Goal: Task Accomplishment & Management: Manage account settings

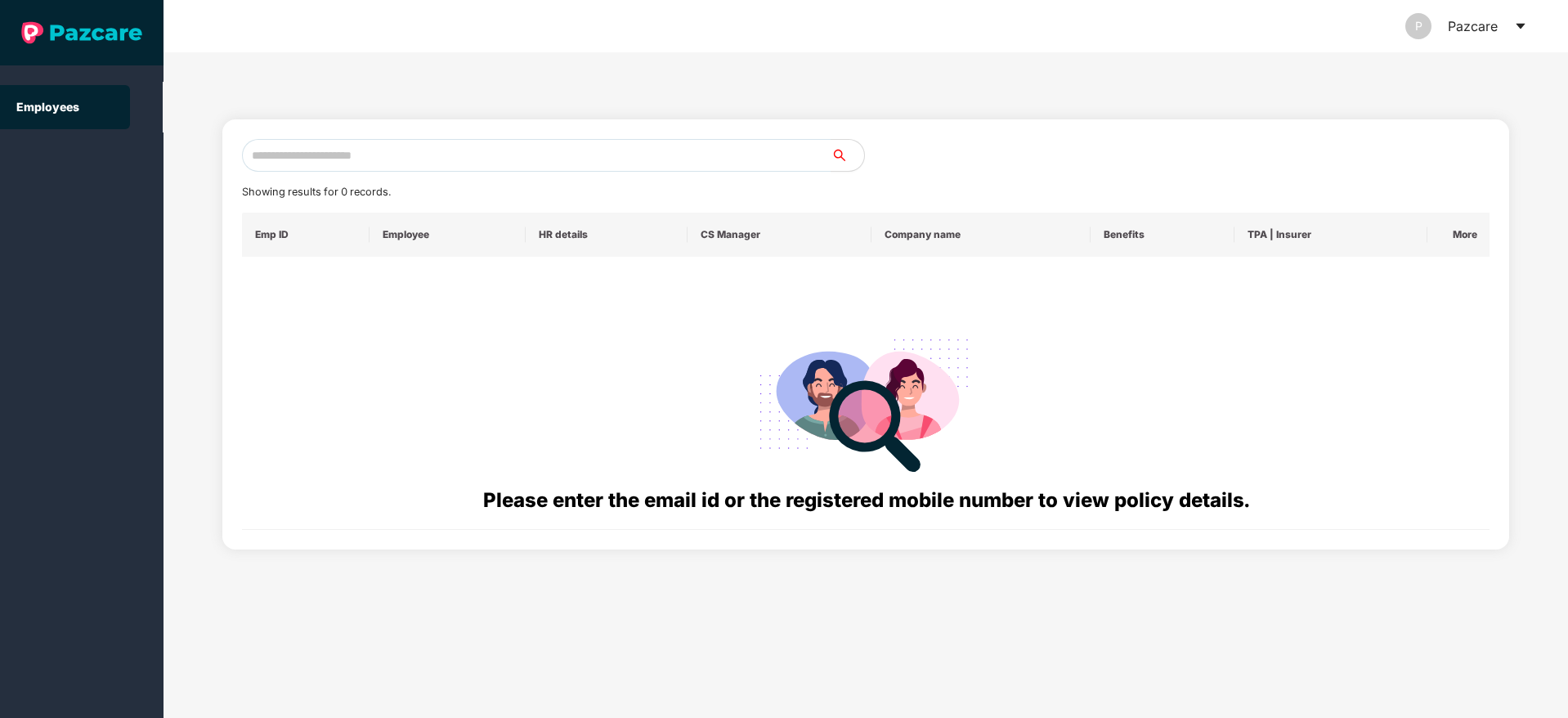
click at [1523, 29] on icon "caret-down" at bounding box center [1520, 26] width 14 height 14
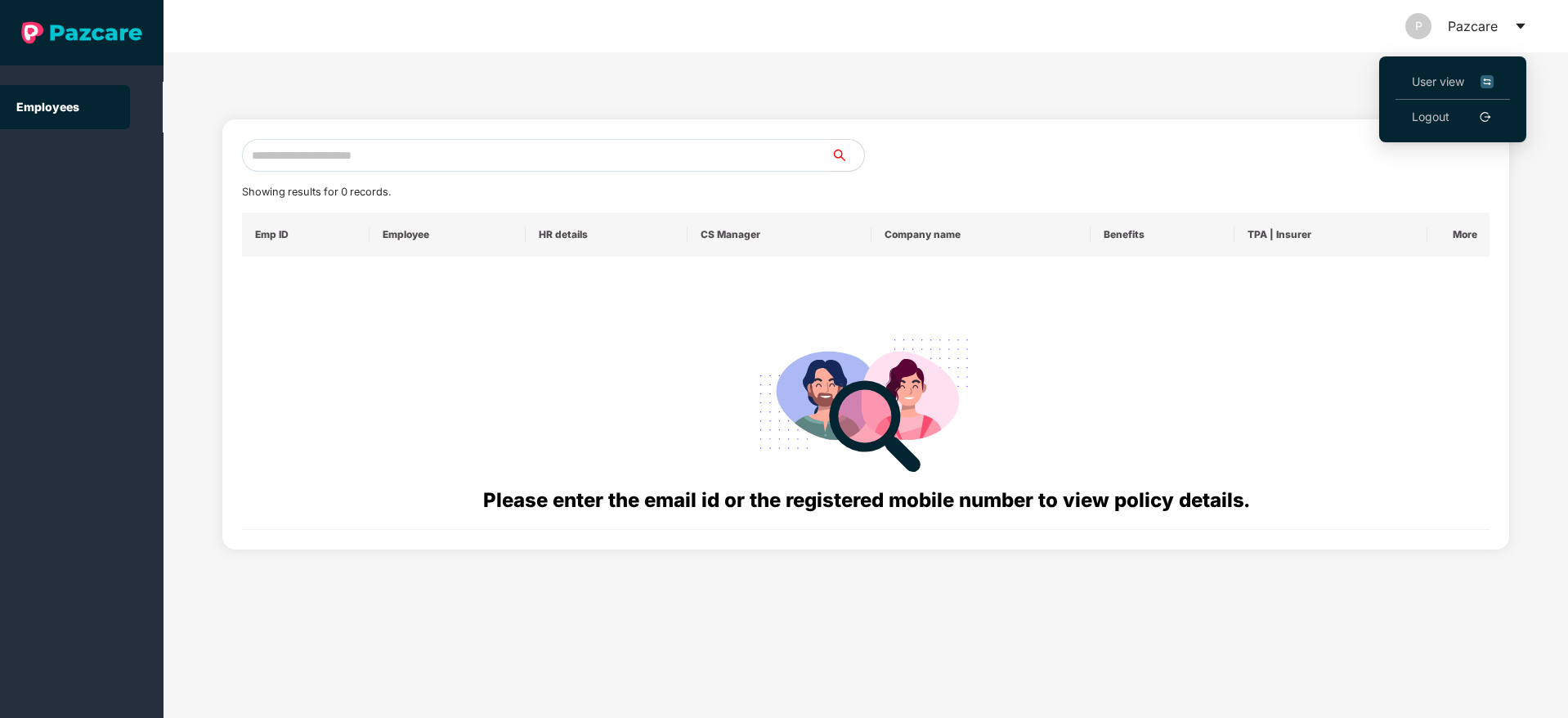
click at [1427, 116] on link "Logout" at bounding box center [1431, 117] width 38 height 18
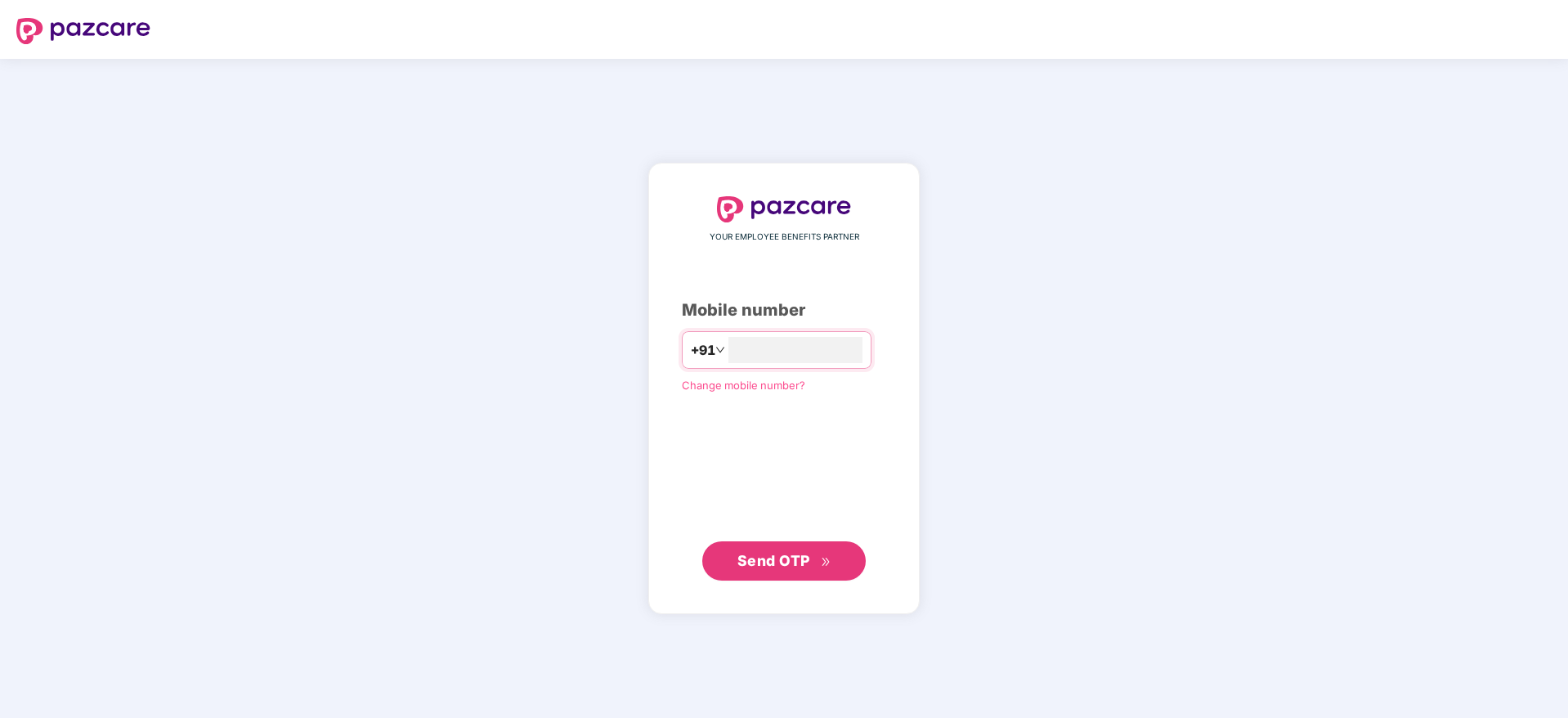
type input "**********"
click at [793, 549] on span "Send OTP" at bounding box center [784, 559] width 94 height 23
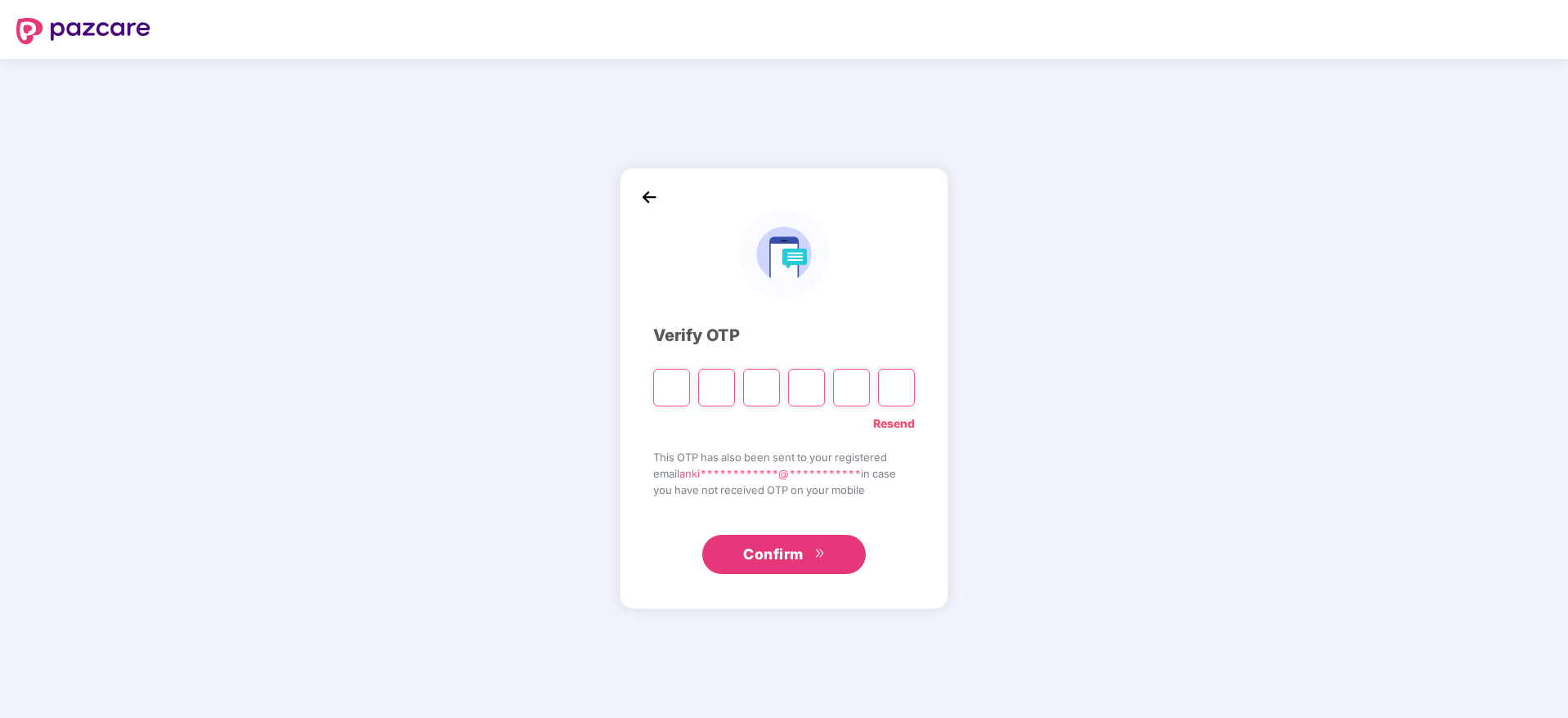
type input "*"
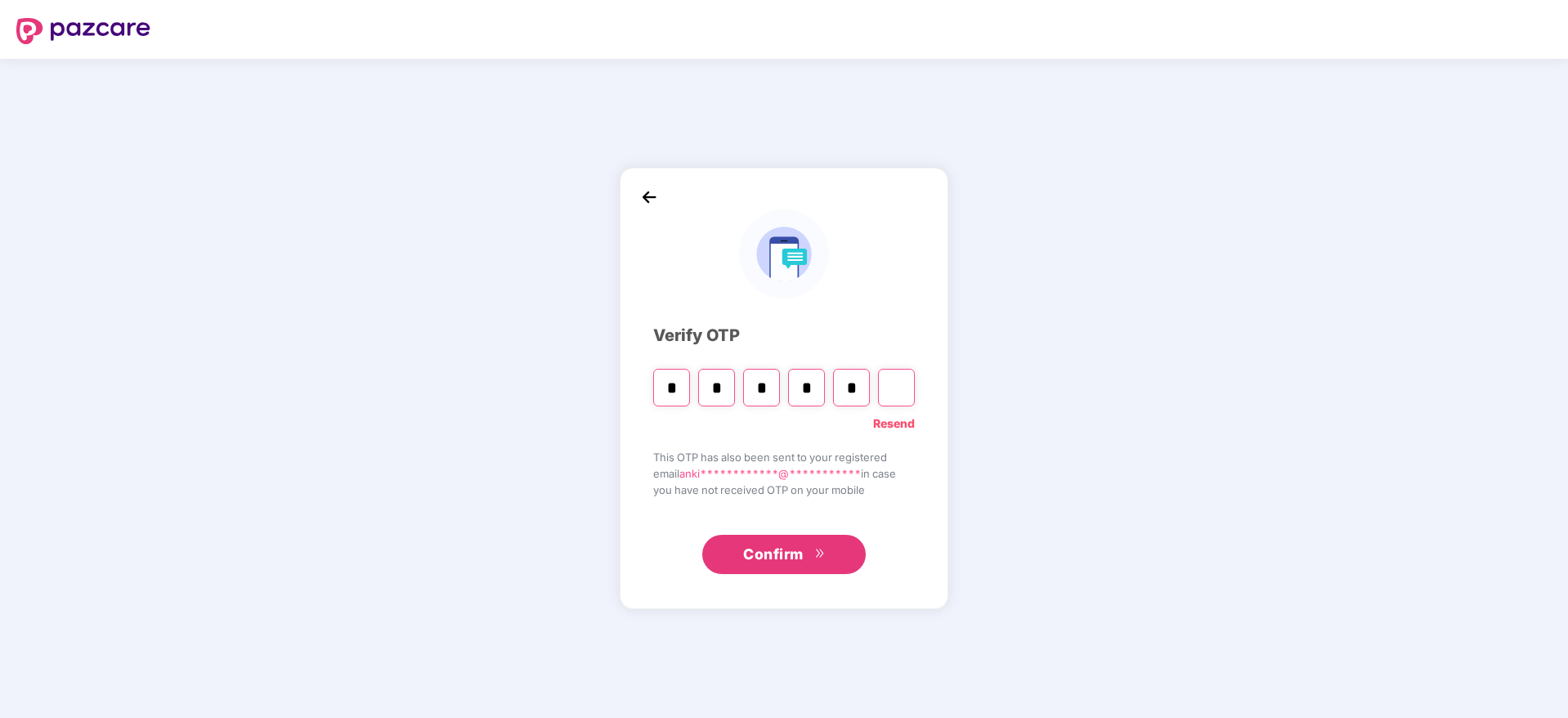
type input "*"
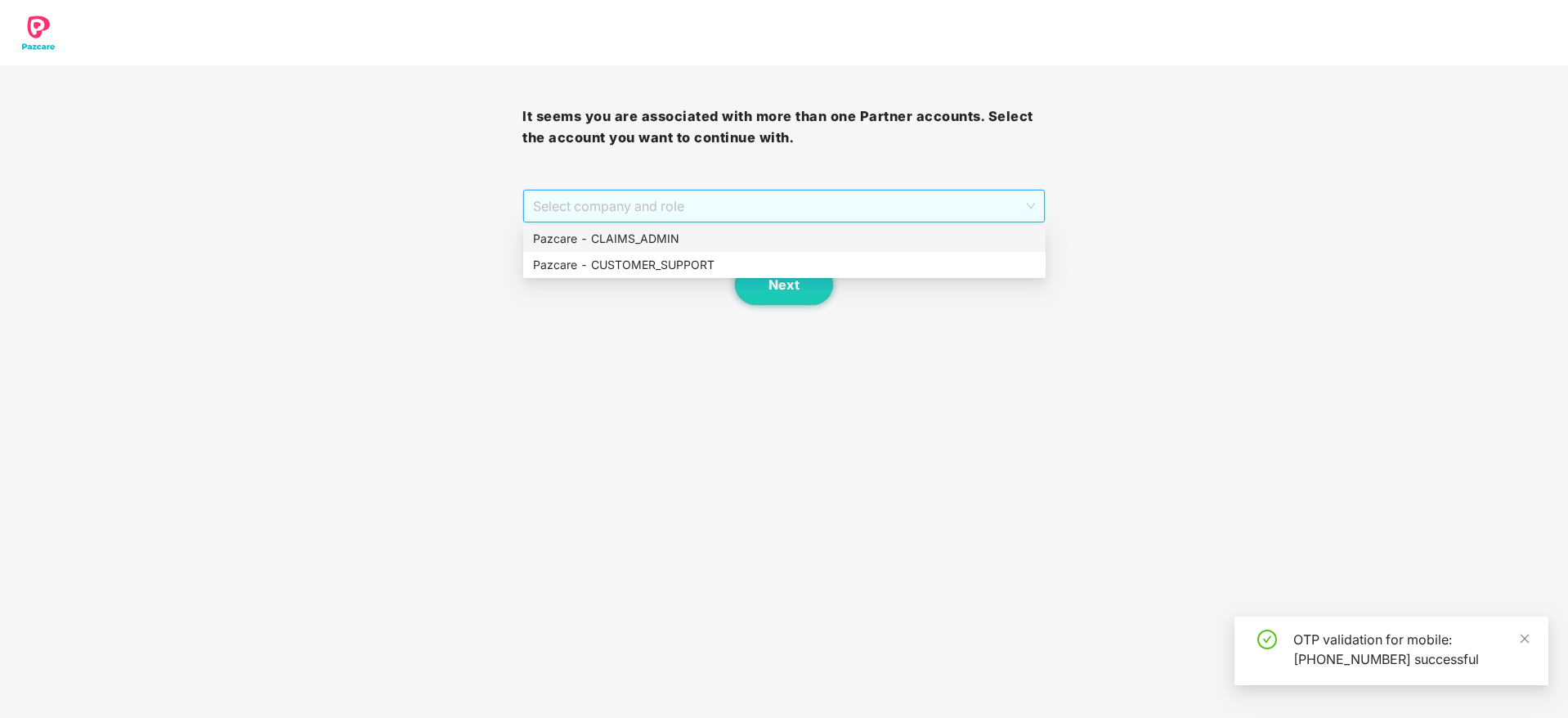
click at [771, 197] on span "Select company and role" at bounding box center [784, 206] width 501 height 31
click at [683, 266] on div "Pazcare - CUSTOMER_SUPPORT" at bounding box center [784, 265] width 503 height 18
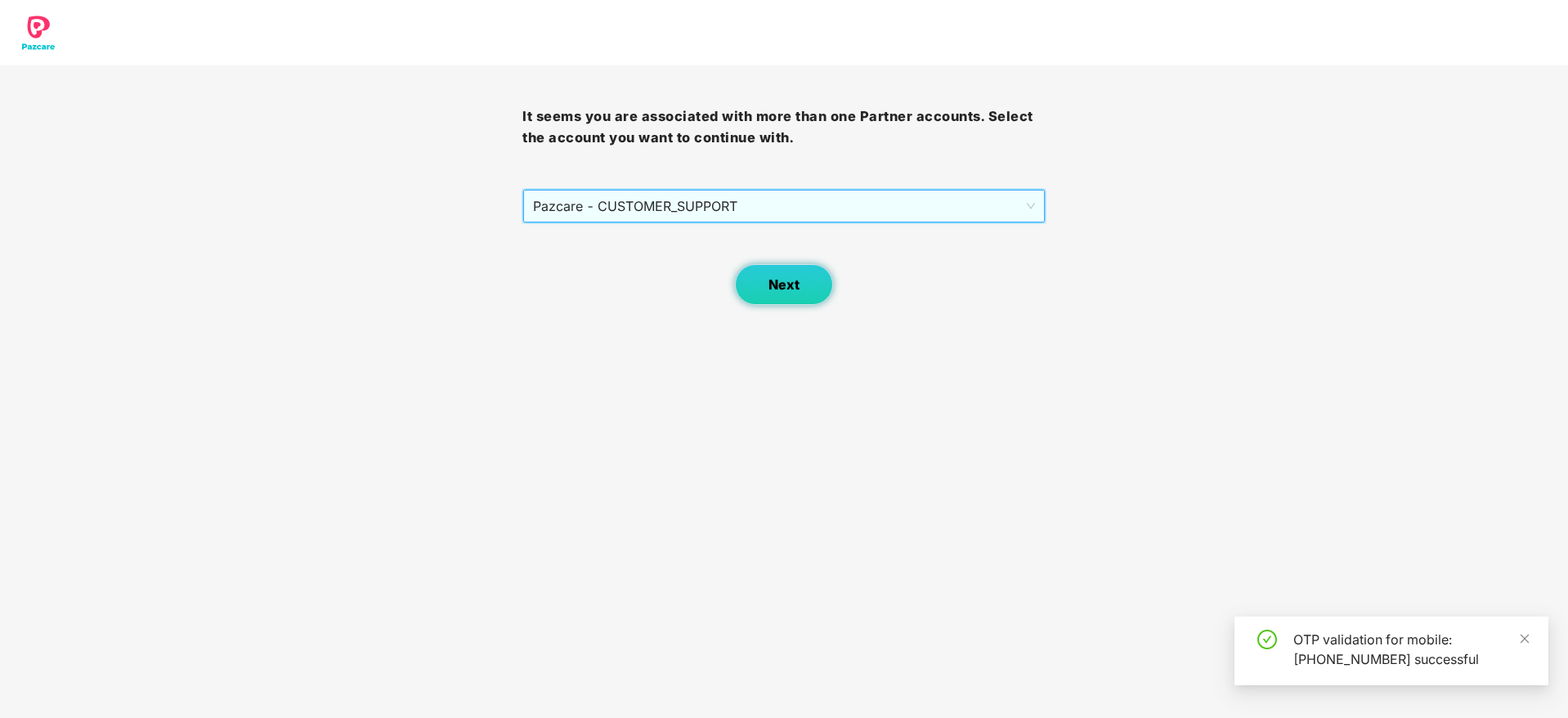
click at [772, 286] on span "Next" at bounding box center [784, 284] width 31 height 15
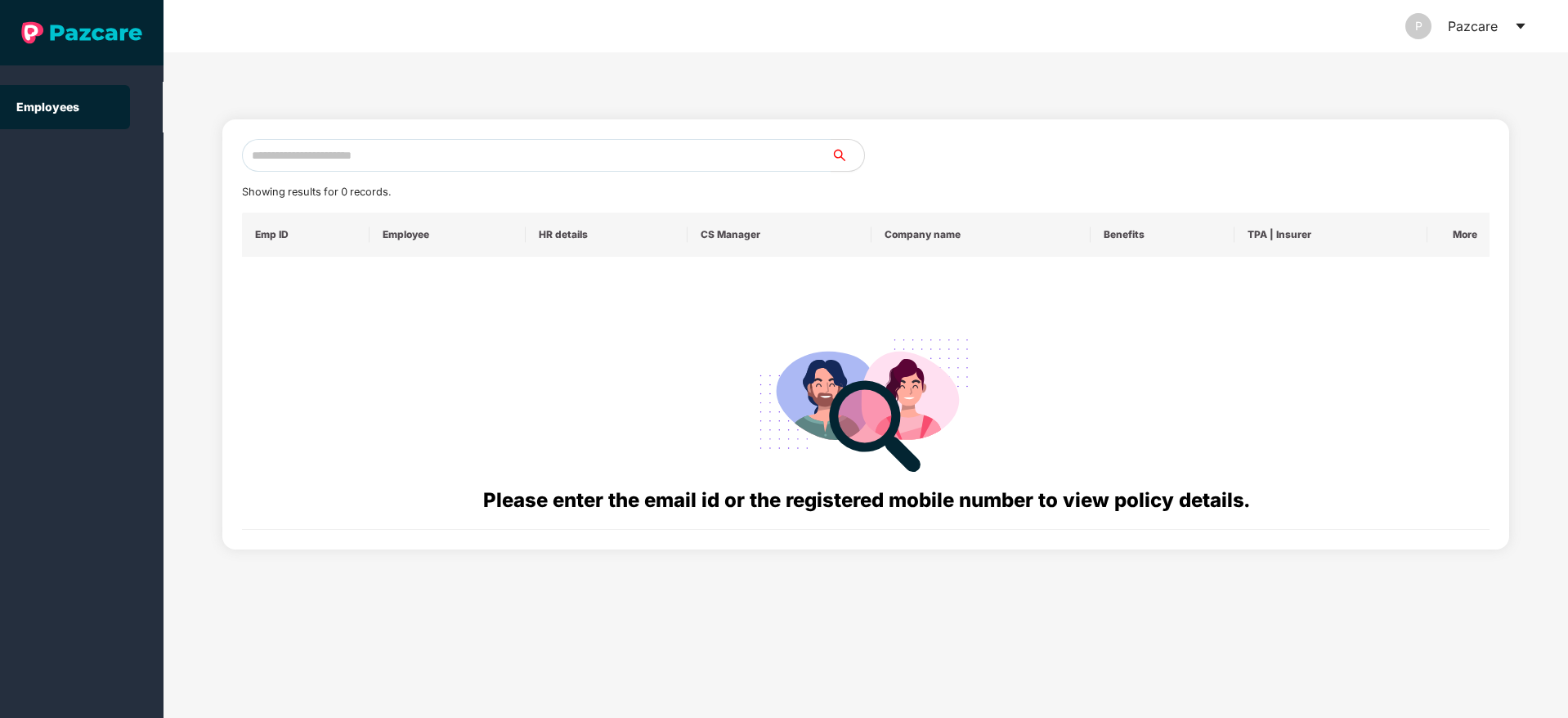
click at [1514, 27] on icon "caret-down" at bounding box center [1520, 26] width 14 height 14
click at [1466, 75] on span "User view" at bounding box center [1453, 82] width 82 height 18
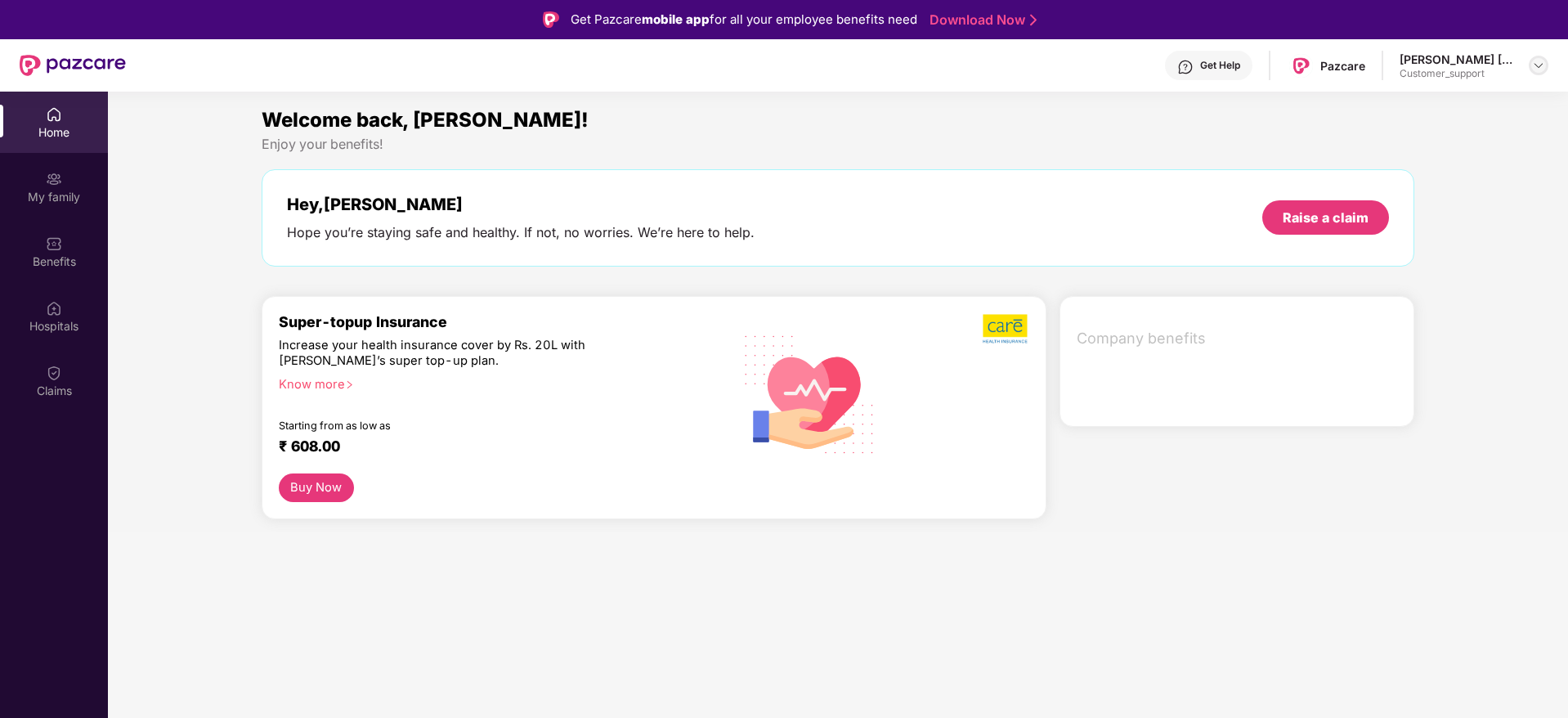
click at [1537, 59] on img at bounding box center [1538, 65] width 14 height 14
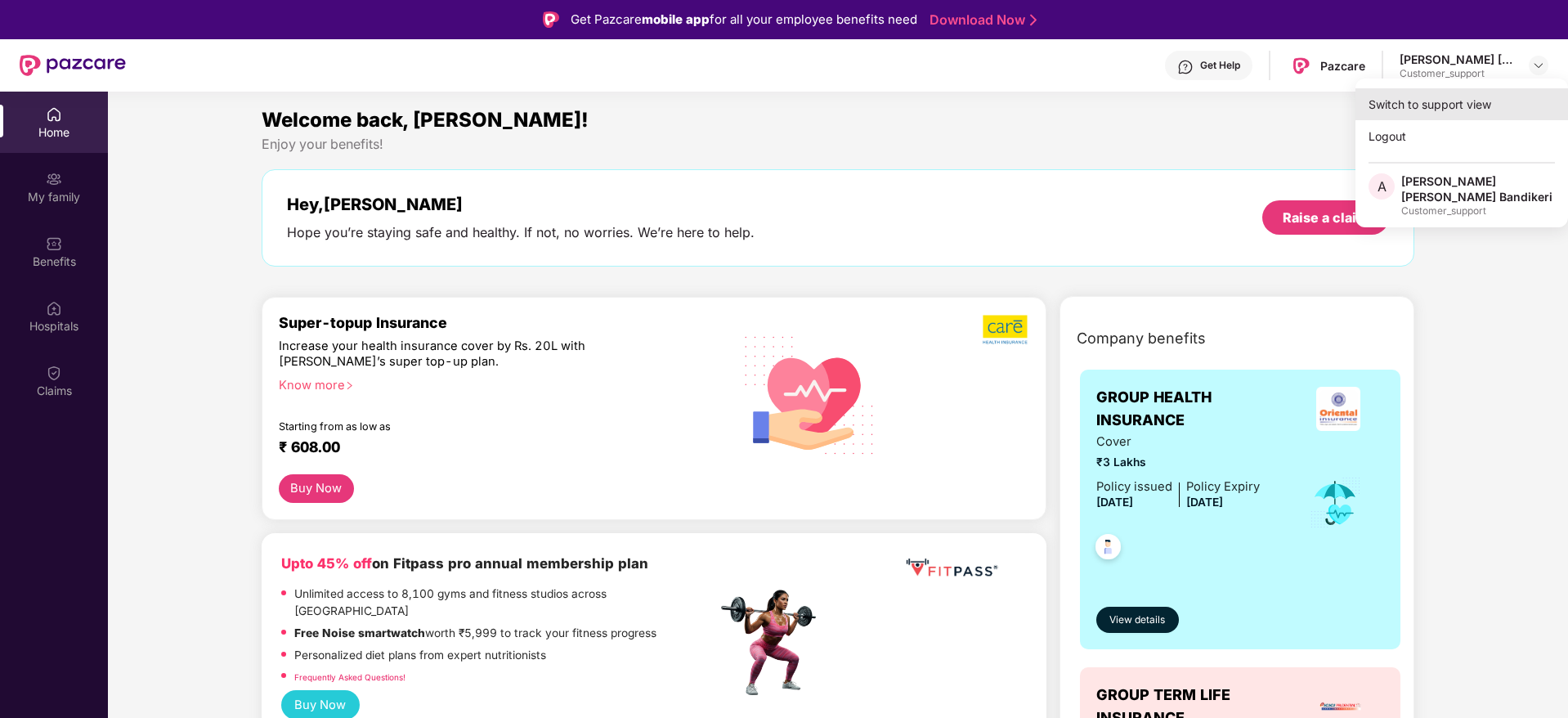
click at [1432, 104] on div "Switch to support view" at bounding box center [1462, 104] width 213 height 32
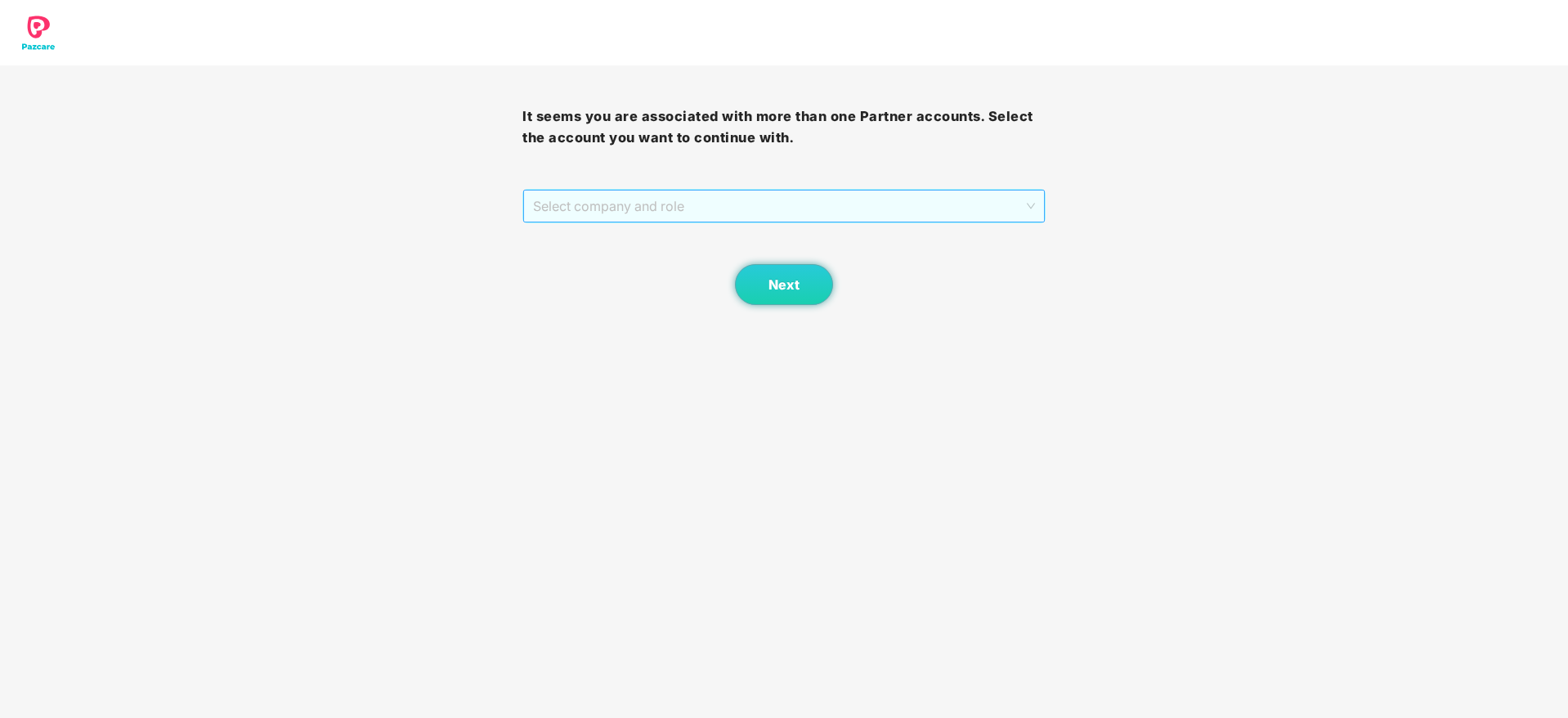
click at [859, 216] on span "Select company and role" at bounding box center [784, 206] width 501 height 31
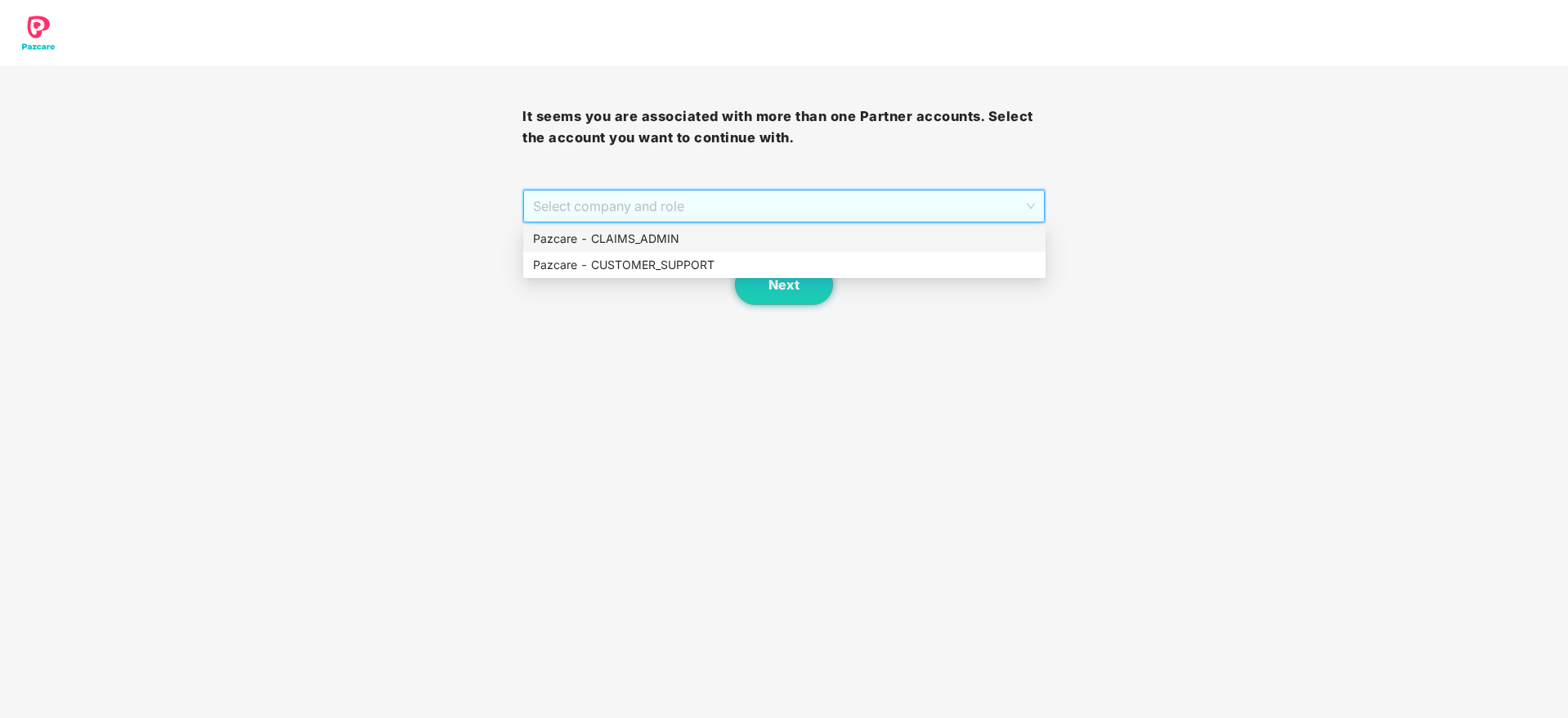
click at [564, 236] on div "Pazcare - CLAIMS_ADMIN" at bounding box center [784, 239] width 503 height 18
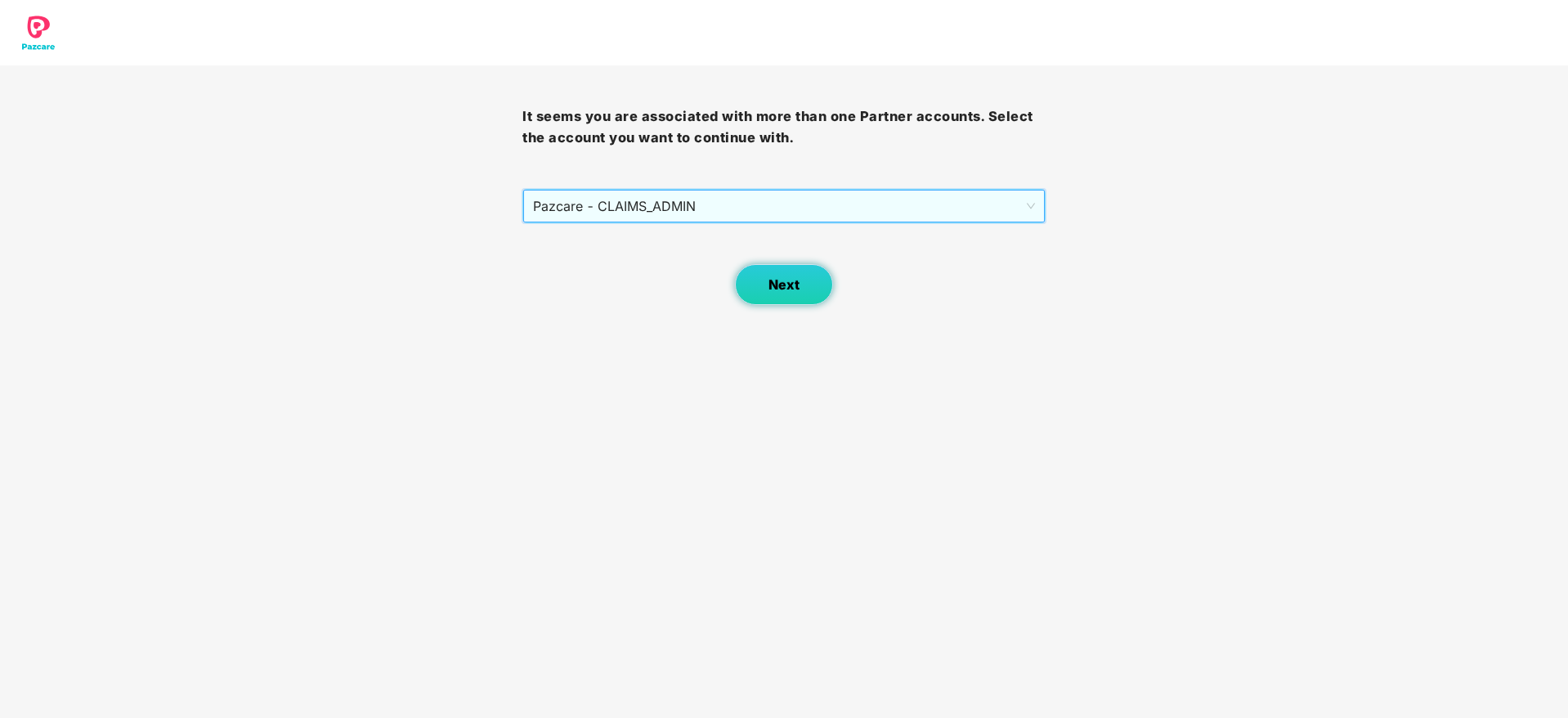
click at [820, 281] on button "Next" at bounding box center [784, 284] width 98 height 41
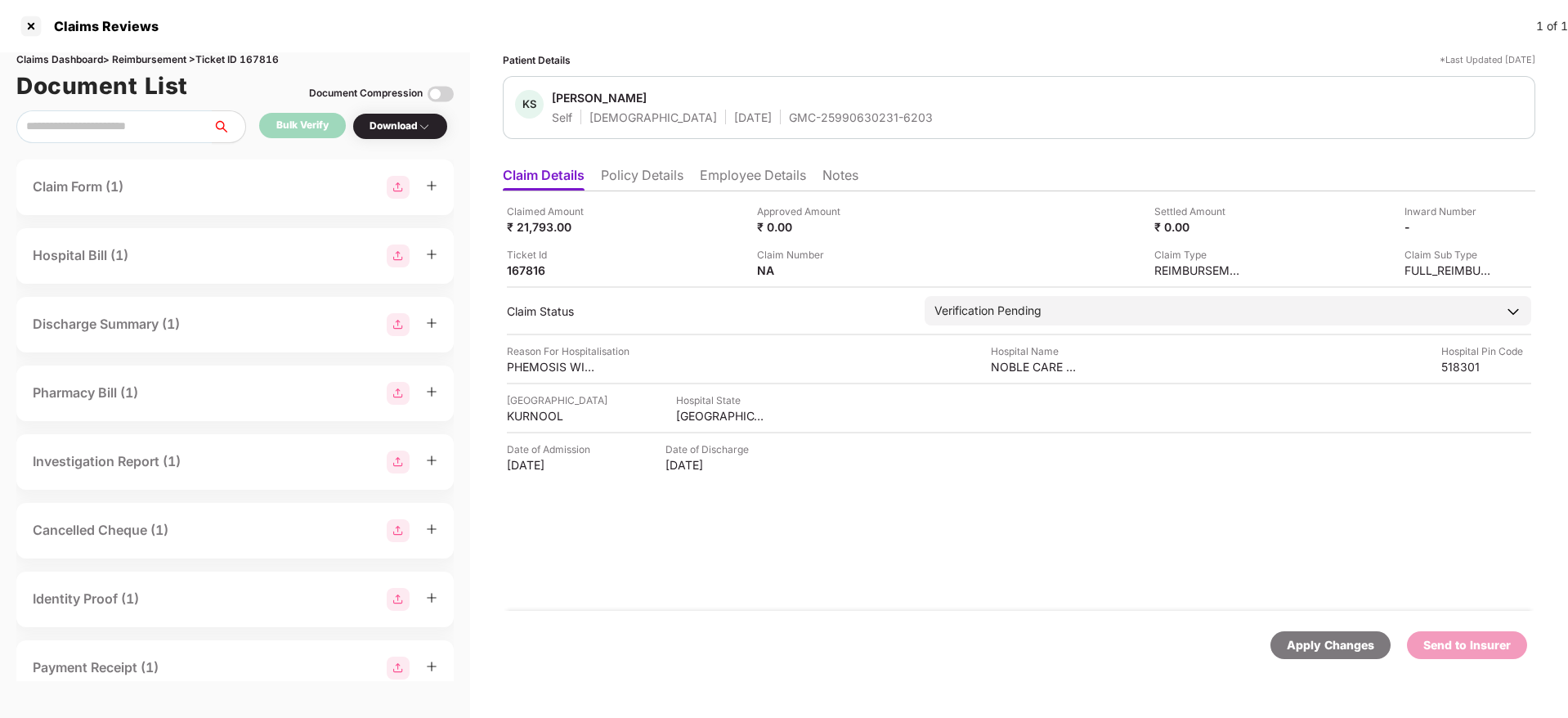
click at [660, 173] on li "Policy Details" at bounding box center [642, 179] width 83 height 23
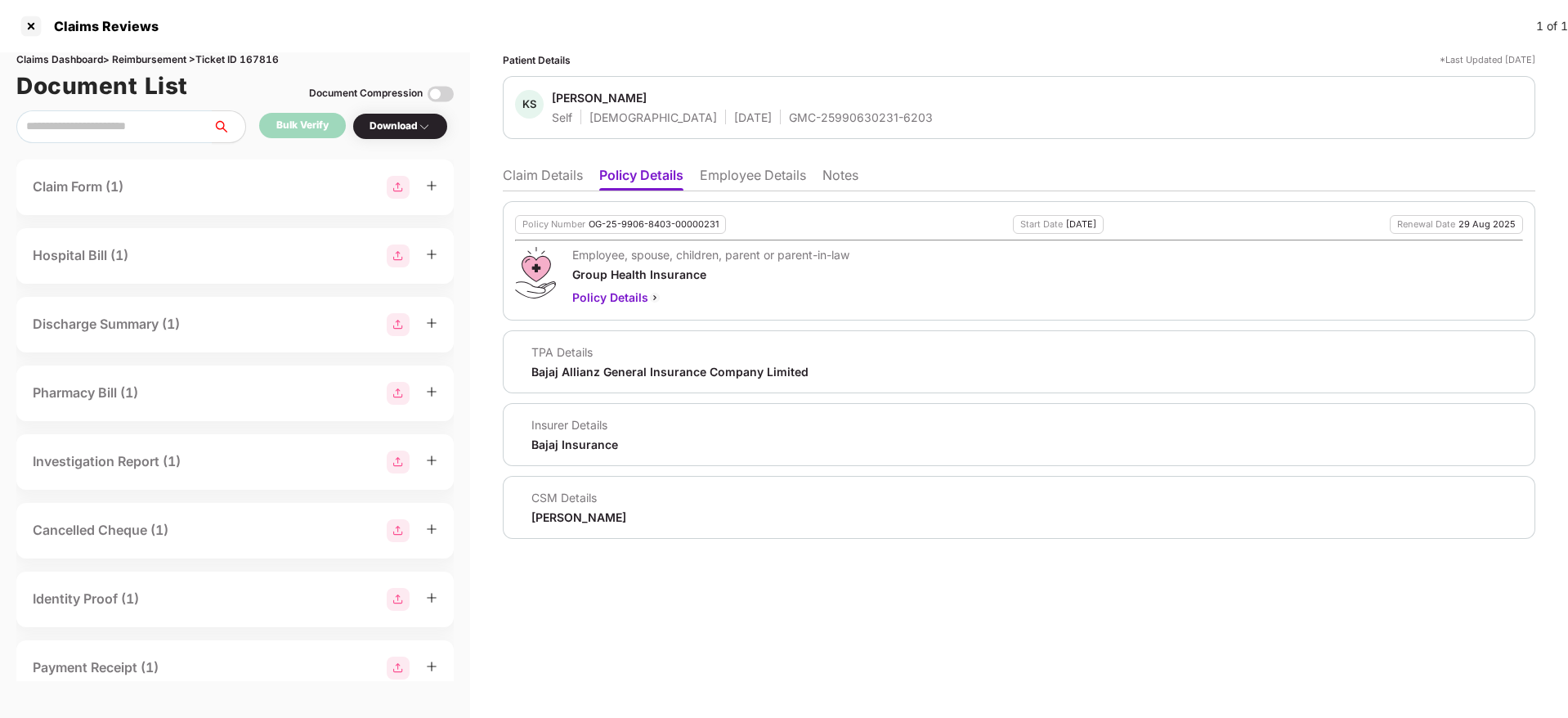
click at [754, 167] on li "Employee Details" at bounding box center [753, 179] width 106 height 23
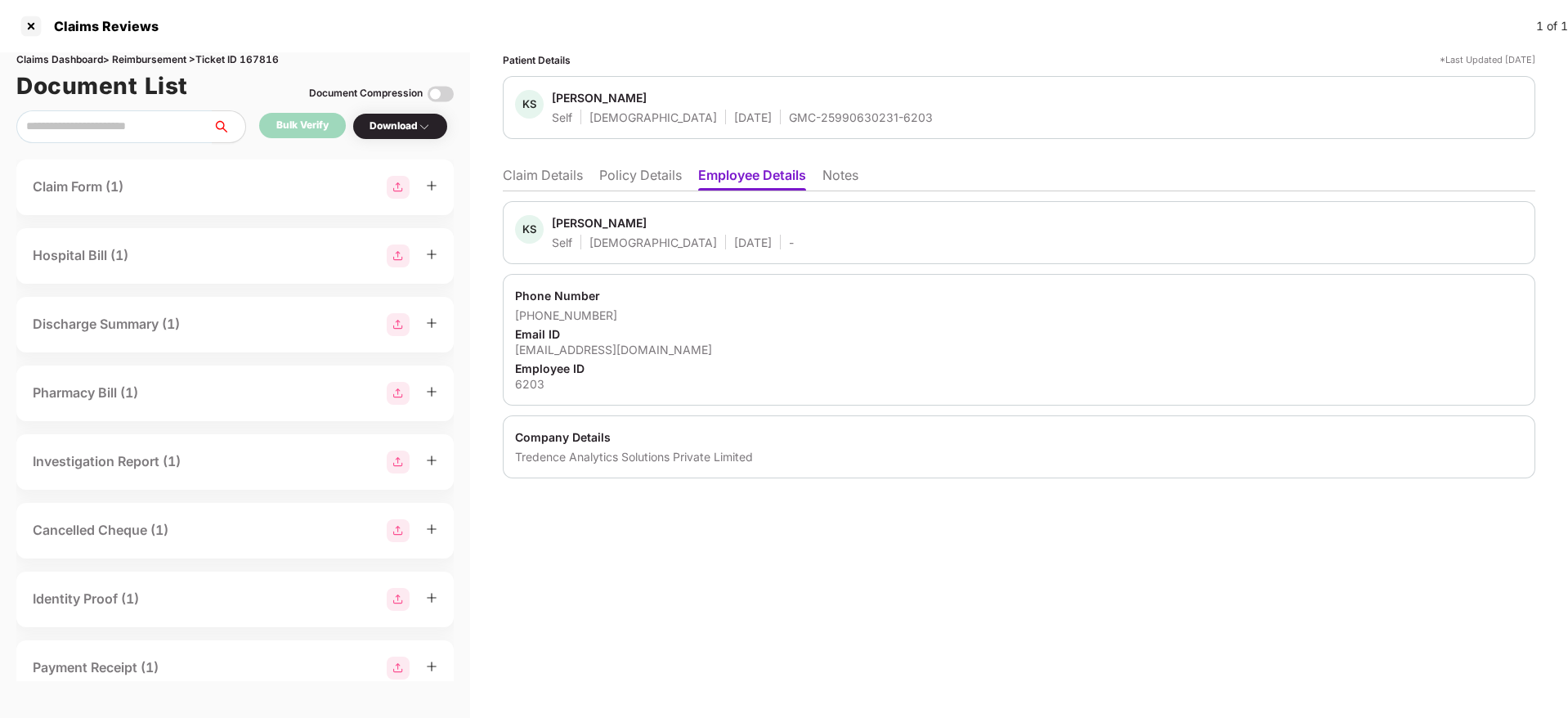
click at [648, 179] on li "Policy Details" at bounding box center [640, 179] width 83 height 23
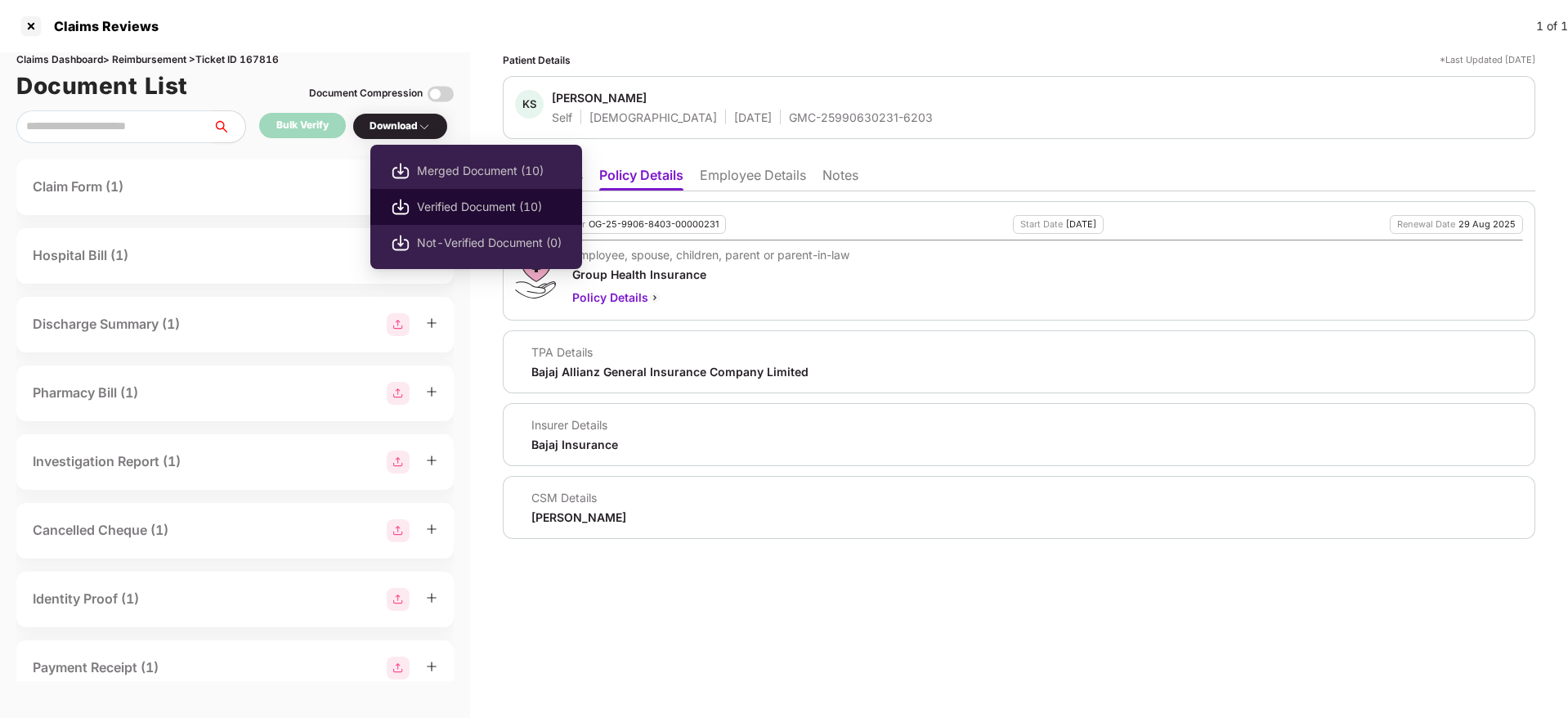
click at [450, 215] on span "Verified Document (10)" at bounding box center [489, 207] width 144 height 18
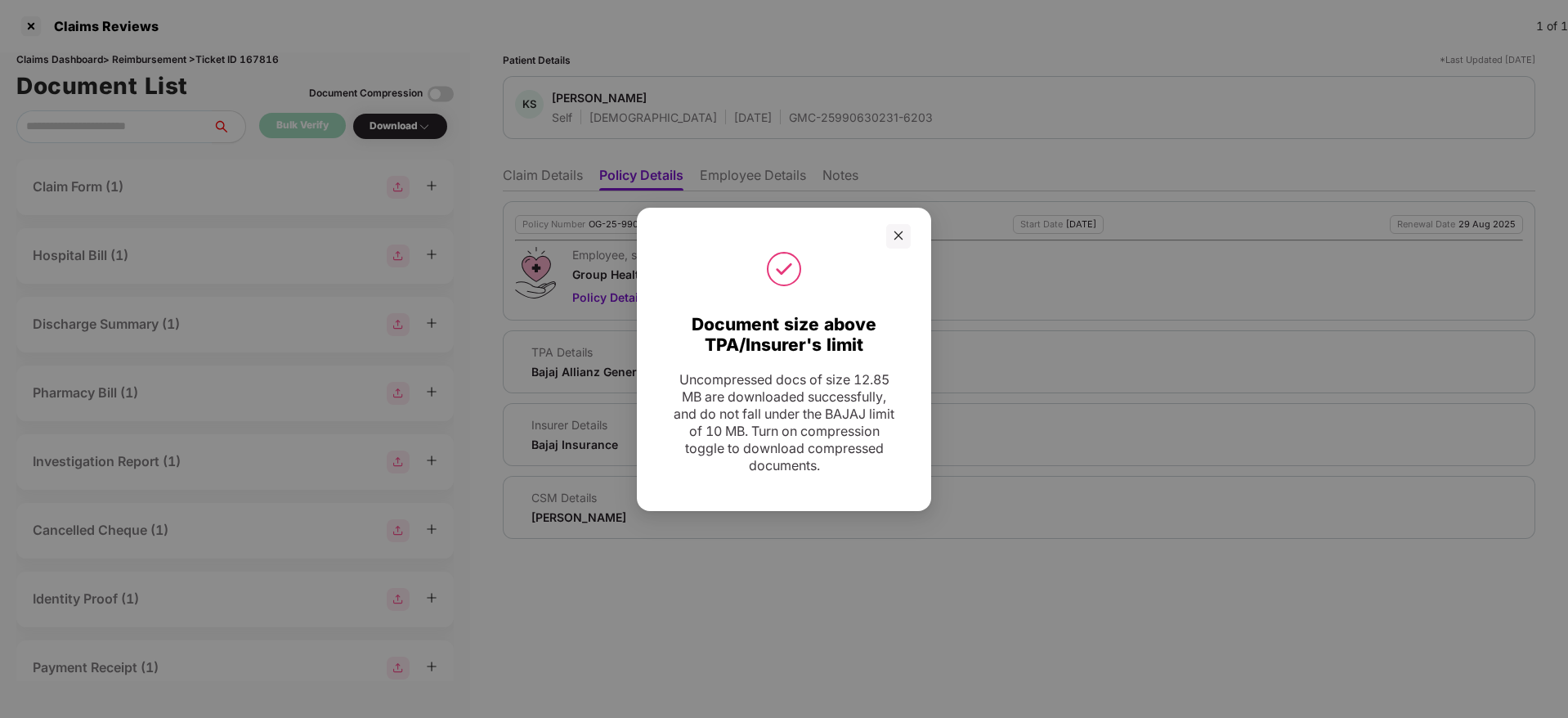
click at [898, 235] on icon "close" at bounding box center [899, 236] width 9 height 9
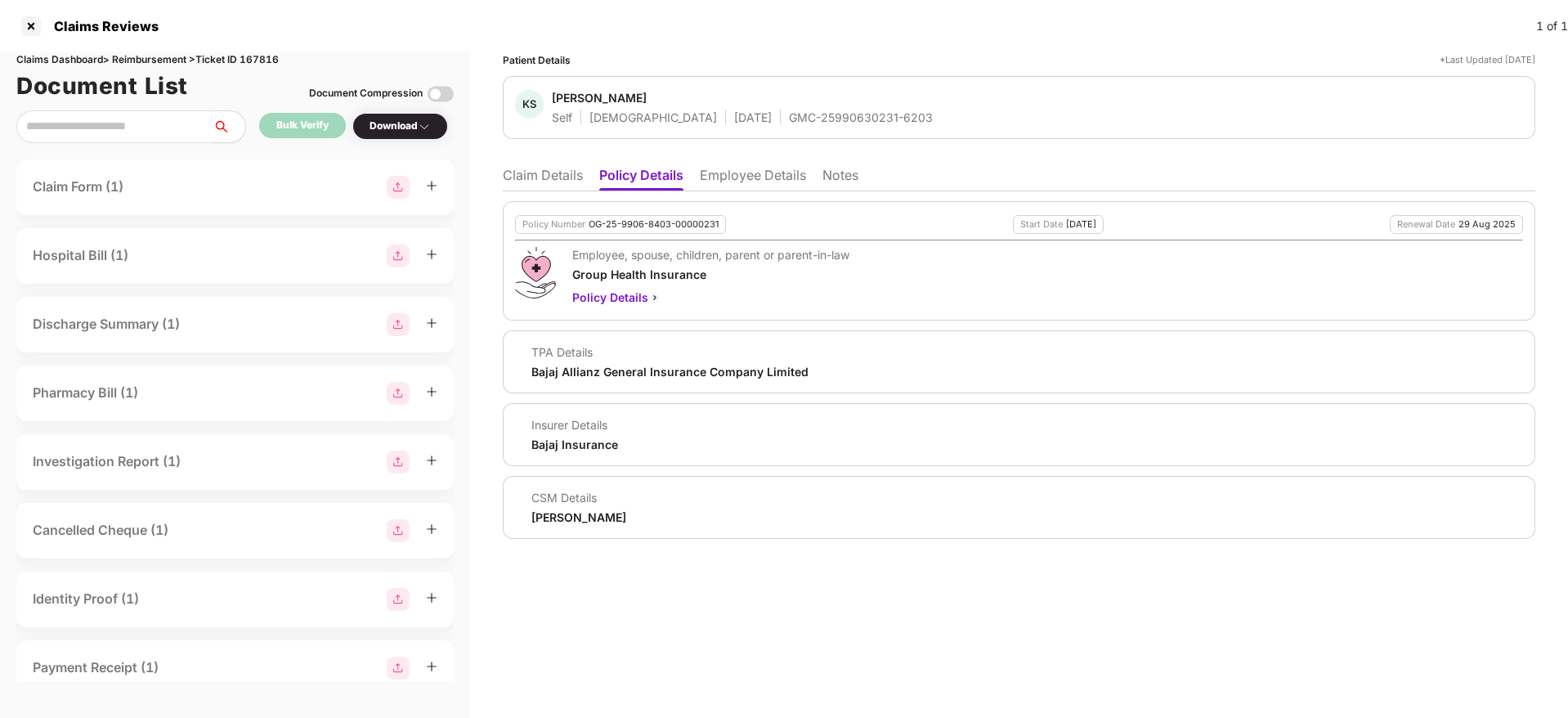
drag, startPoint x: 565, startPoint y: 180, endPoint x: 575, endPoint y: 186, distance: 11.7
click at [567, 180] on li "Claim Details" at bounding box center [543, 179] width 80 height 23
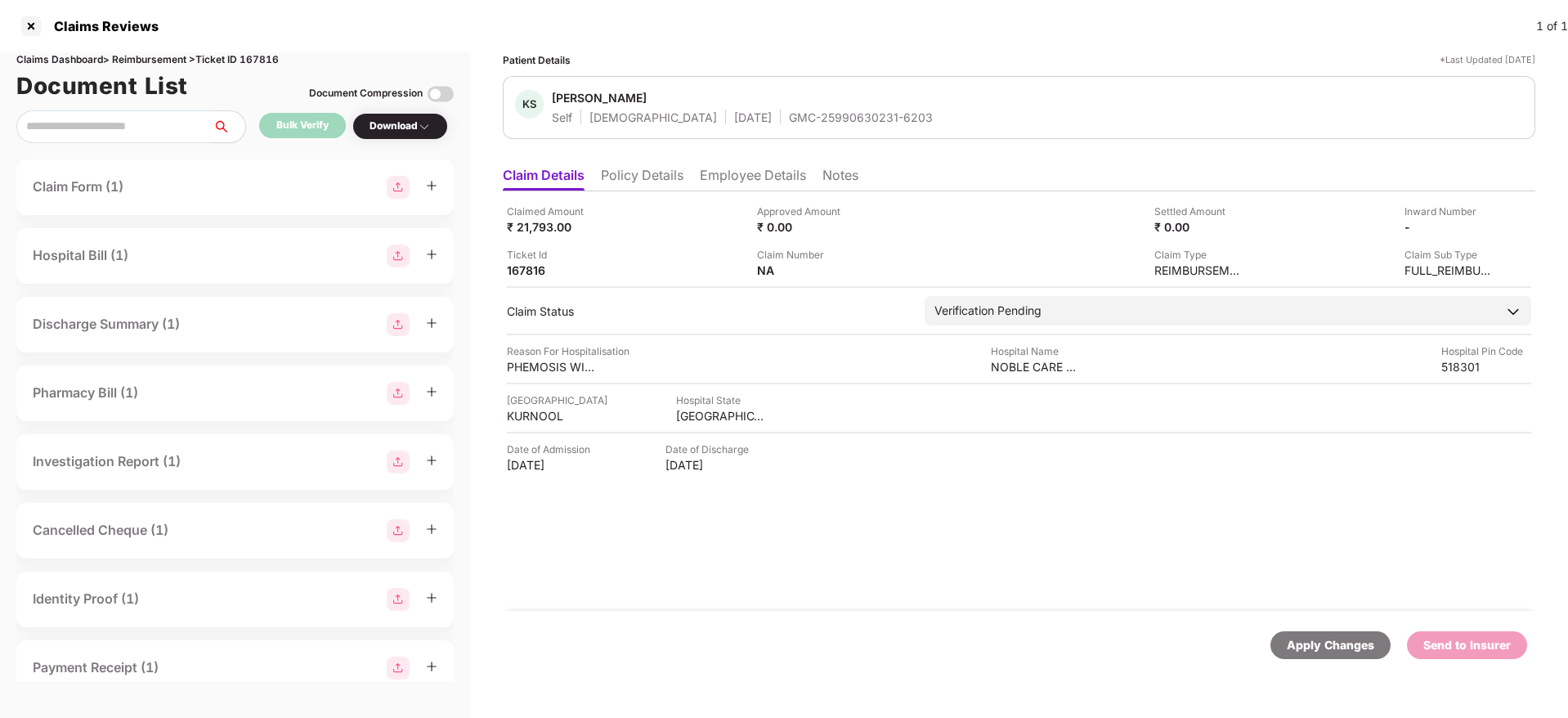
click at [646, 184] on li "Policy Details" at bounding box center [642, 179] width 83 height 23
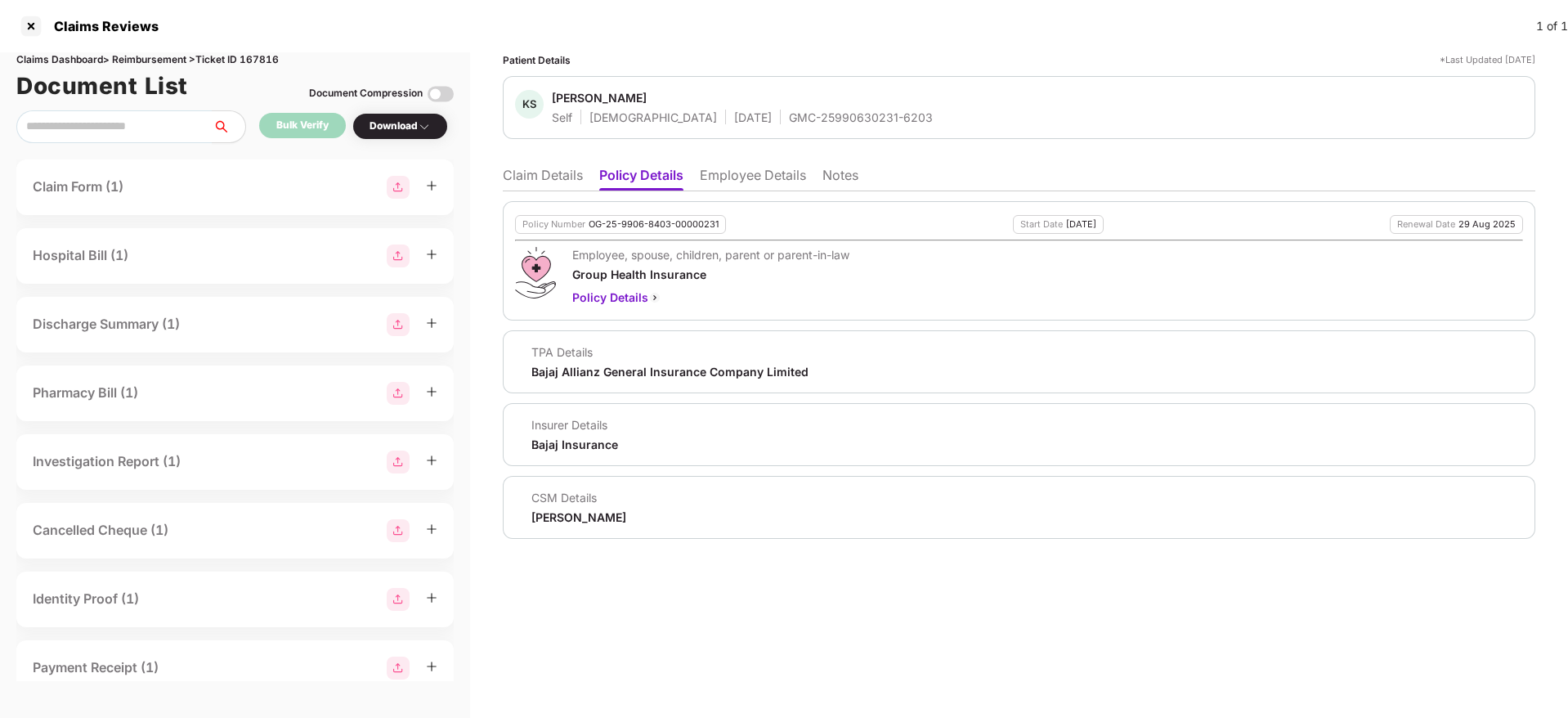
click at [518, 189] on li "Claim Details" at bounding box center [543, 179] width 80 height 23
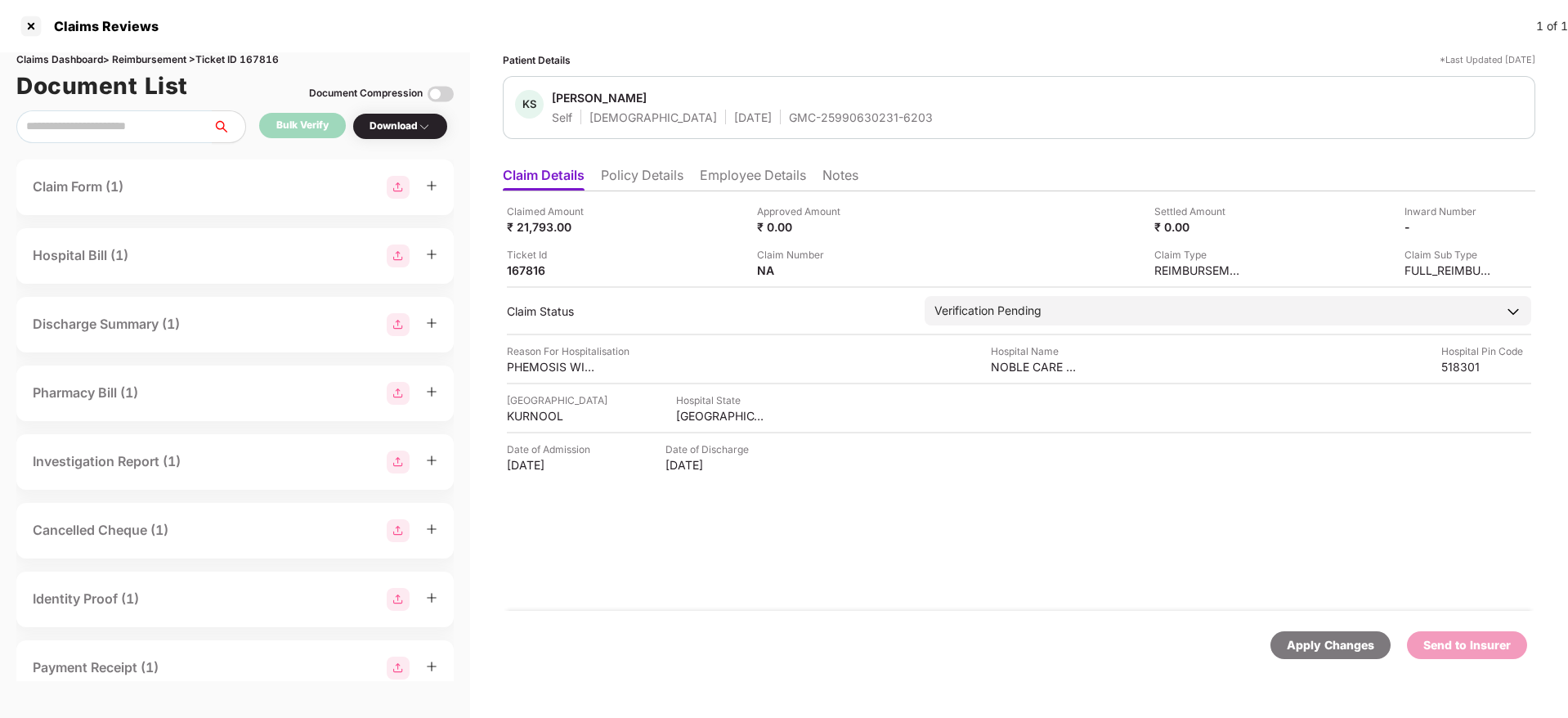
drag, startPoint x: 631, startPoint y: 183, endPoint x: 641, endPoint y: 197, distance: 17.2
click at [629, 183] on li "Policy Details" at bounding box center [642, 179] width 83 height 23
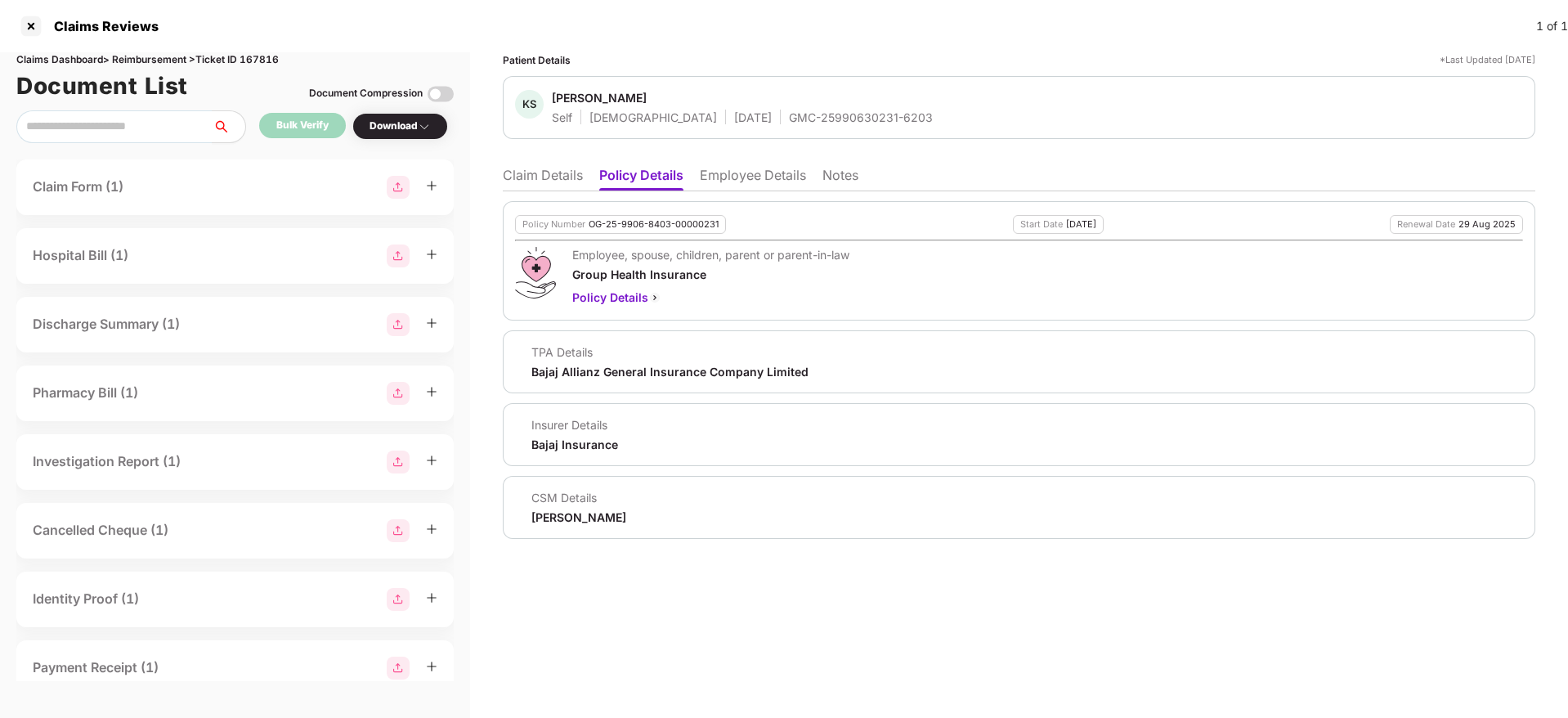
click at [553, 180] on li "Claim Details" at bounding box center [543, 179] width 80 height 23
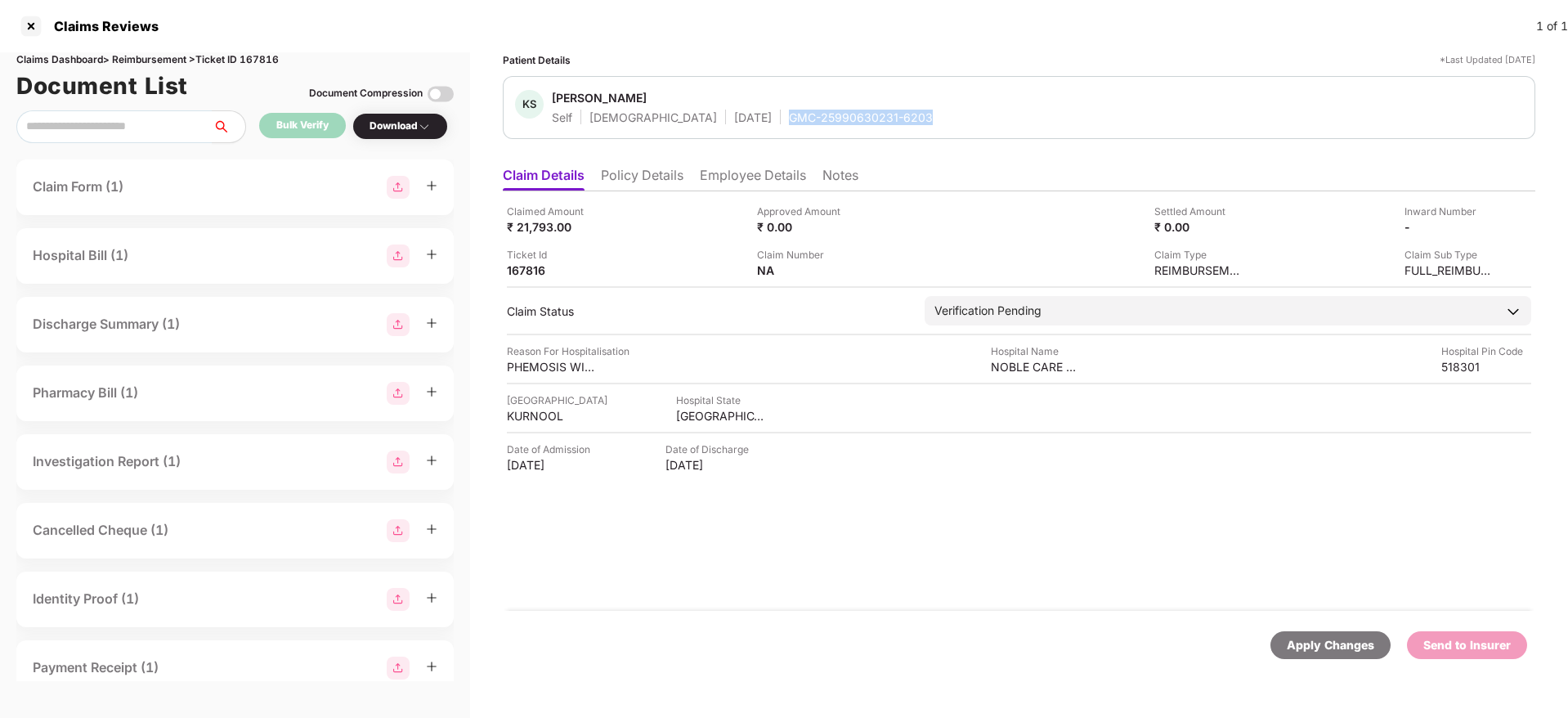
drag, startPoint x: 716, startPoint y: 120, endPoint x: 912, endPoint y: 119, distance: 196.0
click at [912, 119] on div "KS Kuruba Santosh kumar Self Male 27 Feb 1995 GMC-25990630231-6203" at bounding box center [1019, 107] width 1008 height 35
copy div "GMC-25990630231-6203"
click at [1019, 372] on div "NOBLE CARE NURSING HOME" at bounding box center [1036, 366] width 90 height 15
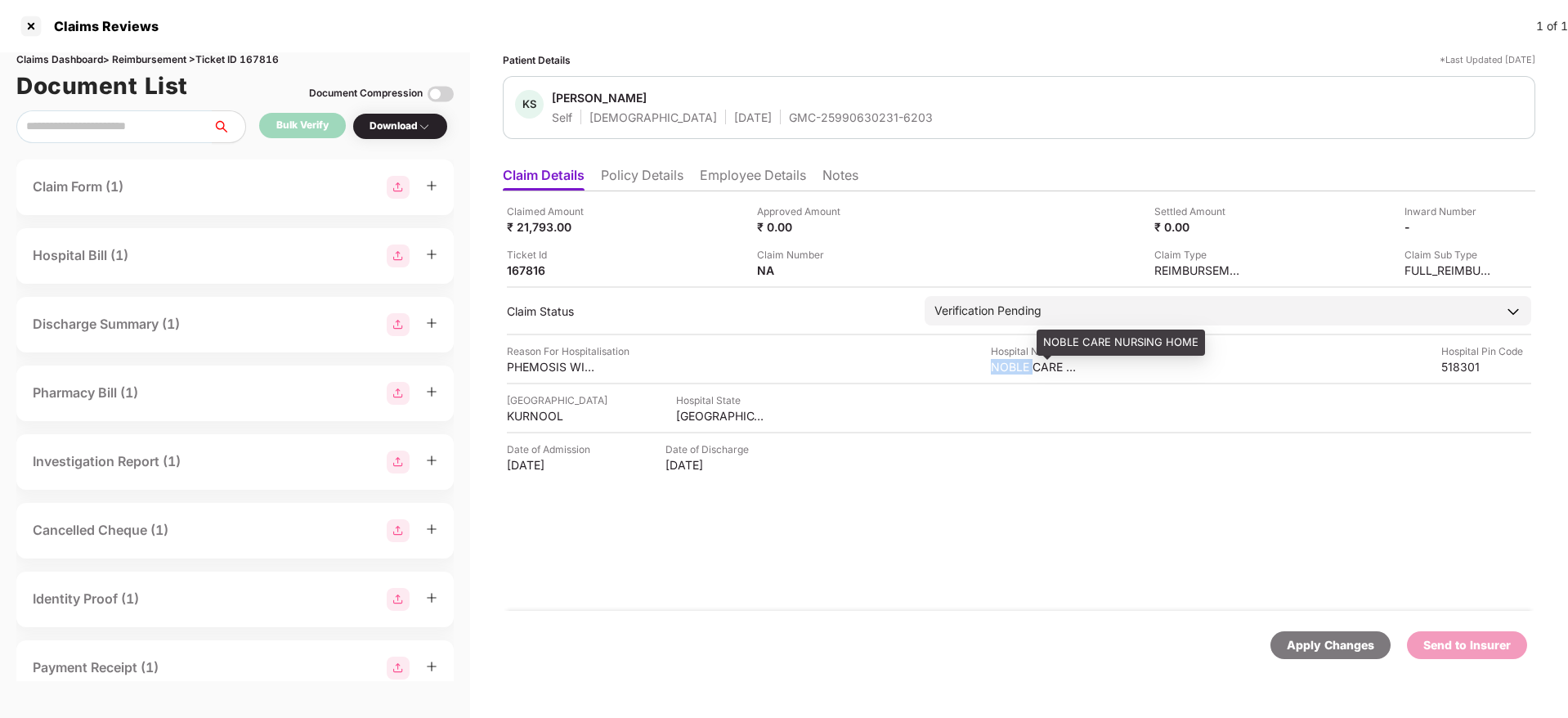
click at [1019, 372] on div "NOBLE CARE NURSING HOME" at bounding box center [1036, 366] width 90 height 15
copy div "NOBLE CARE NURSING HOME"
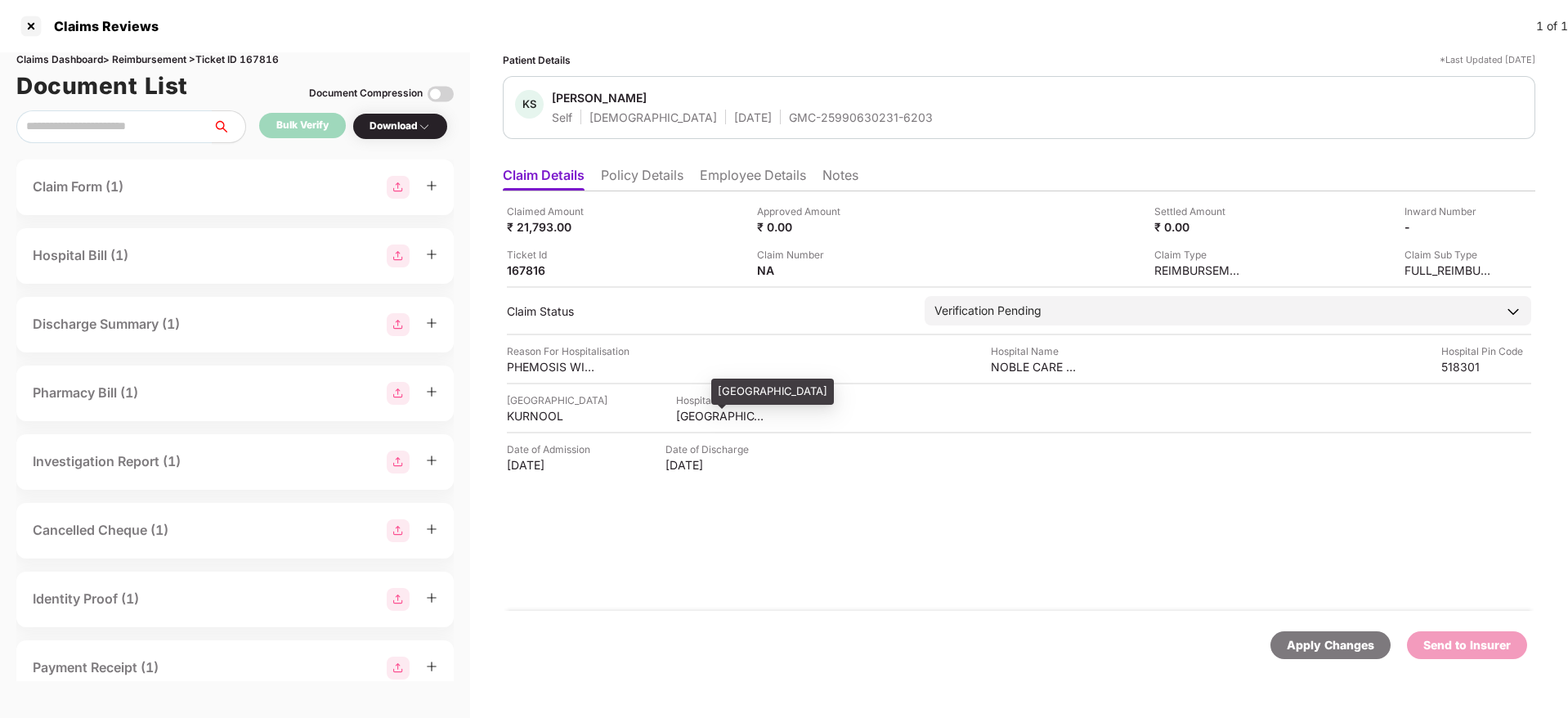
click at [699, 416] on div "ANDHRA PRADESH" at bounding box center [721, 415] width 90 height 15
click at [698, 416] on div "ANDHRA PRADESH" at bounding box center [721, 415] width 90 height 15
copy div "ANDHRA"
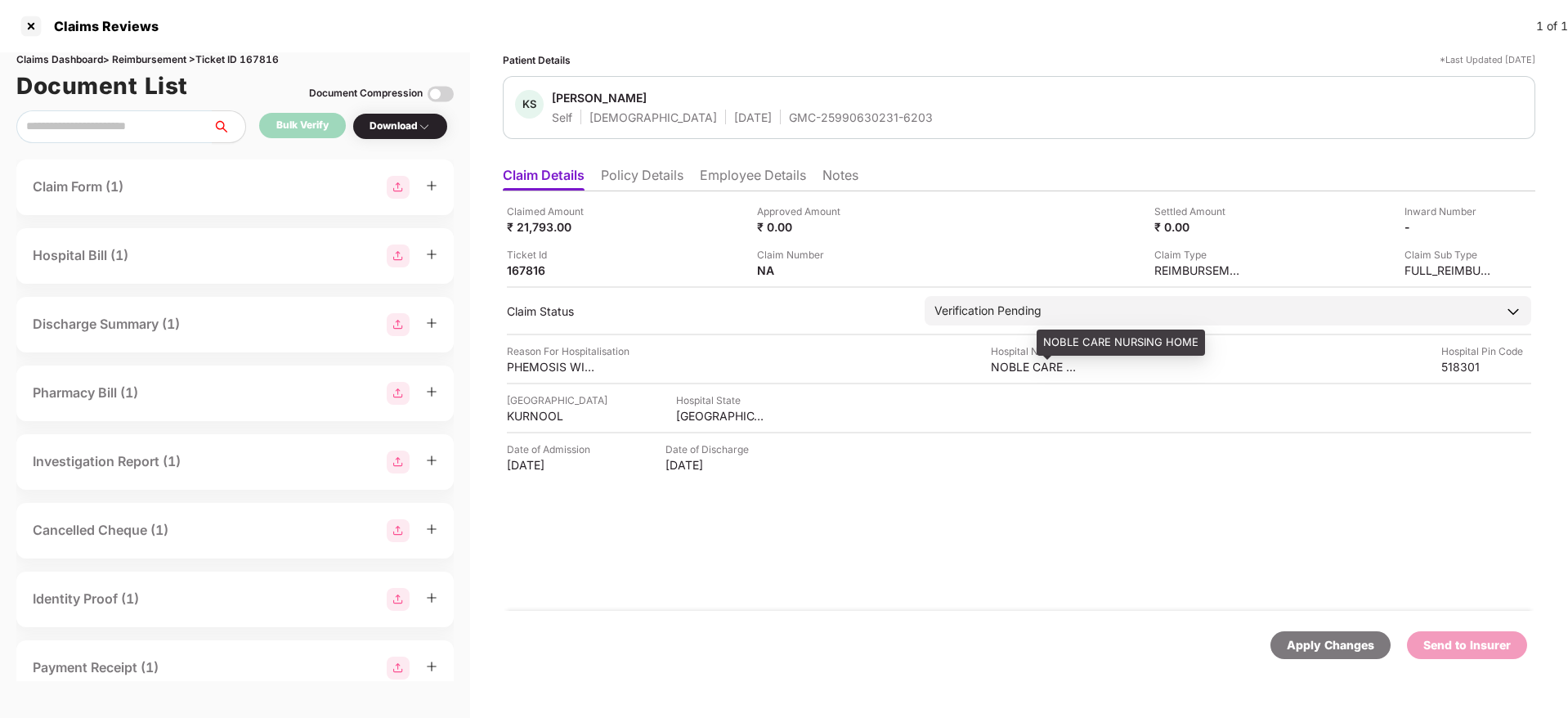
click at [1016, 373] on div "NOBLE CARE NURSING HOME" at bounding box center [1036, 366] width 90 height 15
click at [1016, 372] on div "NOBLE CARE NURSING HOME" at bounding box center [1036, 366] width 90 height 15
copy div "NOBLE CARE NURSING HOME"
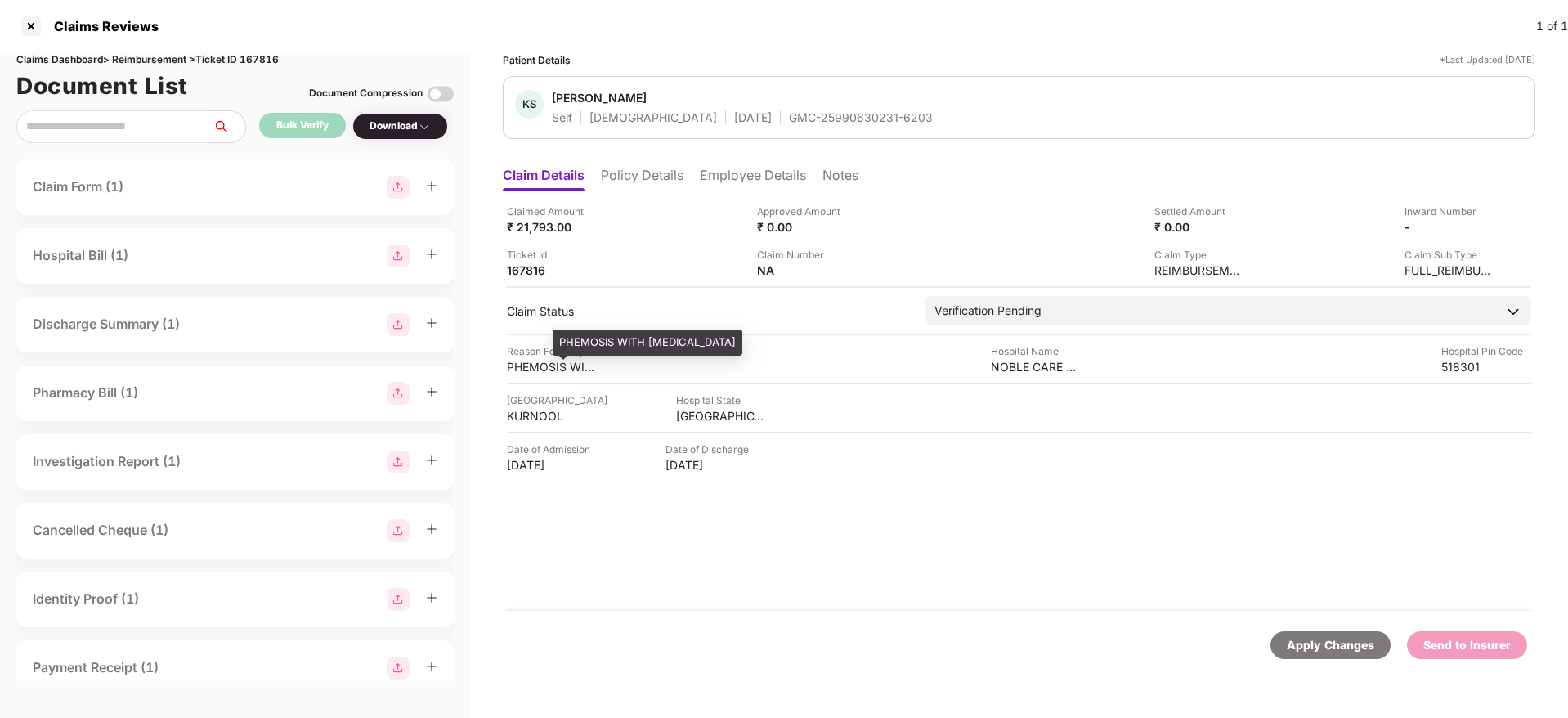
click at [558, 372] on div "PHEMOSIS WITH BALANITIS" at bounding box center [552, 366] width 90 height 15
click at [556, 372] on div "PHEMOSIS WITH BALANITIS" at bounding box center [552, 366] width 90 height 15
copy div "PHEMOSIS WITH BALANITIS"
click at [752, 183] on li "Employee Details" at bounding box center [753, 179] width 106 height 23
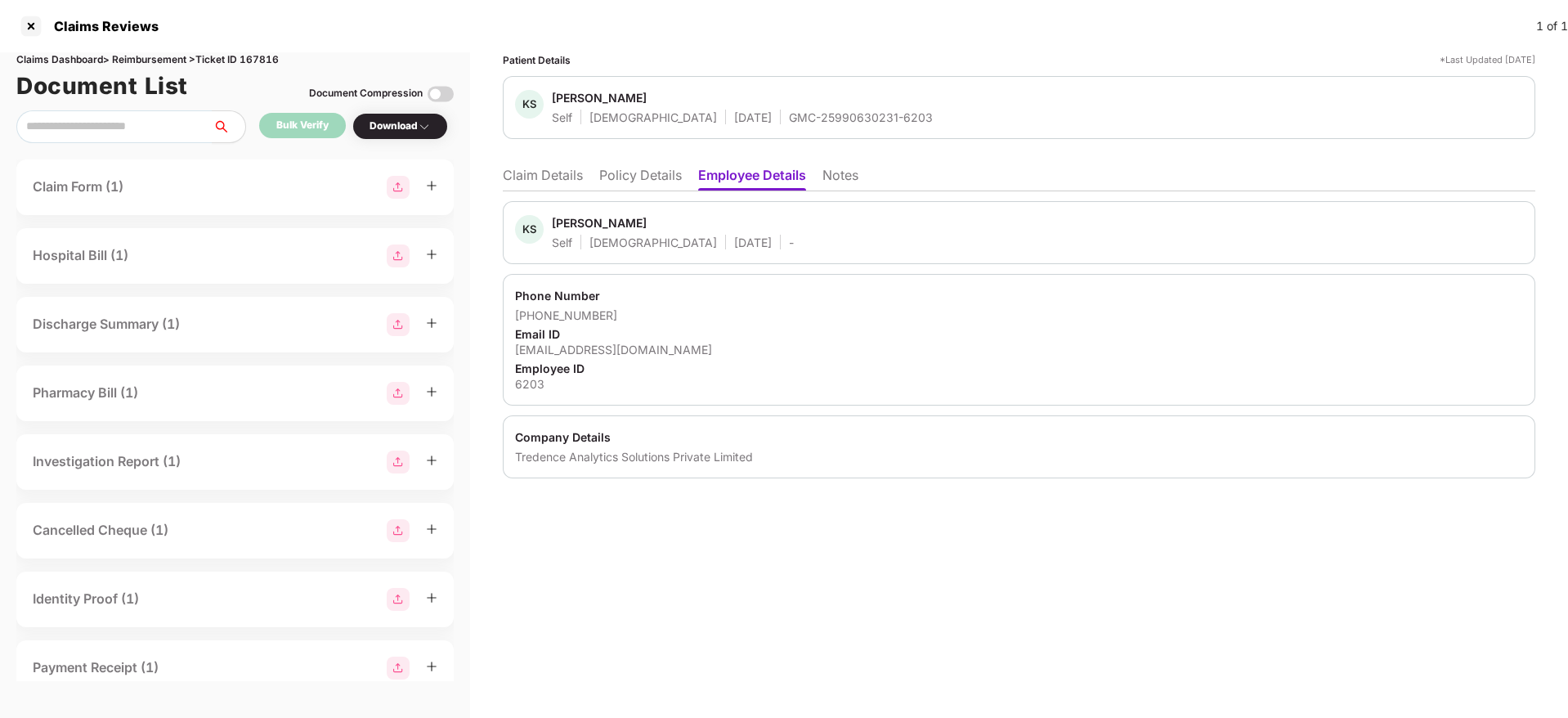
click at [614, 344] on div "santosh.kuruba@tredence.com" at bounding box center [1019, 349] width 1008 height 15
copy div "santosh.kuruba@tredence.com"
drag, startPoint x: 536, startPoint y: 315, endPoint x: 627, endPoint y: 311, distance: 91.1
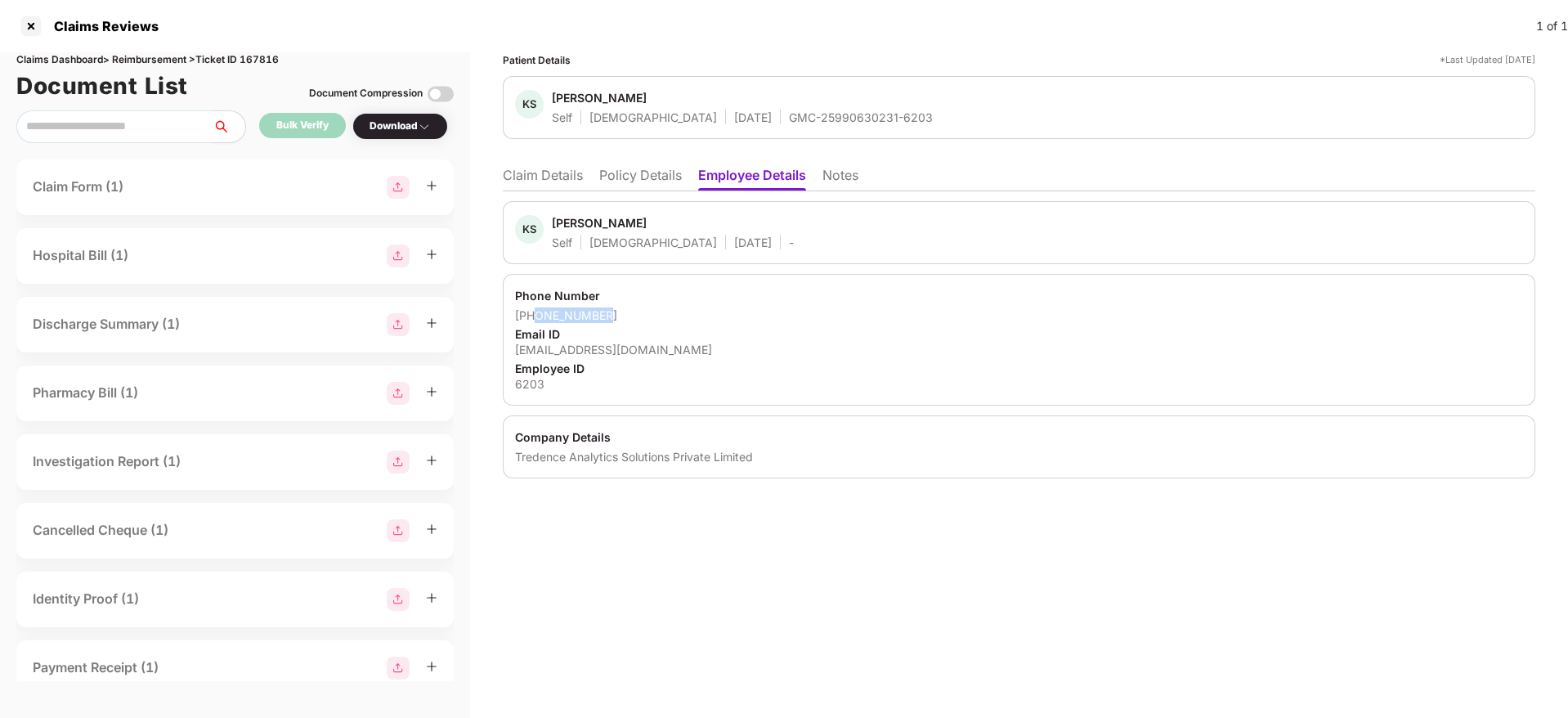
click at [627, 311] on div "+916300964841" at bounding box center [1019, 315] width 1008 height 15
copy div "6300964841"
click at [548, 169] on li "Claim Details" at bounding box center [543, 179] width 80 height 23
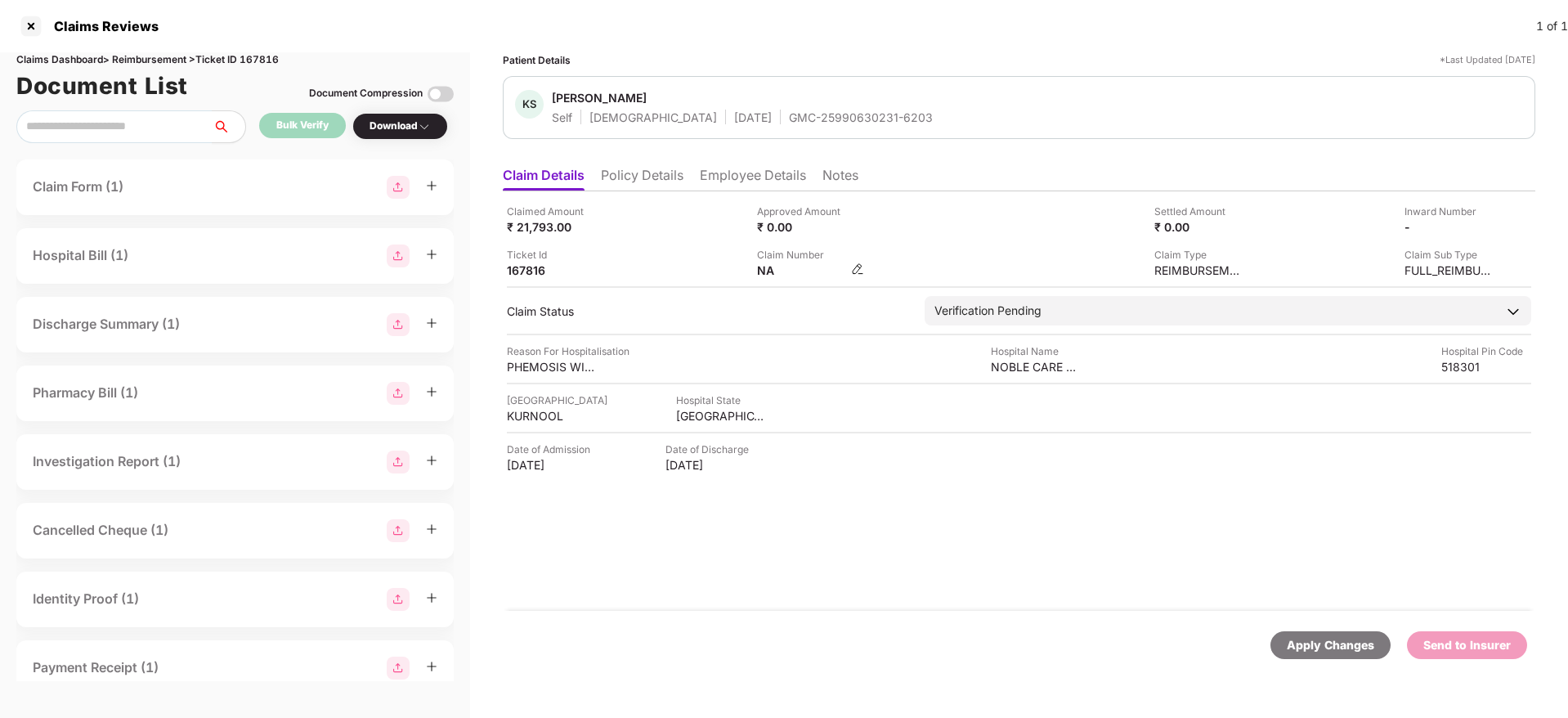
click at [853, 270] on img at bounding box center [857, 269] width 14 height 14
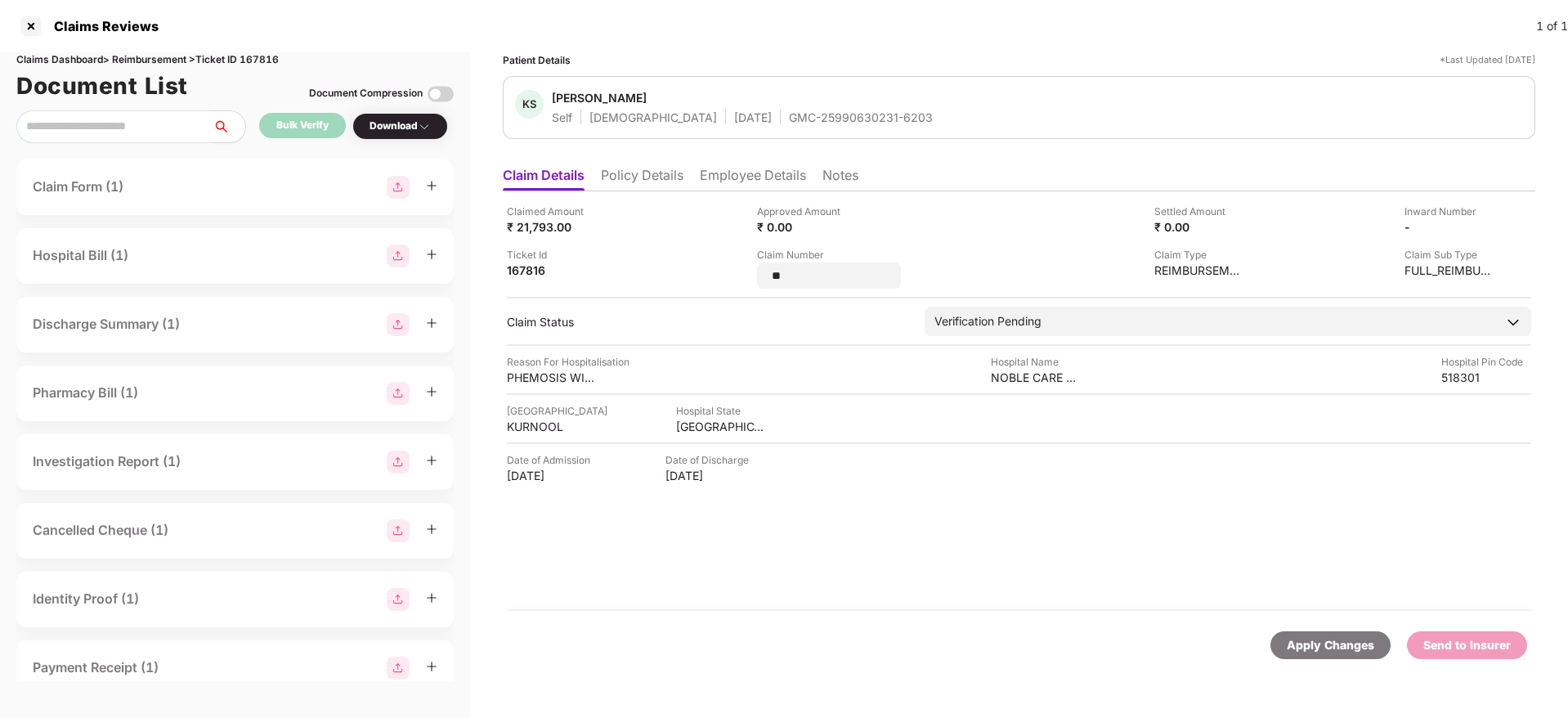
type input "*"
type input "**********"
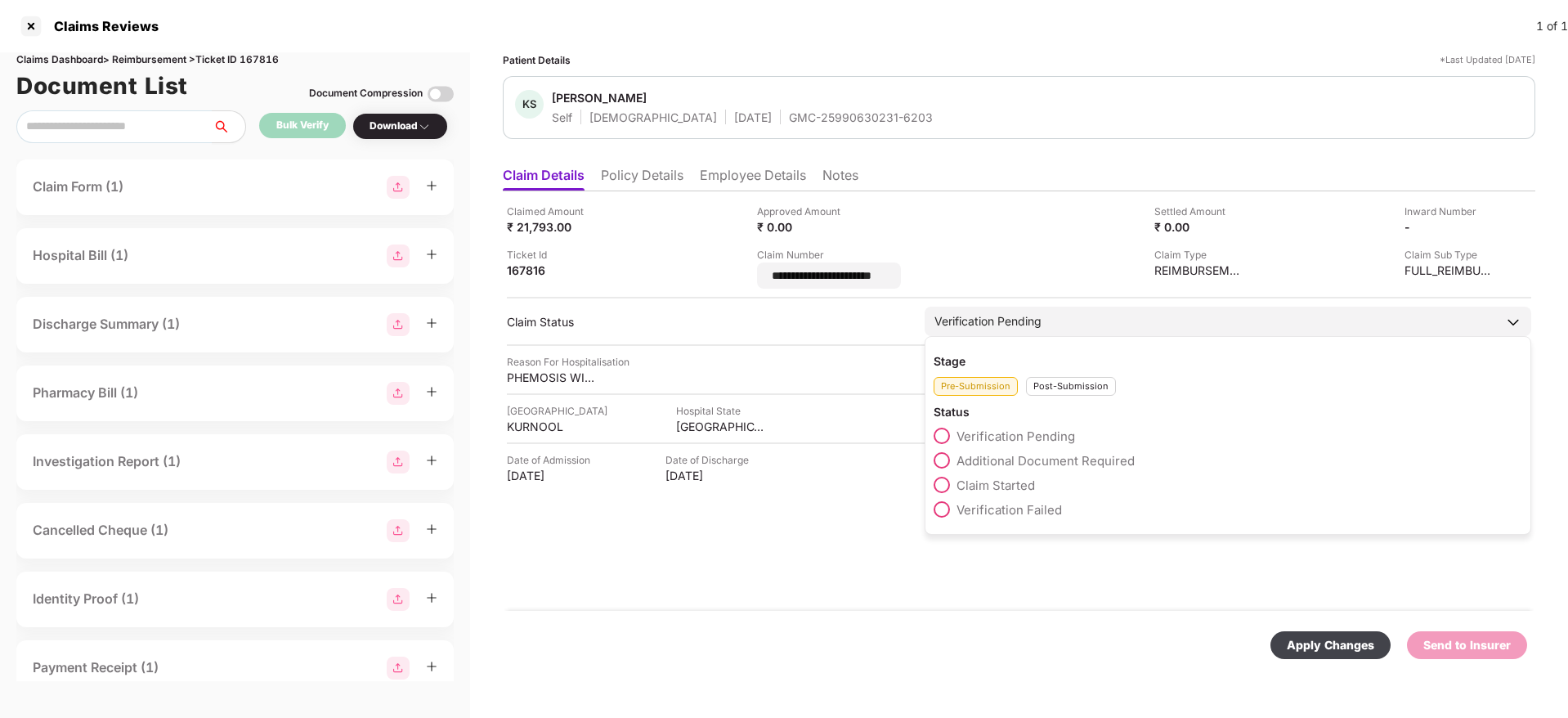
click at [1038, 383] on div "Post-Submission" at bounding box center [1071, 386] width 90 height 19
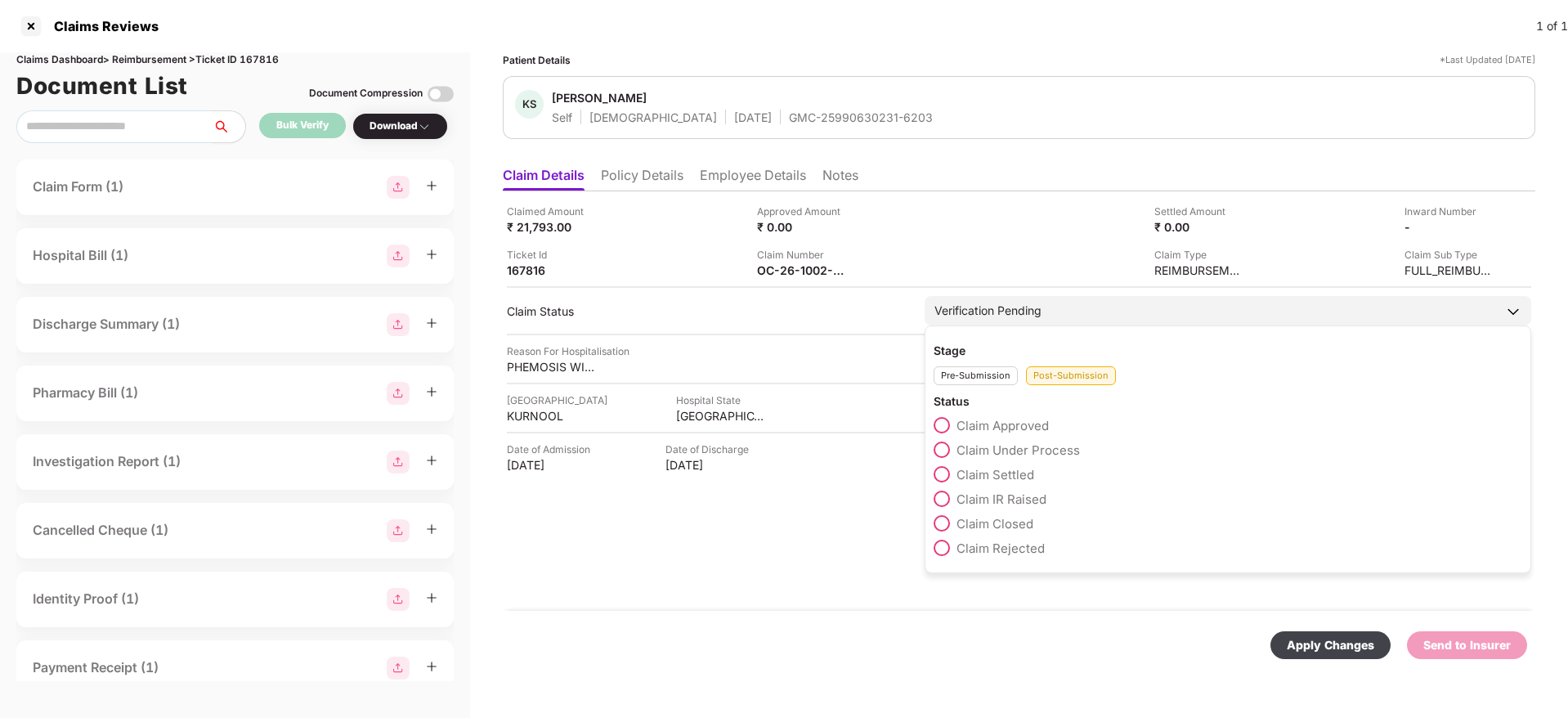
click at [944, 442] on span at bounding box center [941, 450] width 16 height 16
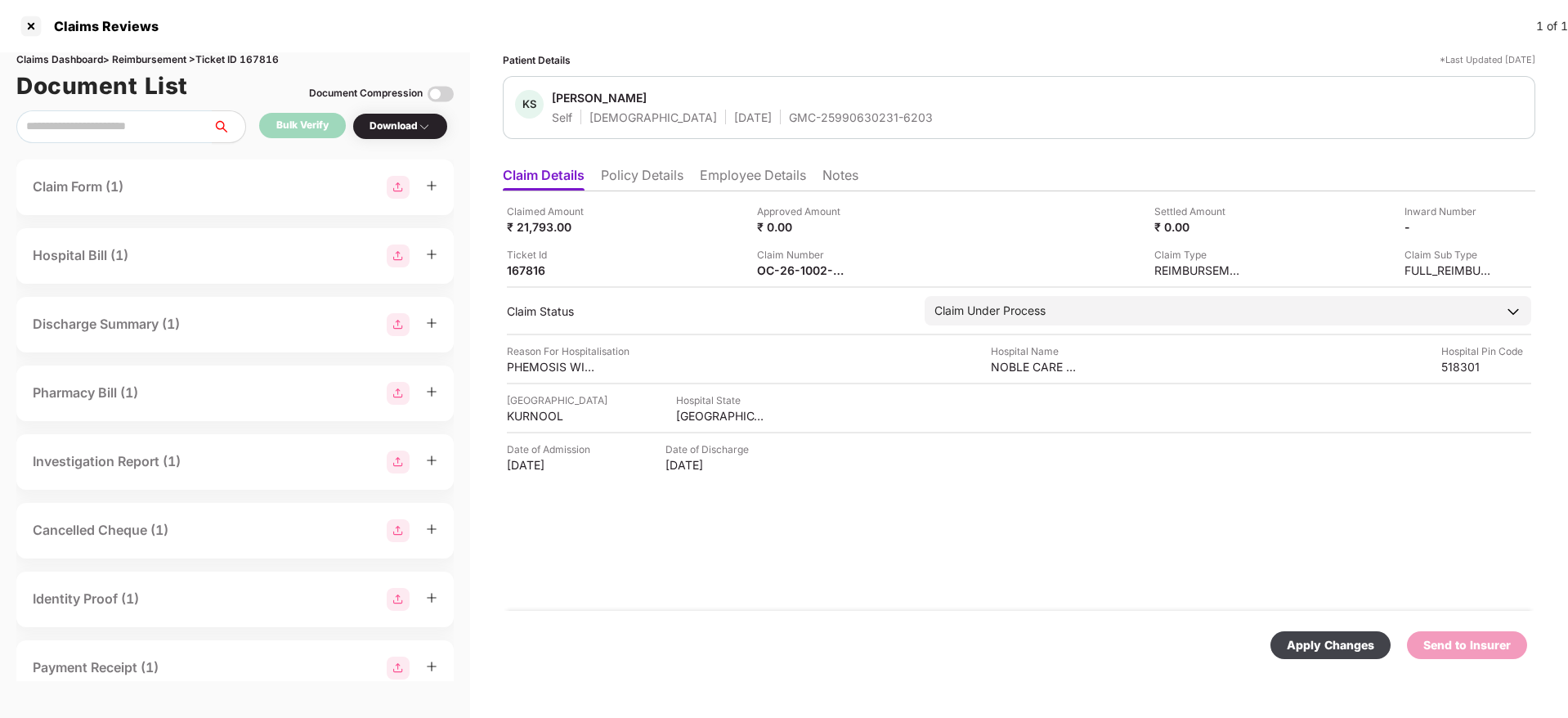
click at [1316, 637] on div "Apply Changes" at bounding box center [1330, 645] width 87 height 18
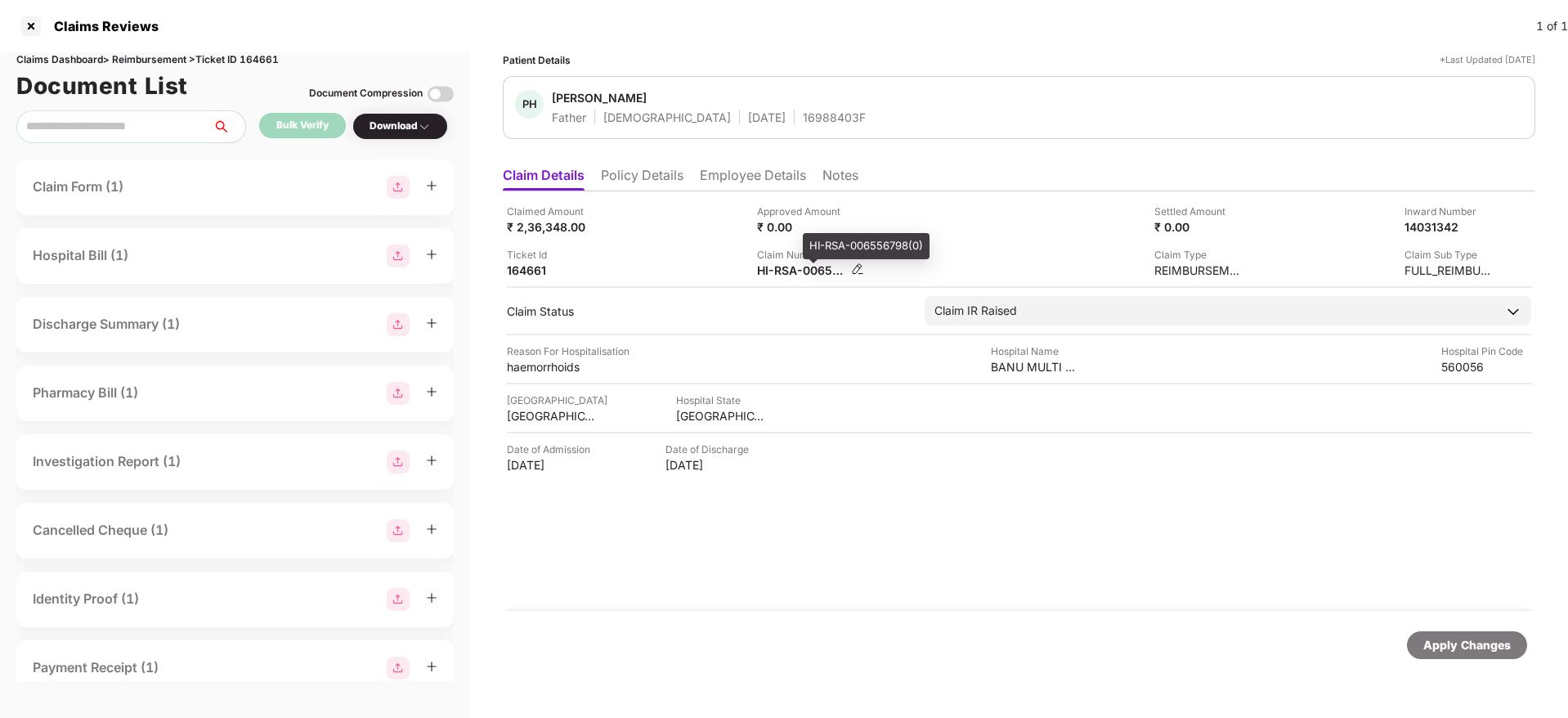
click at [805, 272] on div "HI-RSA-006556798(0)" at bounding box center [802, 270] width 90 height 15
click at [802, 273] on div "HI-RSA-006556798(0)" at bounding box center [802, 270] width 90 height 15
copy div
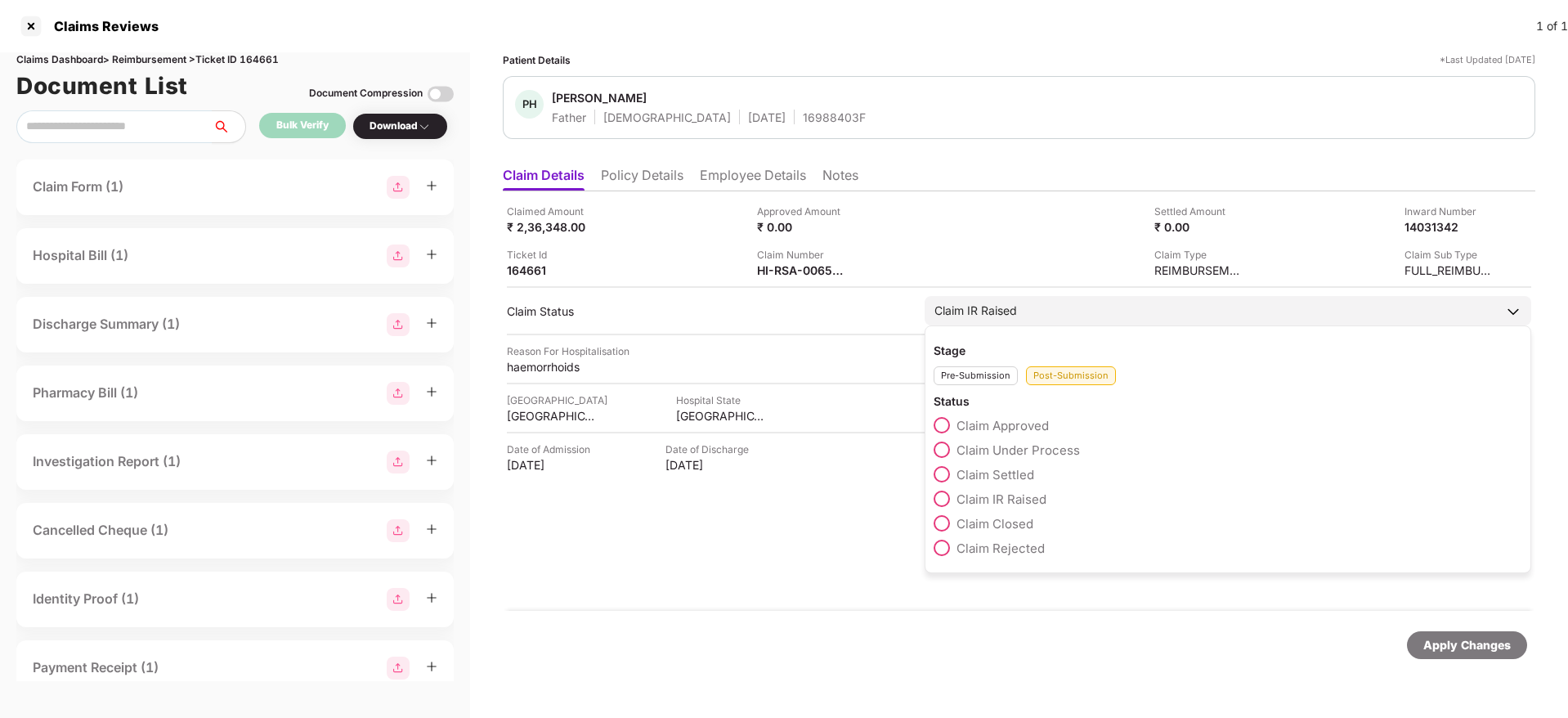
click at [949, 442] on span at bounding box center [941, 450] width 16 height 16
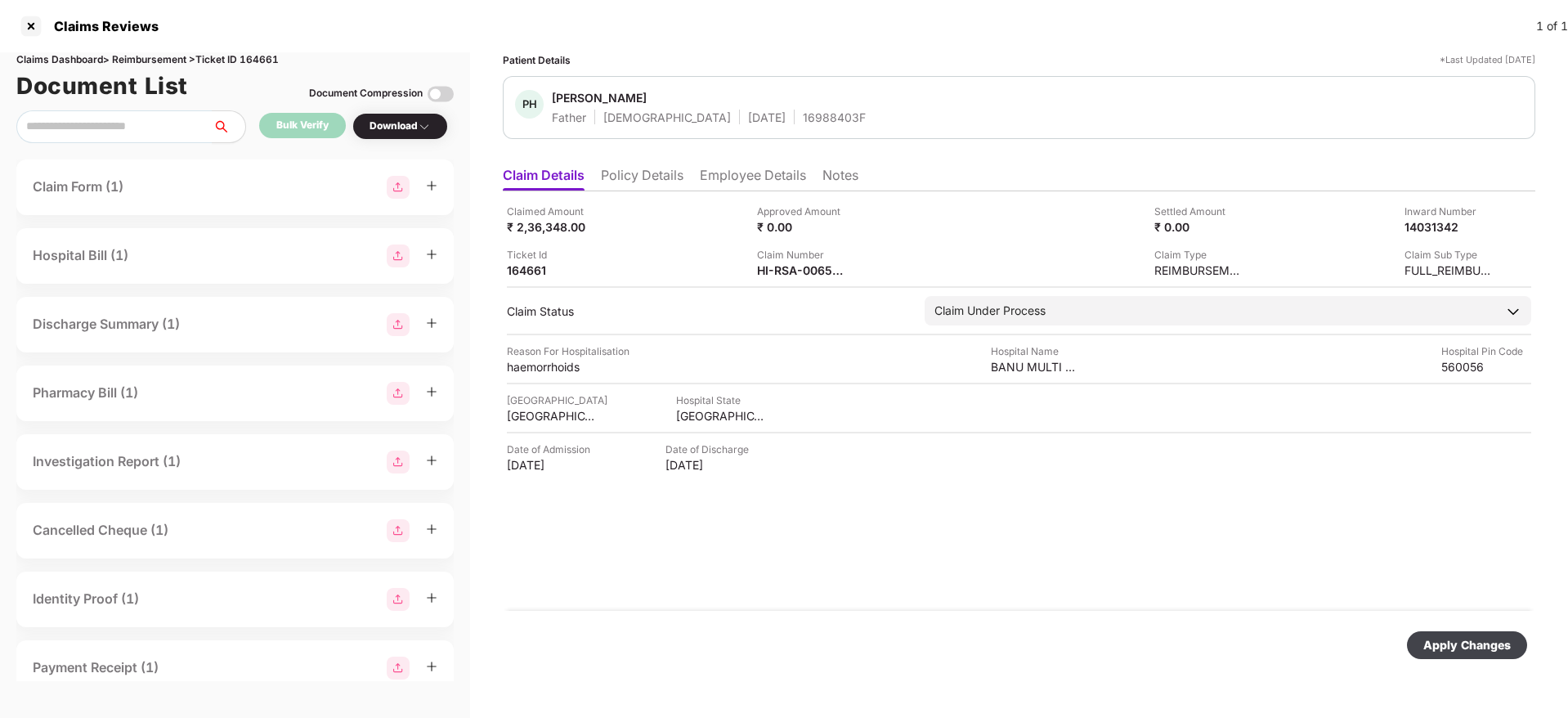
drag, startPoint x: 1451, startPoint y: 643, endPoint x: 1307, endPoint y: 557, distance: 167.7
click at [1447, 637] on div "Apply Changes" at bounding box center [1466, 645] width 87 height 18
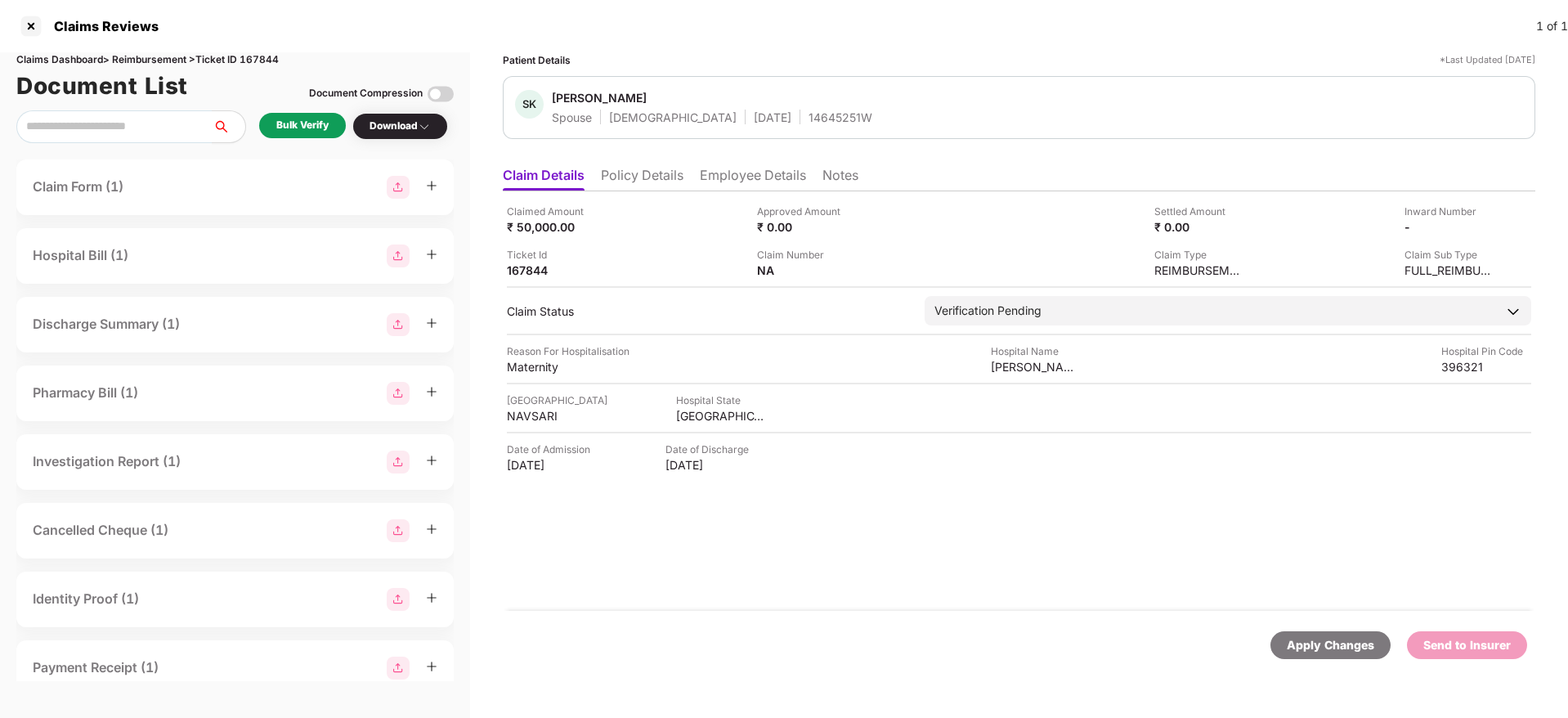
click at [640, 178] on li "Policy Details" at bounding box center [642, 179] width 83 height 23
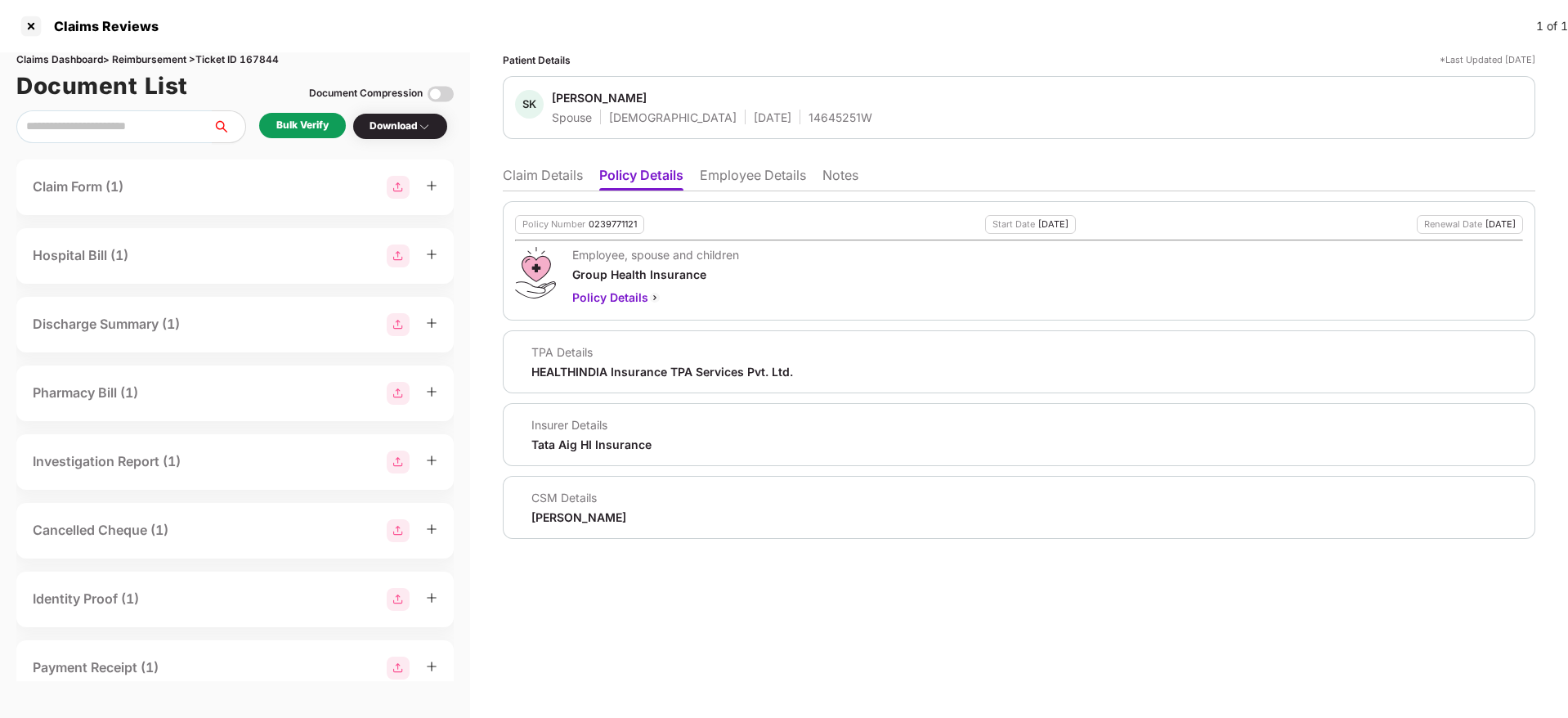
drag, startPoint x: 759, startPoint y: 170, endPoint x: 766, endPoint y: 177, distance: 9.9
click at [761, 171] on li "Employee Details" at bounding box center [753, 179] width 106 height 23
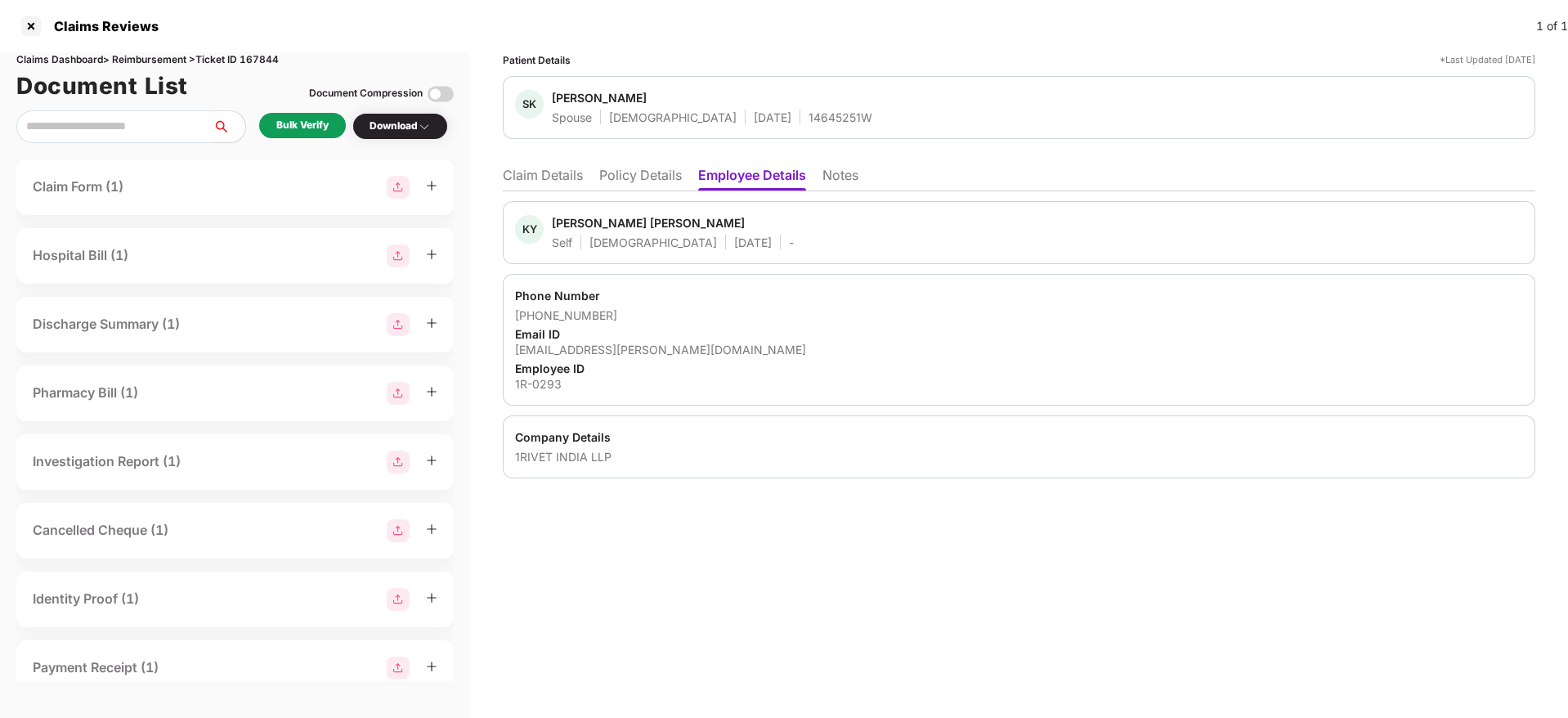
click at [608, 187] on li "Policy Details" at bounding box center [640, 179] width 83 height 23
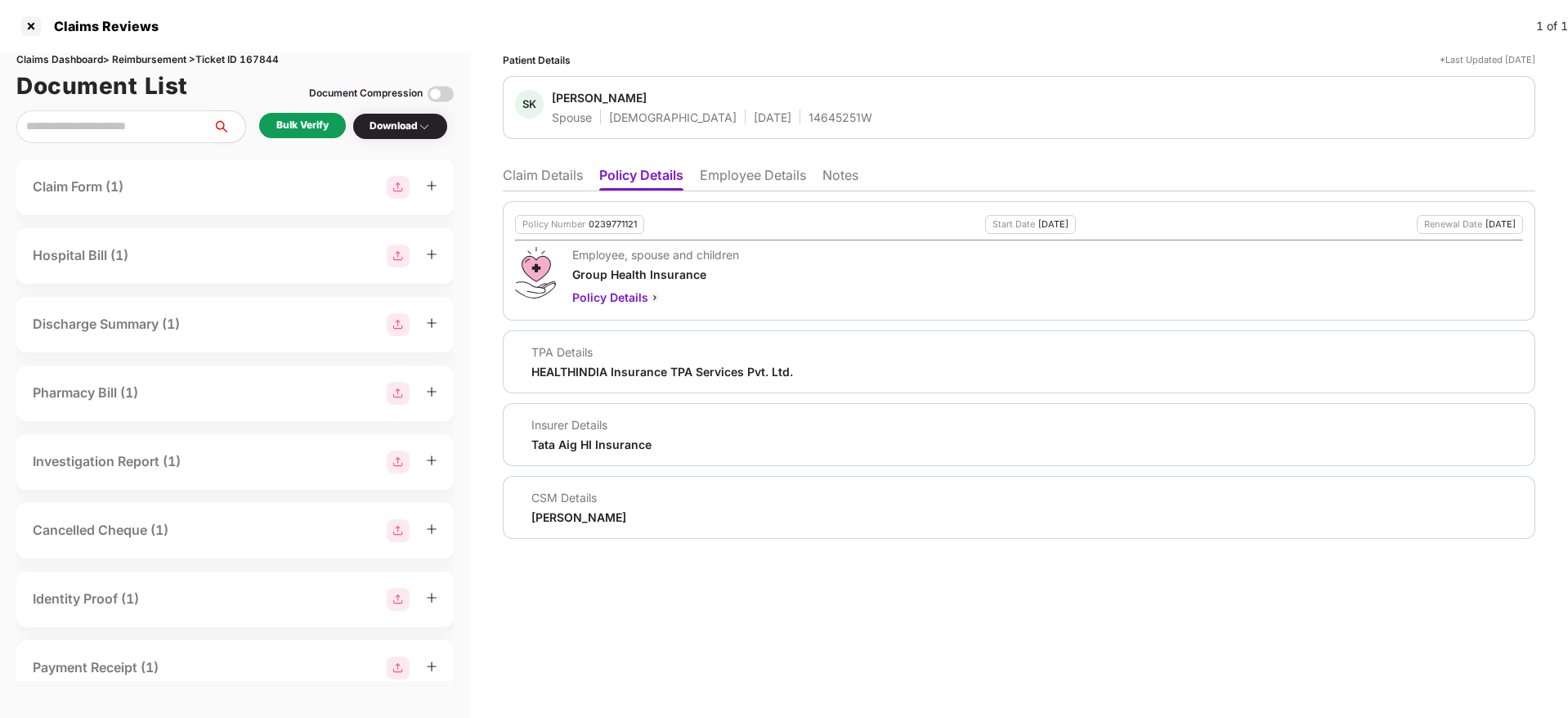
click at [548, 167] on li "Claim Details" at bounding box center [543, 179] width 80 height 23
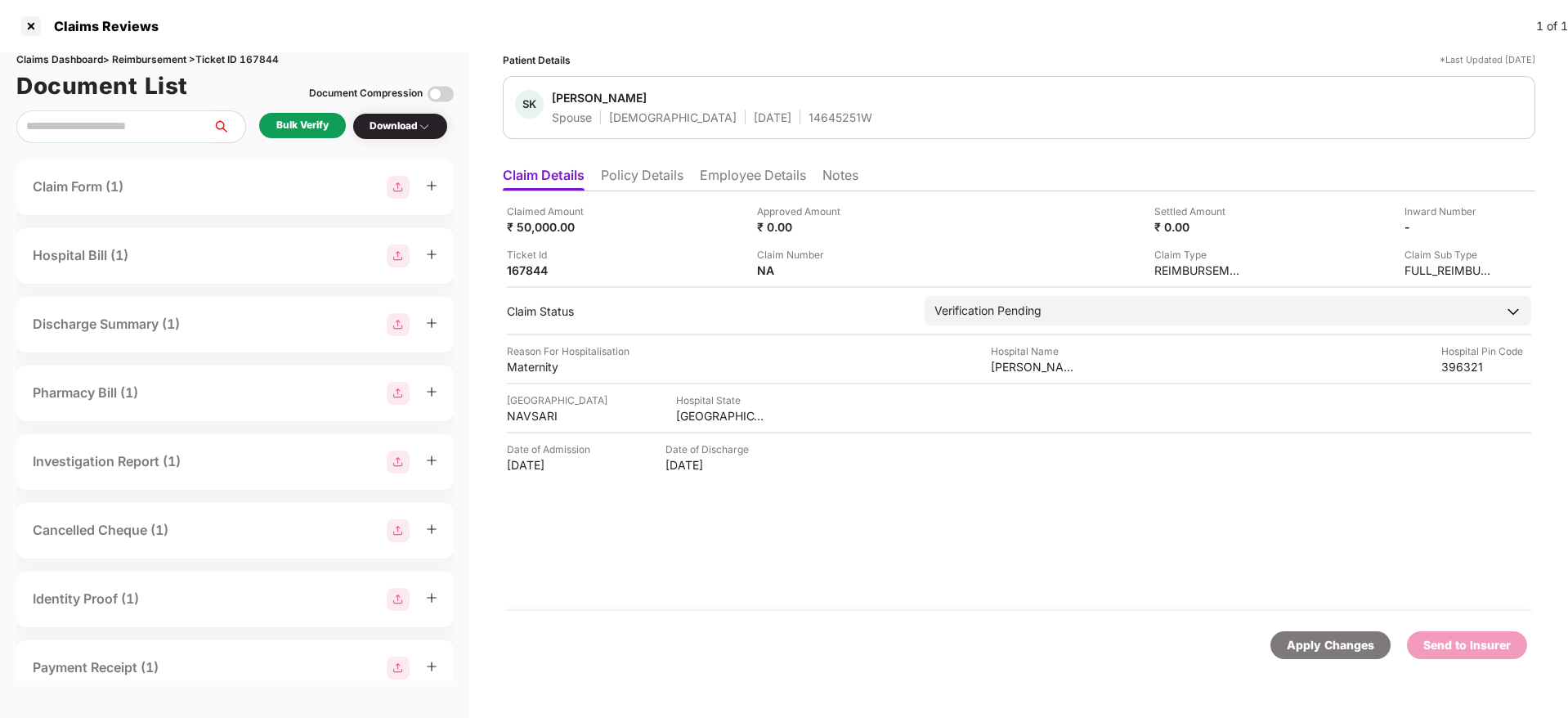
click at [289, 124] on div "Bulk Verify" at bounding box center [302, 125] width 52 height 15
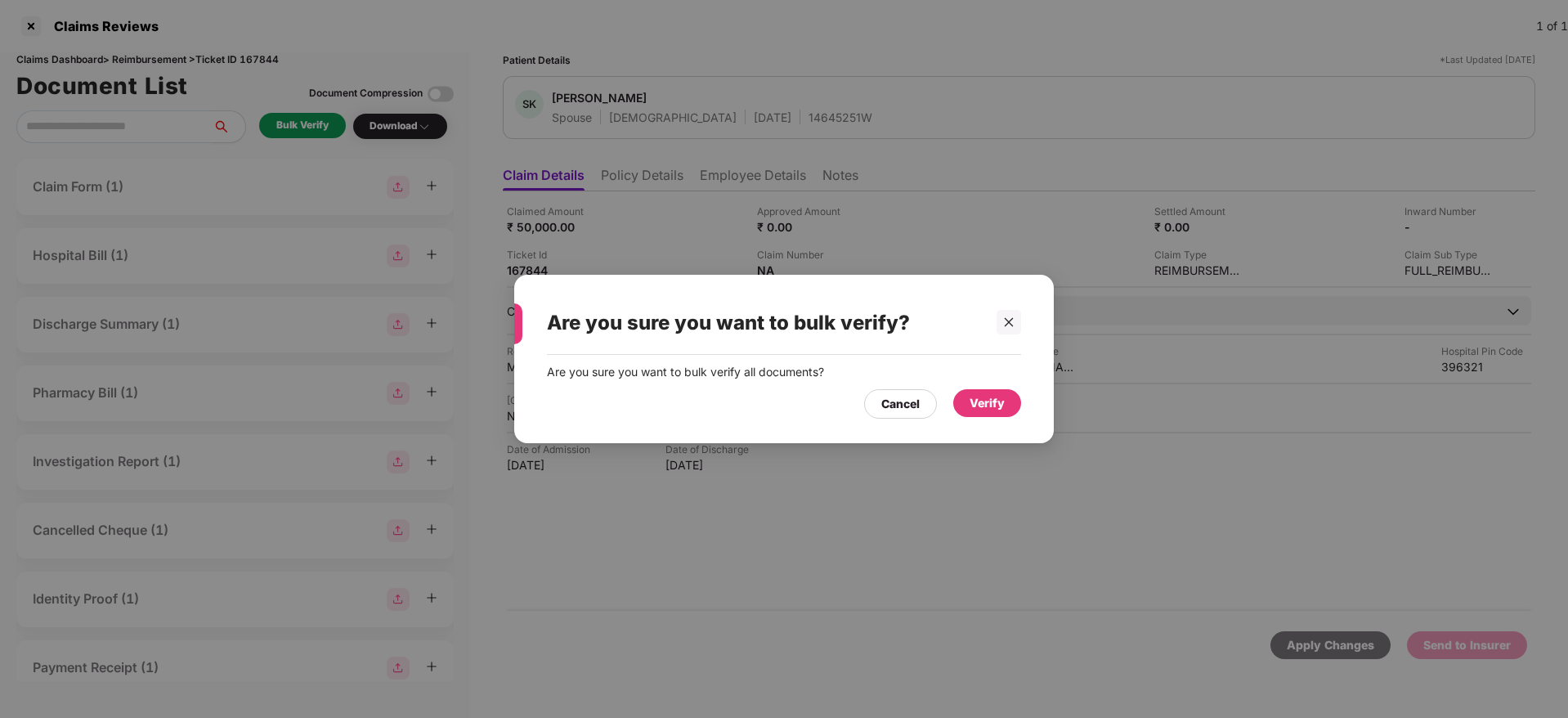
click at [1004, 397] on div "Verify" at bounding box center [986, 403] width 35 height 18
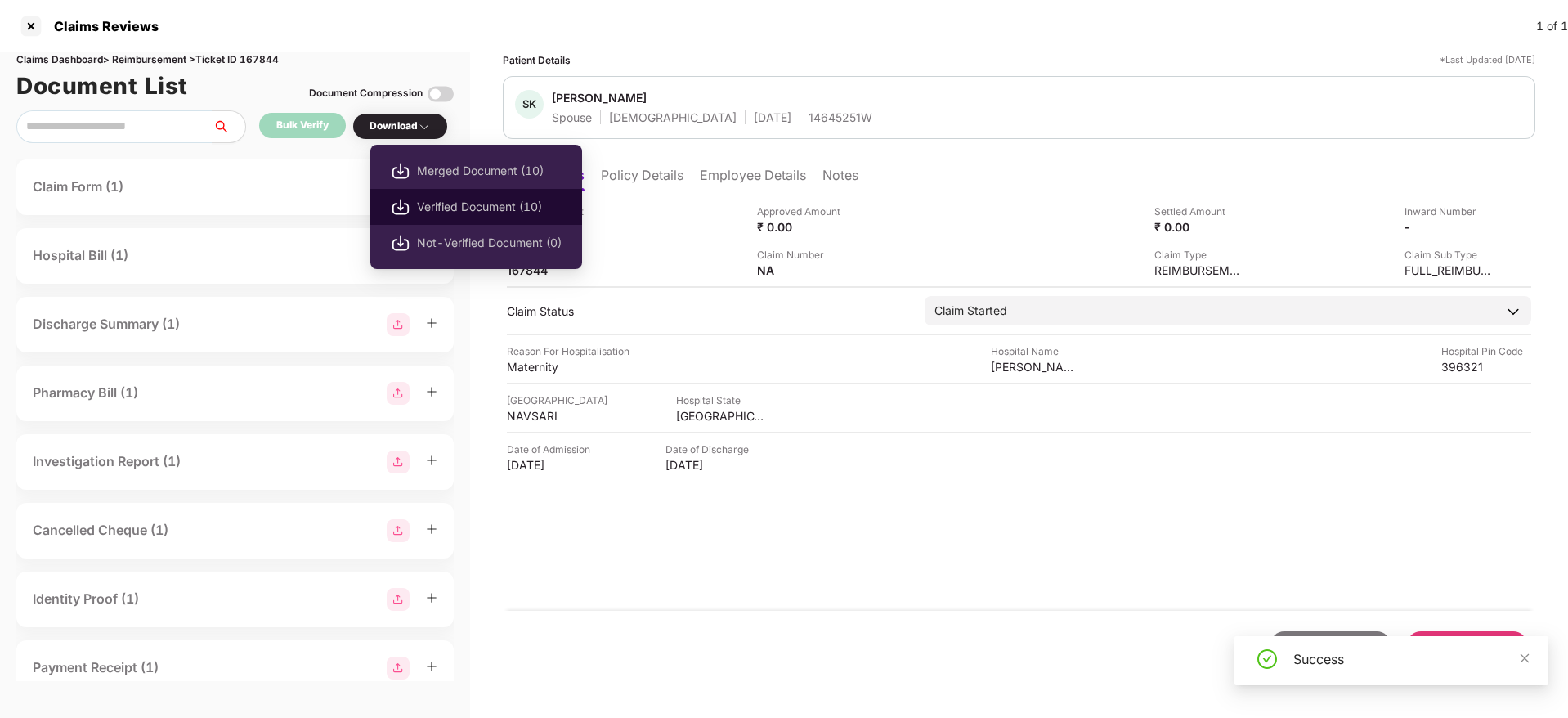
click at [434, 199] on span "Verified Document (10)" at bounding box center [489, 207] width 144 height 18
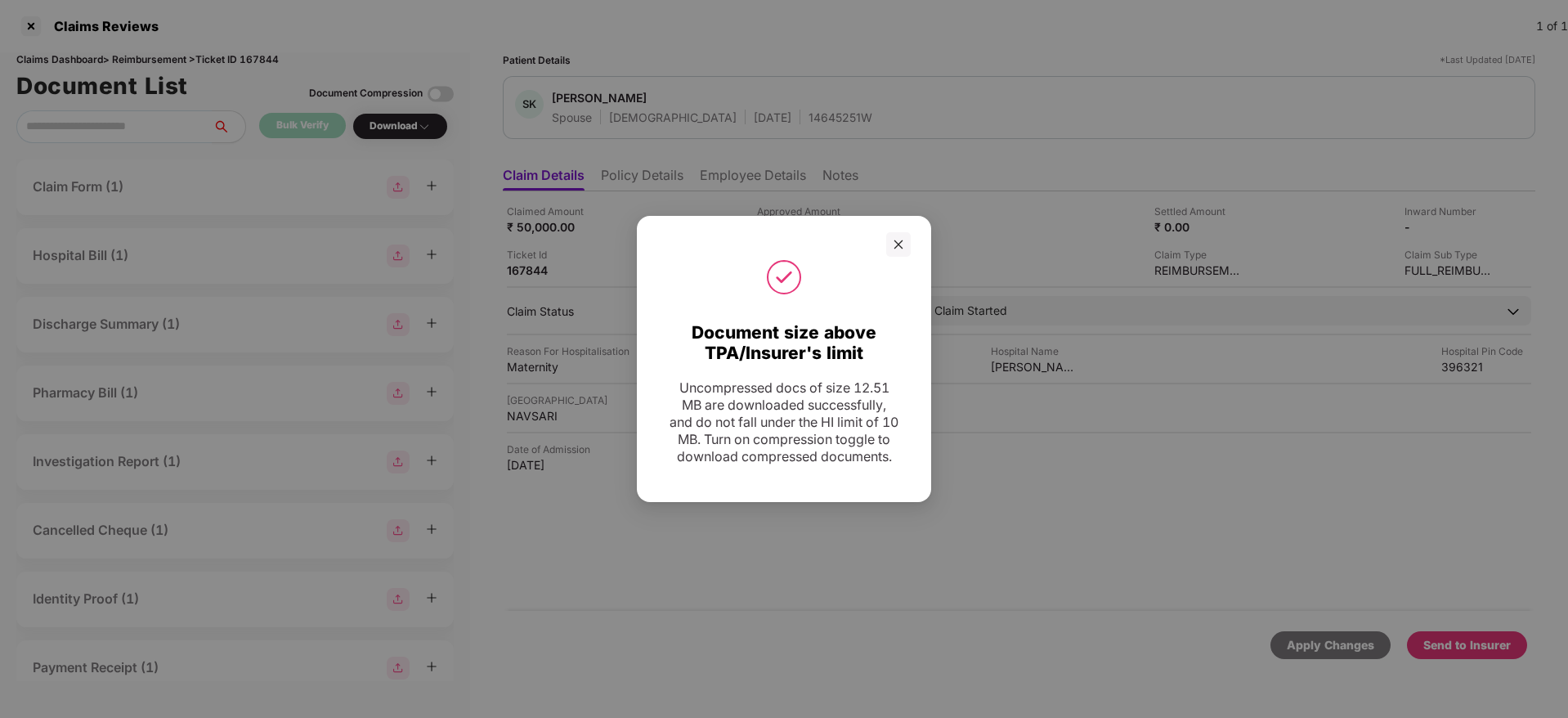
drag, startPoint x: 894, startPoint y: 226, endPoint x: 977, endPoint y: 266, distance: 92.1
click at [893, 232] on div at bounding box center [898, 244] width 24 height 24
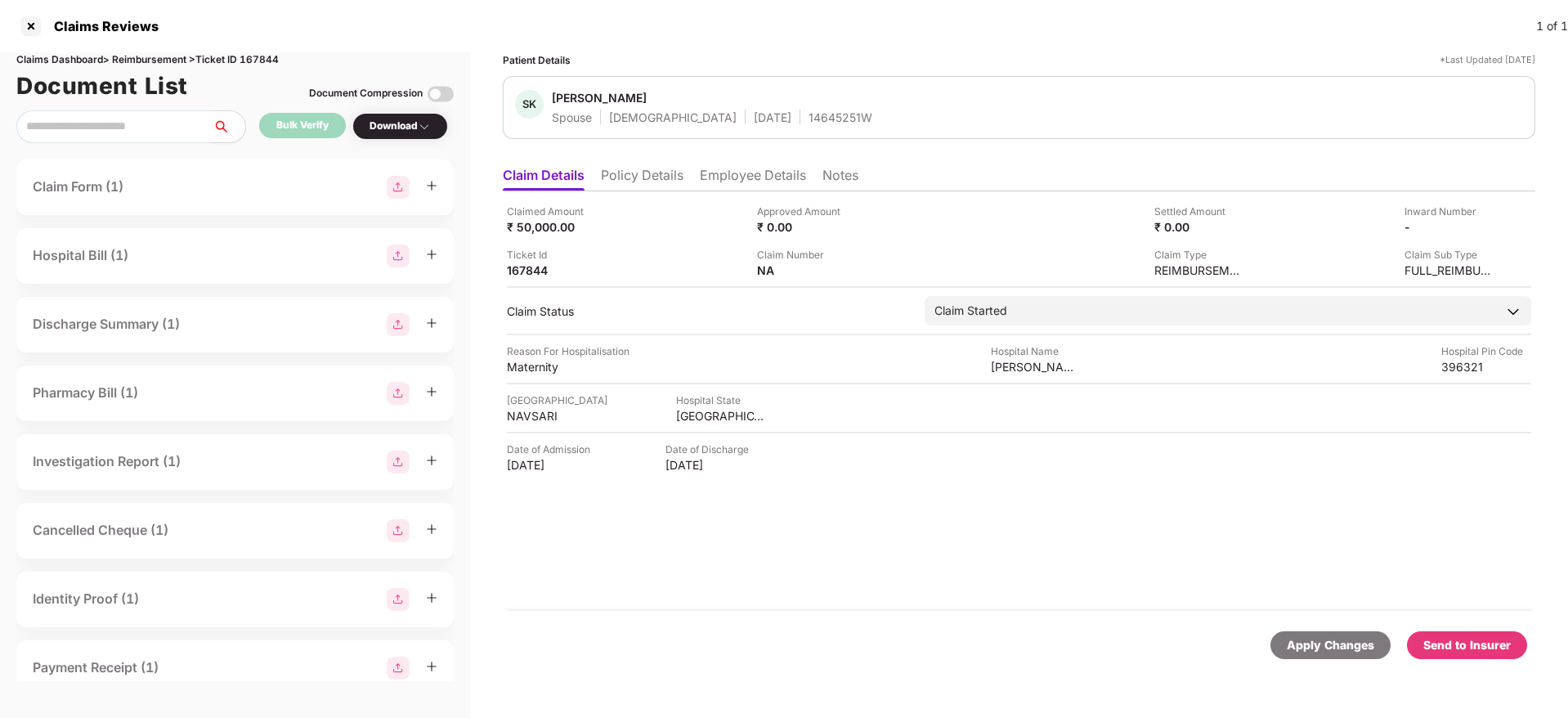
click at [1425, 645] on div "Send to Insurer" at bounding box center [1466, 645] width 87 height 18
click at [637, 178] on li "Policy Details" at bounding box center [642, 179] width 83 height 23
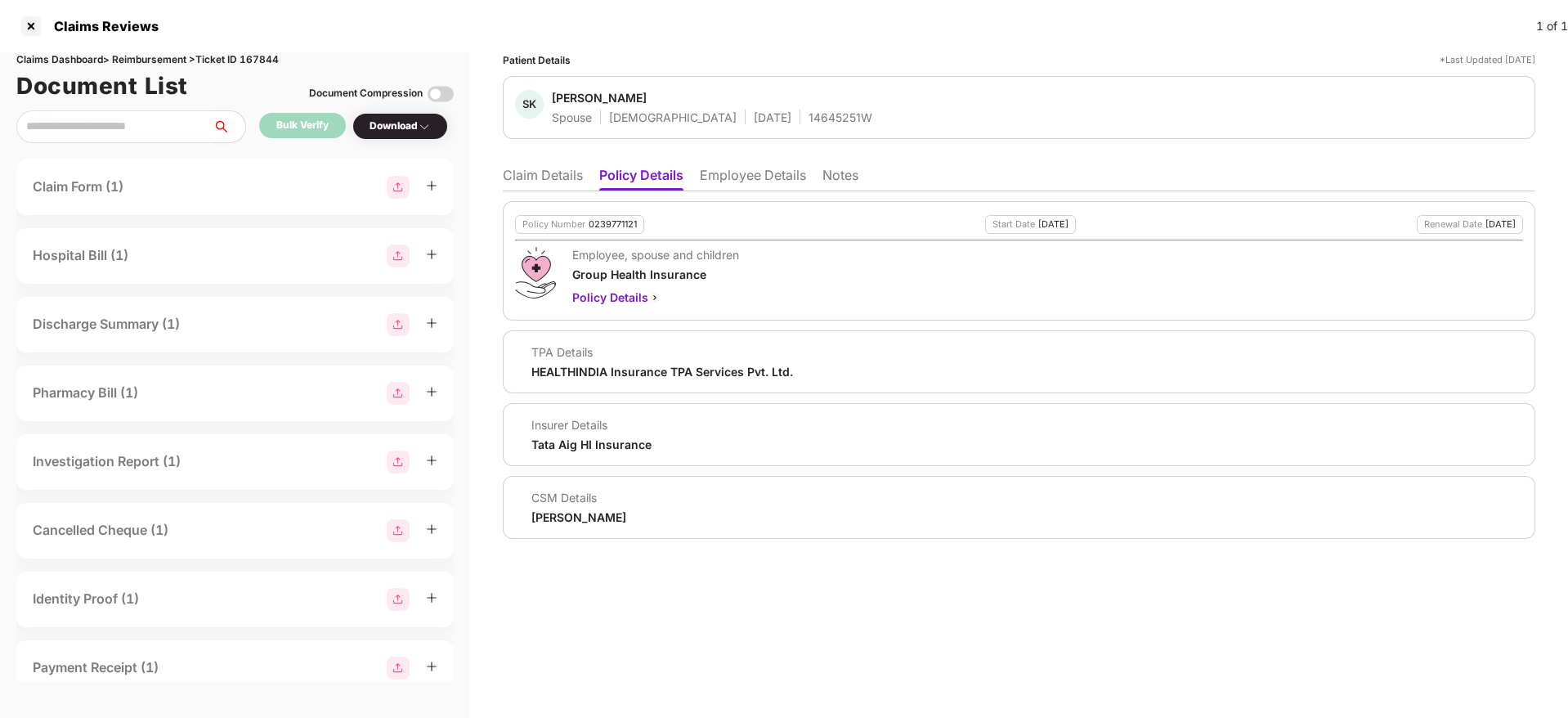
click at [526, 180] on li "Claim Details" at bounding box center [543, 179] width 80 height 23
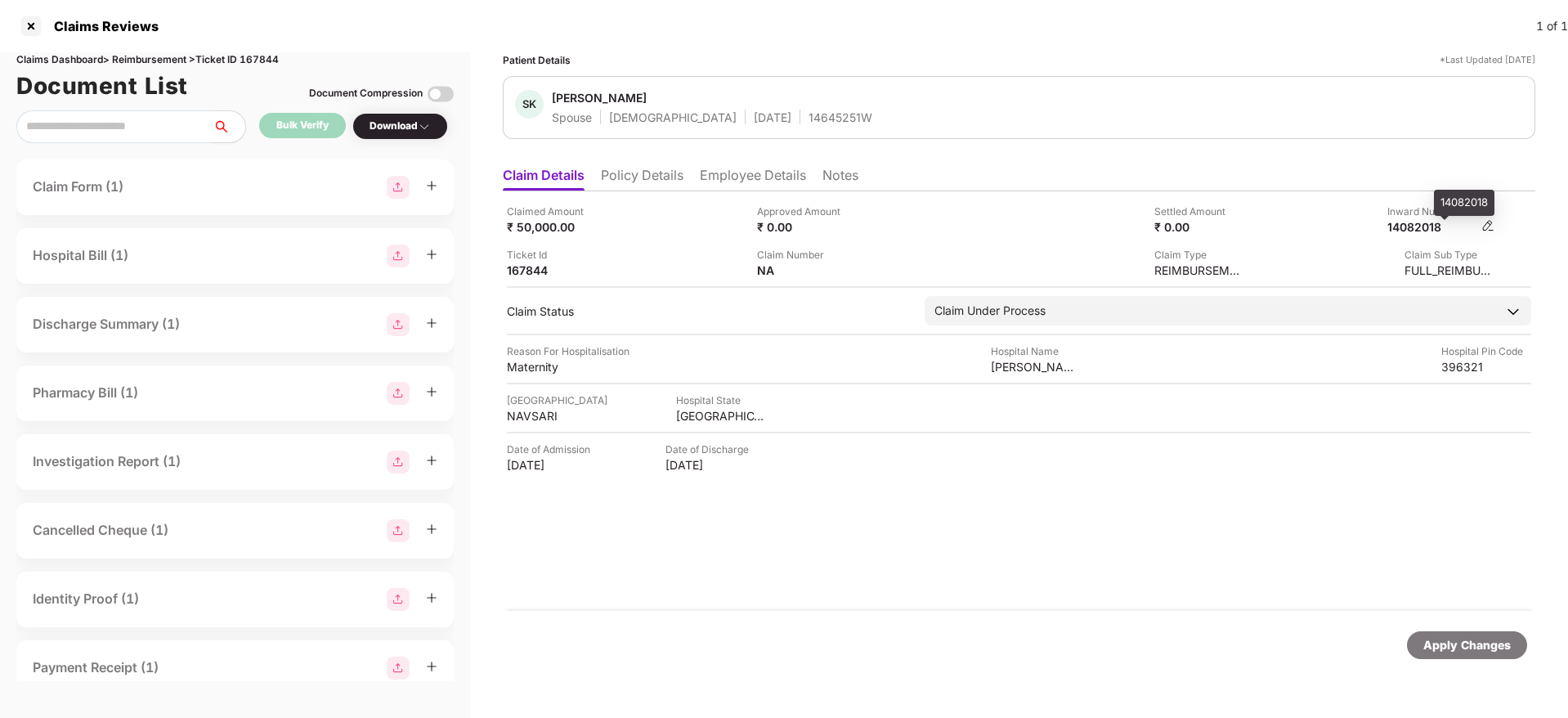
click at [1419, 224] on div "14082018" at bounding box center [1432, 226] width 90 height 15
click at [1420, 224] on div "14082018" at bounding box center [1432, 226] width 90 height 15
copy div "14082018"
click at [809, 113] on div "14645251W" at bounding box center [840, 116] width 64 height 15
click at [809, 112] on div "14645251W" at bounding box center [840, 116] width 64 height 15
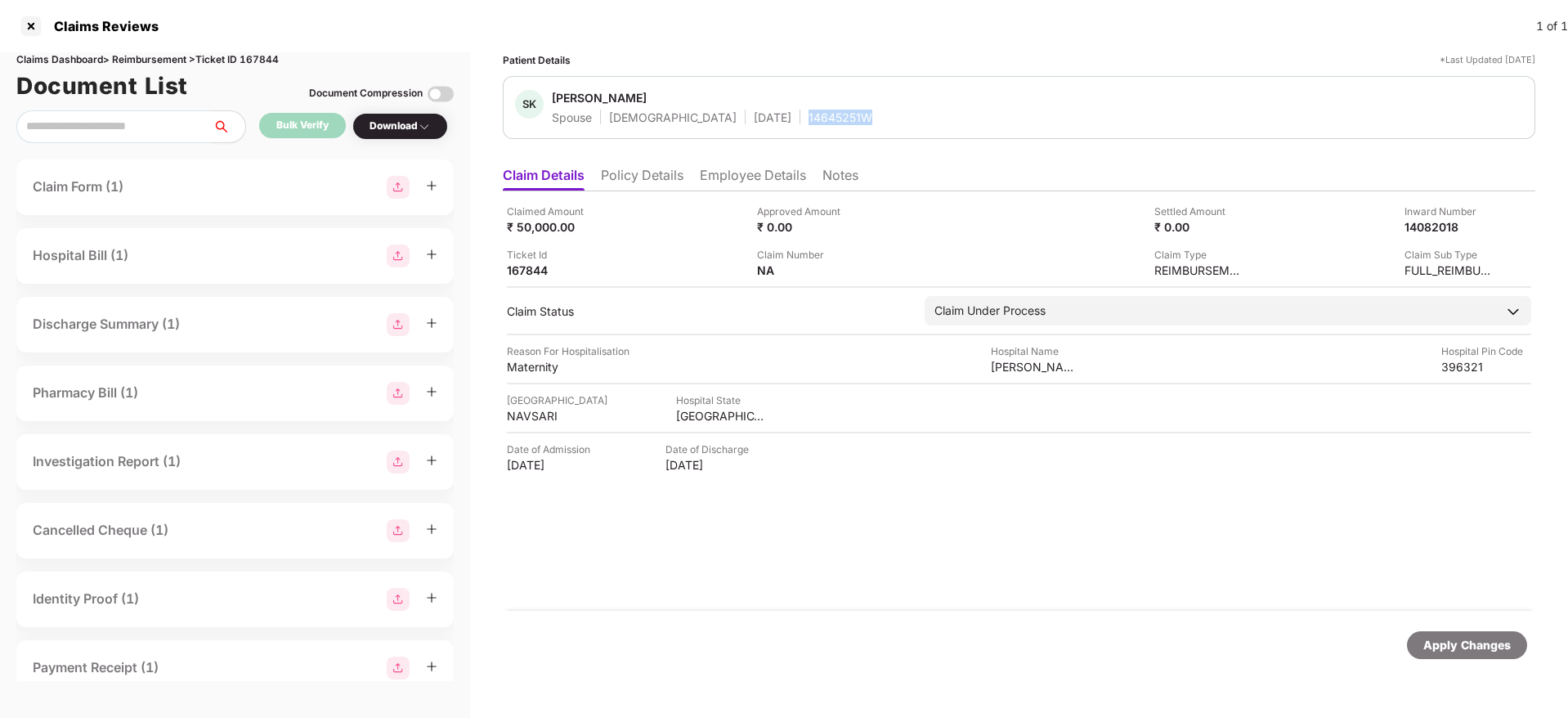
copy div "14645251W"
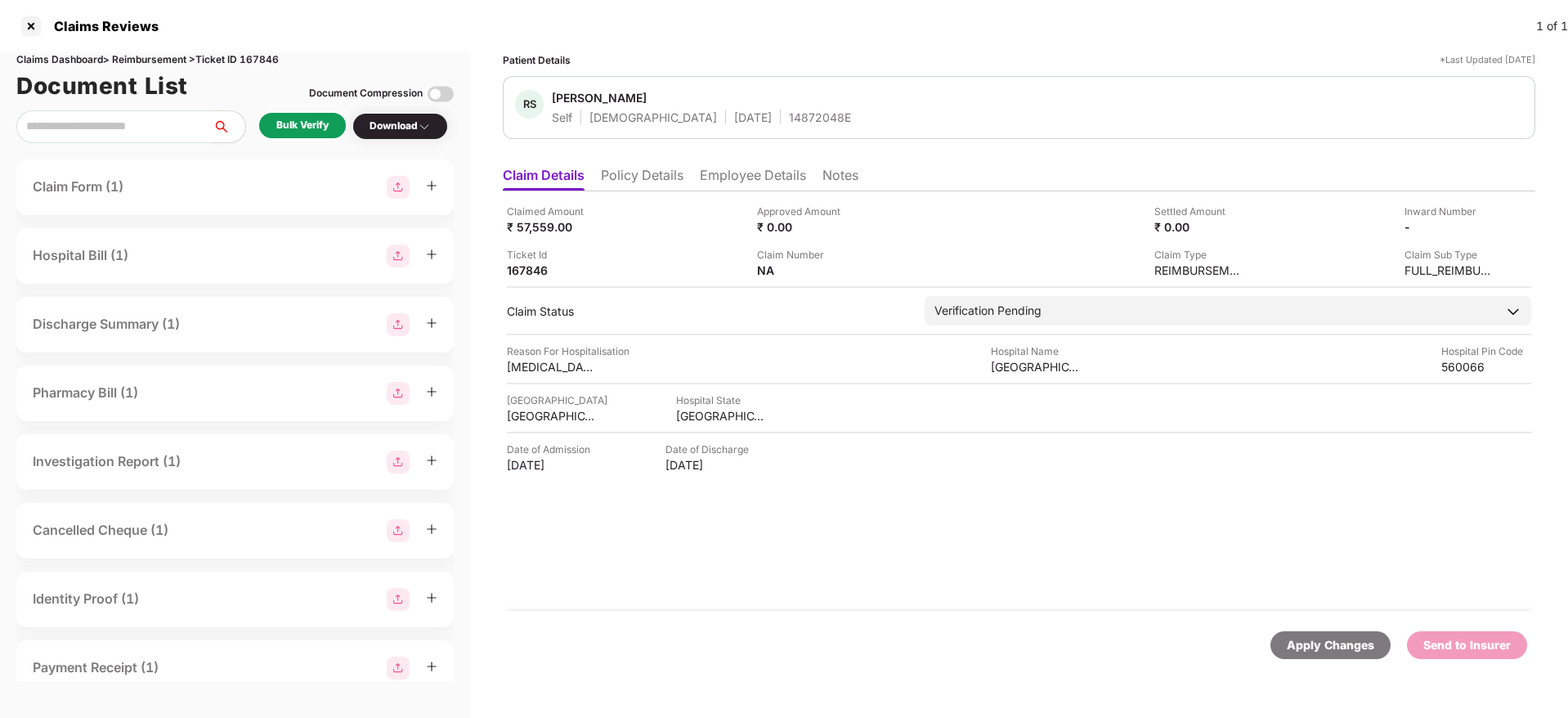
click at [646, 172] on li "Policy Details" at bounding box center [642, 179] width 83 height 23
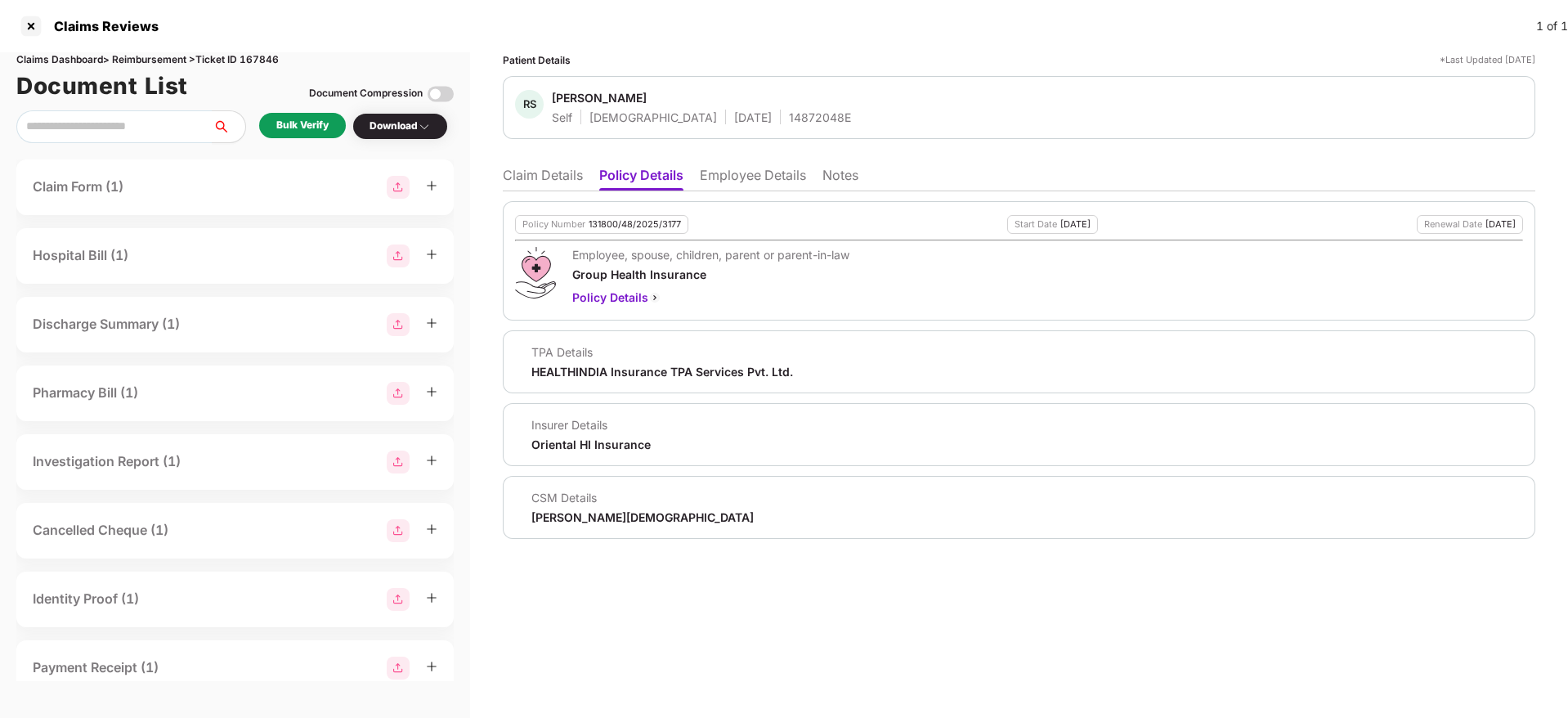
click at [728, 177] on li "Employee Details" at bounding box center [753, 179] width 106 height 23
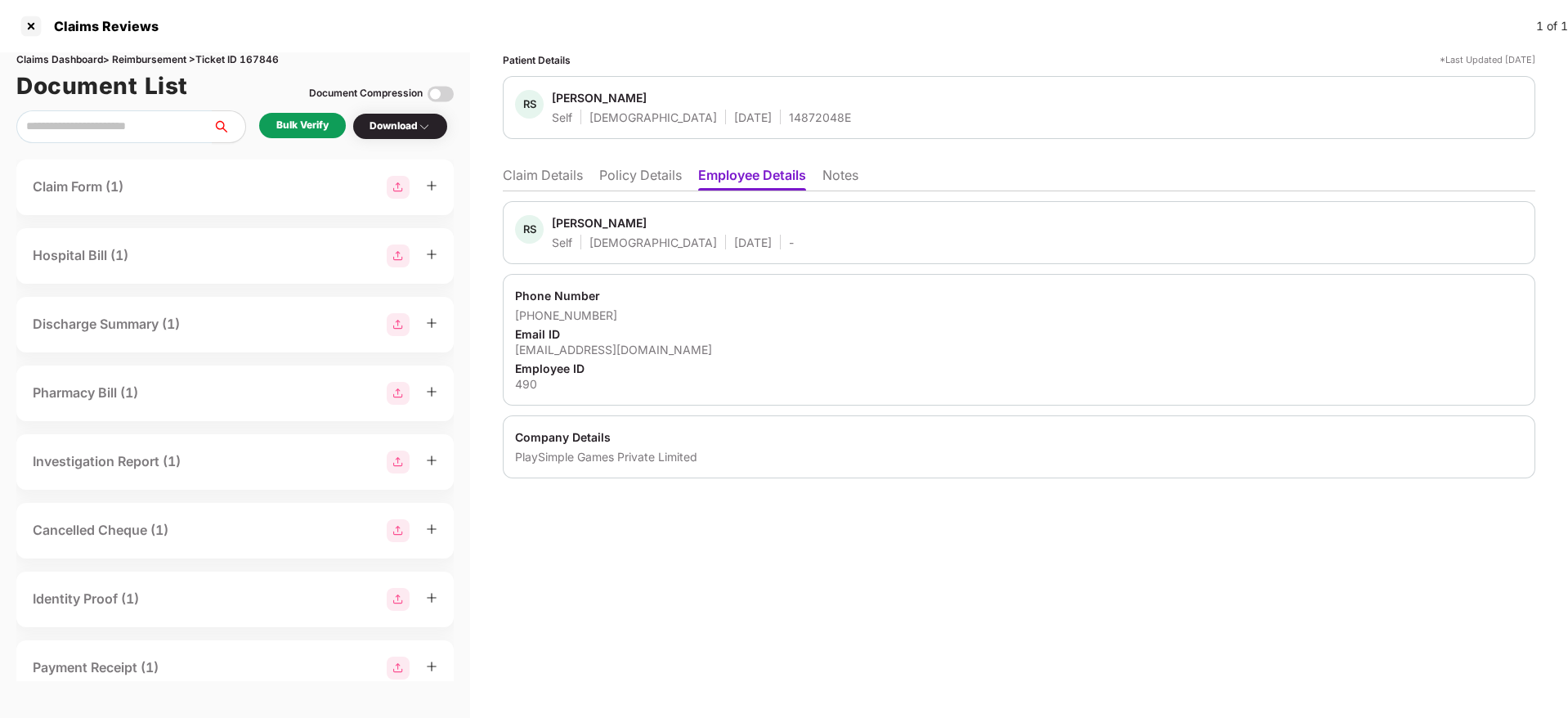
click at [657, 185] on li "Policy Details" at bounding box center [640, 179] width 83 height 23
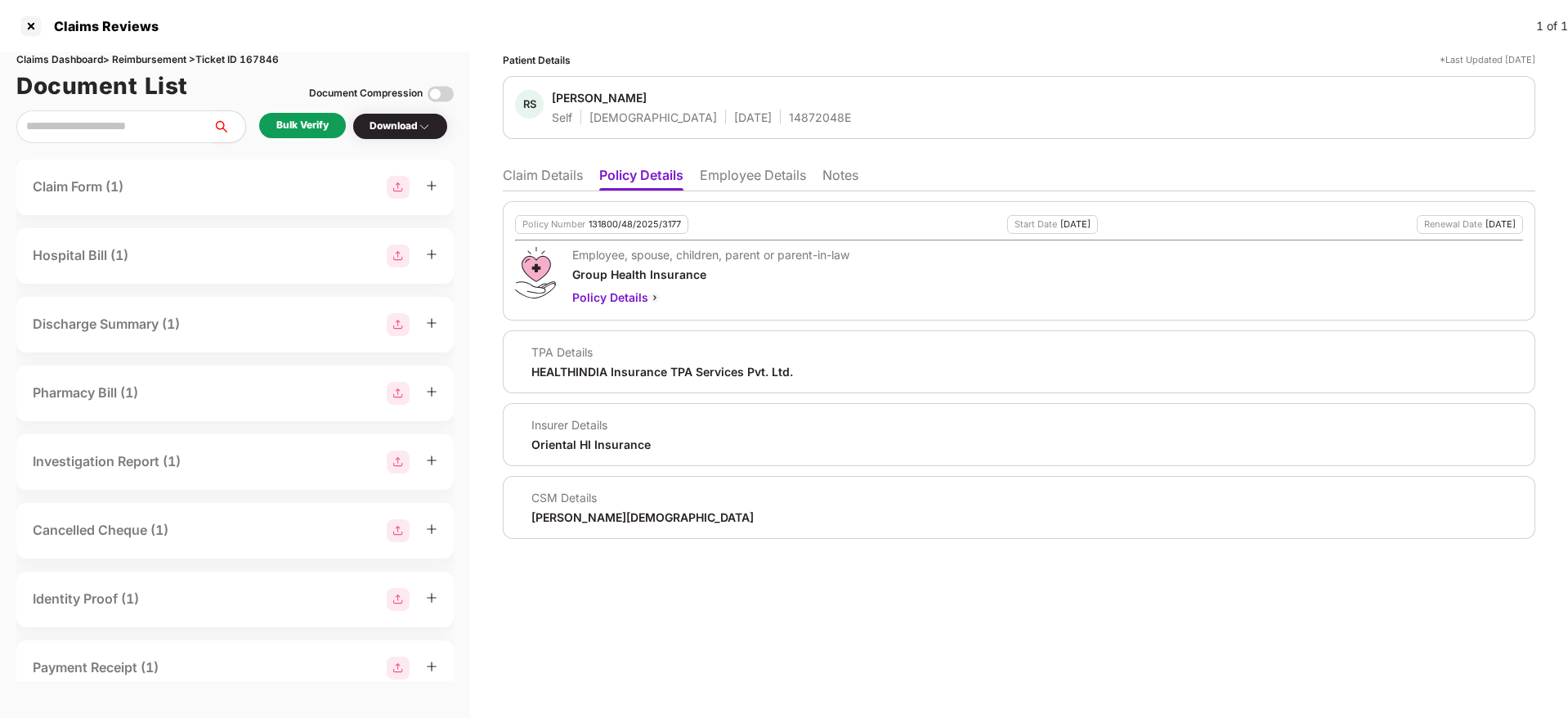
click at [721, 161] on div "Patient Details *Last Updated 23 Aug 2025 RS Ritwik Shrimali Self Male 09 July …" at bounding box center [1019, 295] width 1032 height 486
click at [719, 178] on li "Employee Details" at bounding box center [753, 179] width 106 height 23
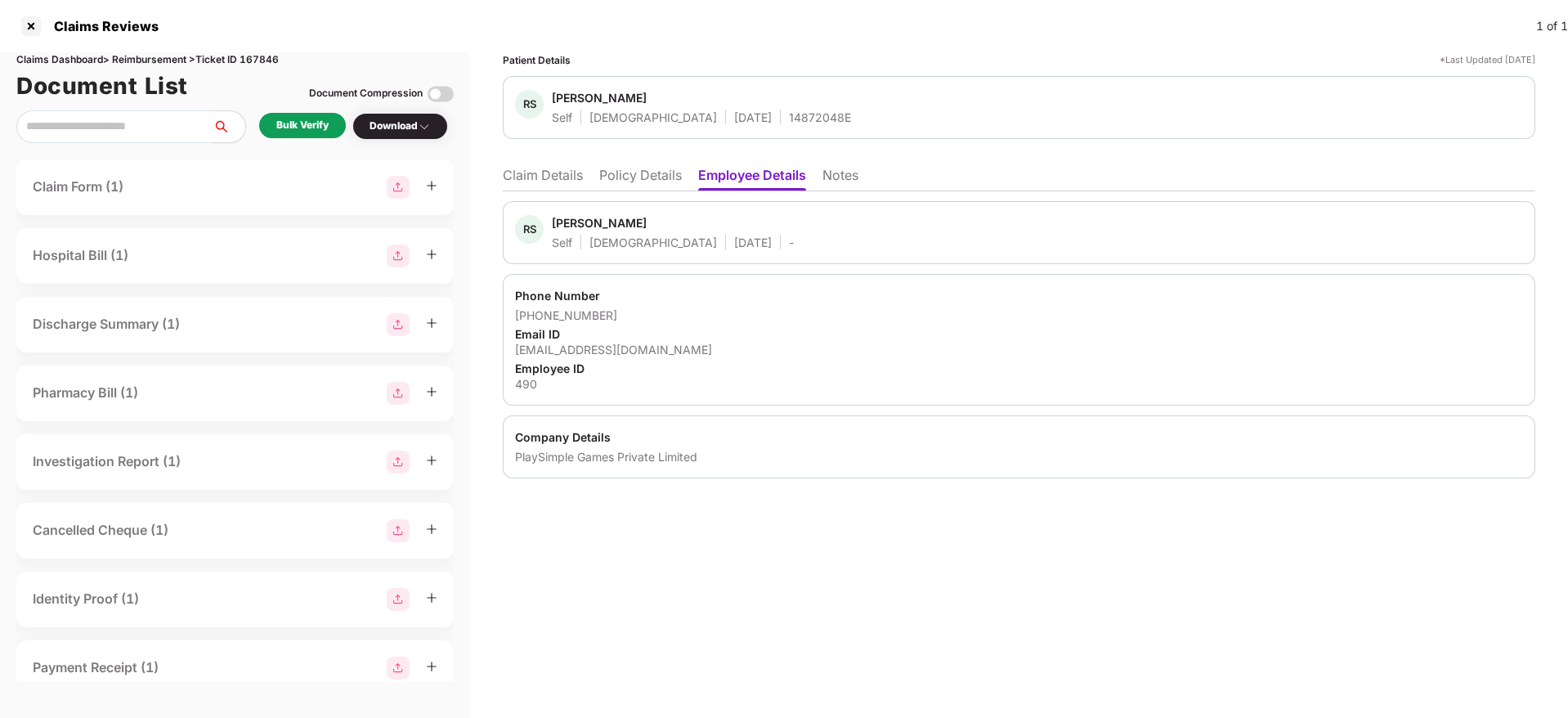
click at [647, 165] on ul "Claim Details Policy Details Employee Details Notes" at bounding box center [1019, 175] width 1032 height 32
click at [642, 188] on li "Policy Details" at bounding box center [640, 179] width 83 height 23
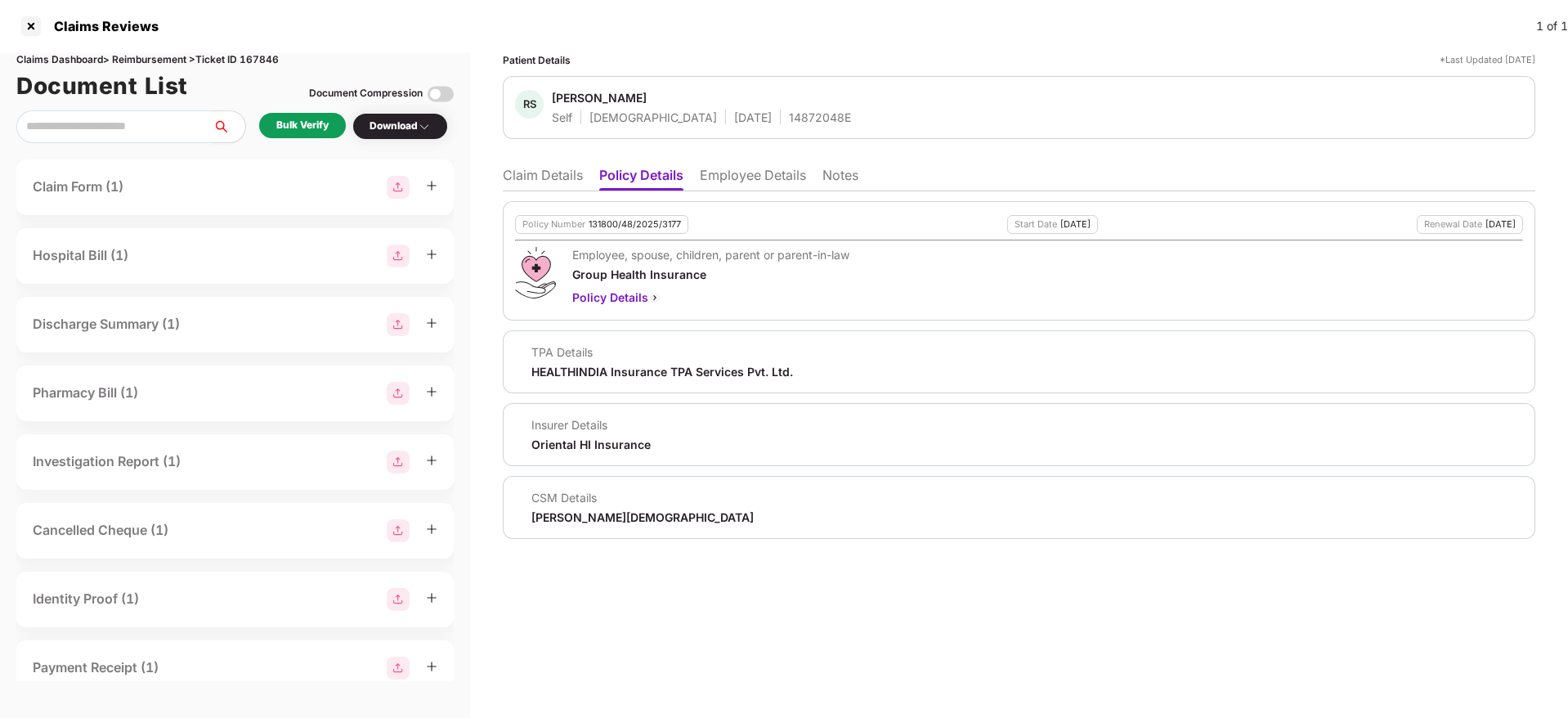
drag, startPoint x: 532, startPoint y: 181, endPoint x: 542, endPoint y: 184, distance: 10.4
click at [542, 184] on li "Claim Details" at bounding box center [543, 179] width 80 height 23
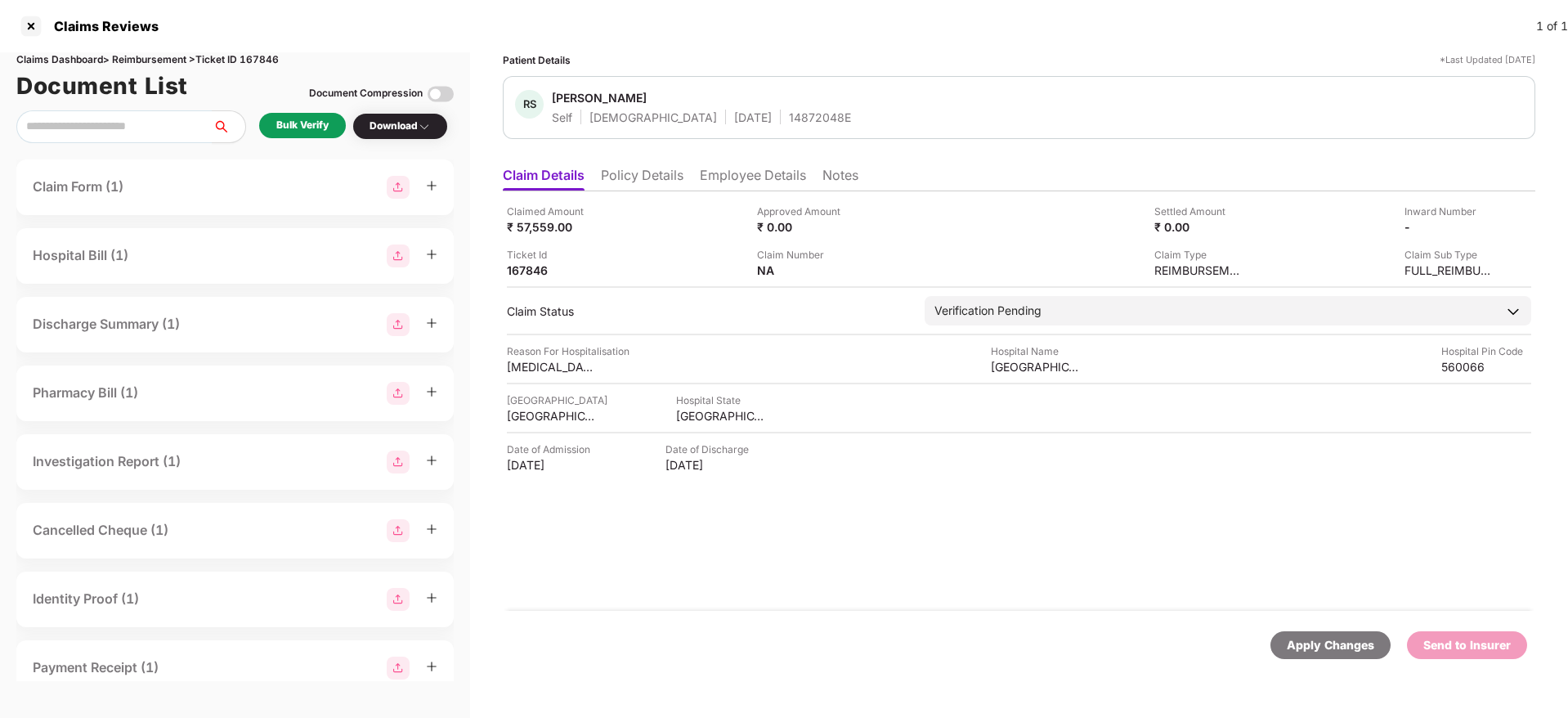
click at [316, 135] on div "Bulk Verify" at bounding box center [302, 125] width 87 height 25
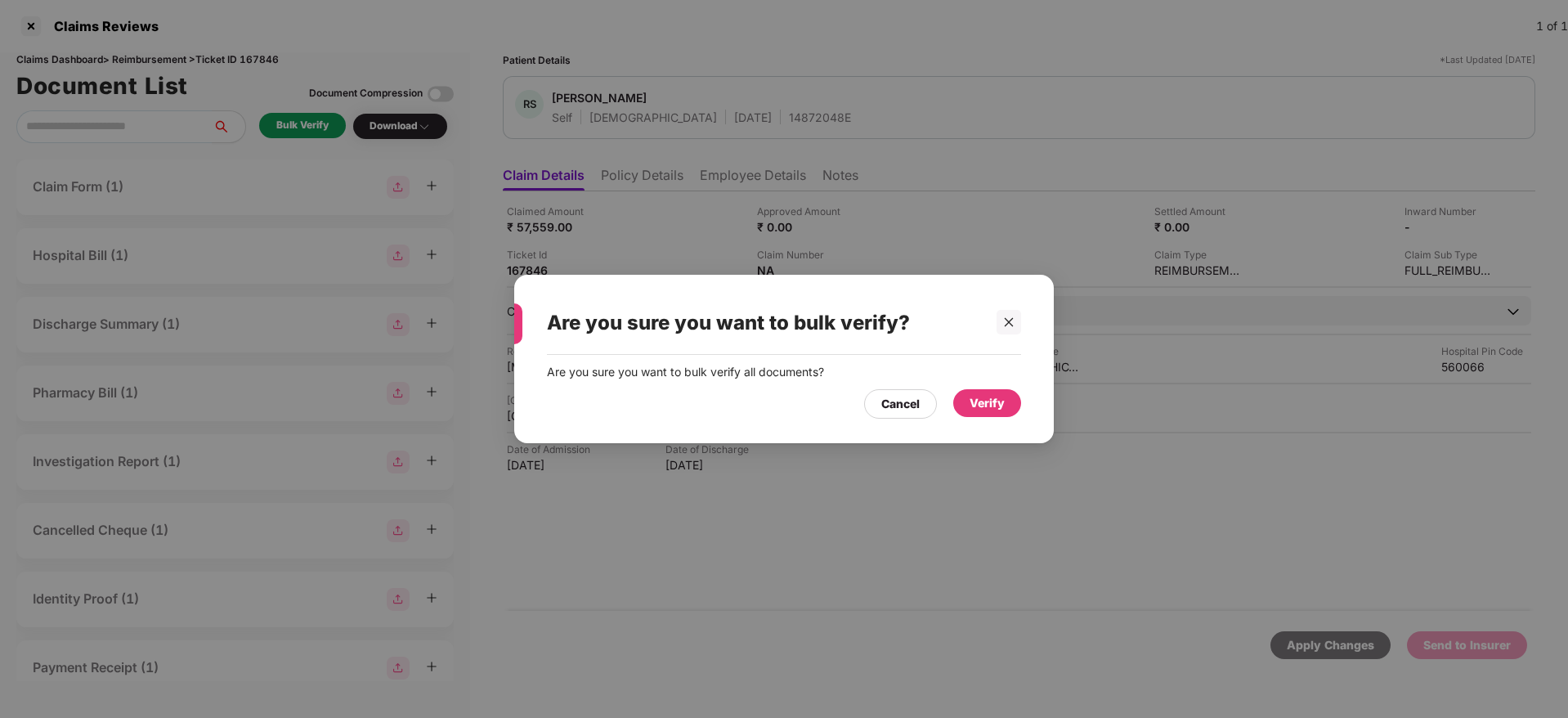
click at [963, 400] on div "Verify" at bounding box center [986, 402] width 68 height 28
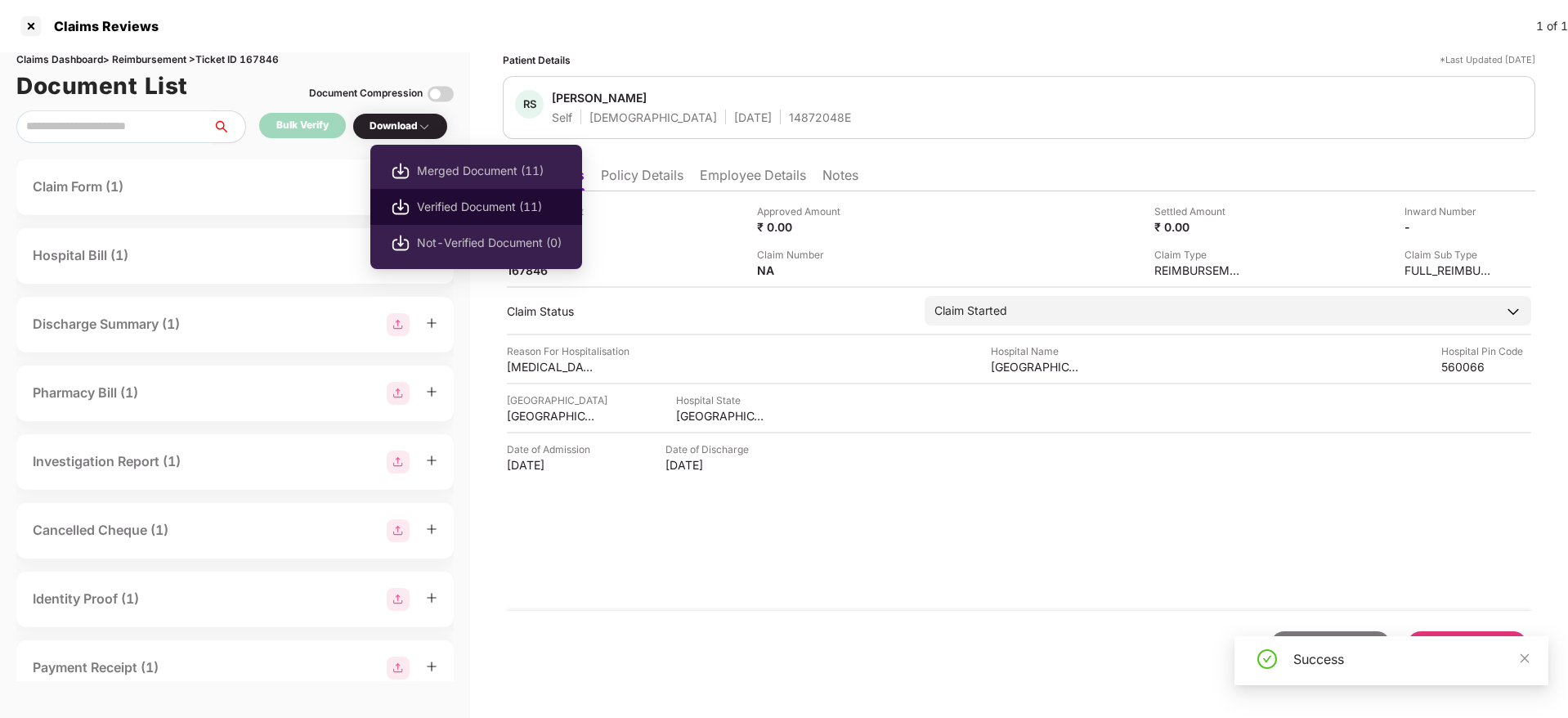
click at [462, 194] on li "Verified Document (11)" at bounding box center [476, 207] width 212 height 36
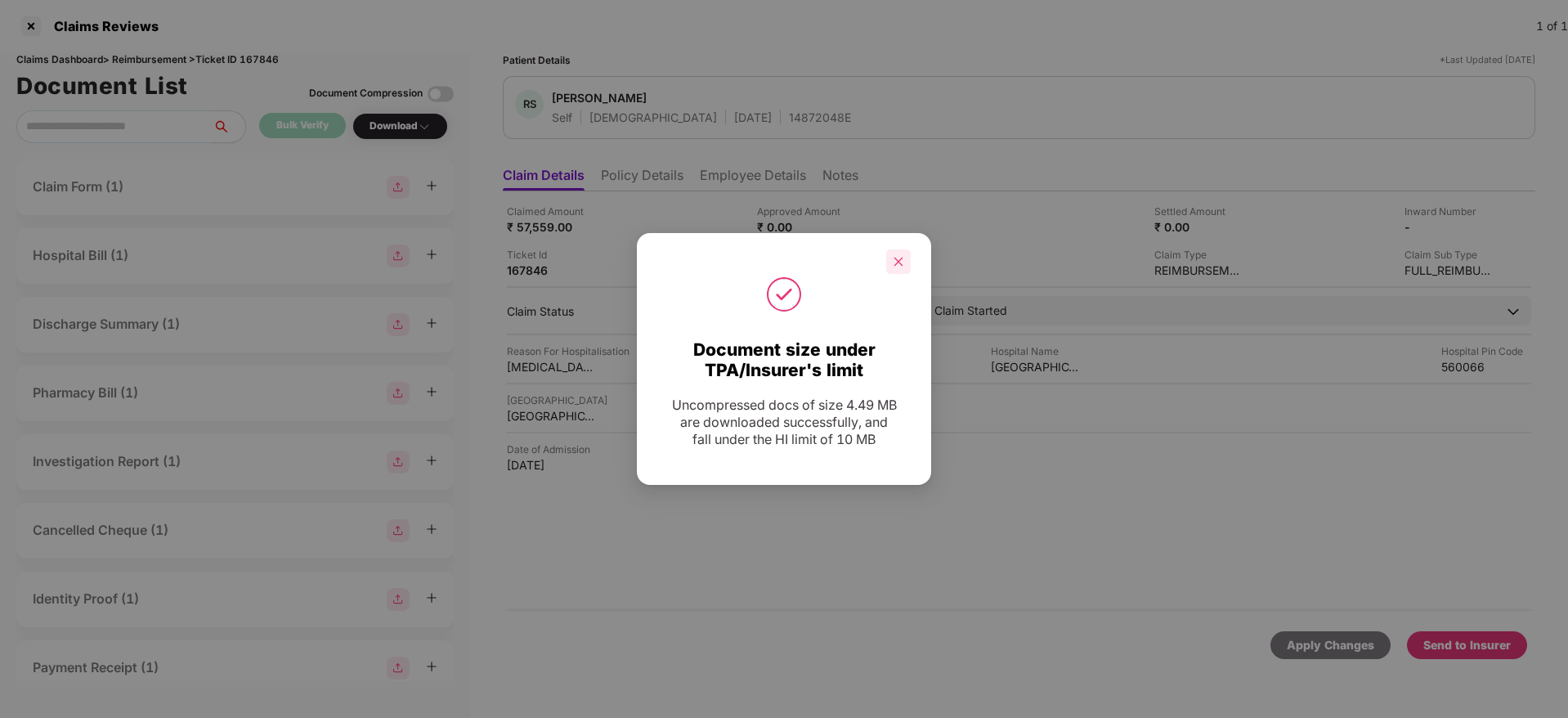
click at [904, 260] on div at bounding box center [898, 261] width 24 height 24
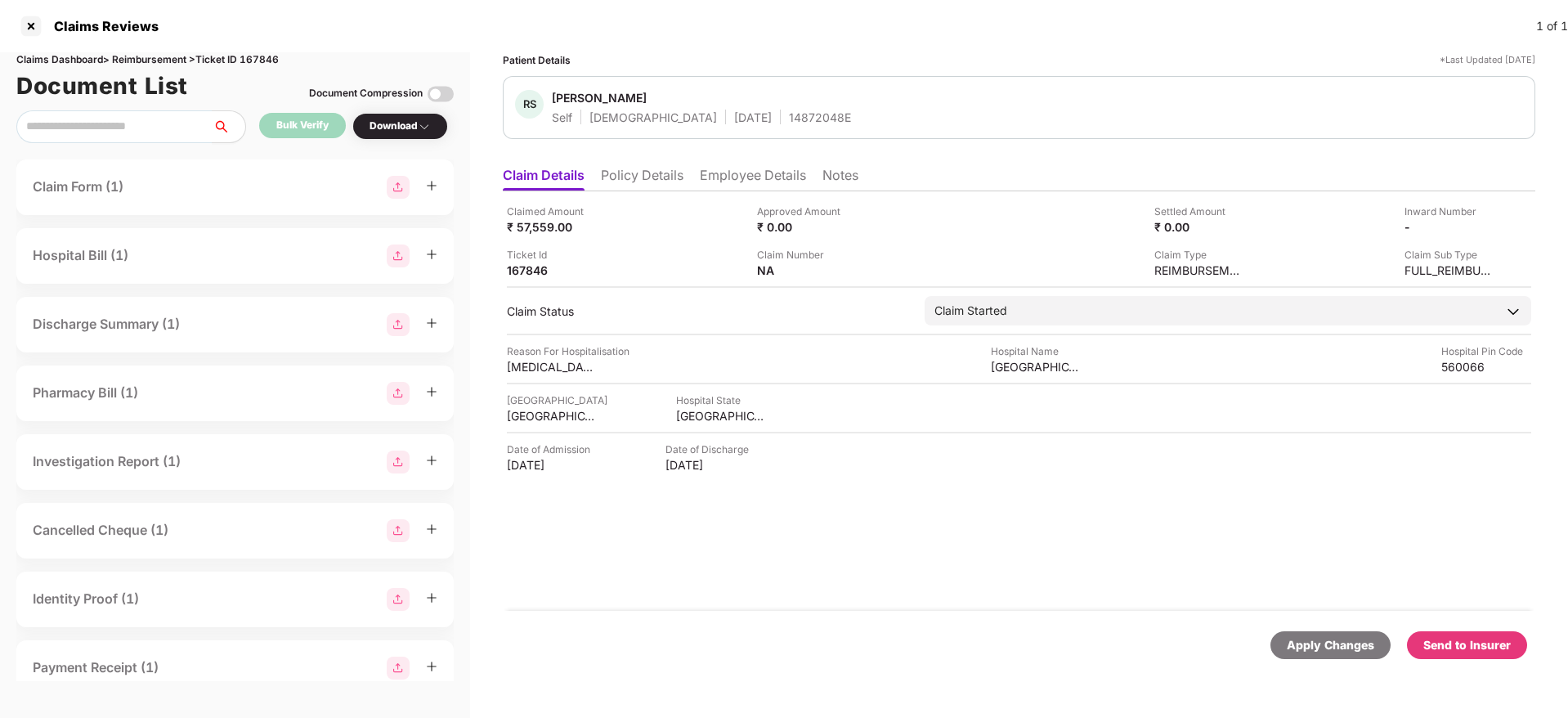
drag, startPoint x: 1456, startPoint y: 647, endPoint x: 1398, endPoint y: 627, distance: 61.4
click at [1456, 646] on div "Send to Insurer" at bounding box center [1466, 645] width 87 height 18
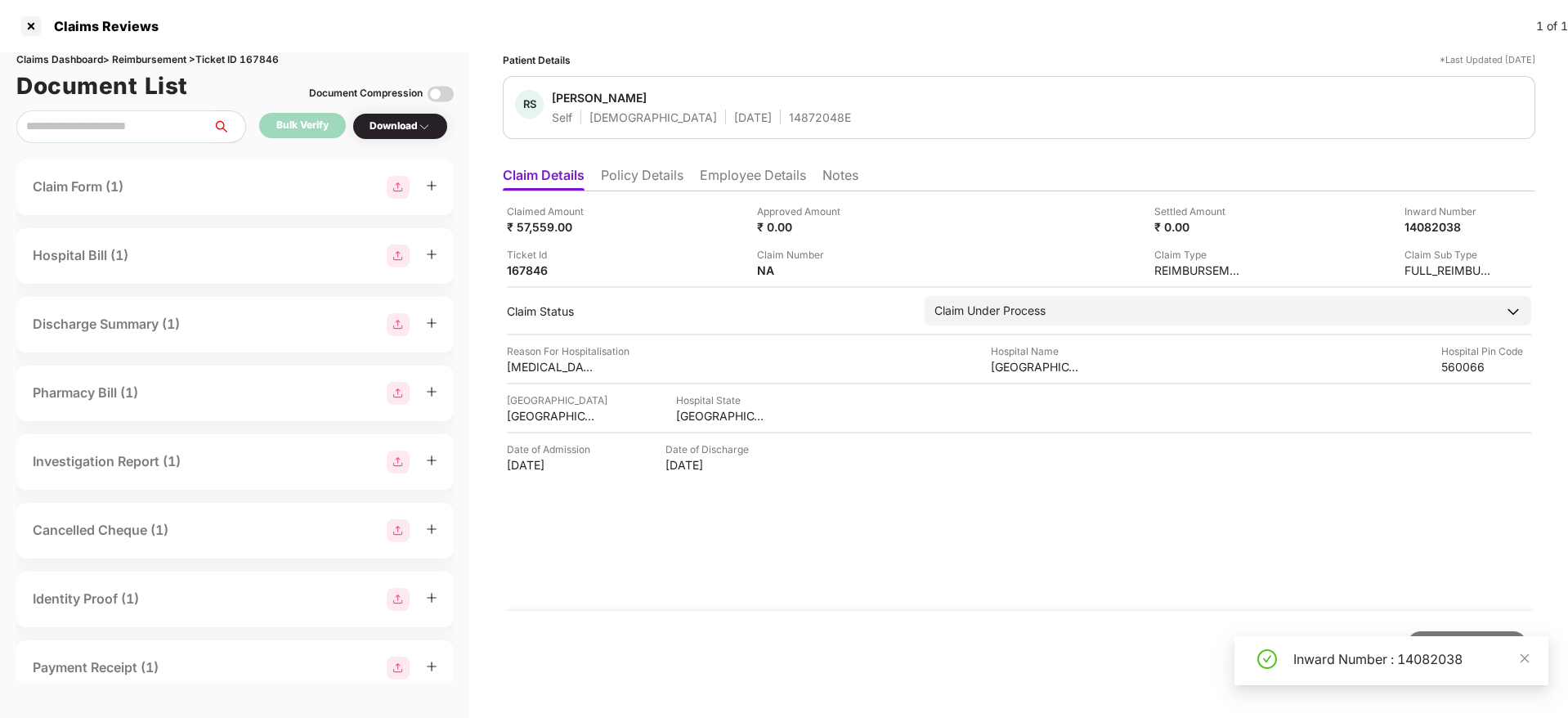
click at [660, 161] on ul "Claim Details Policy Details Employee Details Notes" at bounding box center [1019, 175] width 1032 height 32
click at [660, 170] on li "Policy Details" at bounding box center [642, 179] width 83 height 23
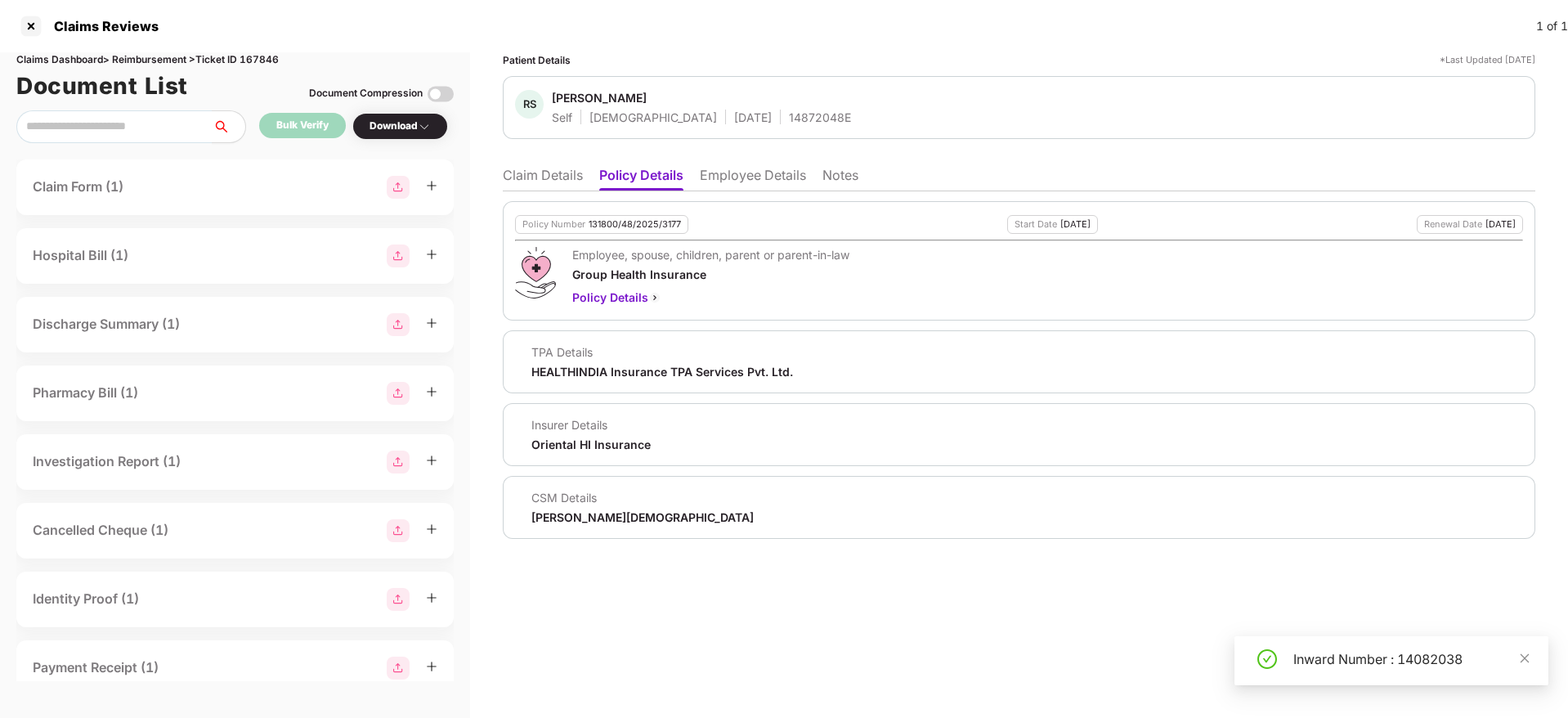
click at [573, 172] on li "Claim Details" at bounding box center [543, 179] width 80 height 23
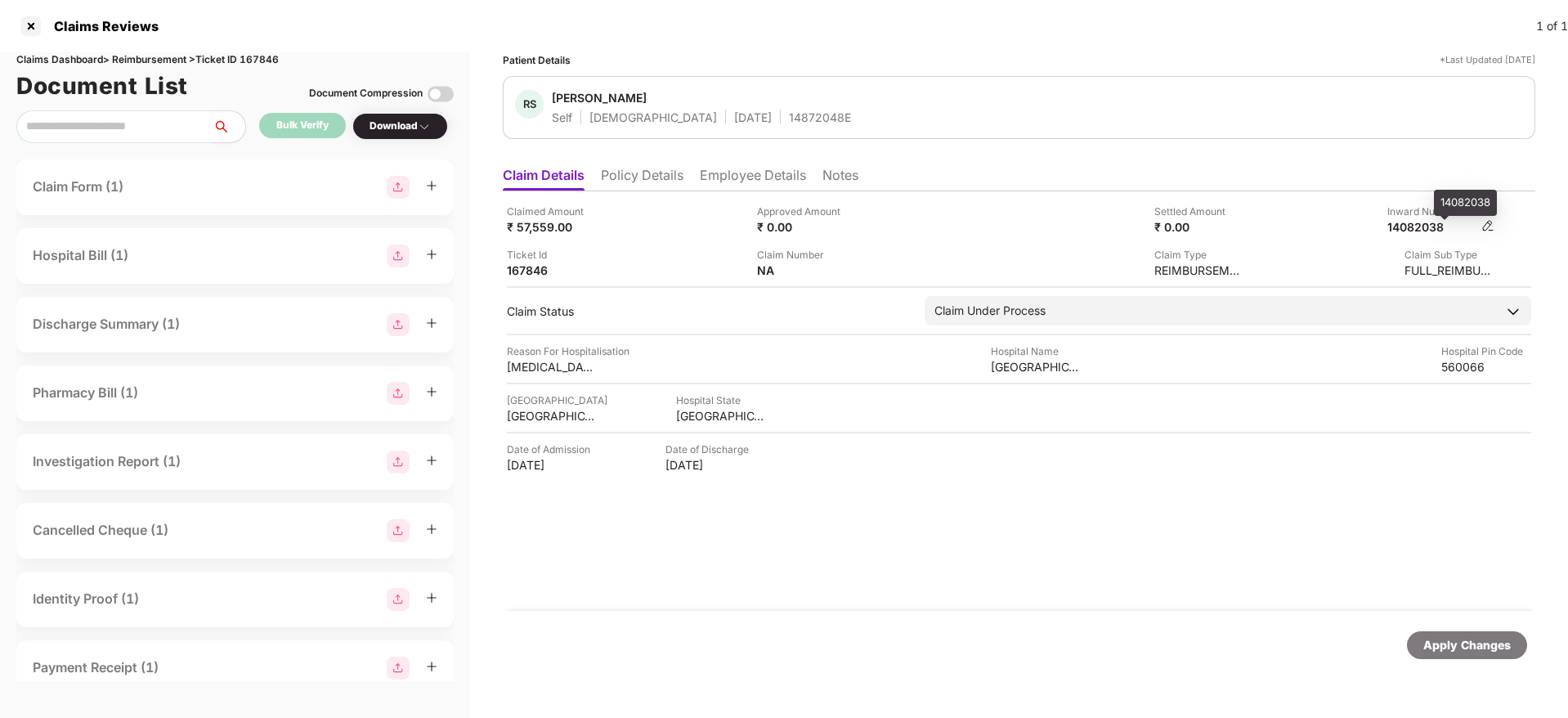
click at [1408, 229] on div "14082038" at bounding box center [1432, 226] width 90 height 15
click at [1408, 229] on div "14082038" at bounding box center [1432, 226] width 90 height 15
copy div "14082038"
click at [789, 117] on div "14872048E" at bounding box center [820, 116] width 62 height 15
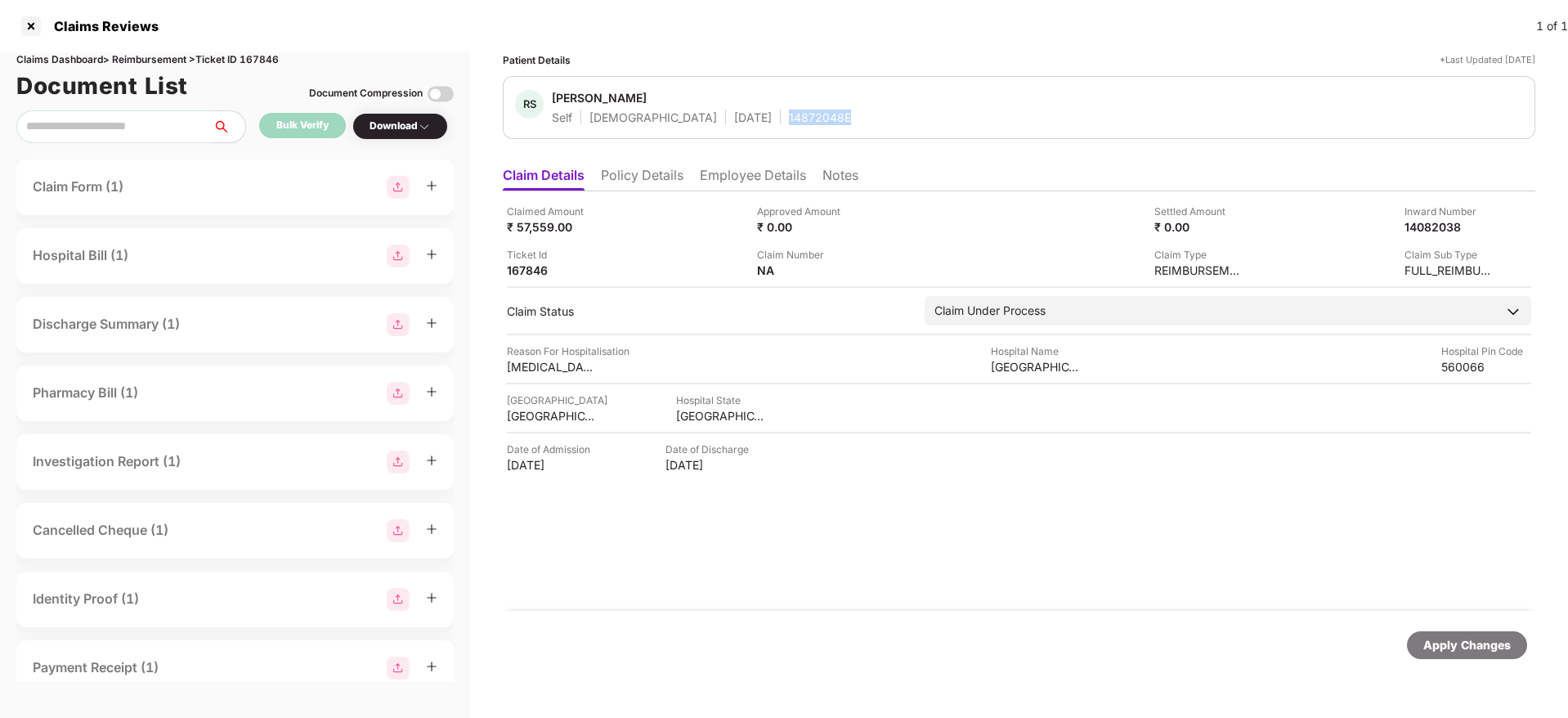
copy div "14872048E"
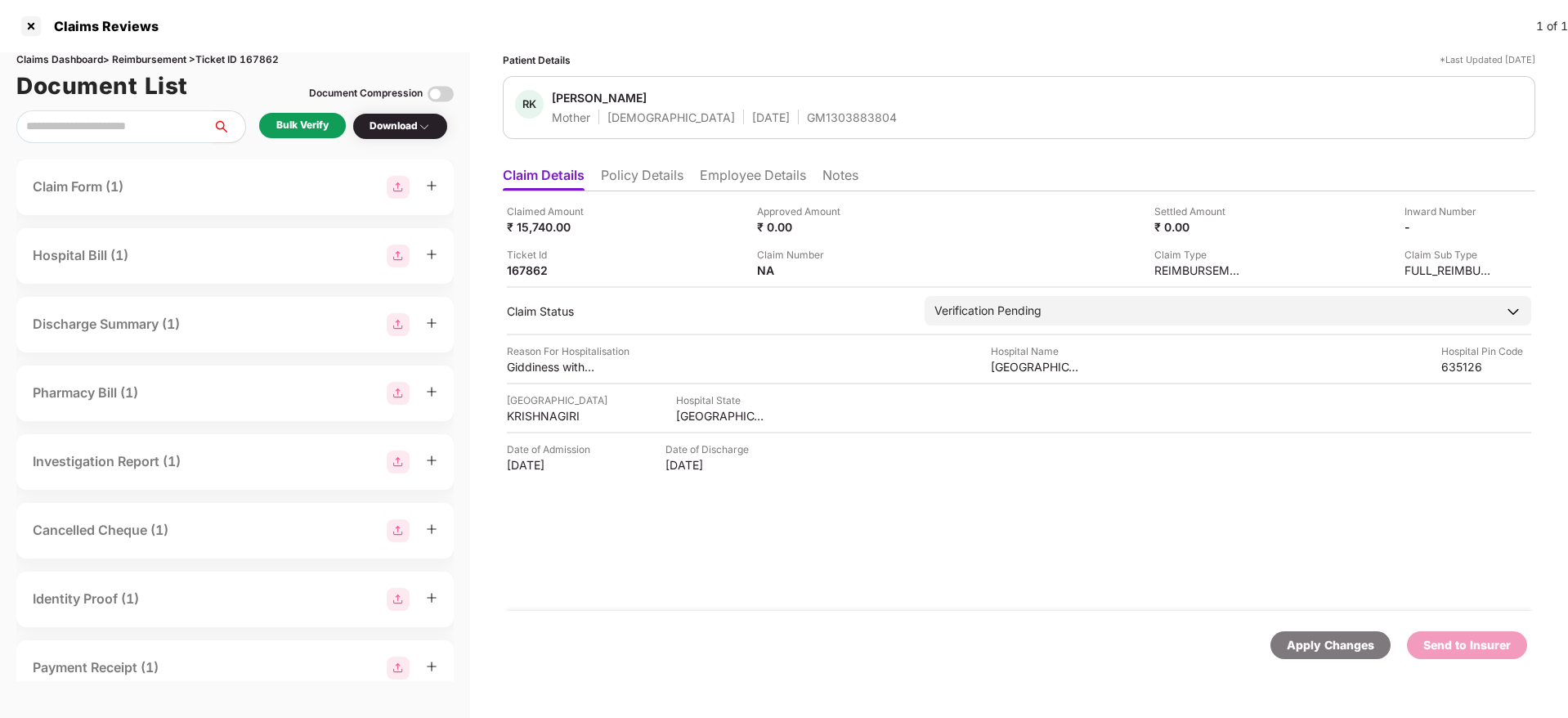
click at [669, 183] on li "Policy Details" at bounding box center [642, 179] width 83 height 23
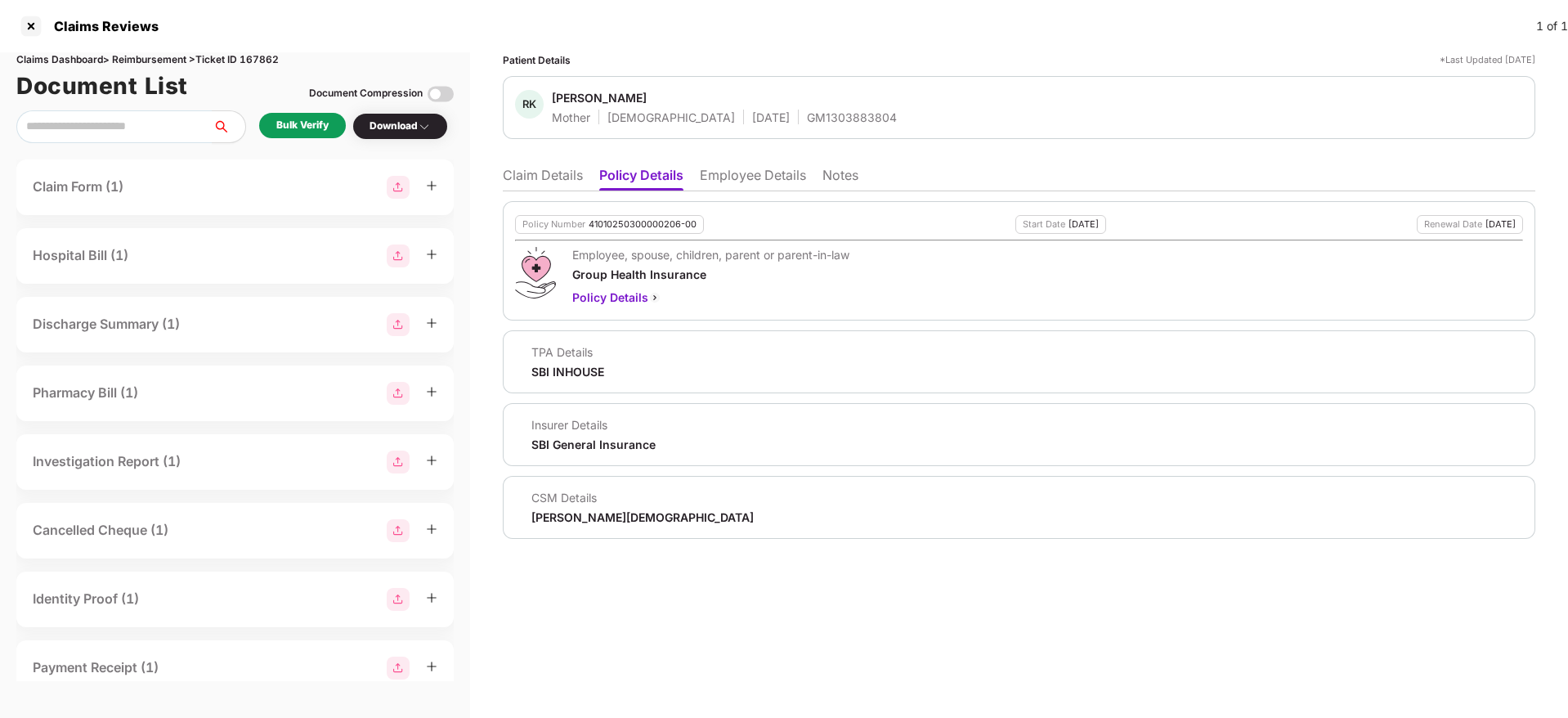
click at [774, 177] on li "Employee Details" at bounding box center [753, 179] width 106 height 23
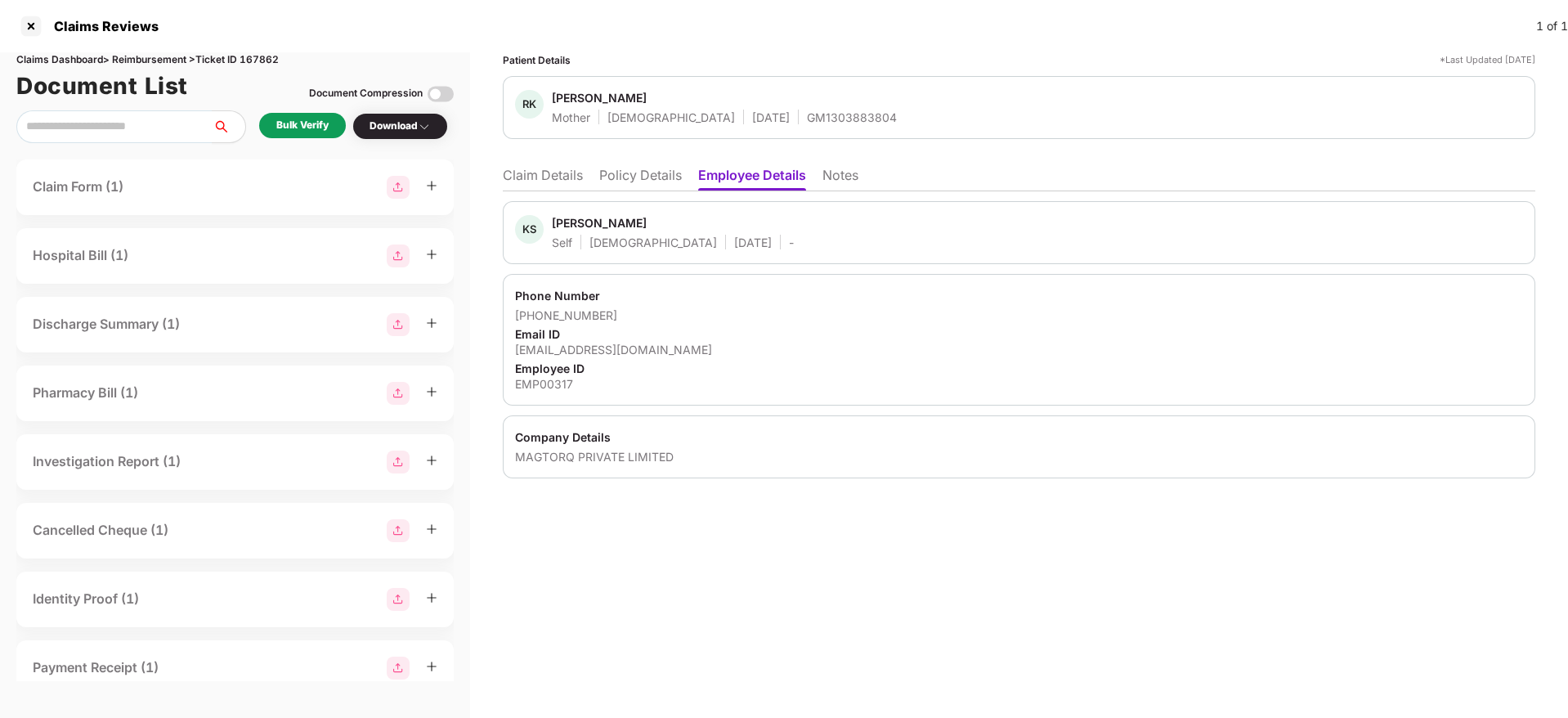
click at [637, 178] on li "Policy Details" at bounding box center [640, 179] width 83 height 23
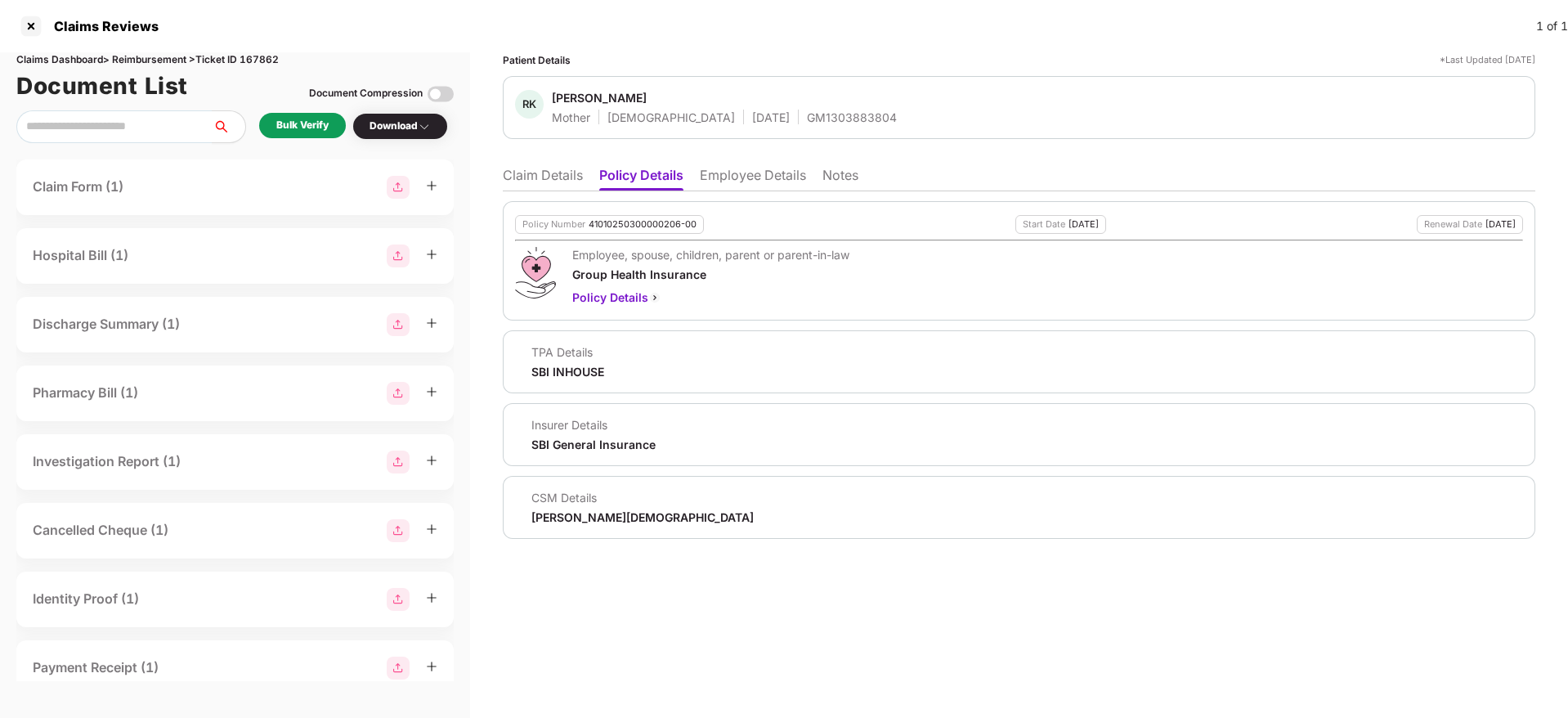
click at [511, 167] on li "Claim Details" at bounding box center [543, 179] width 80 height 23
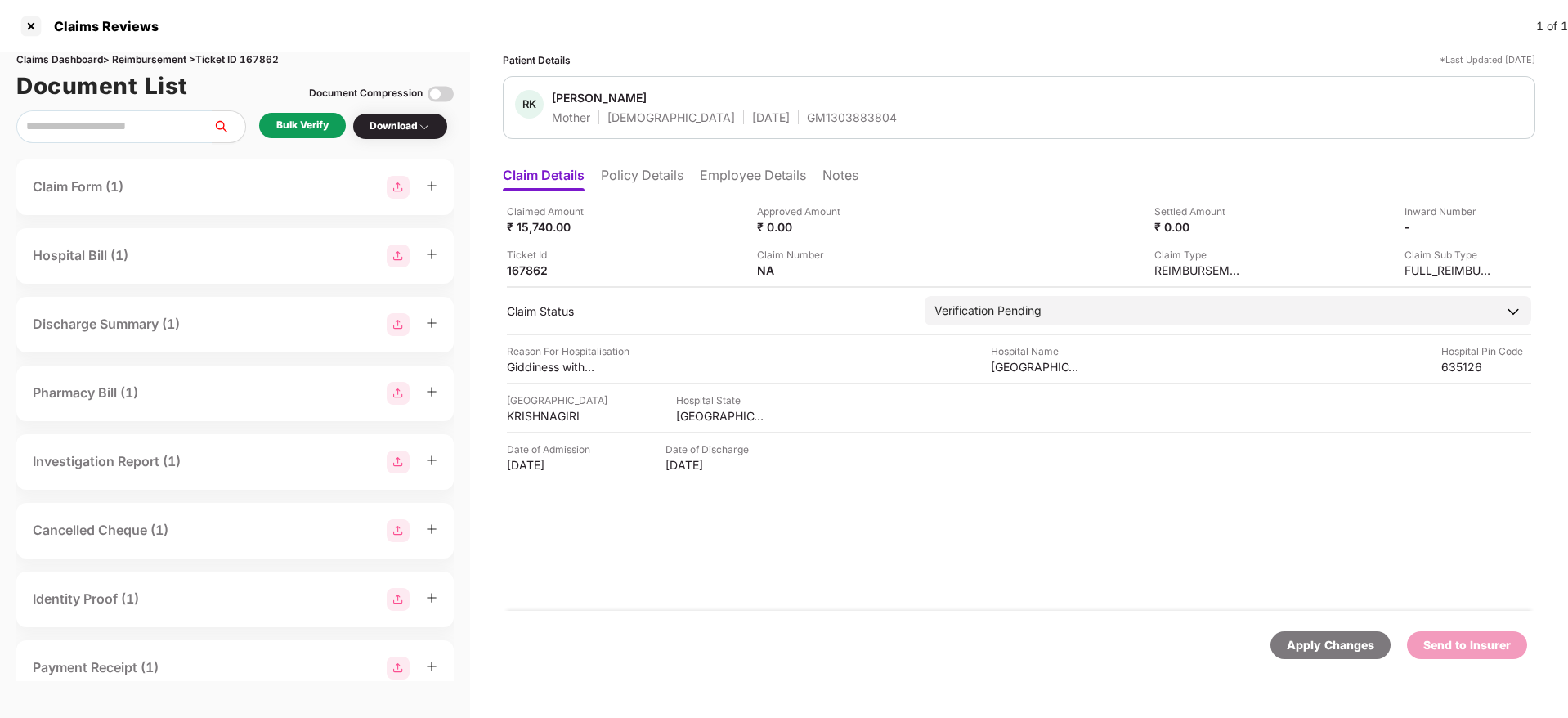
click at [300, 122] on div "Bulk Verify" at bounding box center [302, 125] width 52 height 15
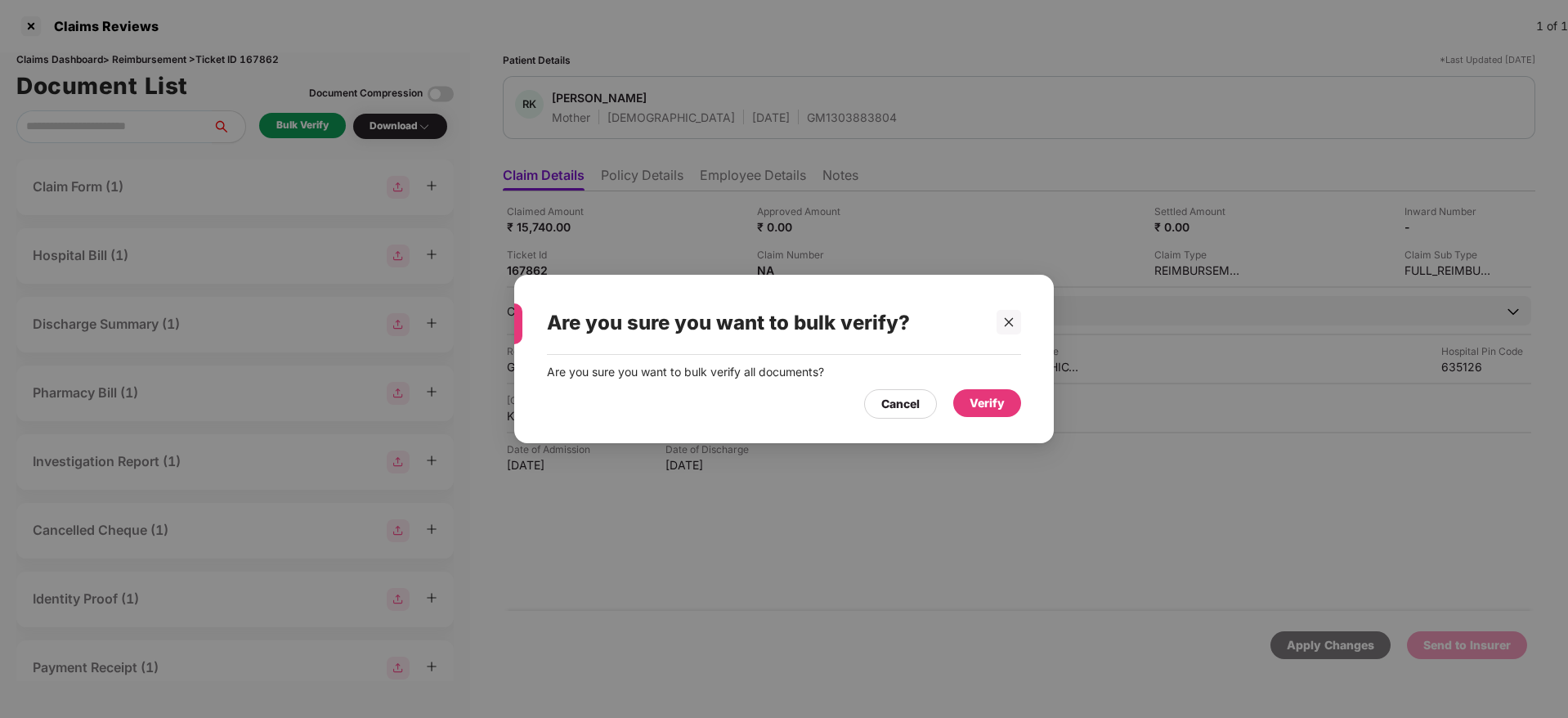
click at [995, 395] on div "Verify" at bounding box center [986, 403] width 35 height 18
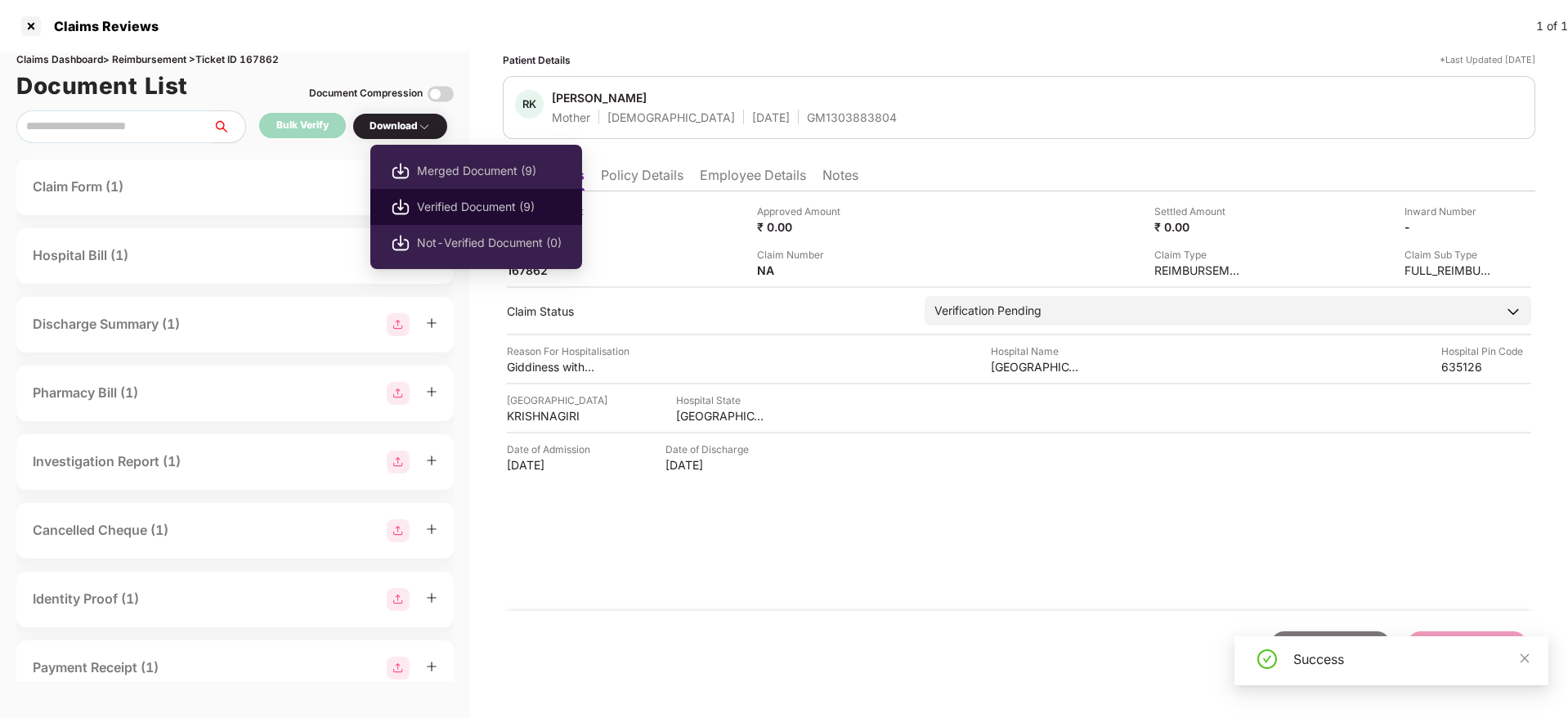
click at [483, 207] on span "Verified Document (9)" at bounding box center [489, 207] width 144 height 18
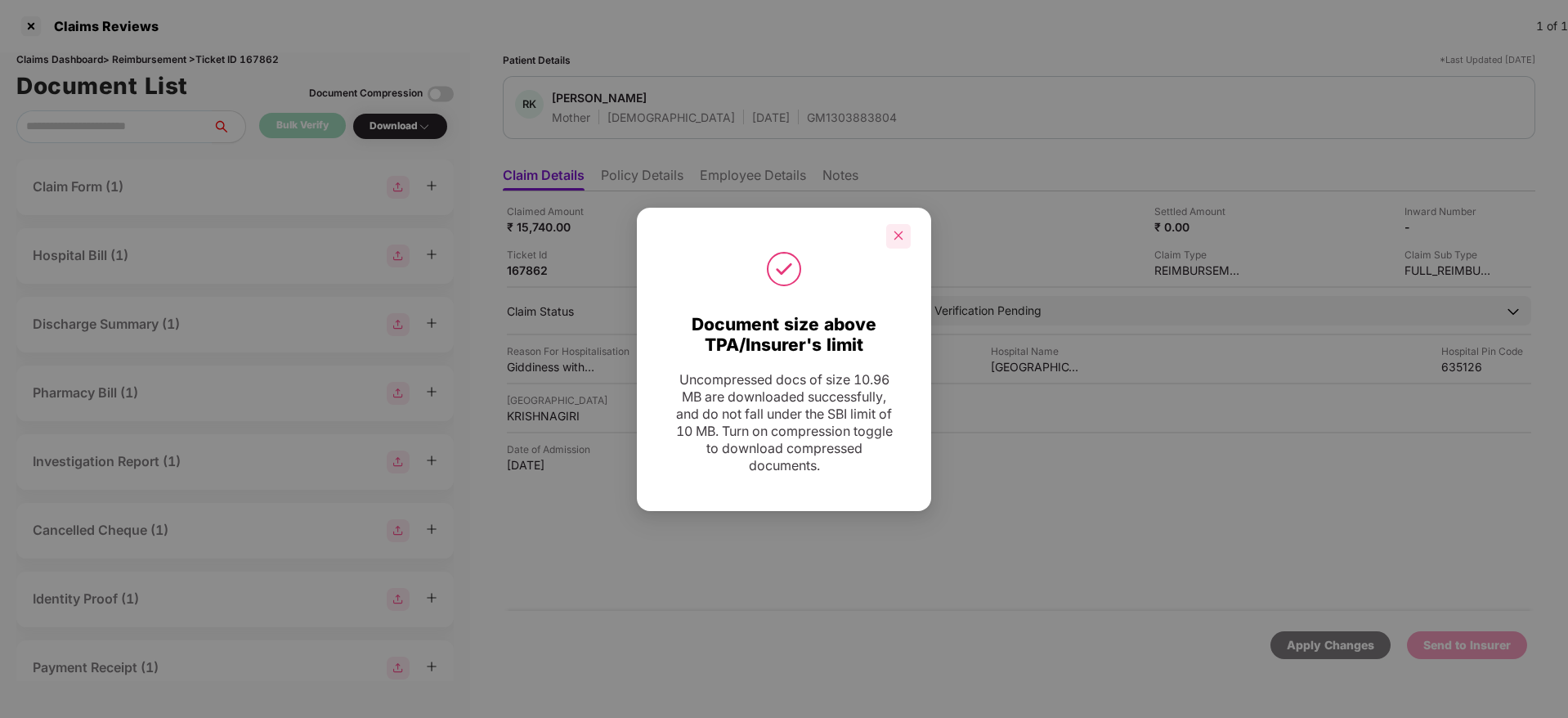
click at [894, 237] on icon "close" at bounding box center [898, 235] width 12 height 12
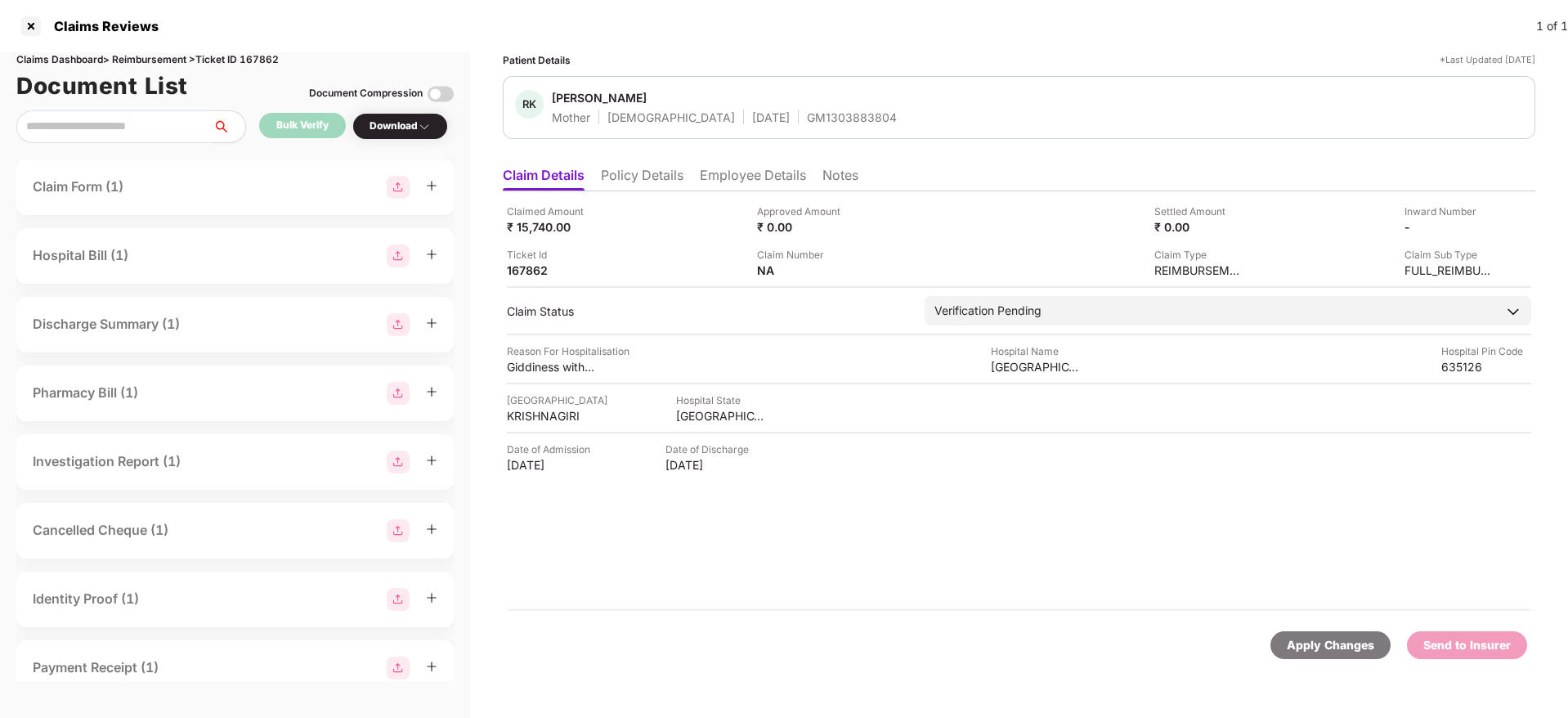
click at [744, 173] on li "Employee Details" at bounding box center [753, 179] width 106 height 23
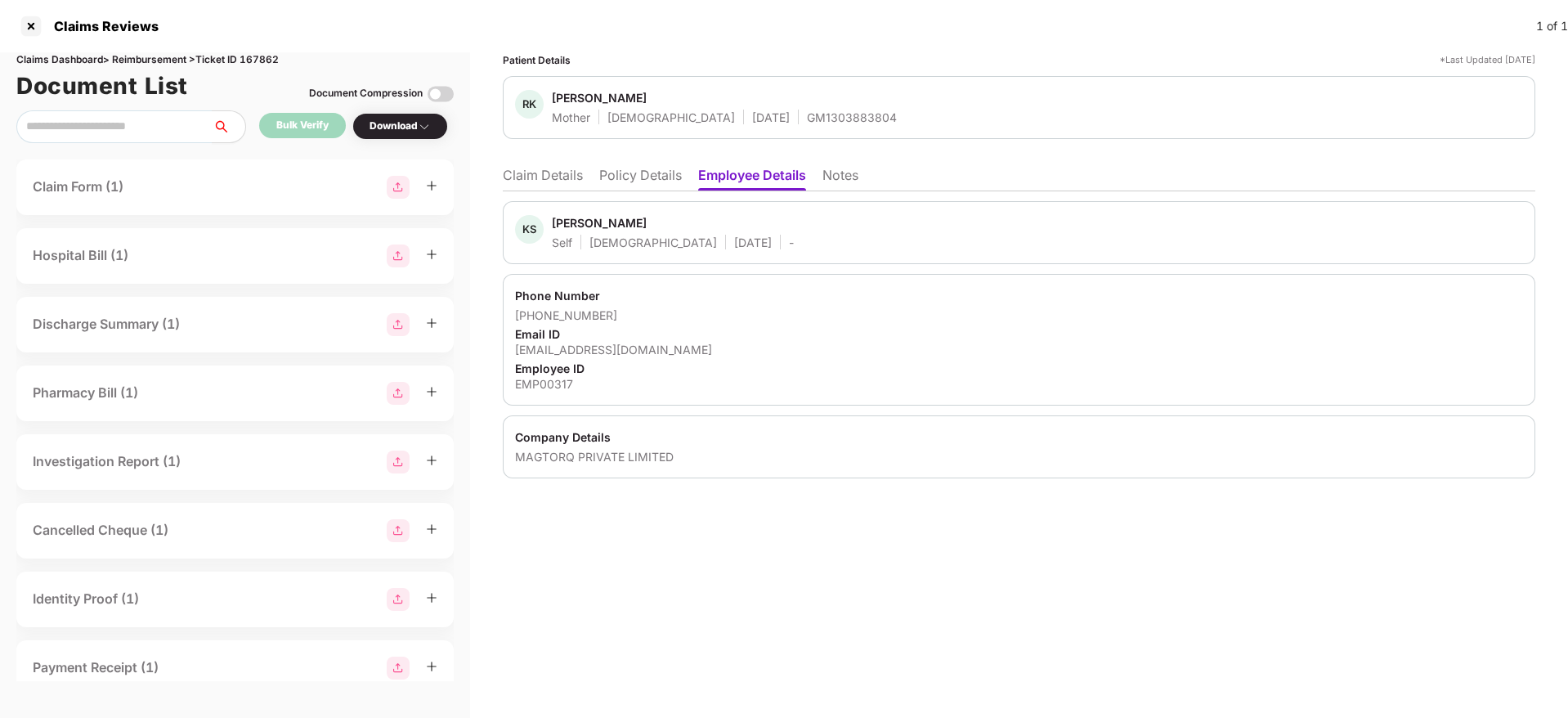
click at [545, 390] on div "EMP00317" at bounding box center [1019, 383] width 1008 height 15
copy div "EMP00317"
click at [669, 174] on li "Policy Details" at bounding box center [640, 179] width 83 height 23
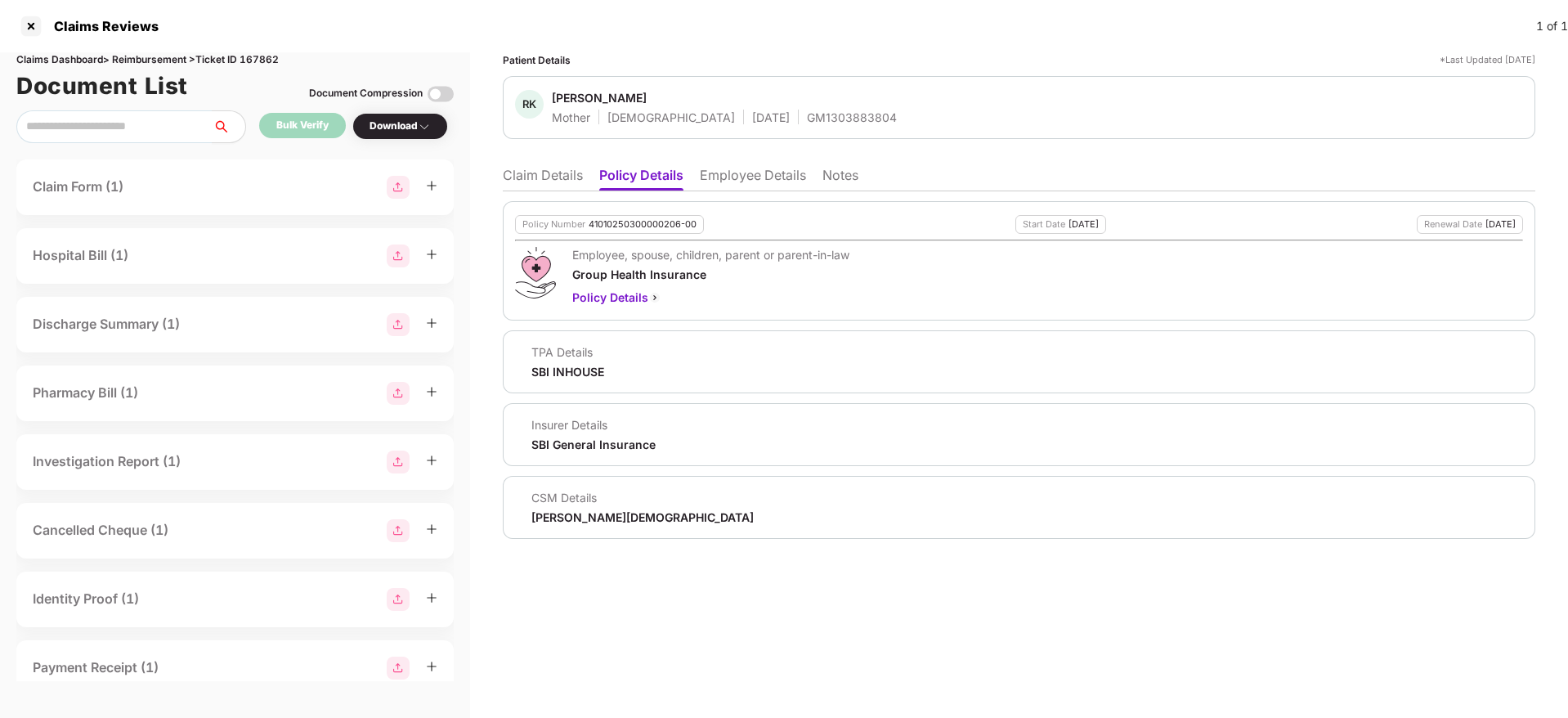
click at [518, 178] on li "Claim Details" at bounding box center [543, 179] width 80 height 23
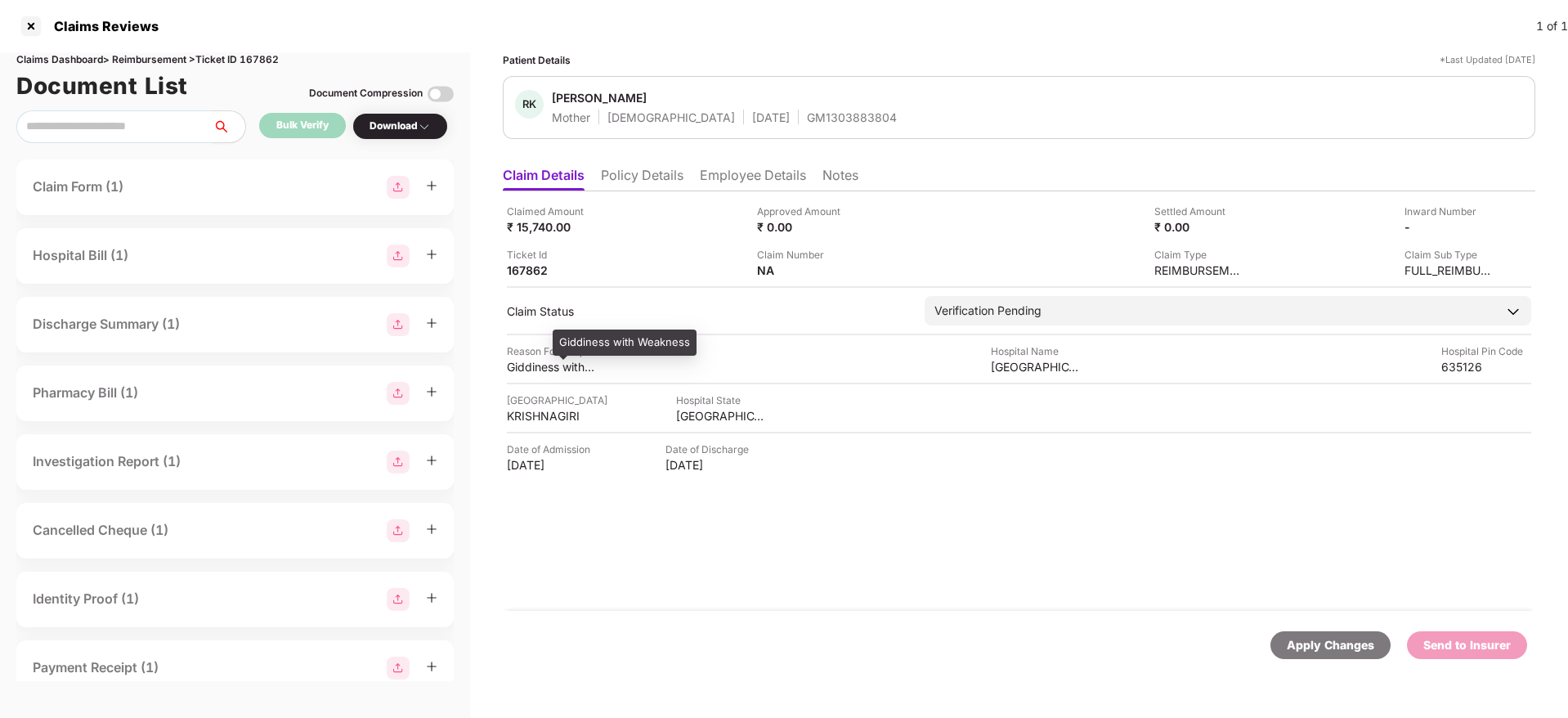
click at [552, 364] on div "Giddiness with Weakness" at bounding box center [552, 366] width 90 height 15
copy div "Giddiness with Weakness"
click at [876, 206] on div "Approved Amount ₹ 0.00" at bounding box center [876, 219] width 238 height 31
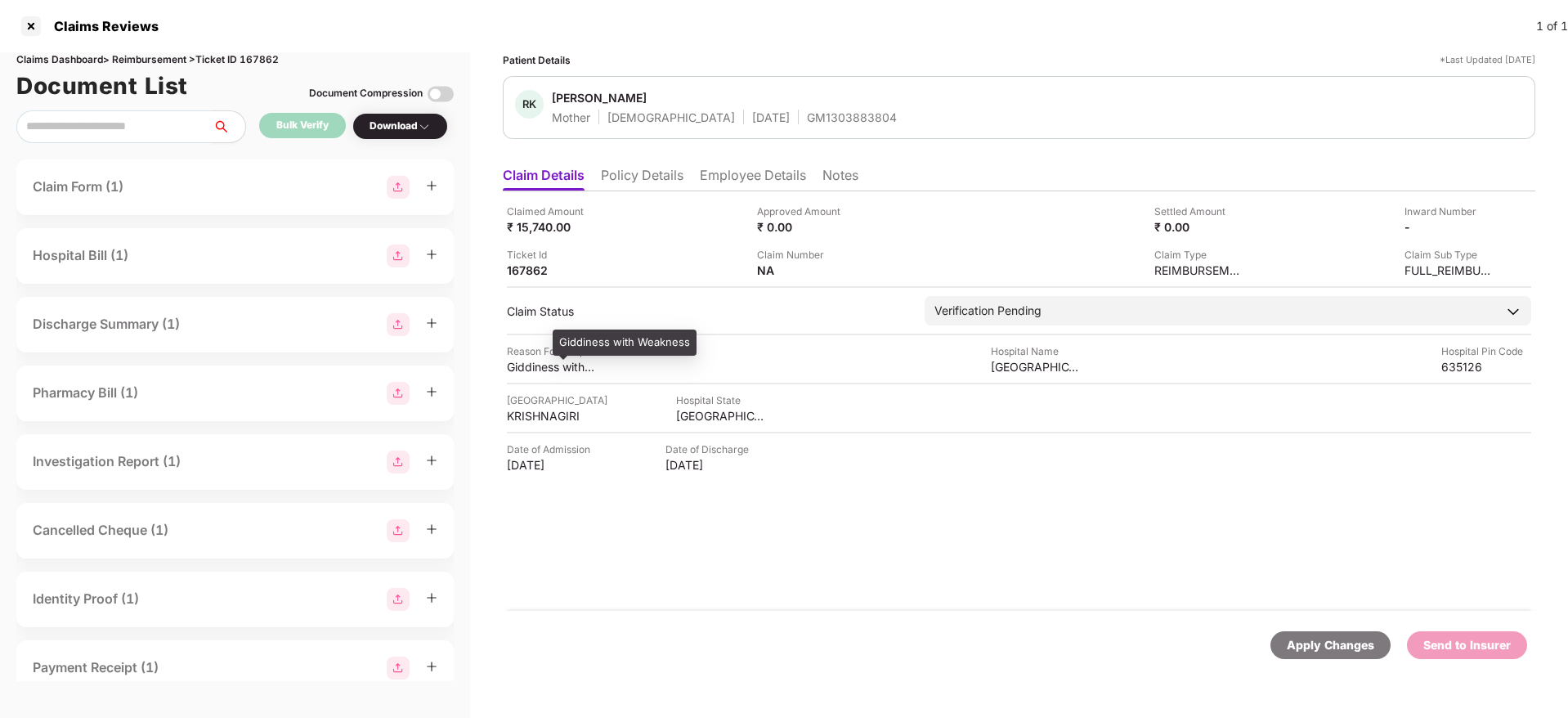
click at [533, 370] on div "Giddiness with Weakness" at bounding box center [552, 366] width 90 height 15
copy div "Giddiness with Weakness"
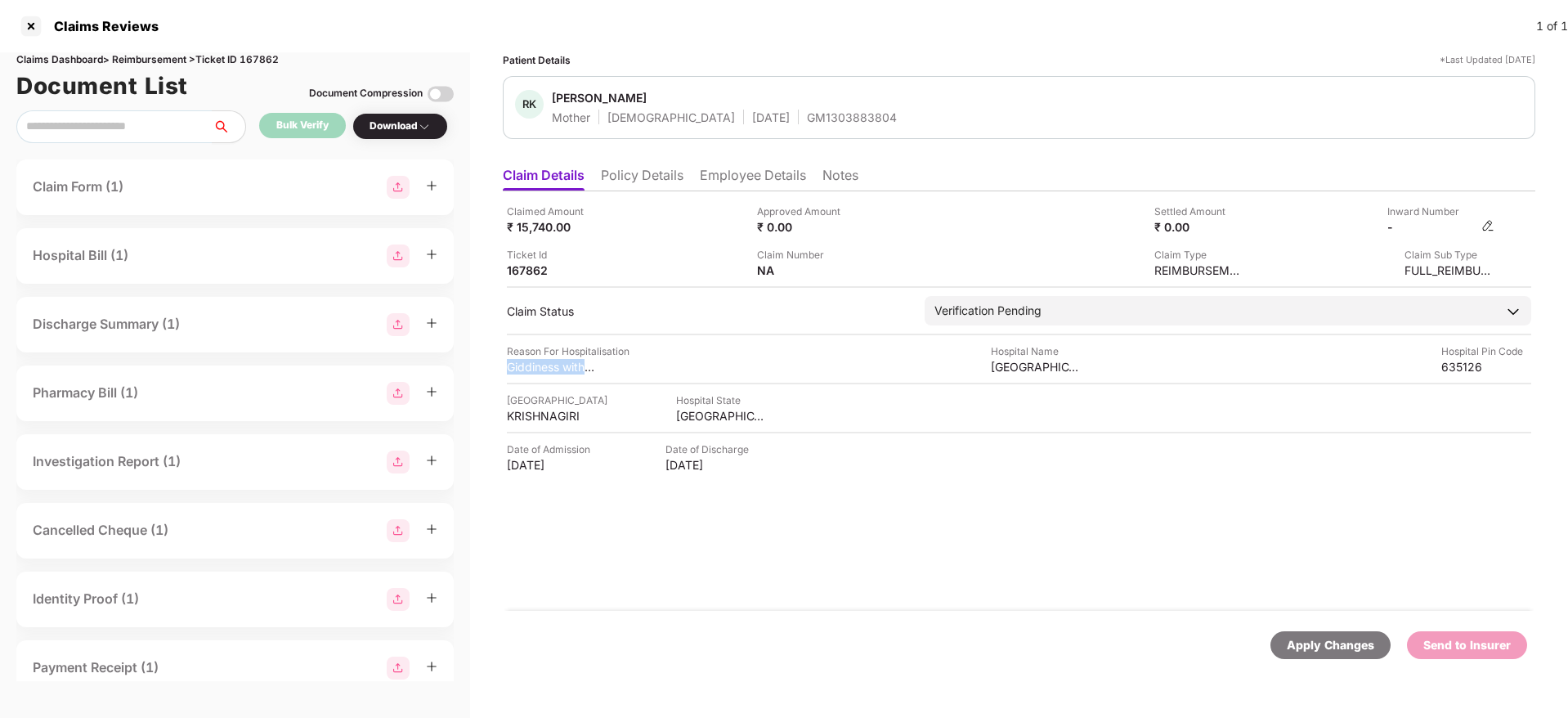
click at [1488, 226] on img at bounding box center [1488, 226] width 14 height 14
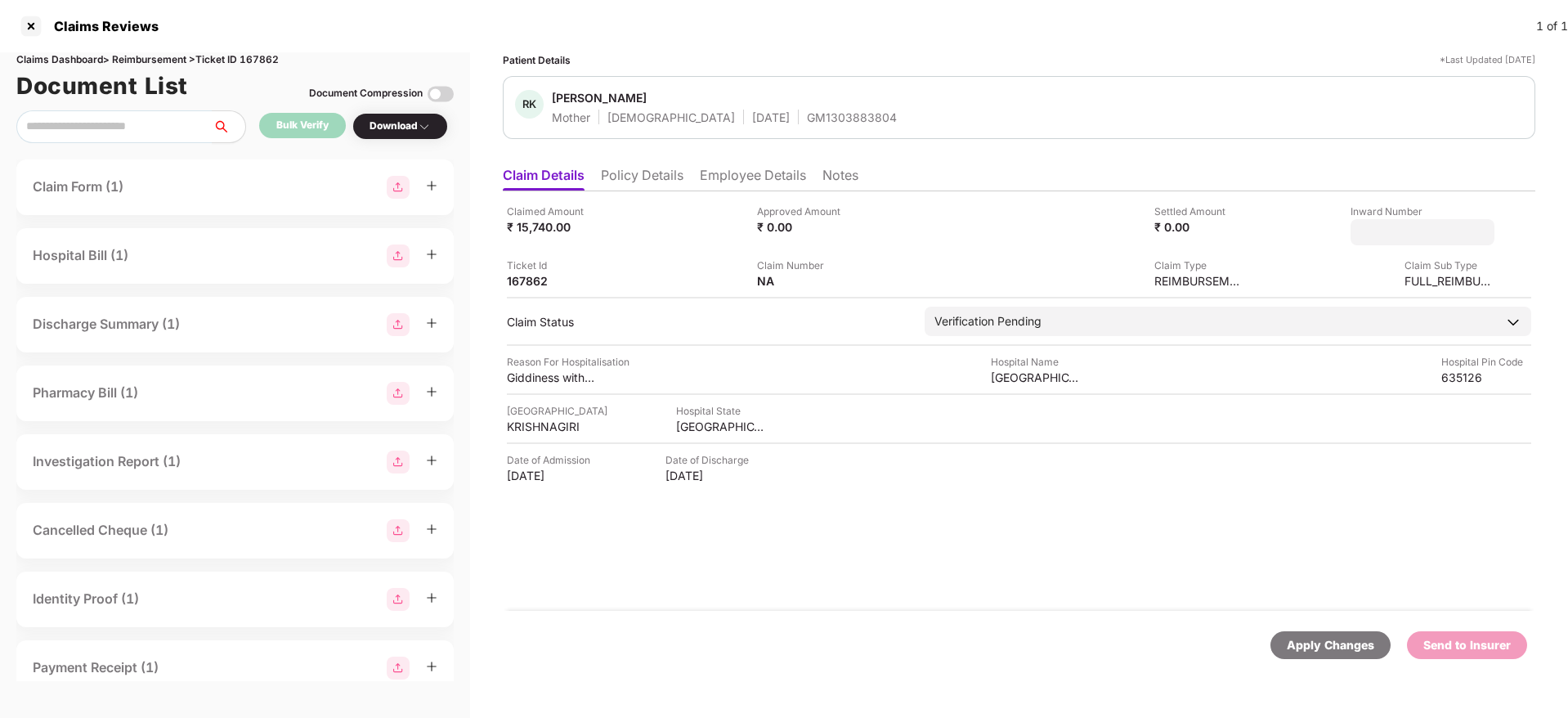
type input "**********"
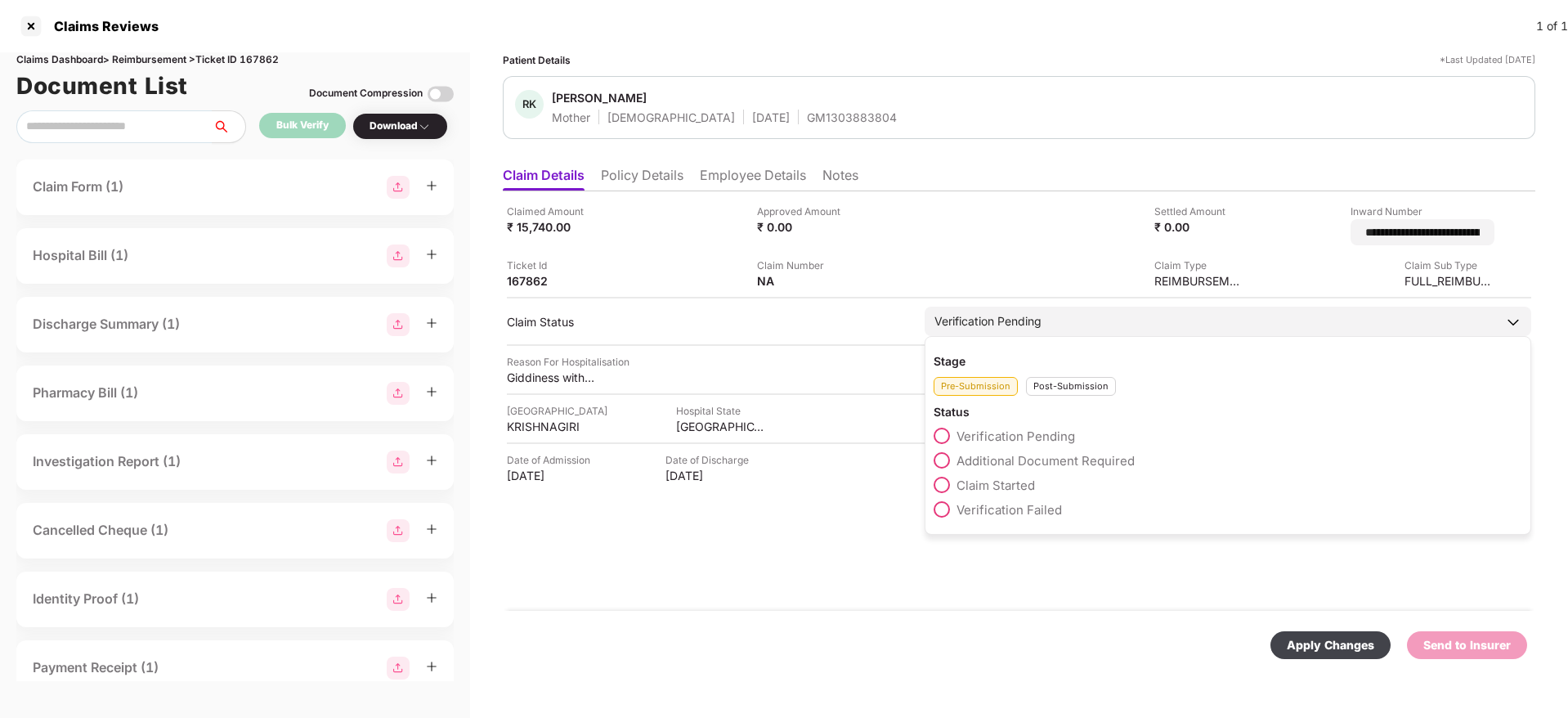
click at [1071, 381] on div "Post-Submission" at bounding box center [1071, 386] width 90 height 19
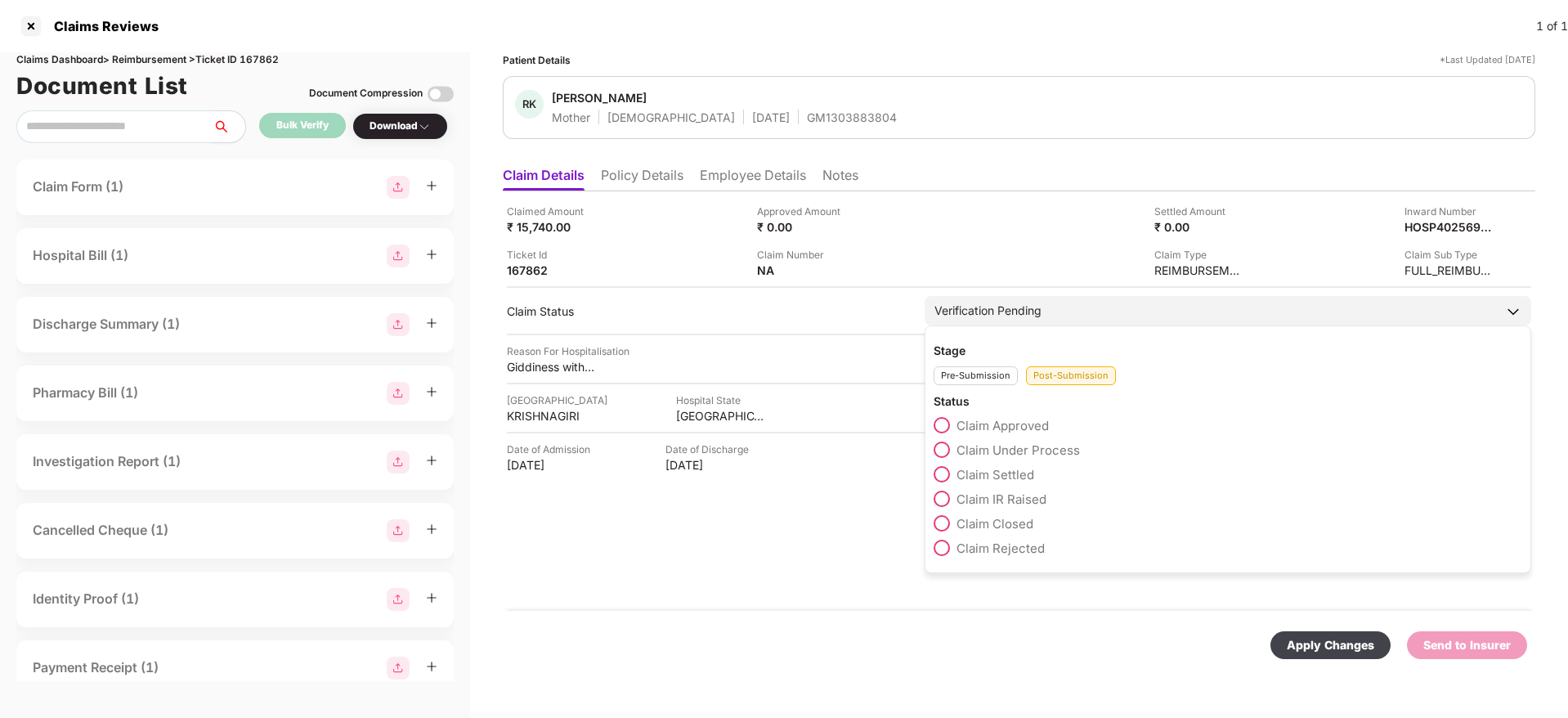
click at [948, 448] on span at bounding box center [941, 450] width 16 height 16
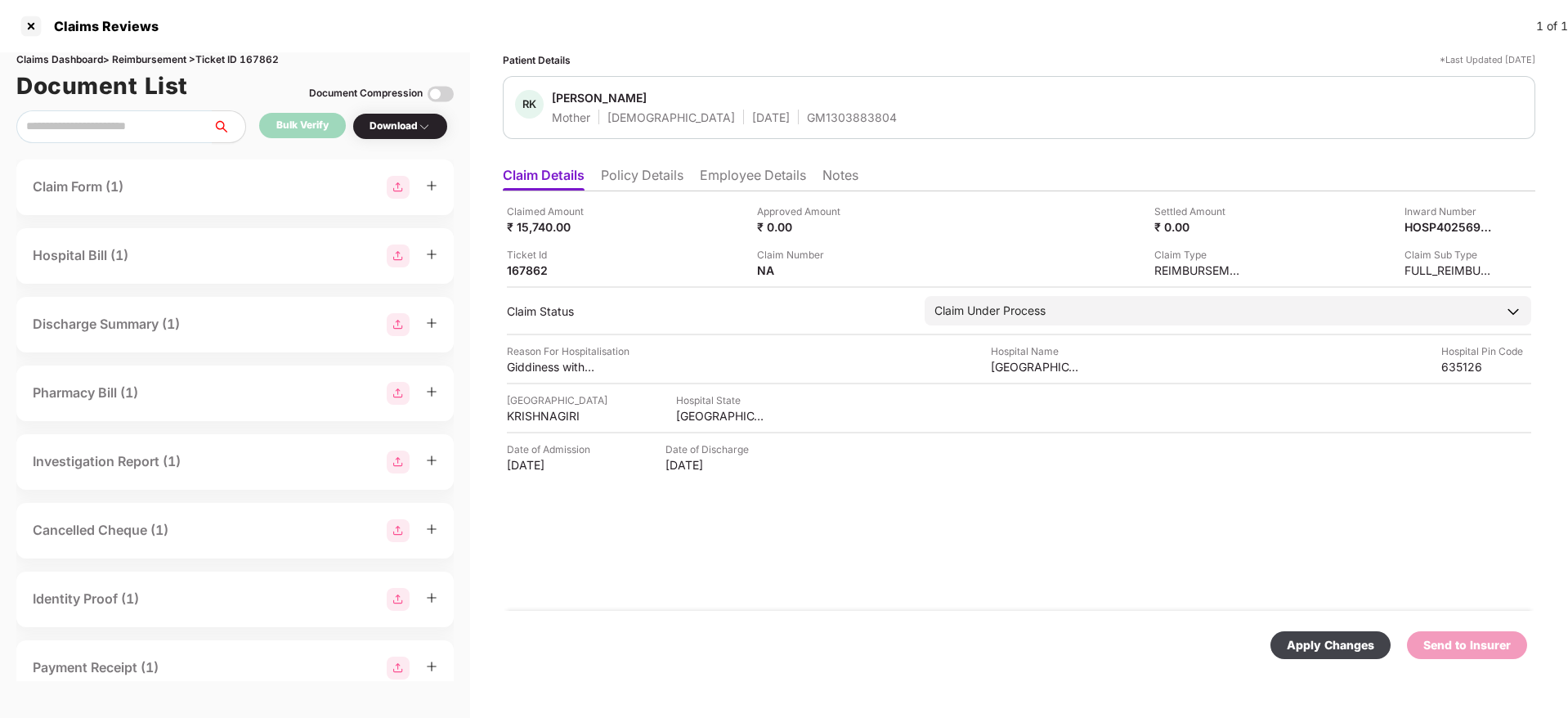
drag, startPoint x: 1339, startPoint y: 652, endPoint x: 1325, endPoint y: 631, distance: 25.2
click at [1337, 648] on div "Apply Changes" at bounding box center [1330, 645] width 87 height 18
click at [807, 118] on div "GM1303883804" at bounding box center [852, 116] width 90 height 15
copy div "GM1303883804"
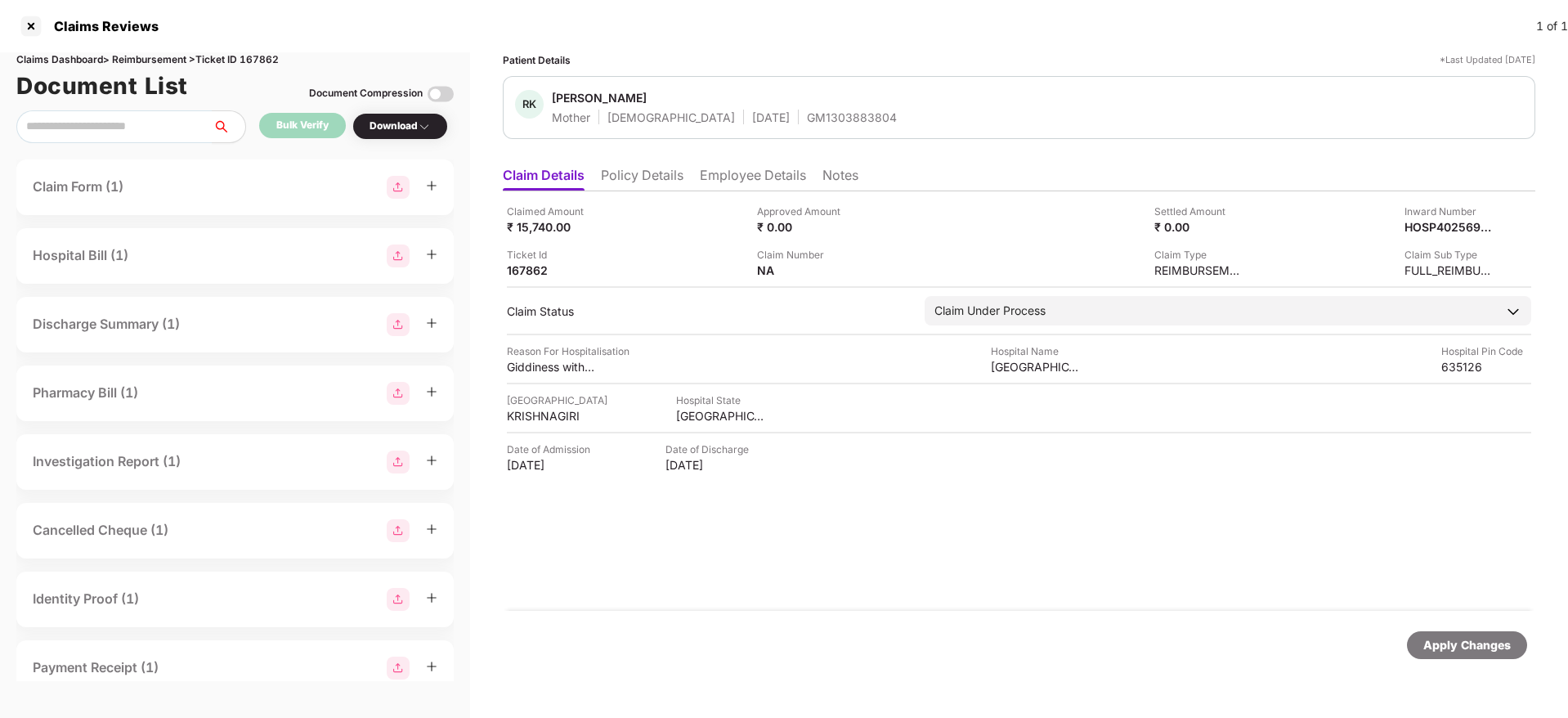
click at [751, 175] on li "Employee Details" at bounding box center [753, 179] width 106 height 23
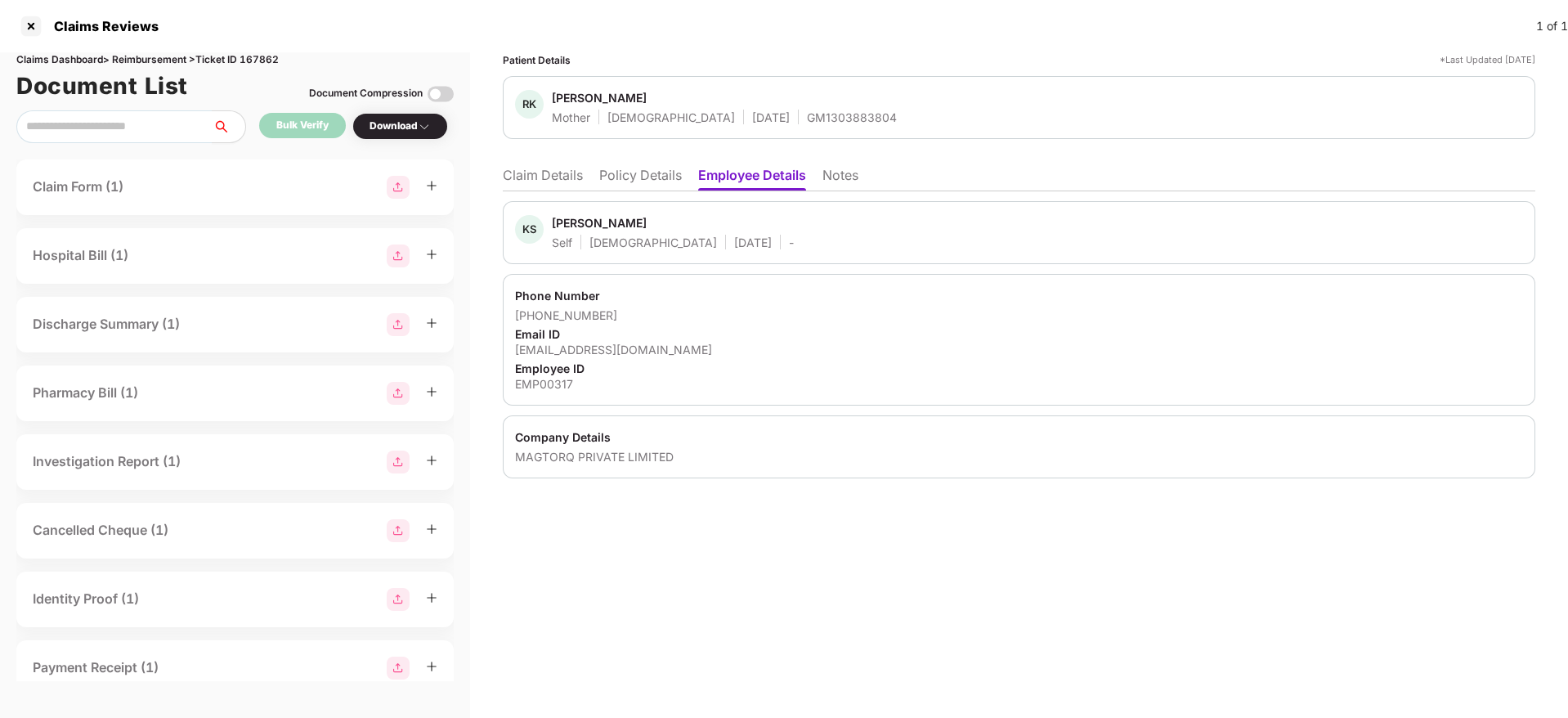
click at [557, 184] on li "Claim Details" at bounding box center [543, 179] width 80 height 23
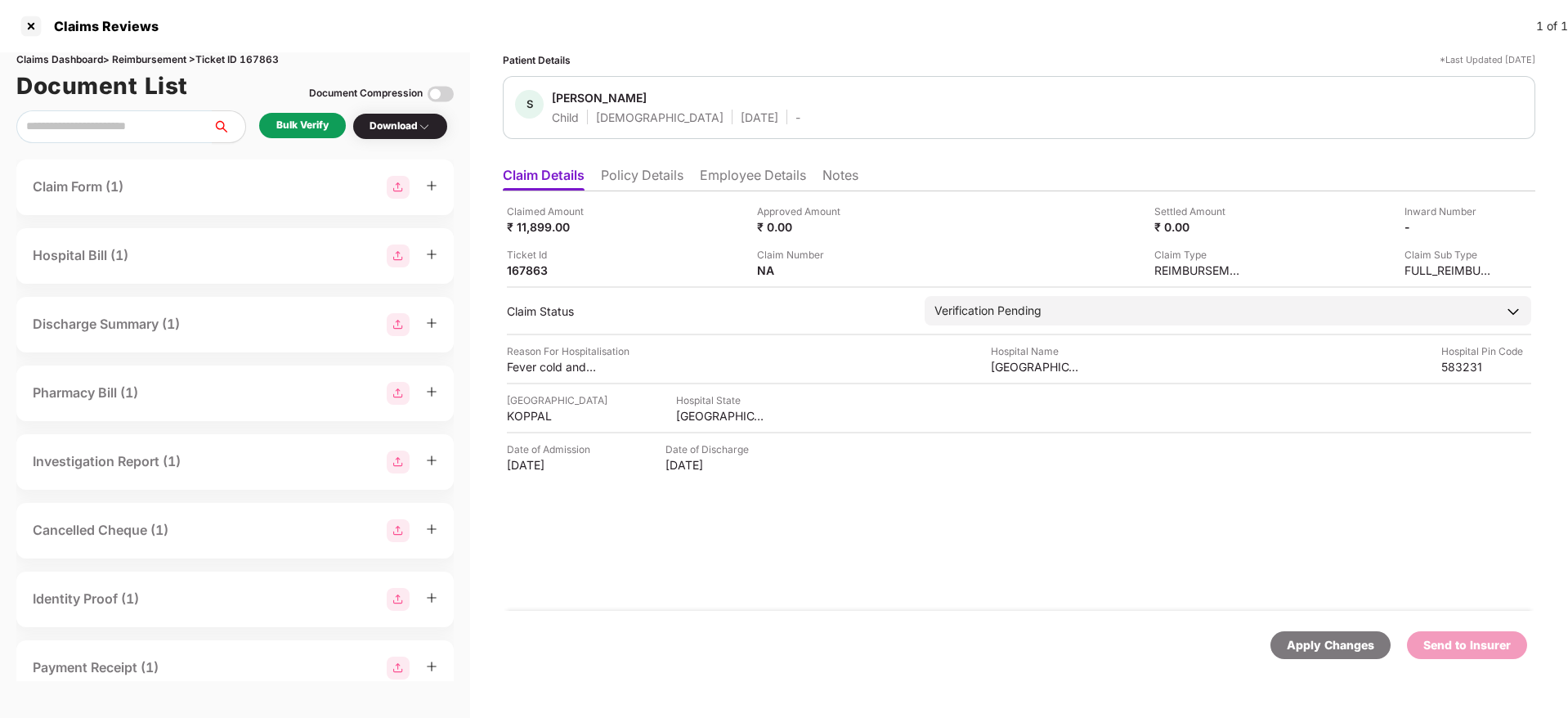
click at [649, 173] on li "Policy Details" at bounding box center [642, 179] width 83 height 23
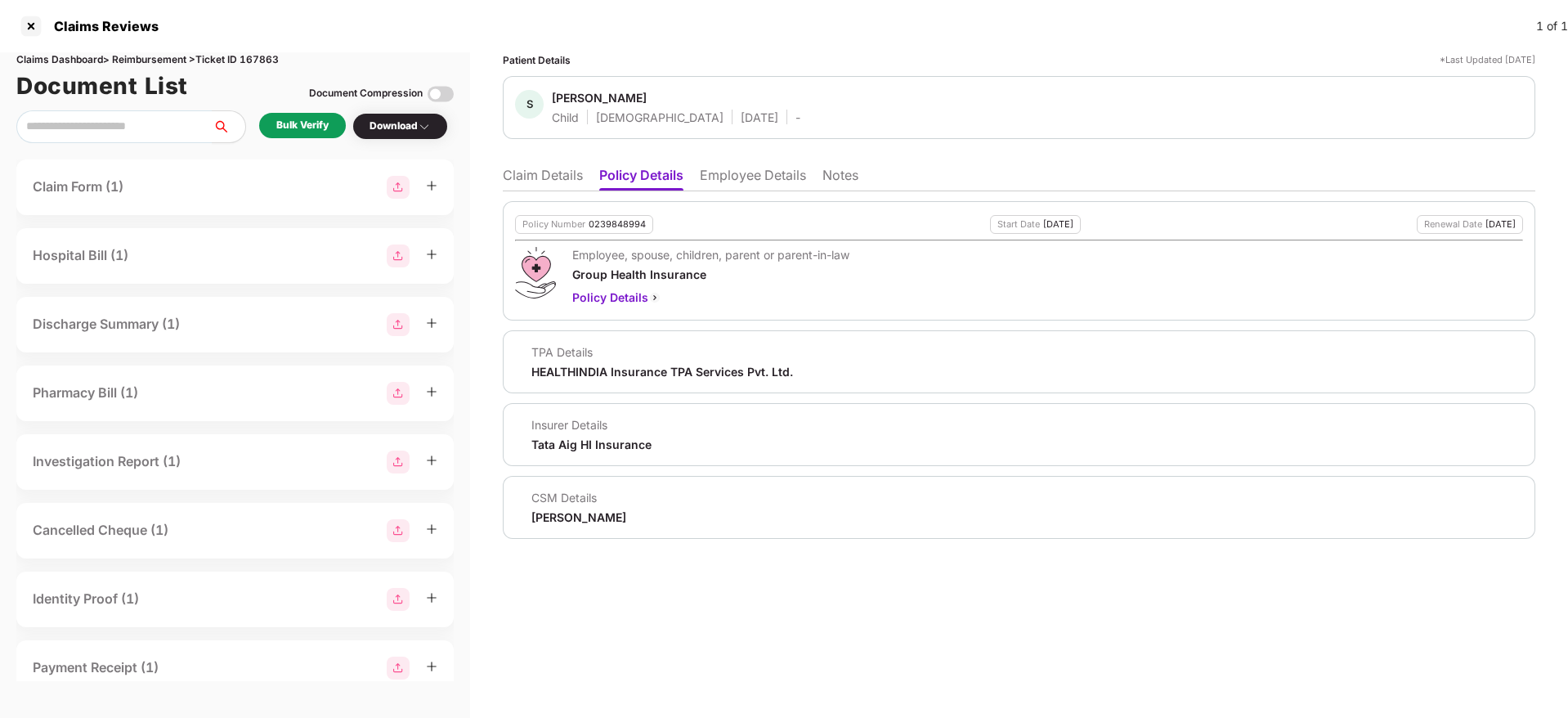
click at [748, 176] on li "Employee Details" at bounding box center [753, 179] width 106 height 23
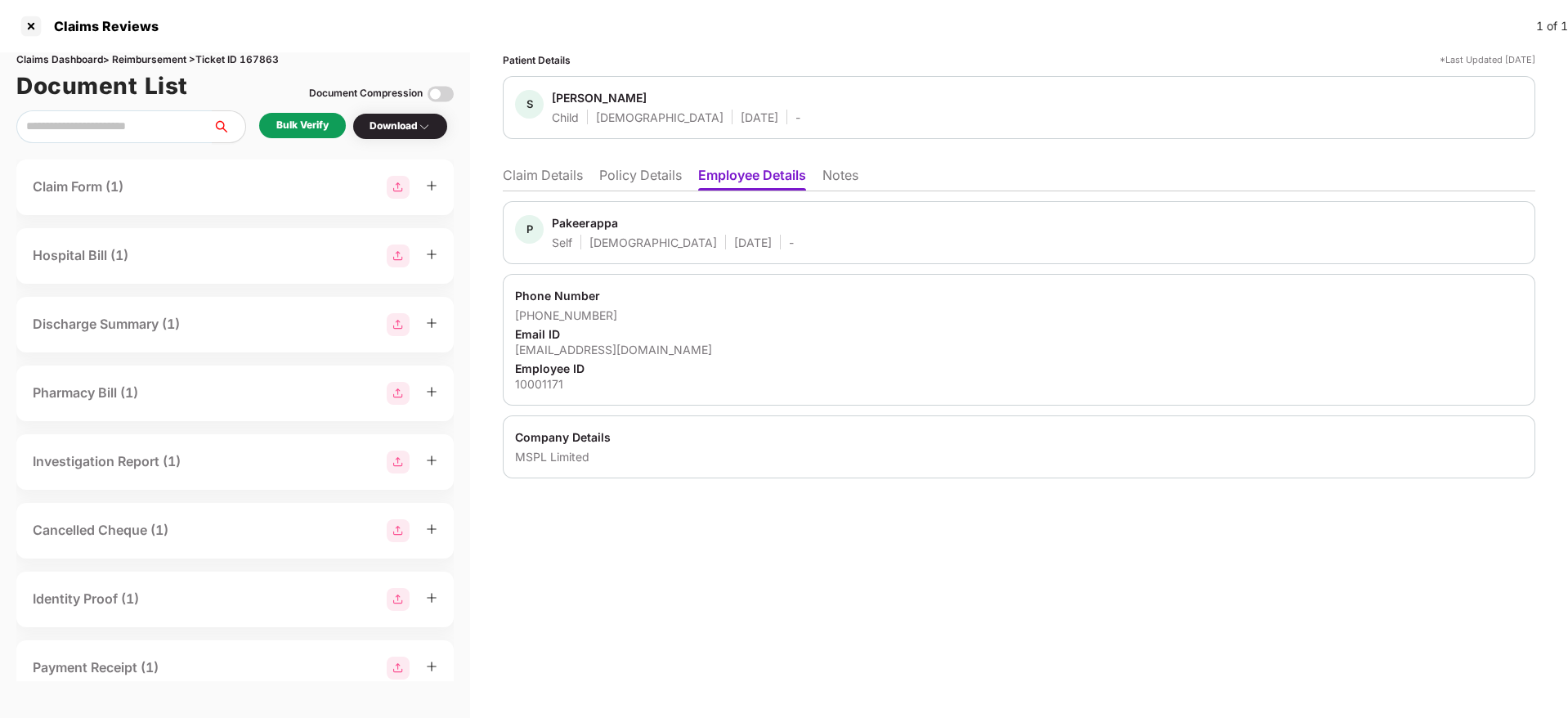
click at [647, 186] on li "Policy Details" at bounding box center [640, 179] width 83 height 23
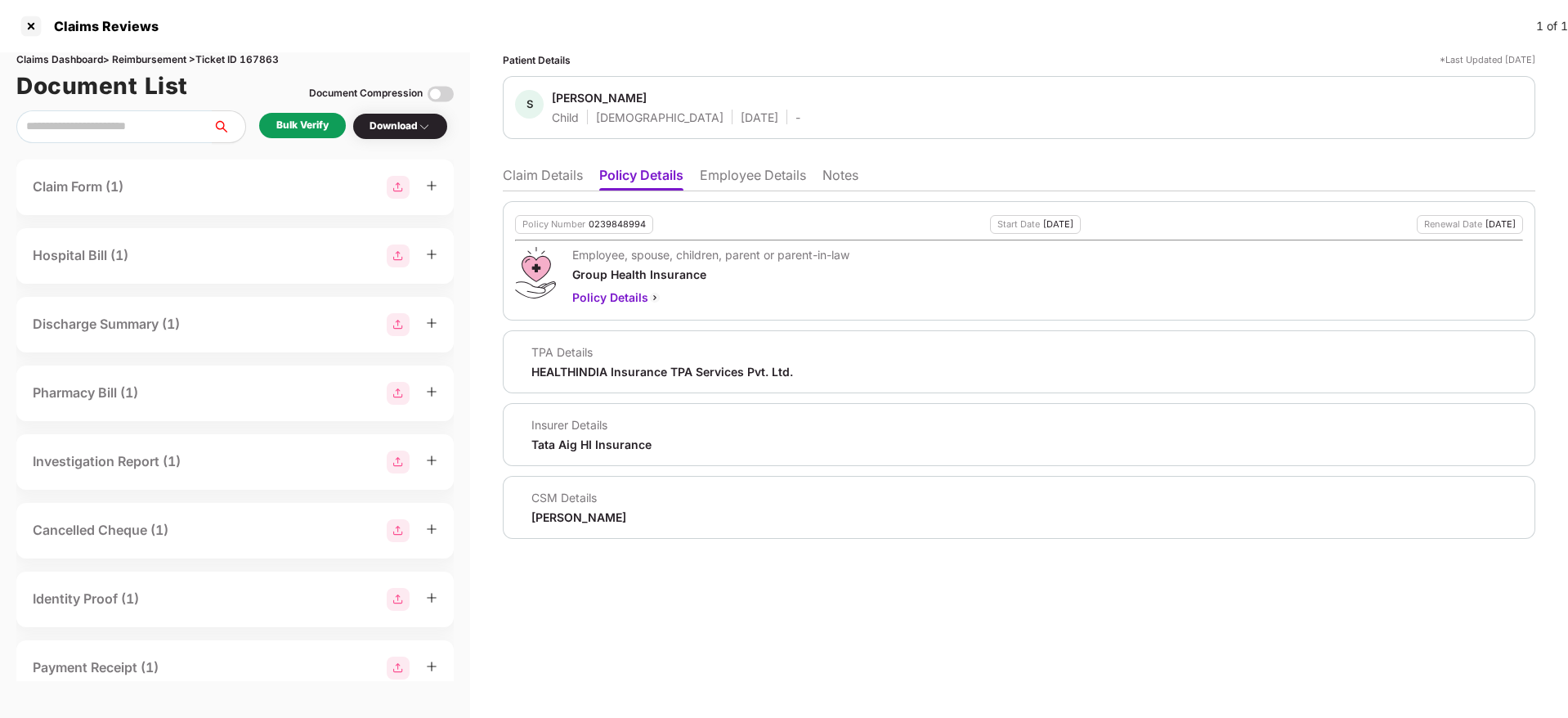
click at [518, 175] on li "Claim Details" at bounding box center [543, 179] width 80 height 23
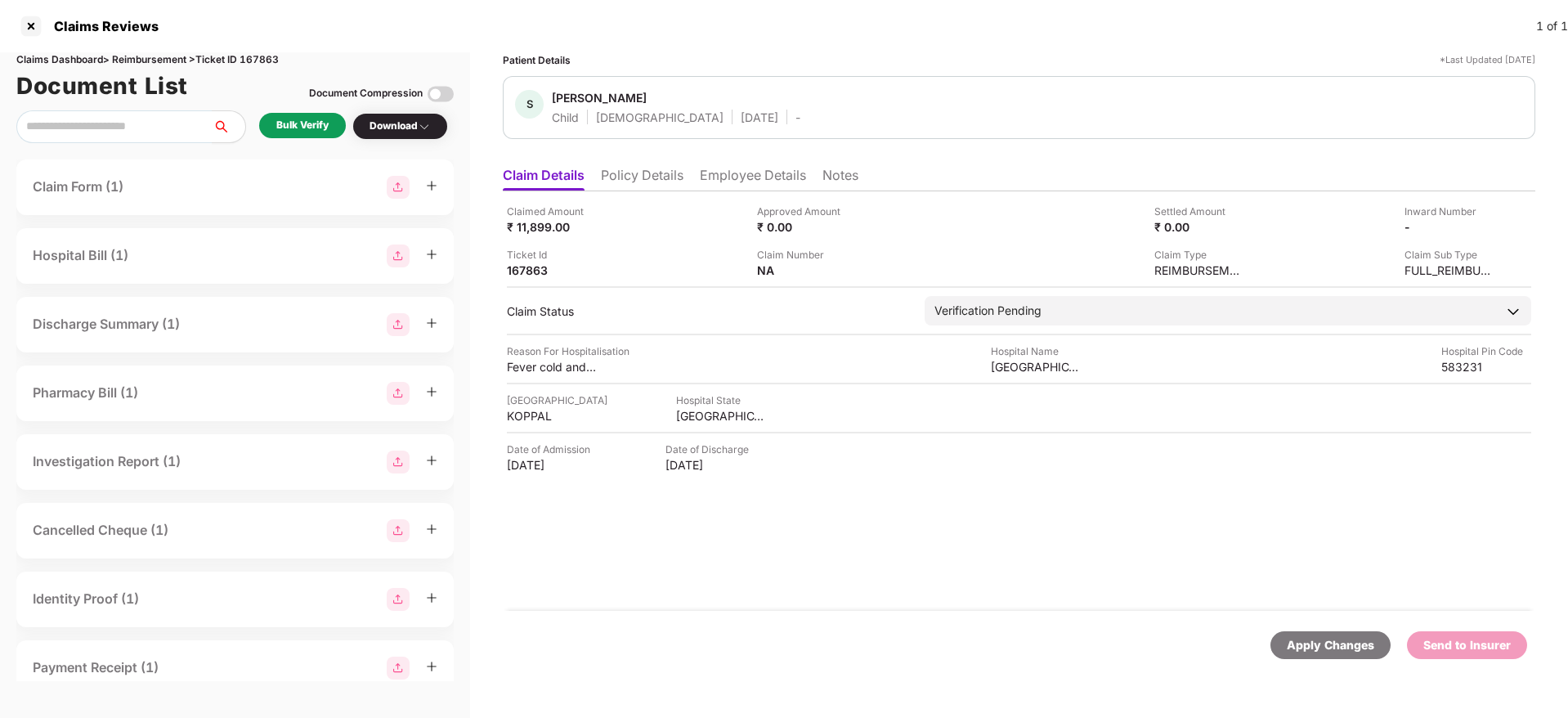
click at [303, 109] on div "Claims Dashboard > Reimbursement > Ticket ID 167863 Document List Document Comp…" at bounding box center [234, 385] width 470 height 666
click at [306, 122] on div "Bulk Verify" at bounding box center [302, 125] width 52 height 15
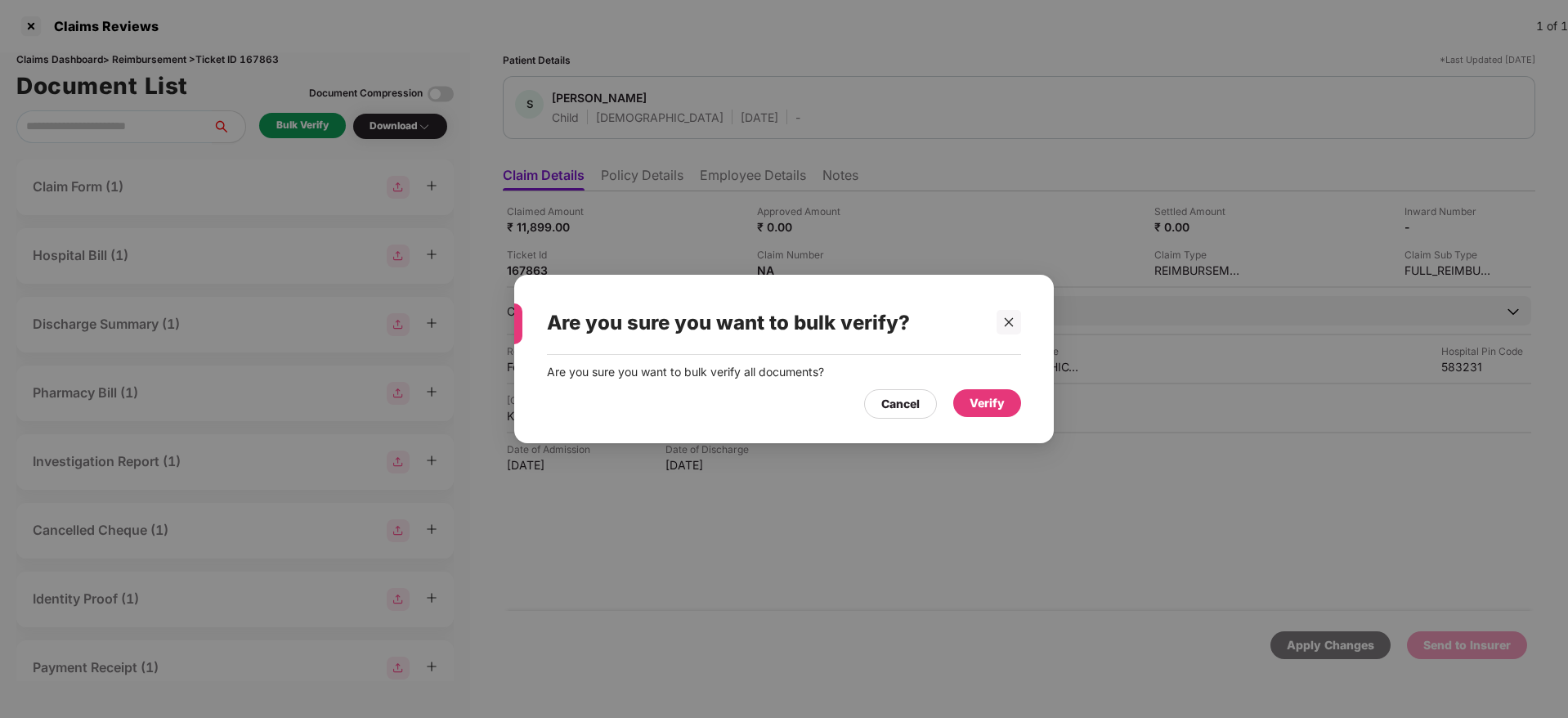
click at [978, 402] on div "Verify" at bounding box center [986, 403] width 35 height 18
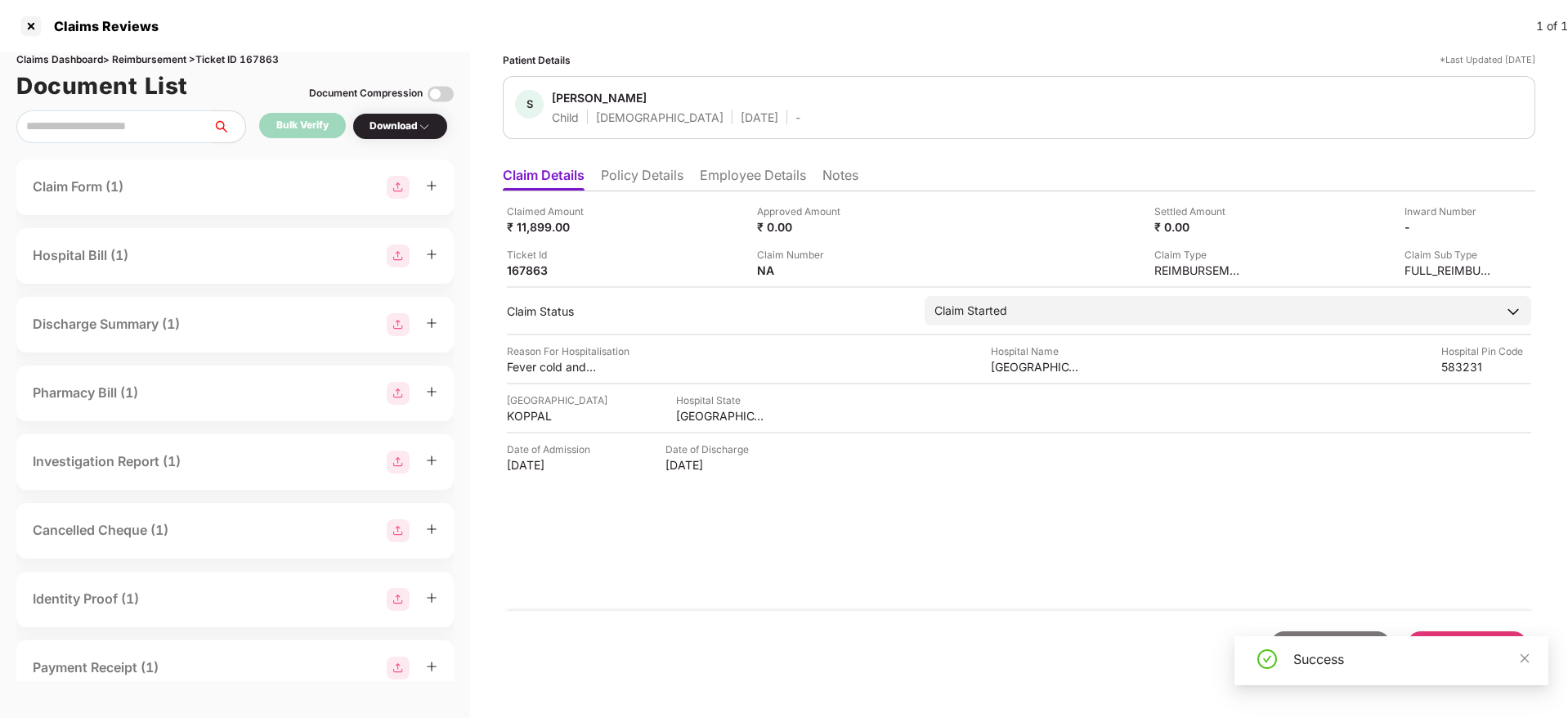
click at [749, 183] on li "Employee Details" at bounding box center [753, 179] width 106 height 23
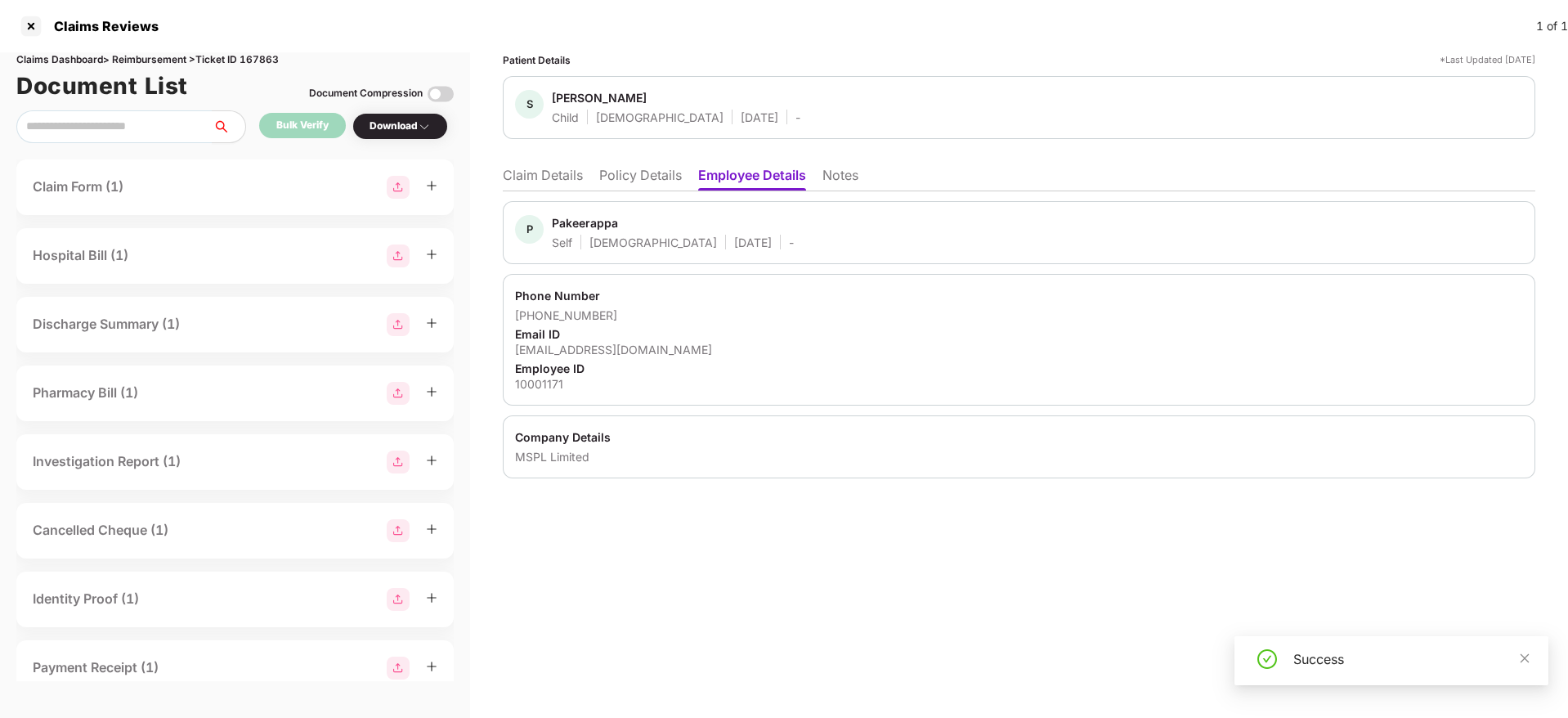
click at [634, 342] on div "[EMAIL_ADDRESS][DOMAIN_NAME]" at bounding box center [1019, 349] width 1008 height 15
click at [612, 348] on div "[EMAIL_ADDRESS][DOMAIN_NAME]" at bounding box center [1019, 349] width 1008 height 15
copy div "[EMAIL_ADDRESS][DOMAIN_NAME]"
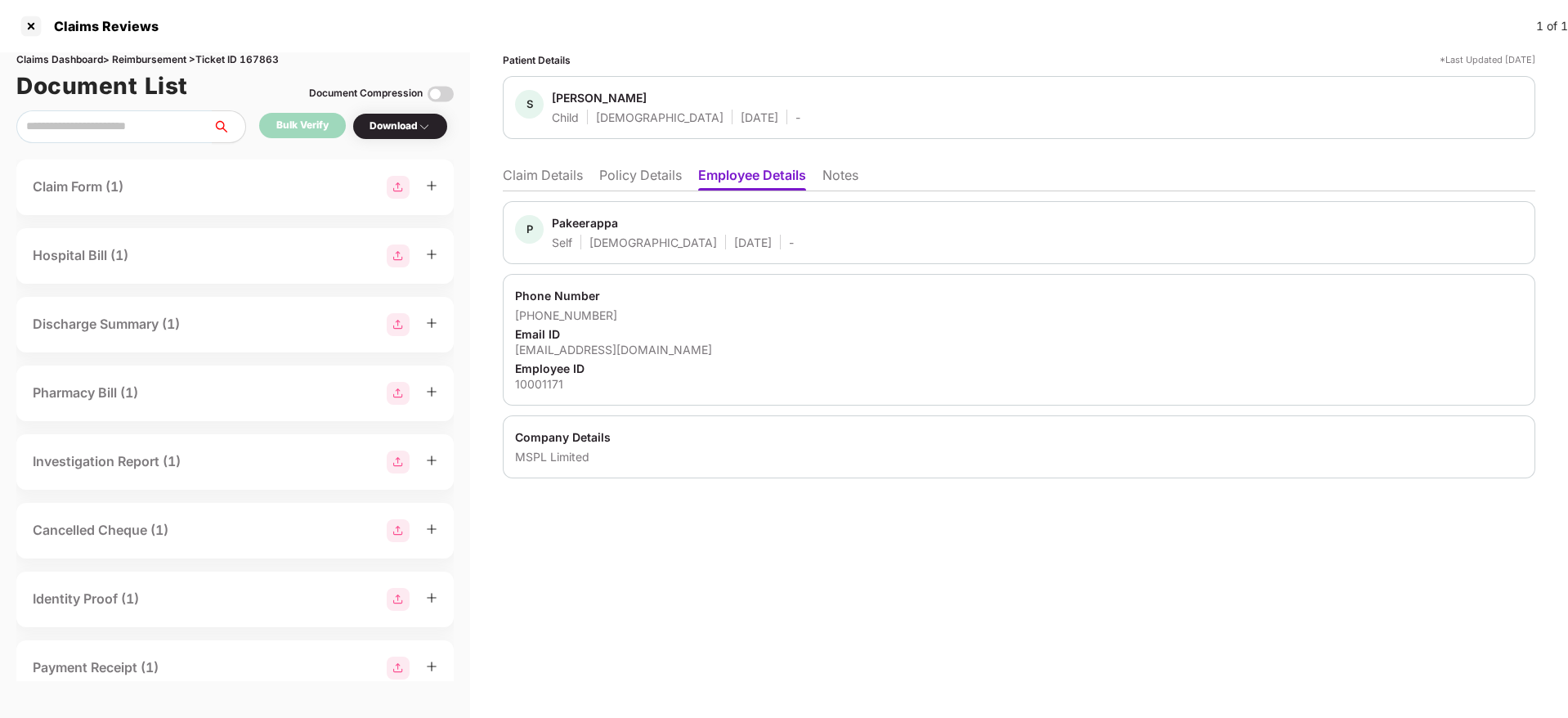
click at [561, 181] on li "Claim Details" at bounding box center [543, 179] width 80 height 23
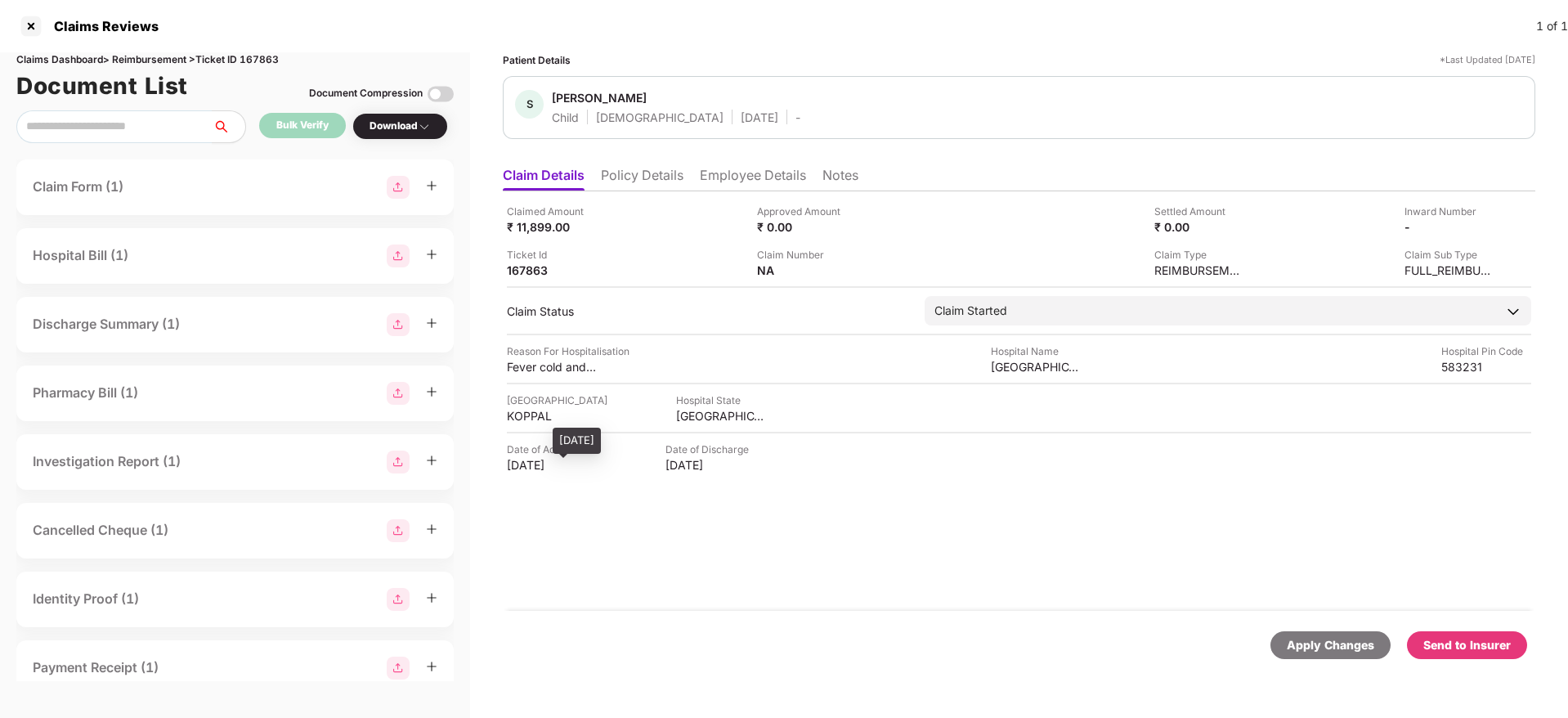
drag, startPoint x: 493, startPoint y: 472, endPoint x: 590, endPoint y: 469, distance: 97.0
click at [590, 469] on div "Patient Details *Last Updated 25 Aug 2025 S Samarth Child Male 31 Dec 2024 - Cl…" at bounding box center [1018, 385] width 1097 height 666
copy div "11 Aug 2025"
click at [636, 198] on div "Claimed Amount ₹ 11,899.00 Approved Amount ₹ 0.00 Settled Amount ₹ 0.00 Inward …" at bounding box center [1019, 400] width 1032 height 419
click at [656, 180] on li "Policy Details" at bounding box center [642, 179] width 83 height 23
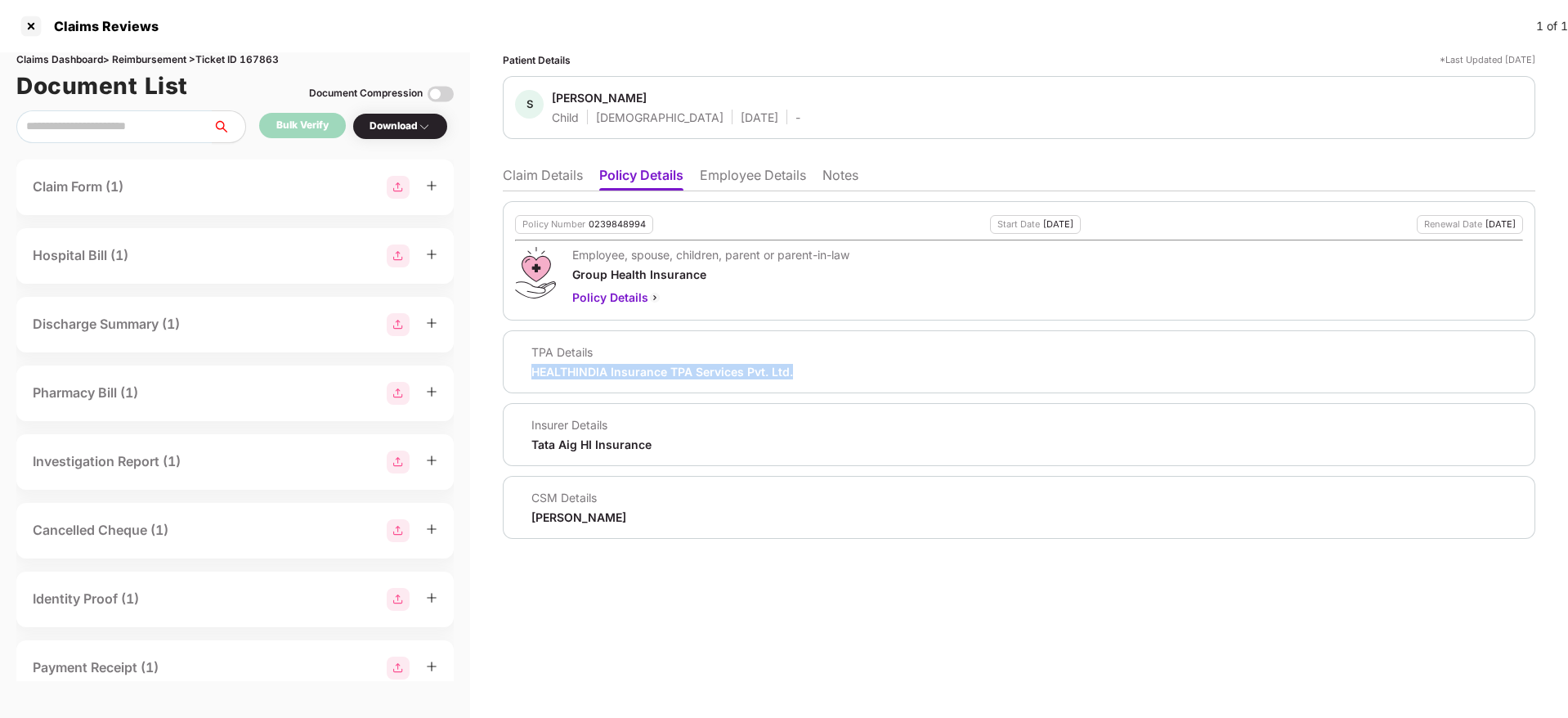
drag, startPoint x: 627, startPoint y: 375, endPoint x: 818, endPoint y: 373, distance: 191.0
click at [818, 373] on div "TPA Details HEALTHINDIA Insurance TPA Services Pvt. Ltd." at bounding box center [1019, 362] width 1008 height 35
click at [780, 179] on li "Employee Details" at bounding box center [753, 179] width 106 height 23
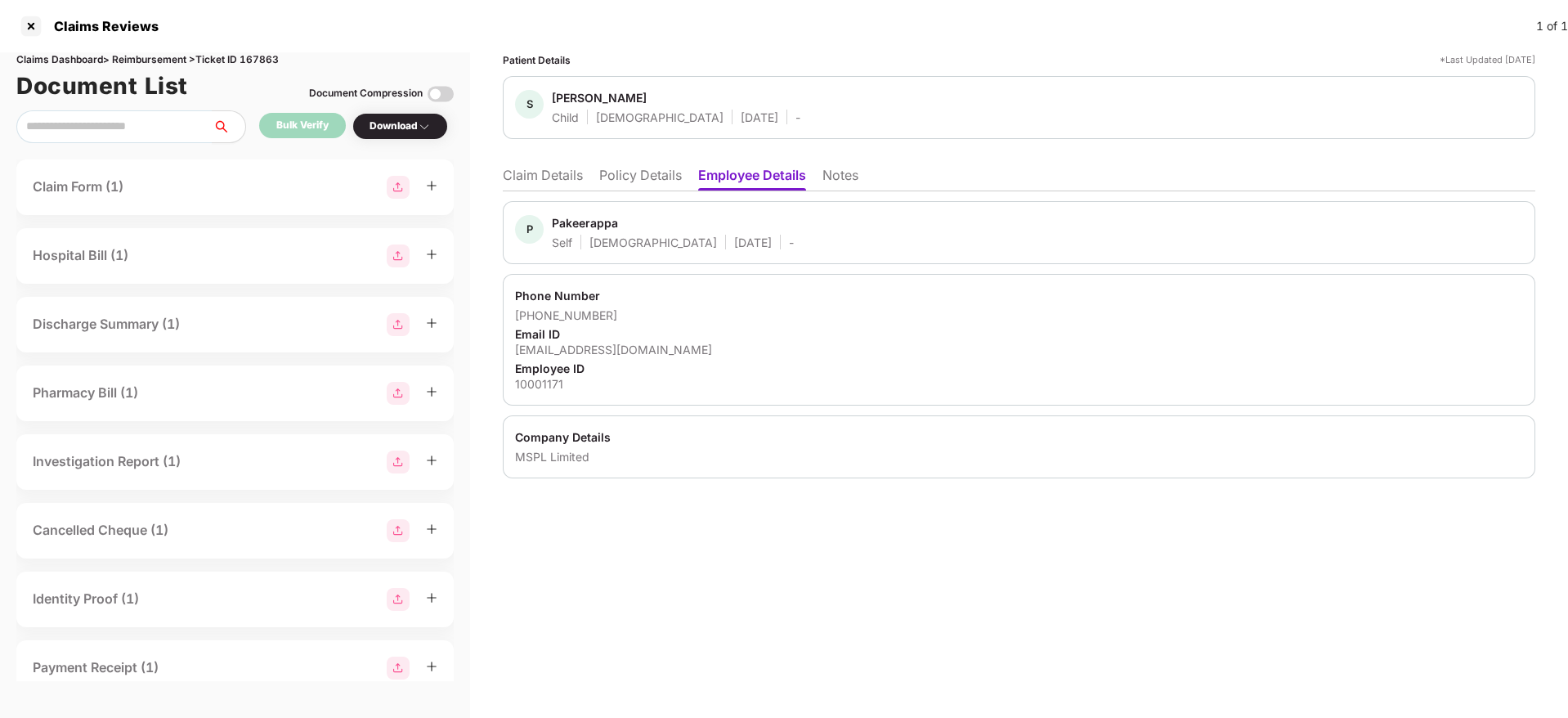
click at [553, 167] on li "Claim Details" at bounding box center [543, 179] width 80 height 23
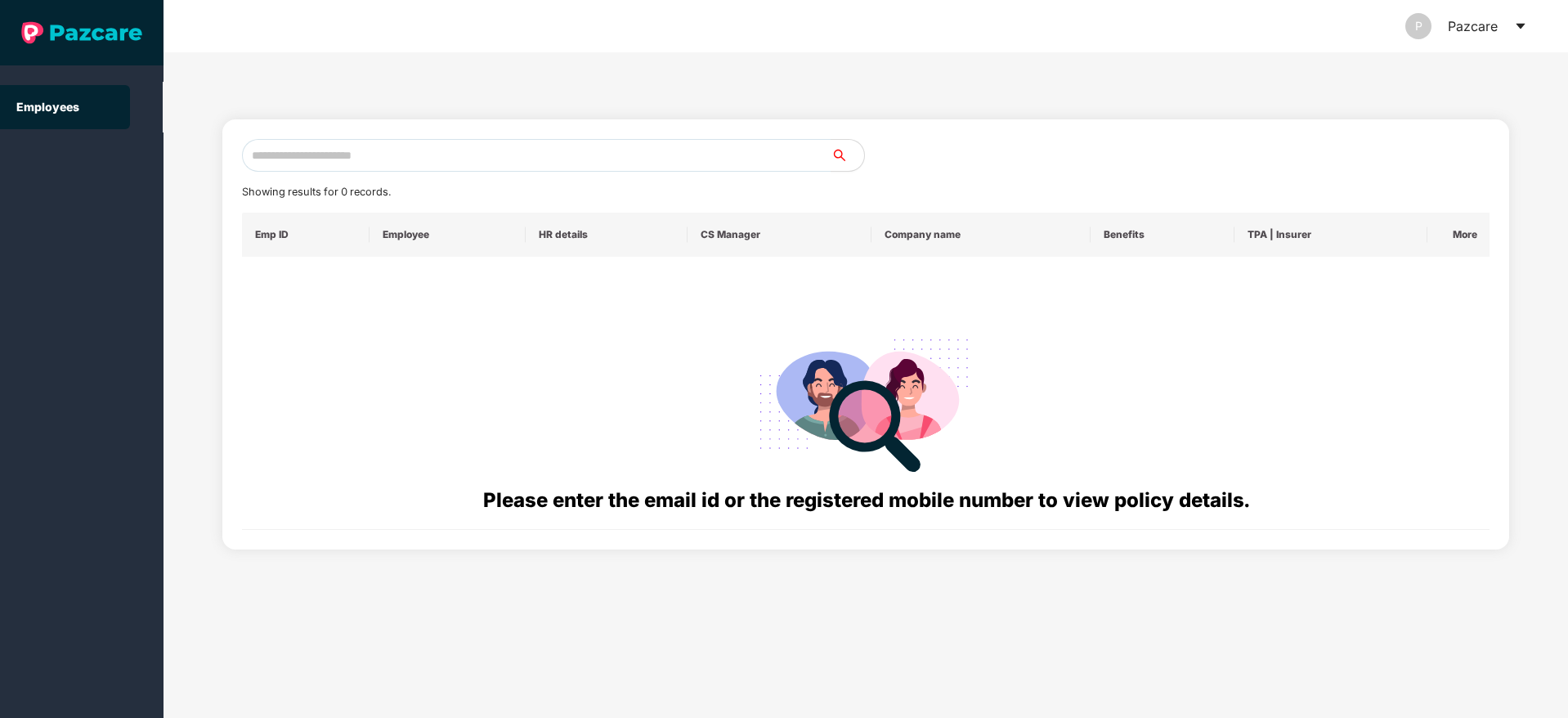
click at [342, 176] on div "Showing results for 0 records. Emp ID Employee HR details CS Manager Company na…" at bounding box center [866, 334] width 1248 height 391
click at [343, 162] on input "text" at bounding box center [536, 155] width 590 height 32
paste input "**********"
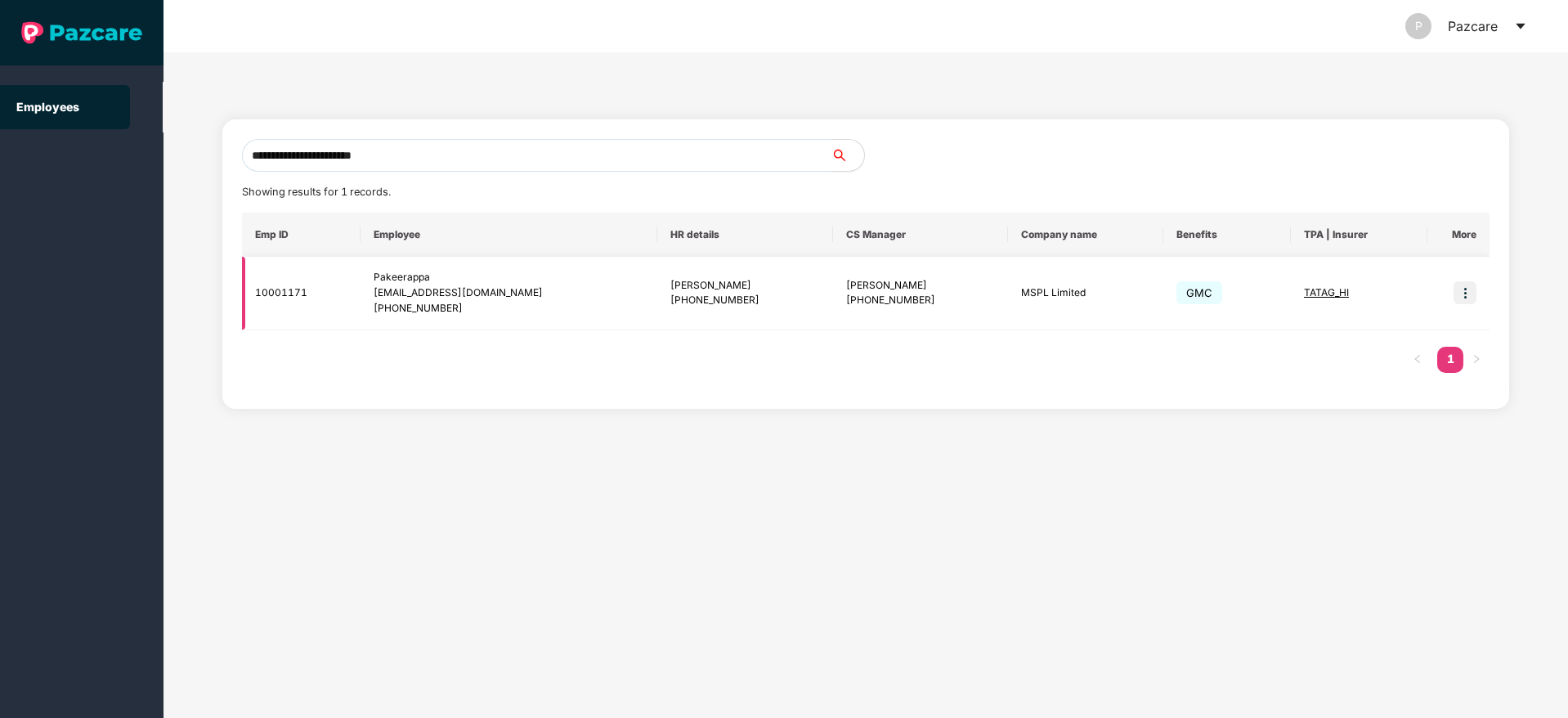
type input "**********"
click at [1456, 285] on img at bounding box center [1464, 292] width 23 height 23
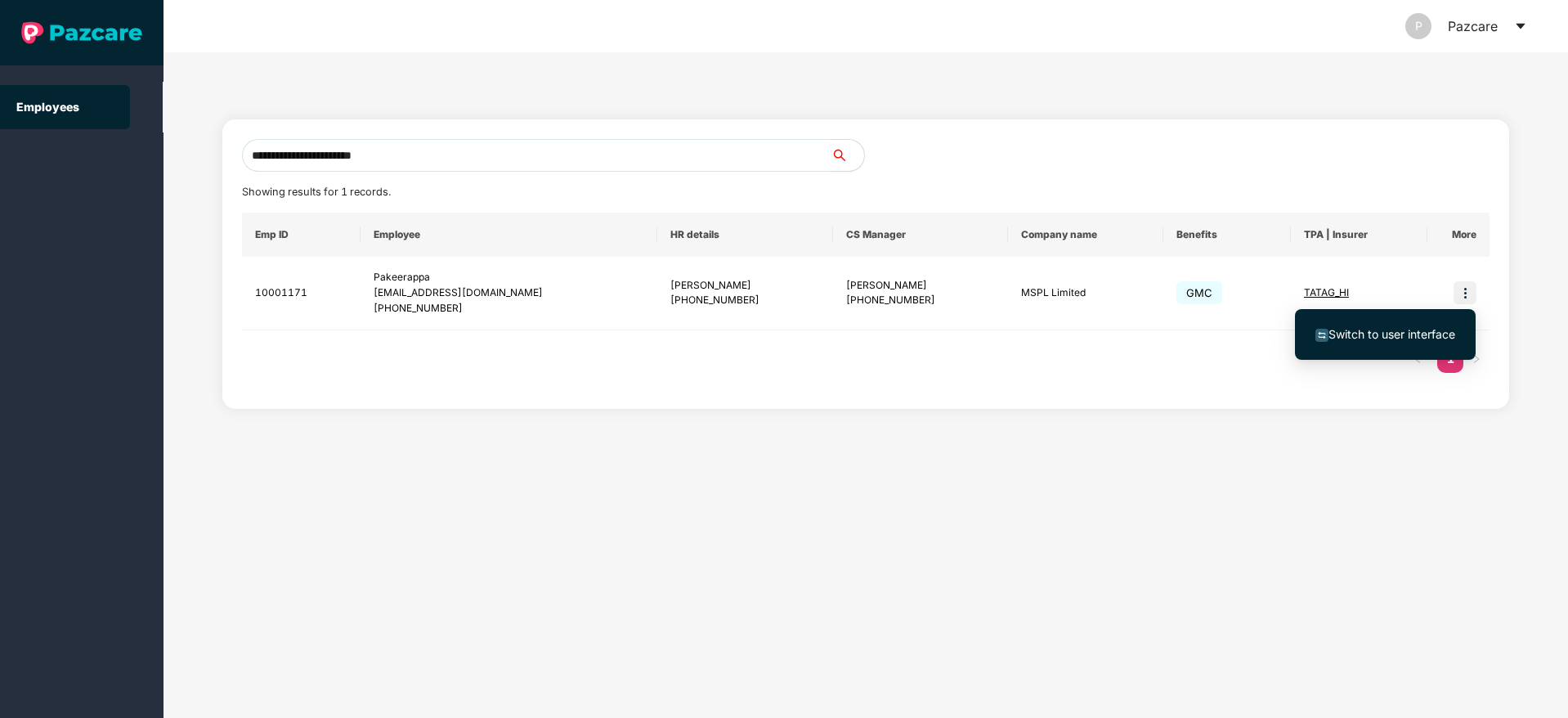
click at [1395, 337] on span "Switch to user interface" at bounding box center [1391, 334] width 127 height 14
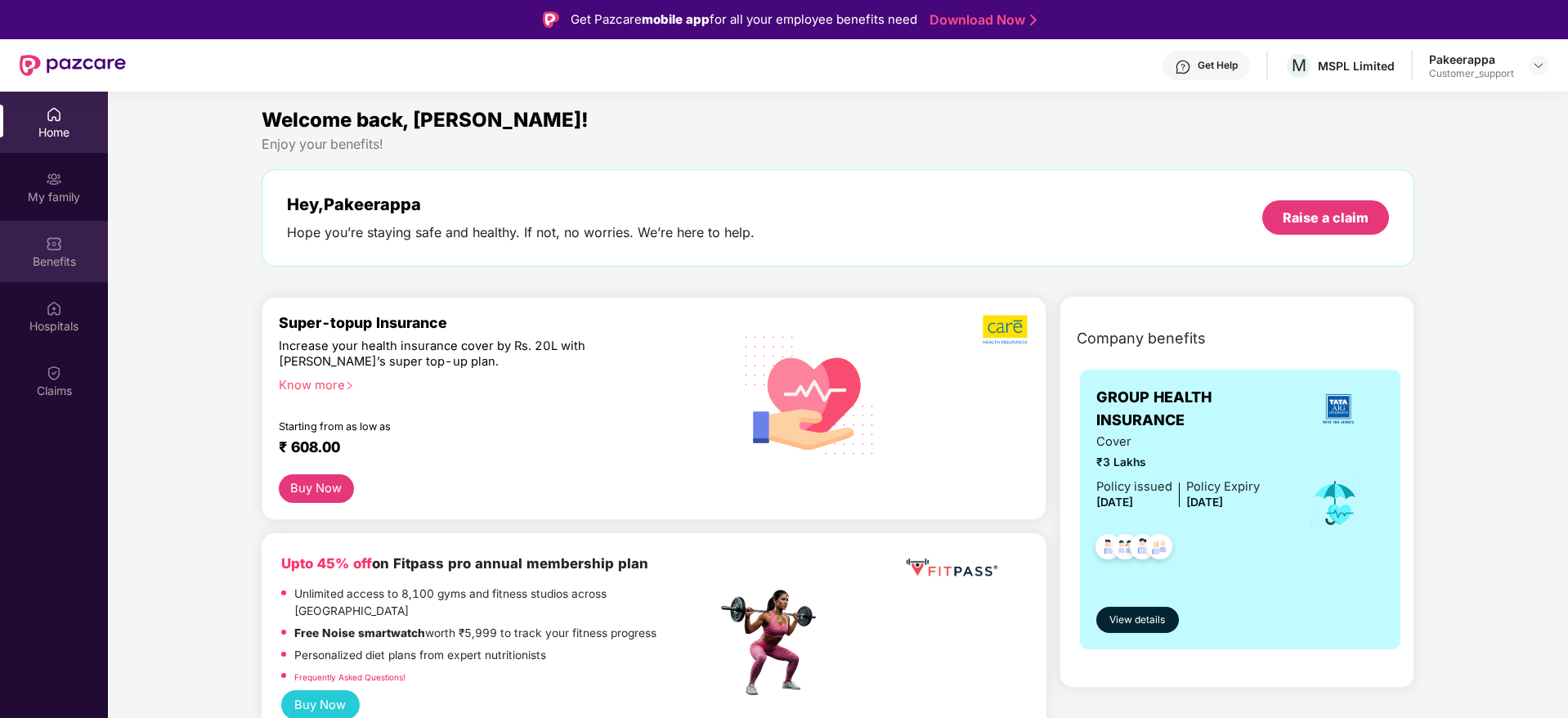
click at [60, 263] on div "Benefits" at bounding box center [54, 262] width 108 height 16
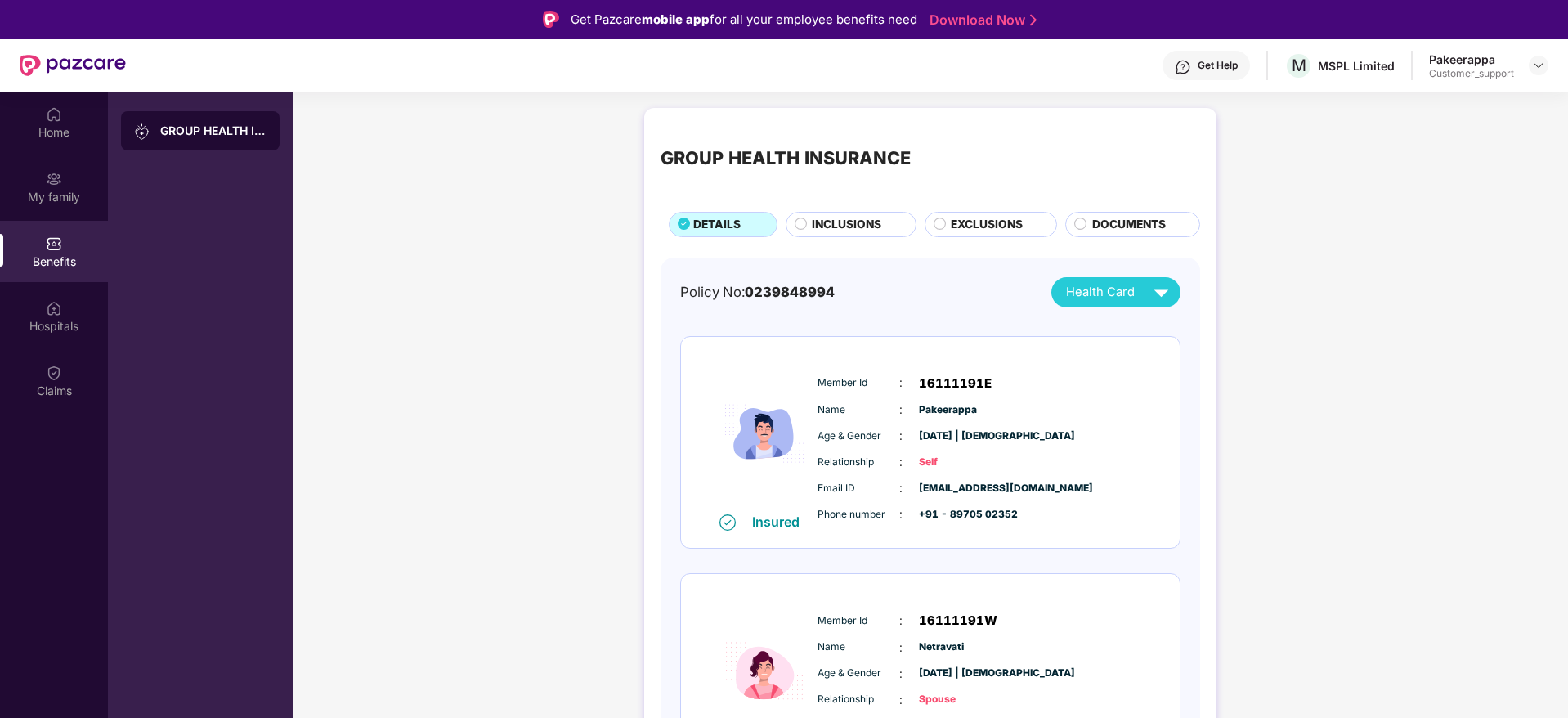
click at [1235, 63] on div "Get Help" at bounding box center [1217, 65] width 40 height 14
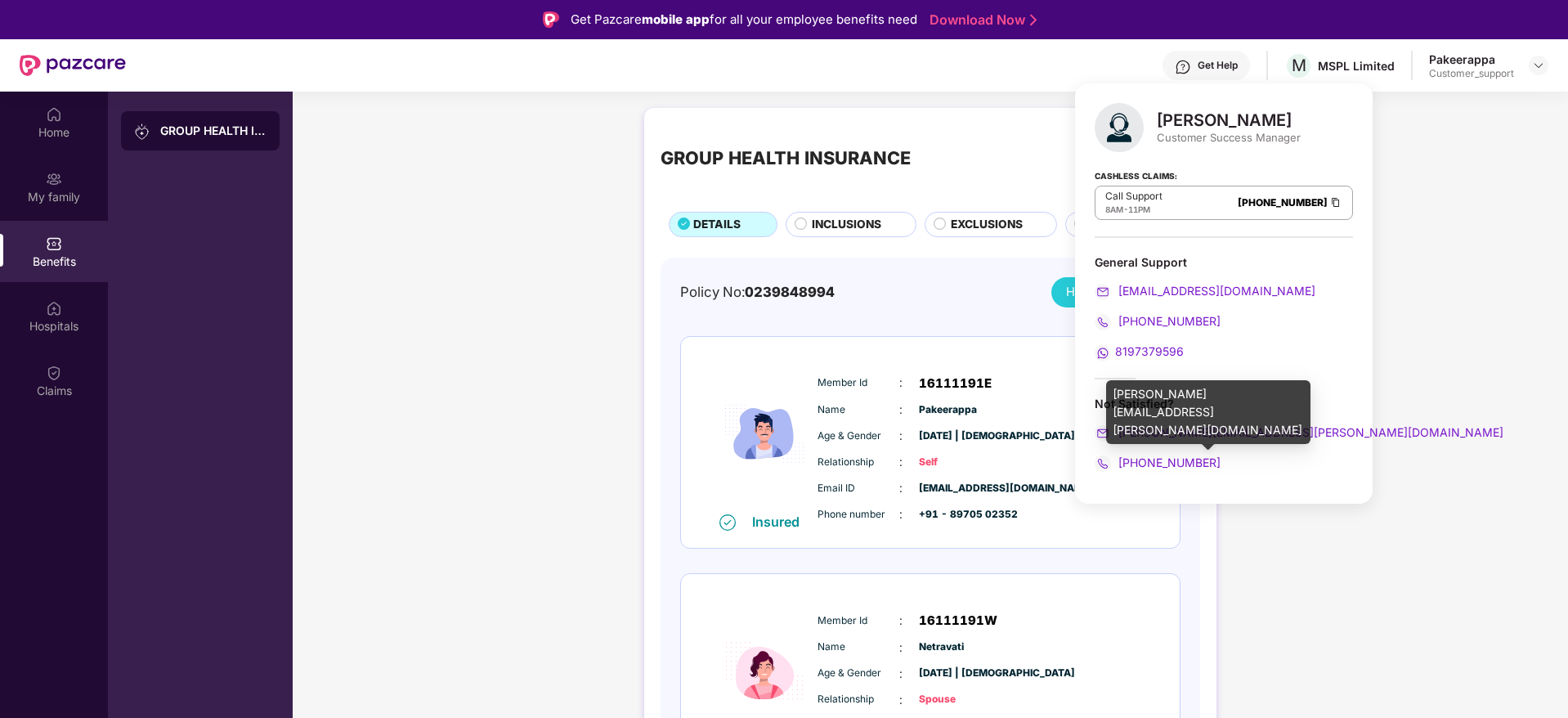
click at [1195, 400] on div "yashvardhan.kandoi@pazcare.com" at bounding box center [1208, 412] width 205 height 64
copy div "yashvardhan.kandoi@pazcare.com"
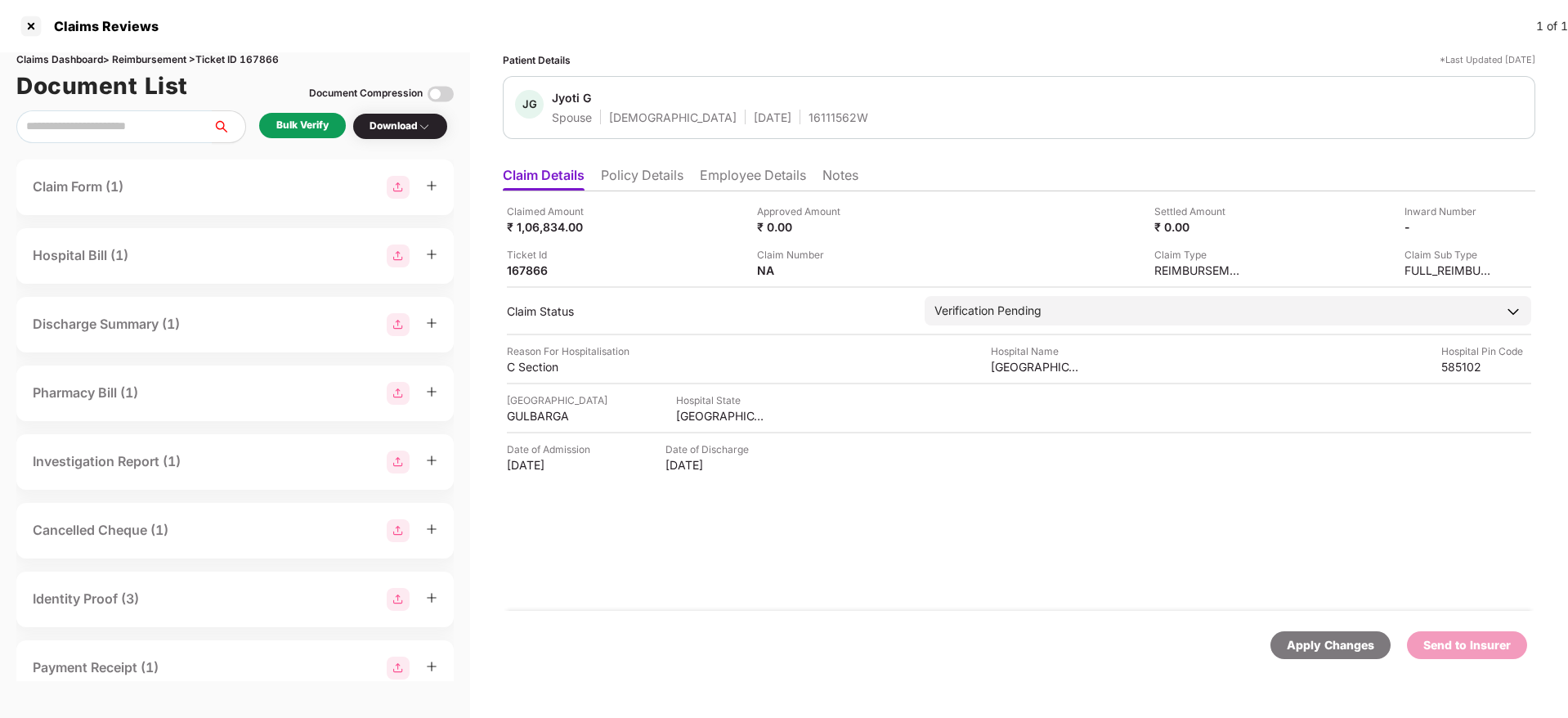
click at [646, 186] on li "Policy Details" at bounding box center [642, 179] width 83 height 23
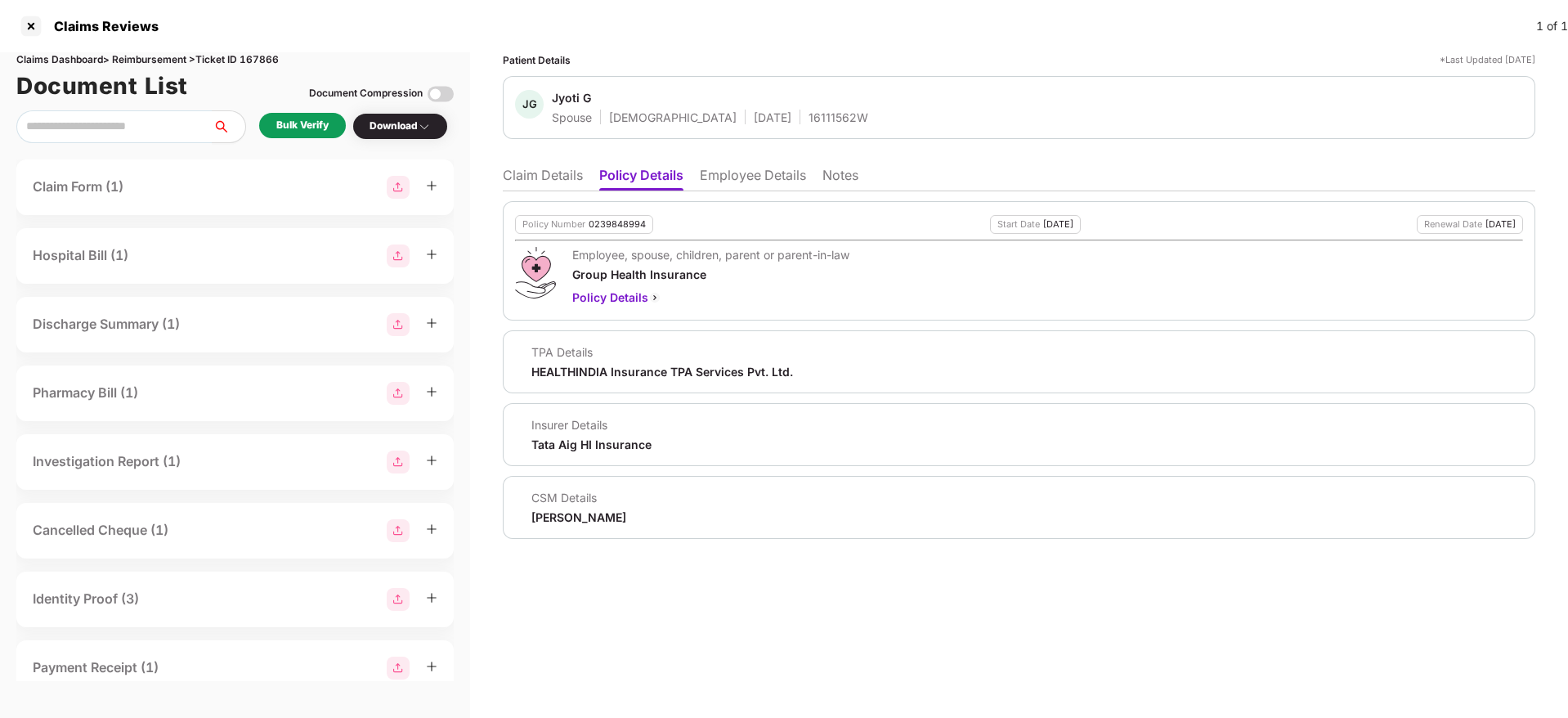
click at [704, 179] on li "Employee Details" at bounding box center [753, 179] width 106 height 23
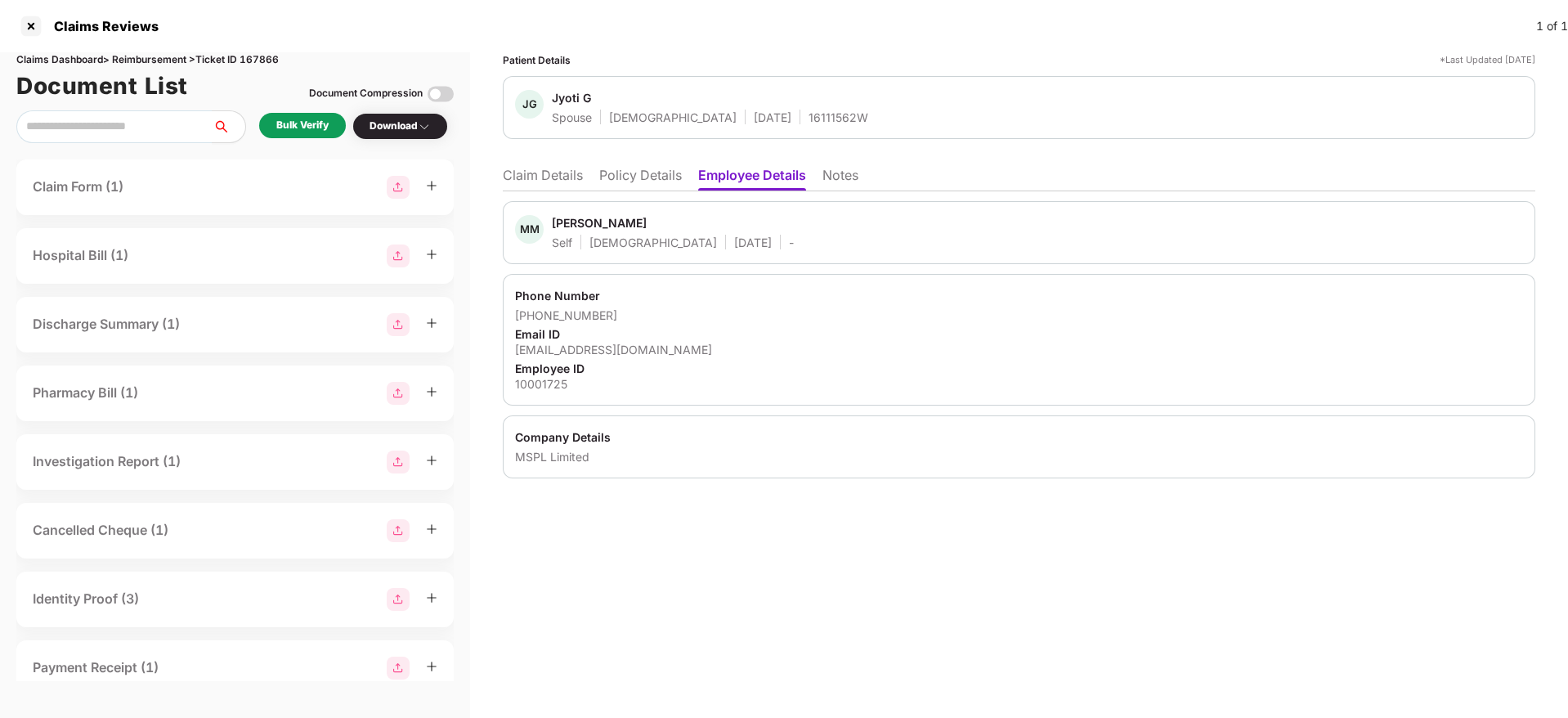
click at [639, 161] on ul "Claim Details Policy Details Employee Details Notes" at bounding box center [1019, 175] width 1032 height 32
click at [631, 175] on li "Policy Details" at bounding box center [640, 179] width 83 height 23
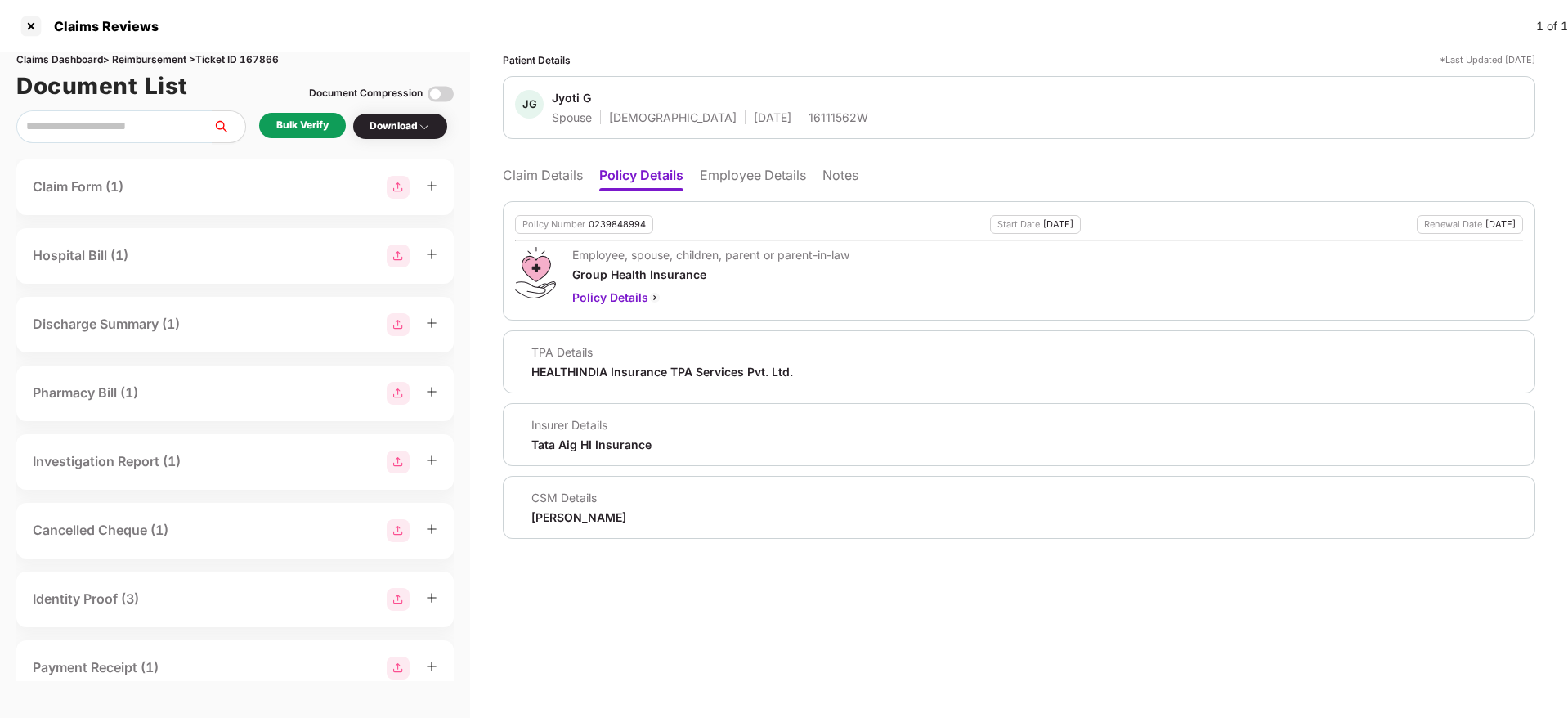
click at [521, 180] on li "Claim Details" at bounding box center [543, 179] width 80 height 23
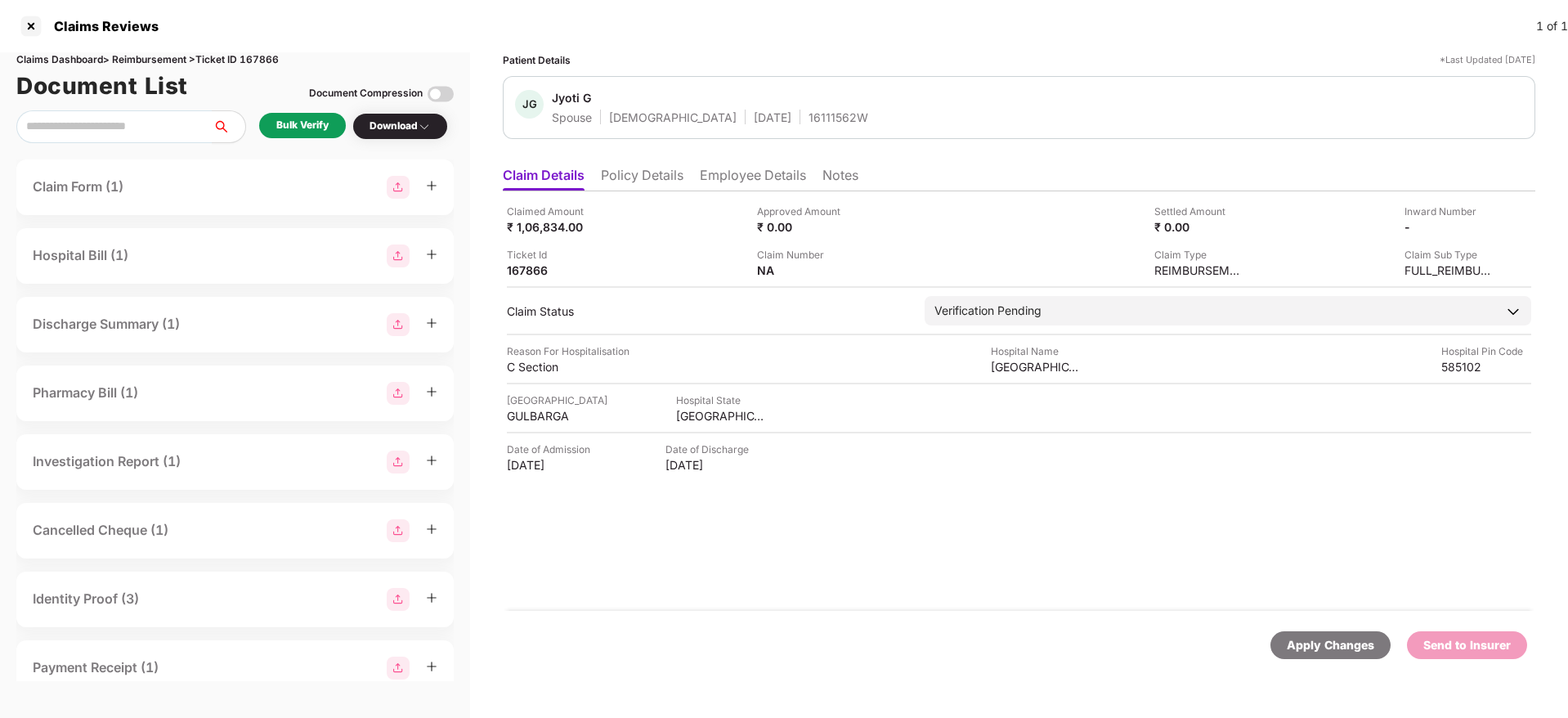
click at [641, 184] on li "Policy Details" at bounding box center [642, 179] width 83 height 23
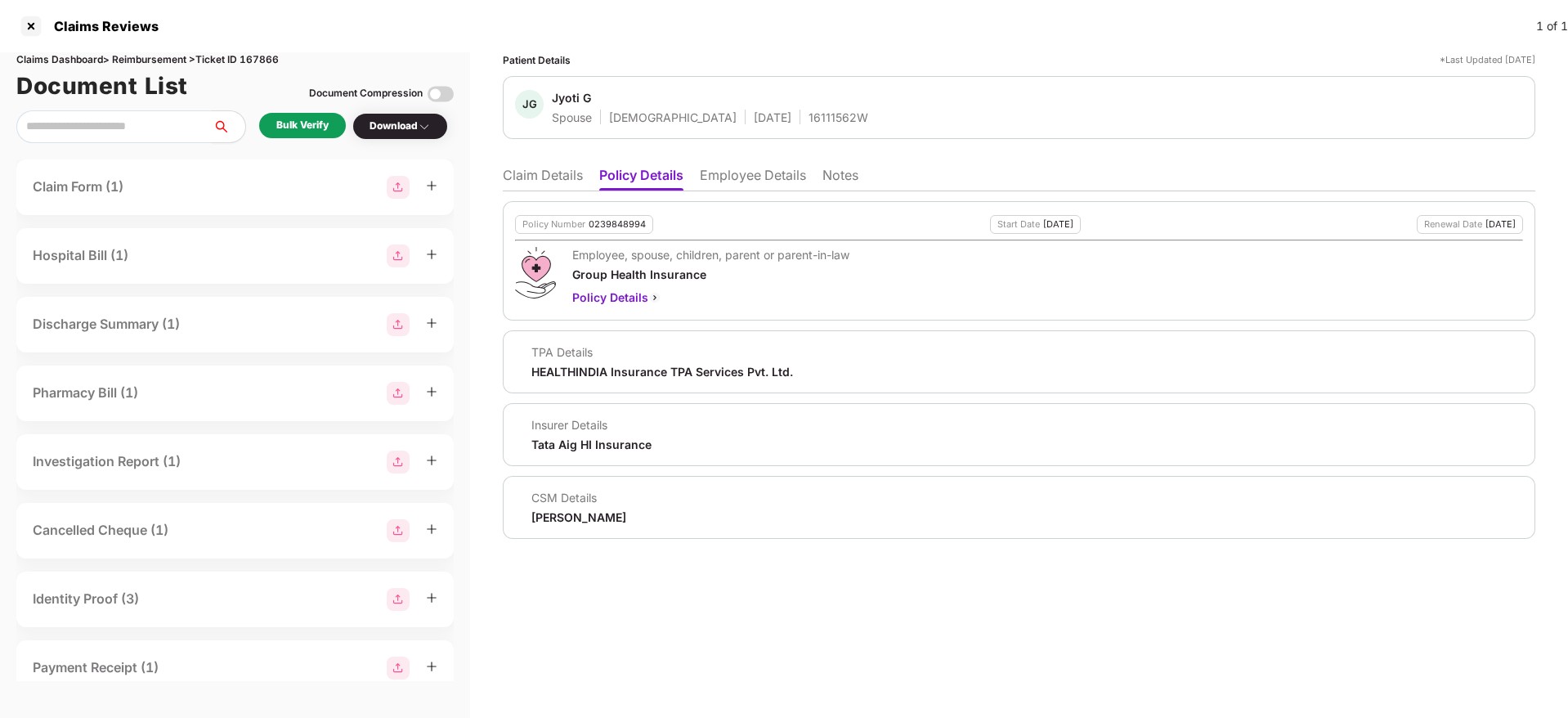
click at [530, 165] on ul "Claim Details Policy Details Employee Details Notes" at bounding box center [1019, 175] width 1032 height 32
click at [536, 187] on li "Claim Details" at bounding box center [543, 179] width 80 height 23
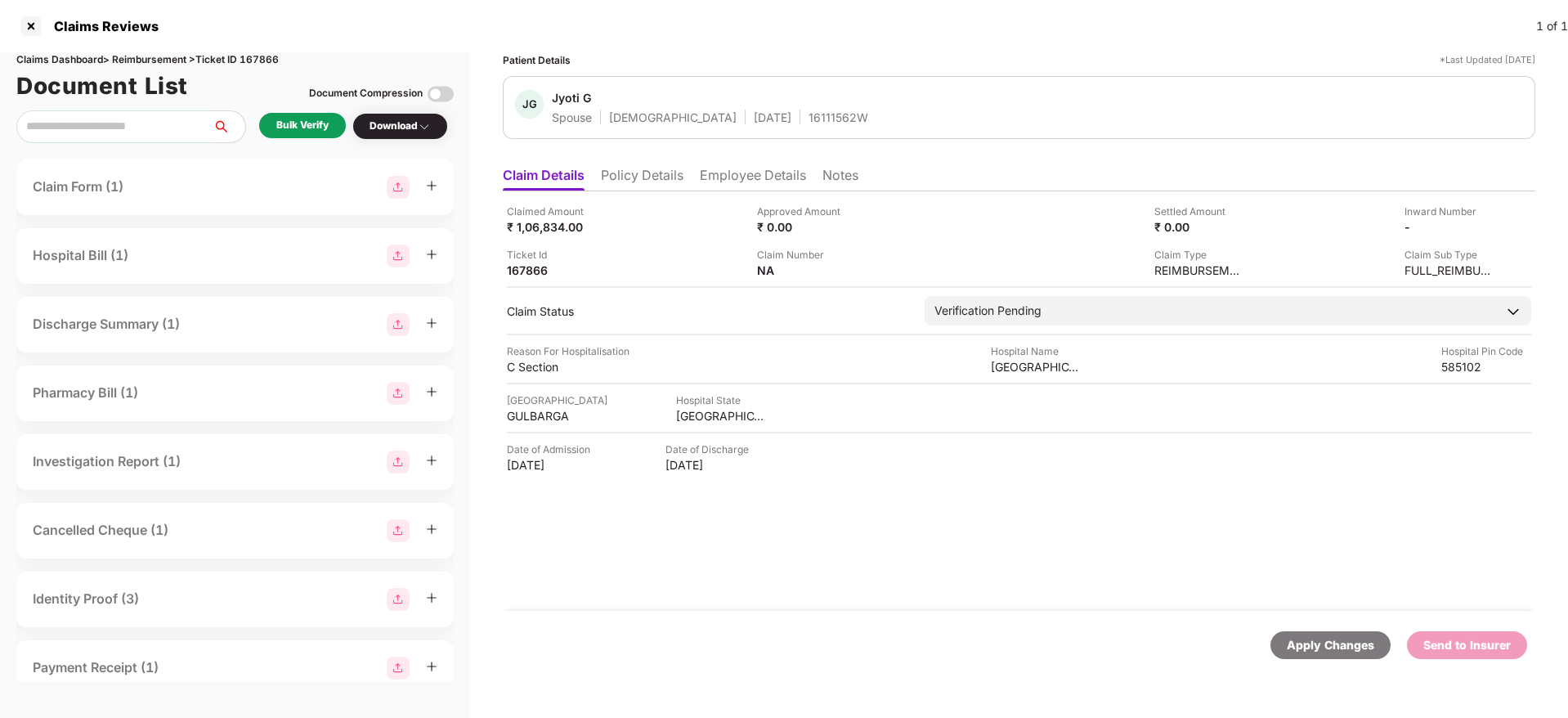
click at [309, 127] on div "Bulk Verify" at bounding box center [302, 125] width 52 height 15
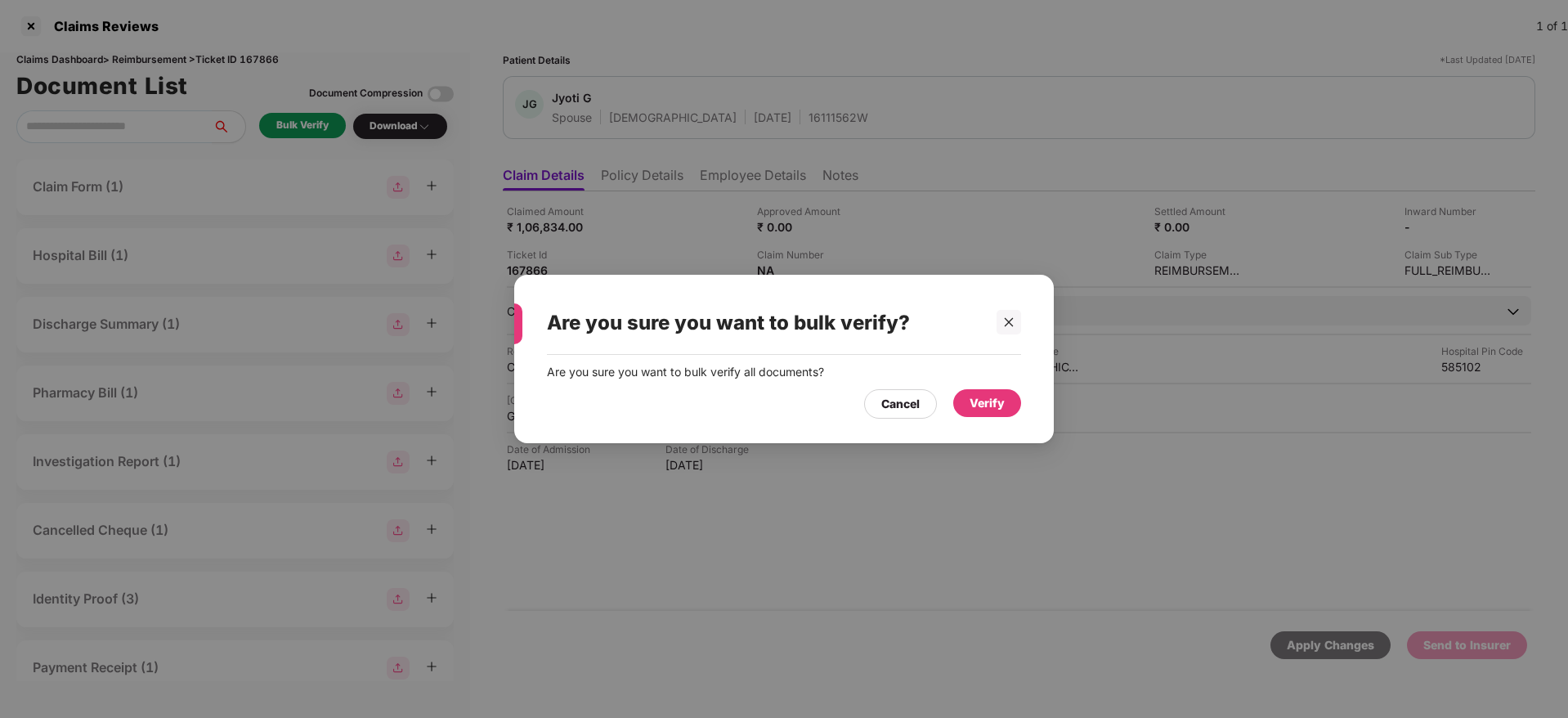
click at [985, 407] on div "Verify" at bounding box center [986, 403] width 35 height 18
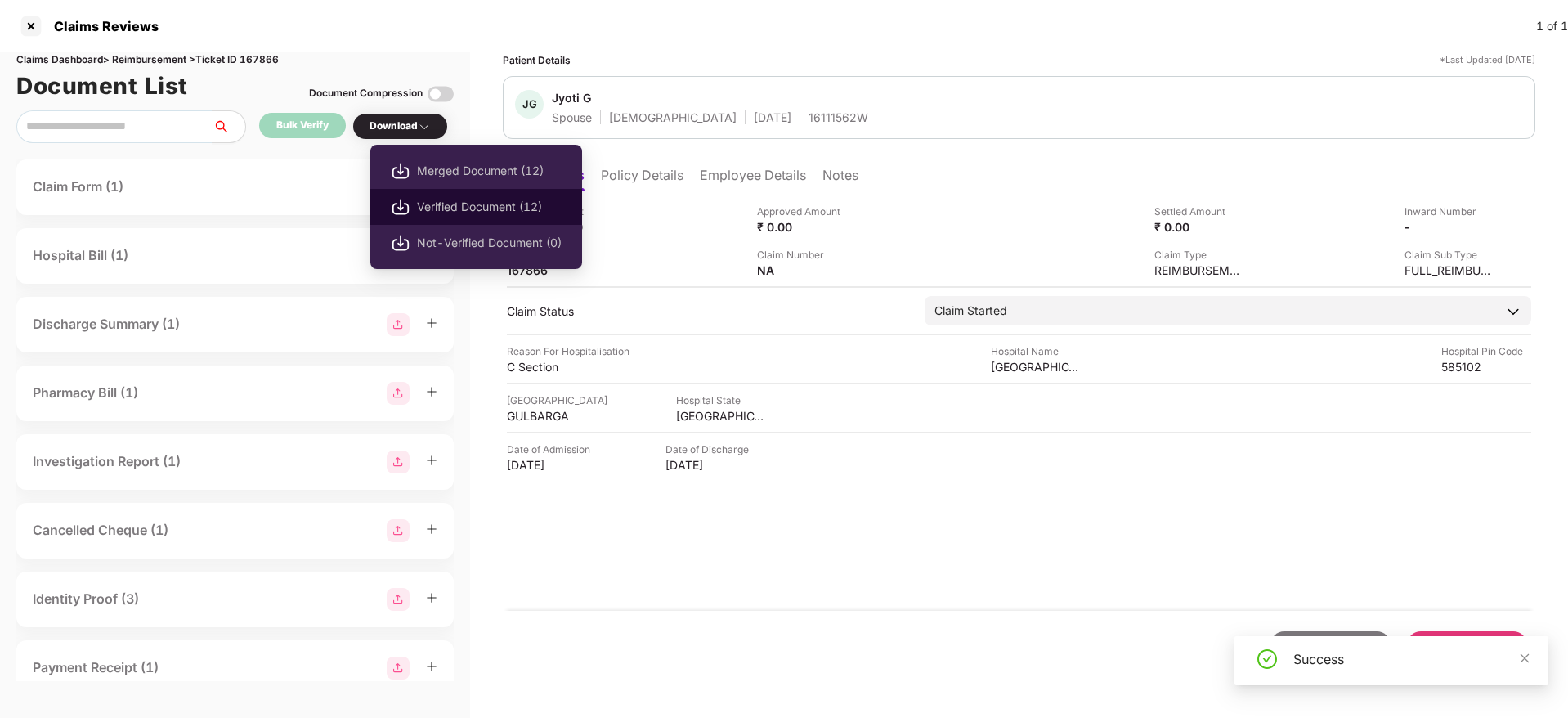
click at [465, 191] on li "Verified Document (12)" at bounding box center [476, 207] width 212 height 36
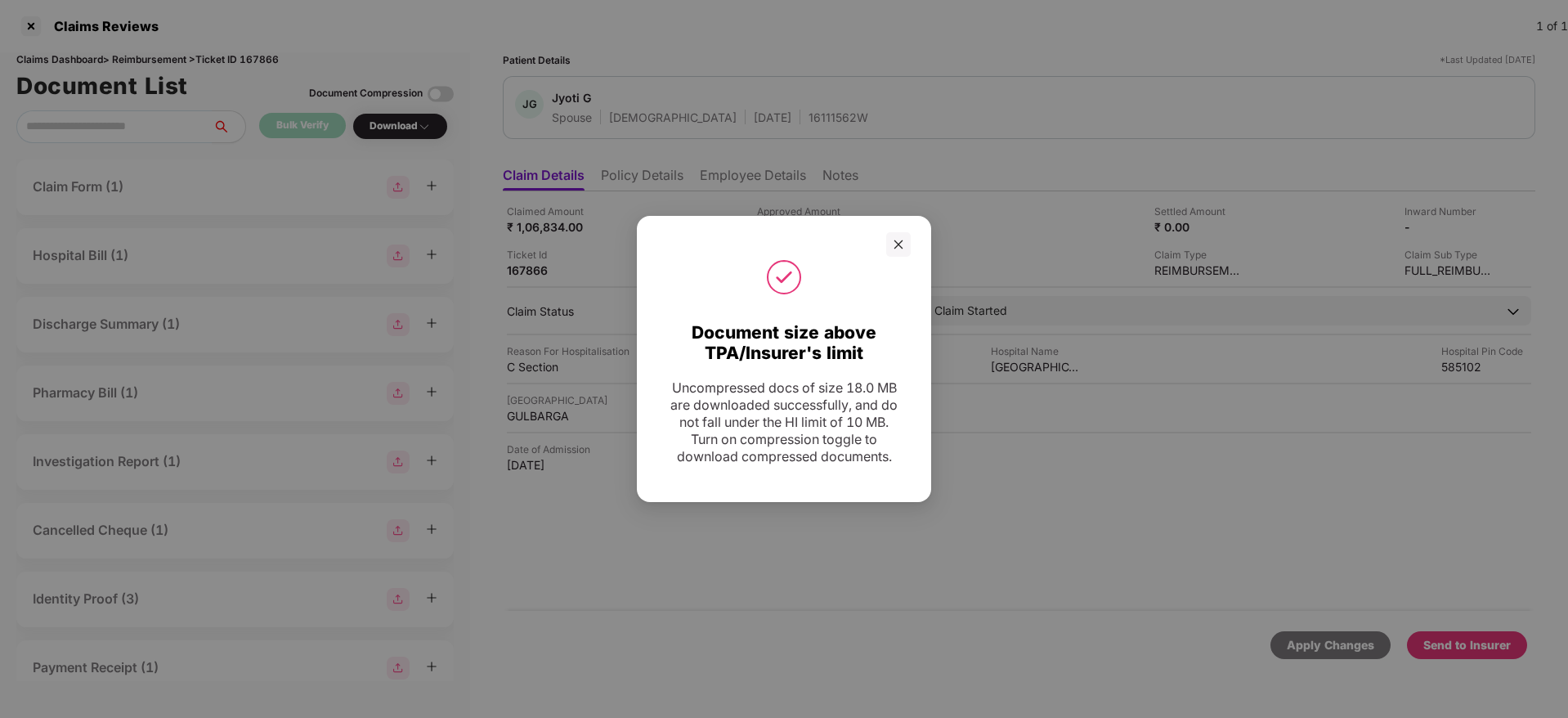
drag, startPoint x: 917, startPoint y: 41, endPoint x: 918, endPoint y: 61, distance: 20.0
click at [918, 41] on div "Document size above TPA/Insurer's limit Uncompressed docs of size 18.0 MB are d…" at bounding box center [784, 359] width 1568 height 718
click at [890, 246] on div at bounding box center [898, 244] width 24 height 24
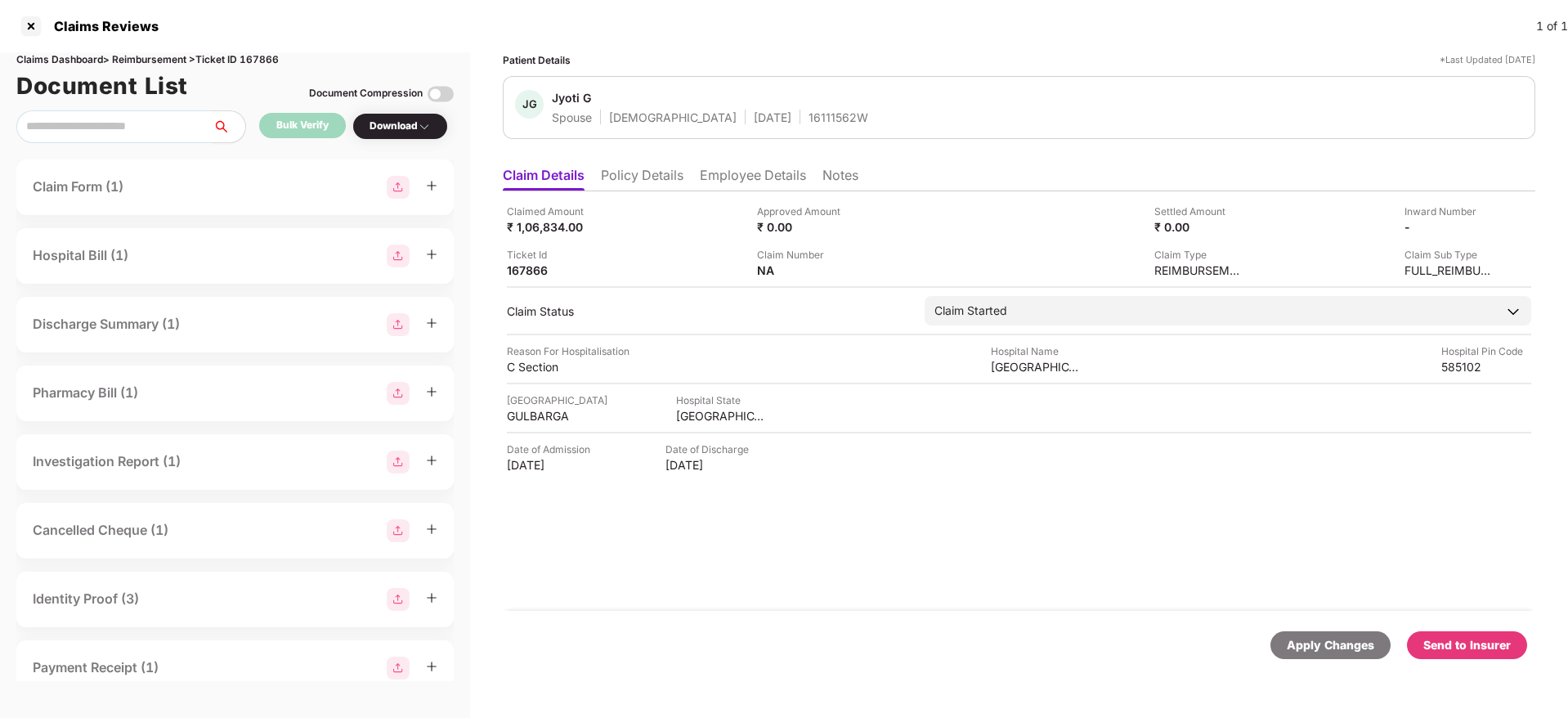
drag, startPoint x: 1473, startPoint y: 643, endPoint x: 1340, endPoint y: 577, distance: 148.5
click at [1475, 643] on div "Send to Insurer" at bounding box center [1466, 645] width 87 height 18
click at [645, 185] on li "Policy Details" at bounding box center [642, 179] width 83 height 23
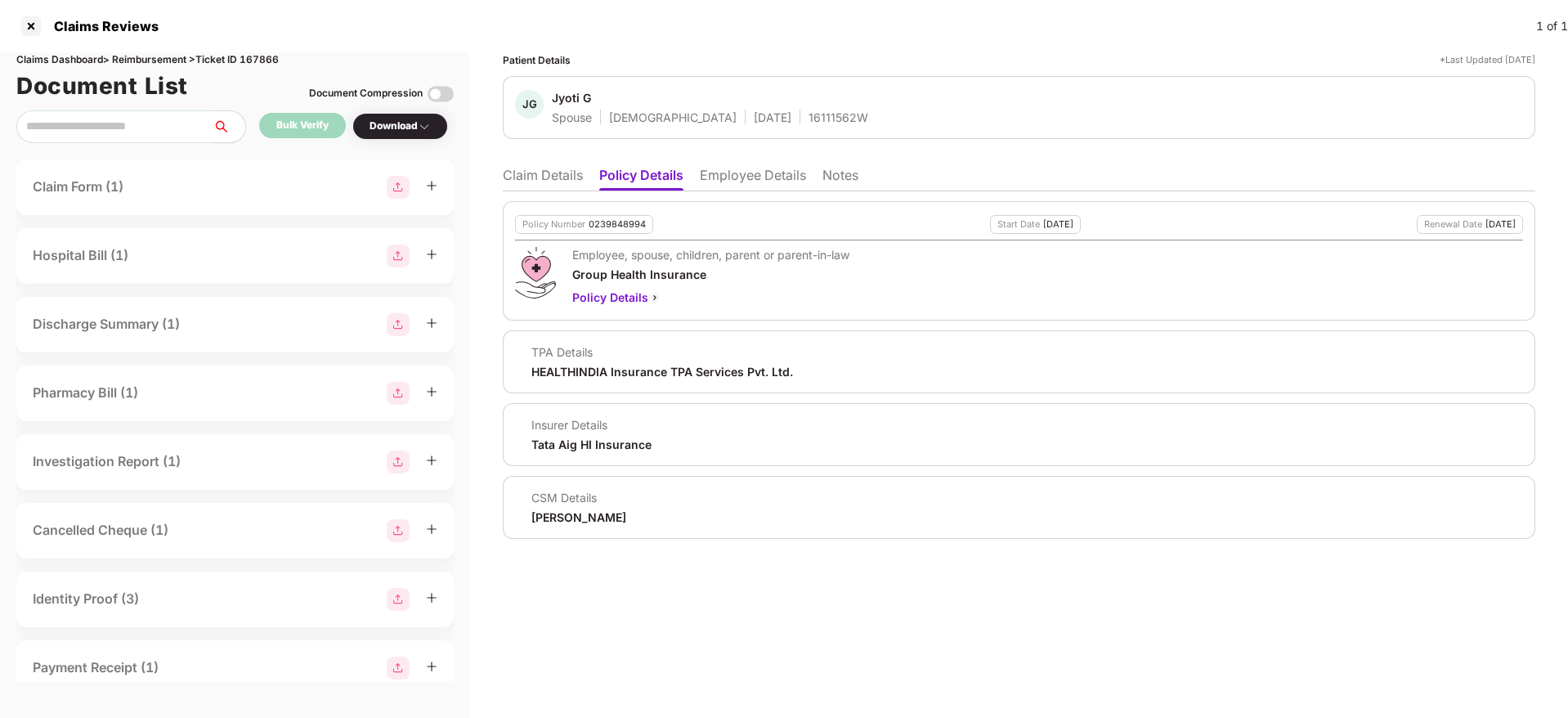
click at [548, 174] on li "Claim Details" at bounding box center [543, 179] width 80 height 23
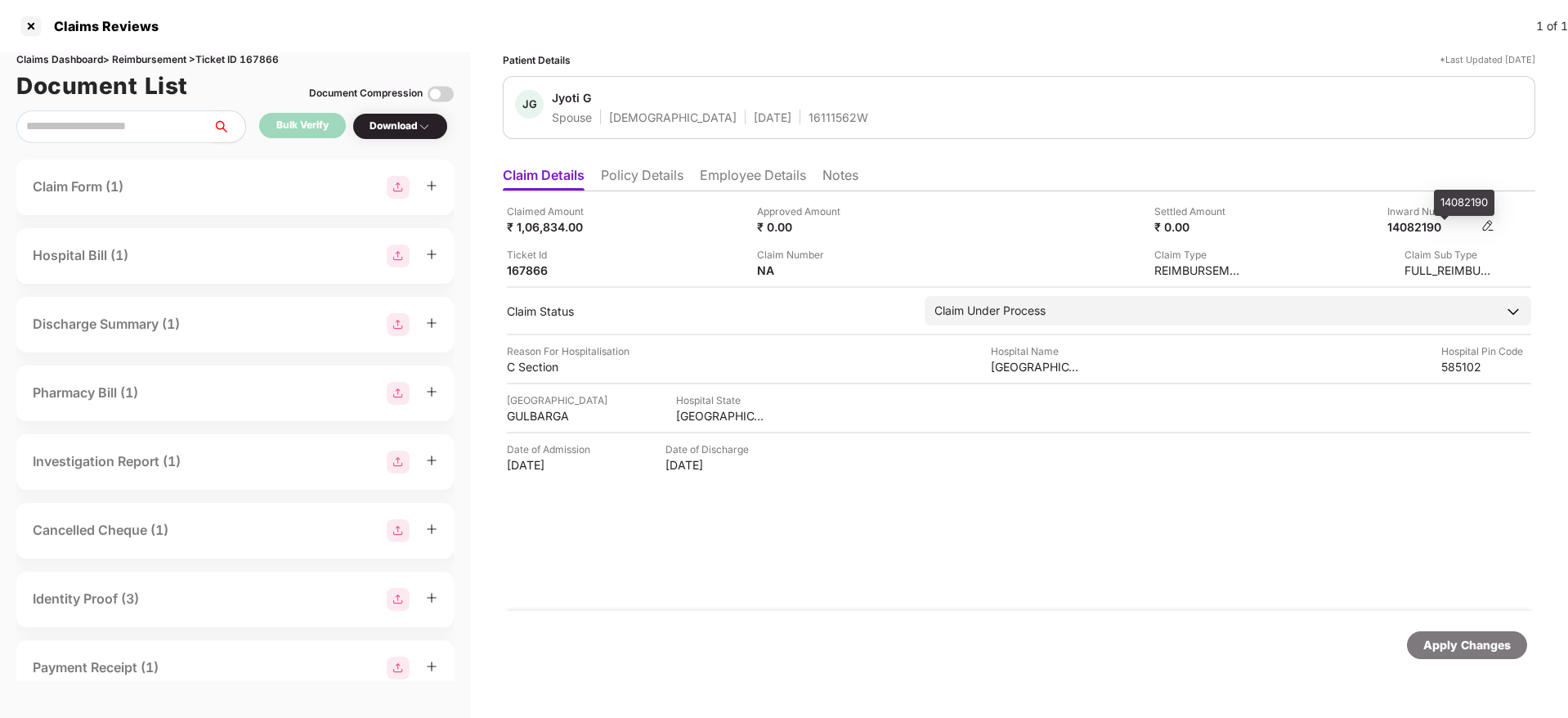
click at [1439, 229] on div "14082190" at bounding box center [1432, 226] width 90 height 15
click at [1437, 229] on div "14082190" at bounding box center [1432, 226] width 90 height 15
click at [1409, 226] on div "14082190" at bounding box center [1432, 226] width 90 height 15
copy div "14082190"
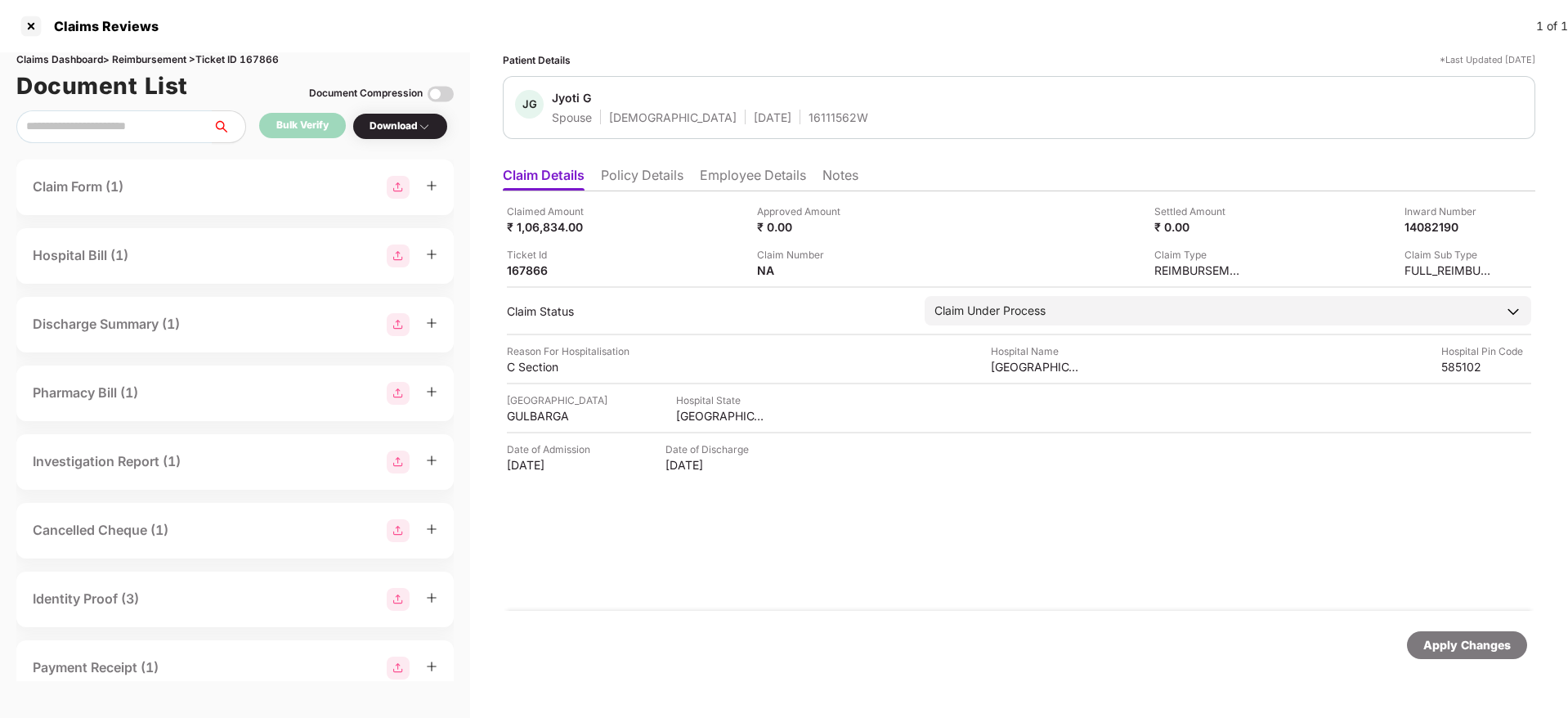
click at [809, 124] on div "16111562W" at bounding box center [839, 116] width 60 height 15
copy div "16111562W"
drag, startPoint x: 646, startPoint y: 187, endPoint x: 660, endPoint y: 197, distance: 17.2
click at [647, 186] on li "Policy Details" at bounding box center [642, 179] width 83 height 23
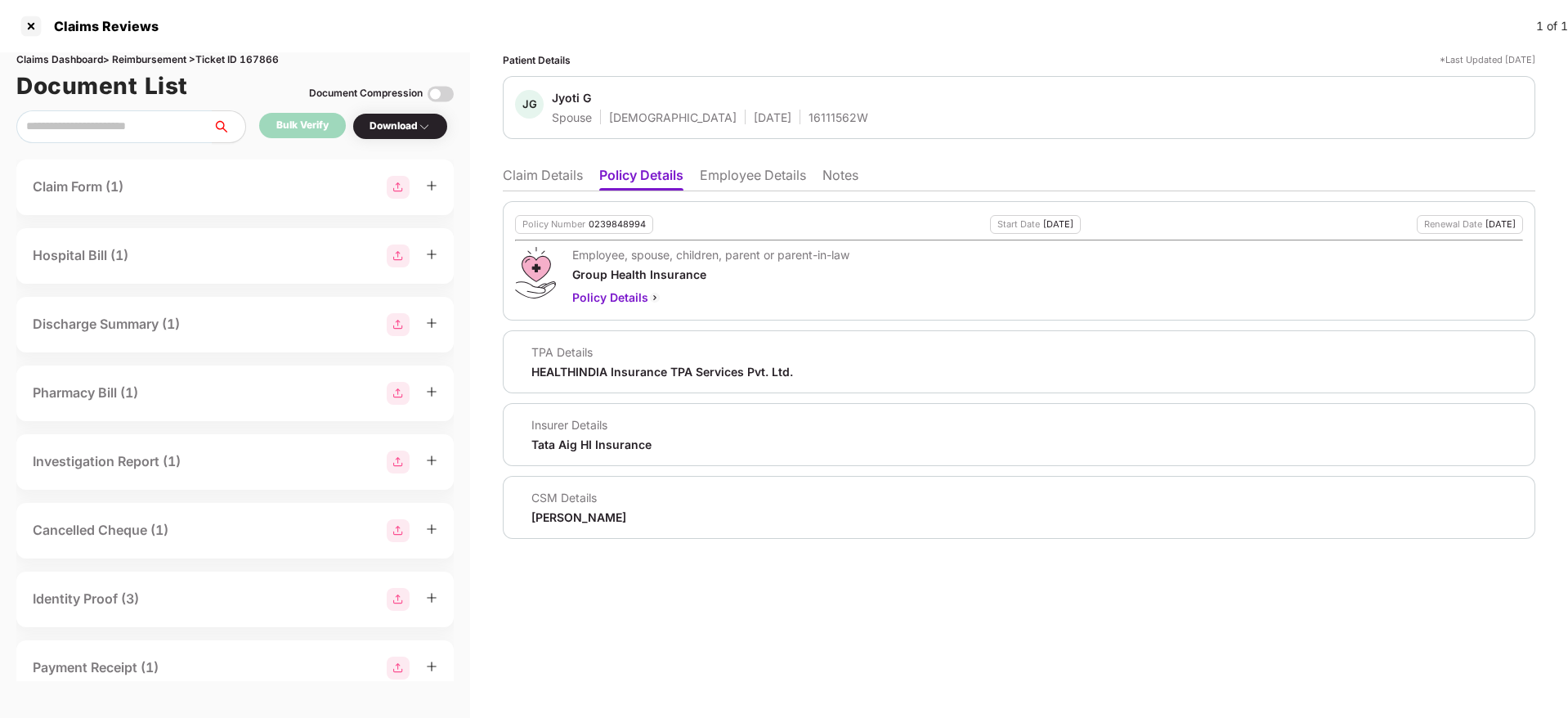
click at [532, 184] on li "Claim Details" at bounding box center [543, 179] width 80 height 23
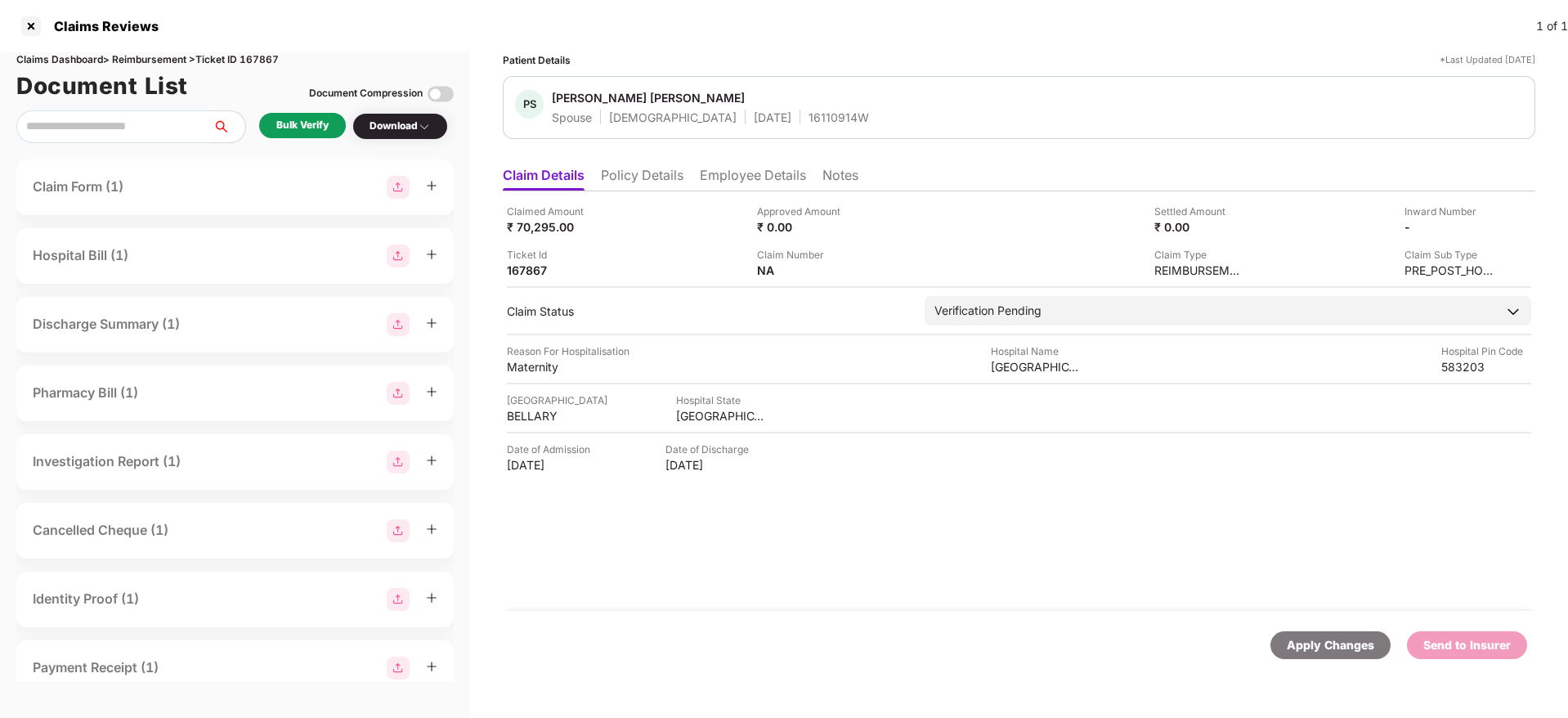
click at [640, 176] on li "Policy Details" at bounding box center [642, 179] width 83 height 23
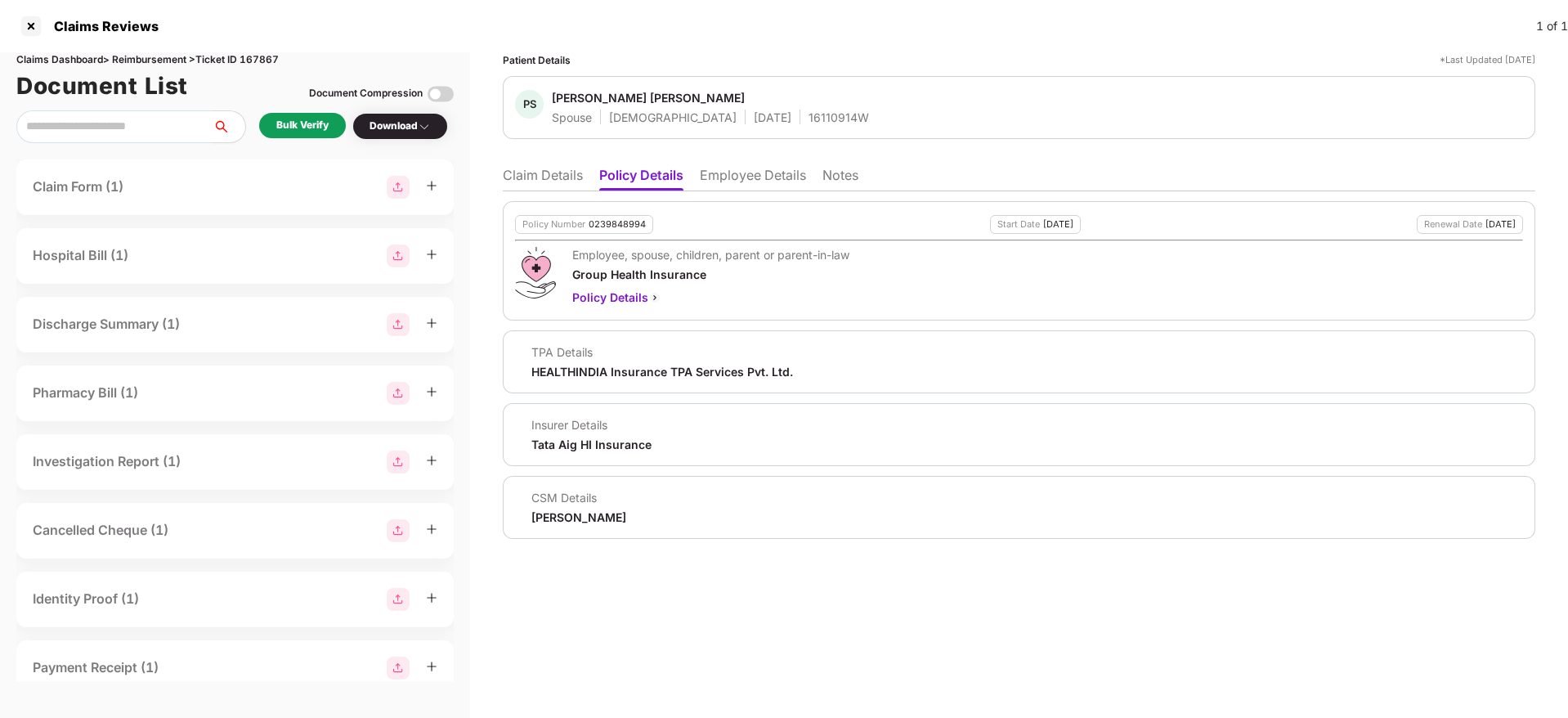
click at [737, 180] on li "Employee Details" at bounding box center [753, 179] width 106 height 23
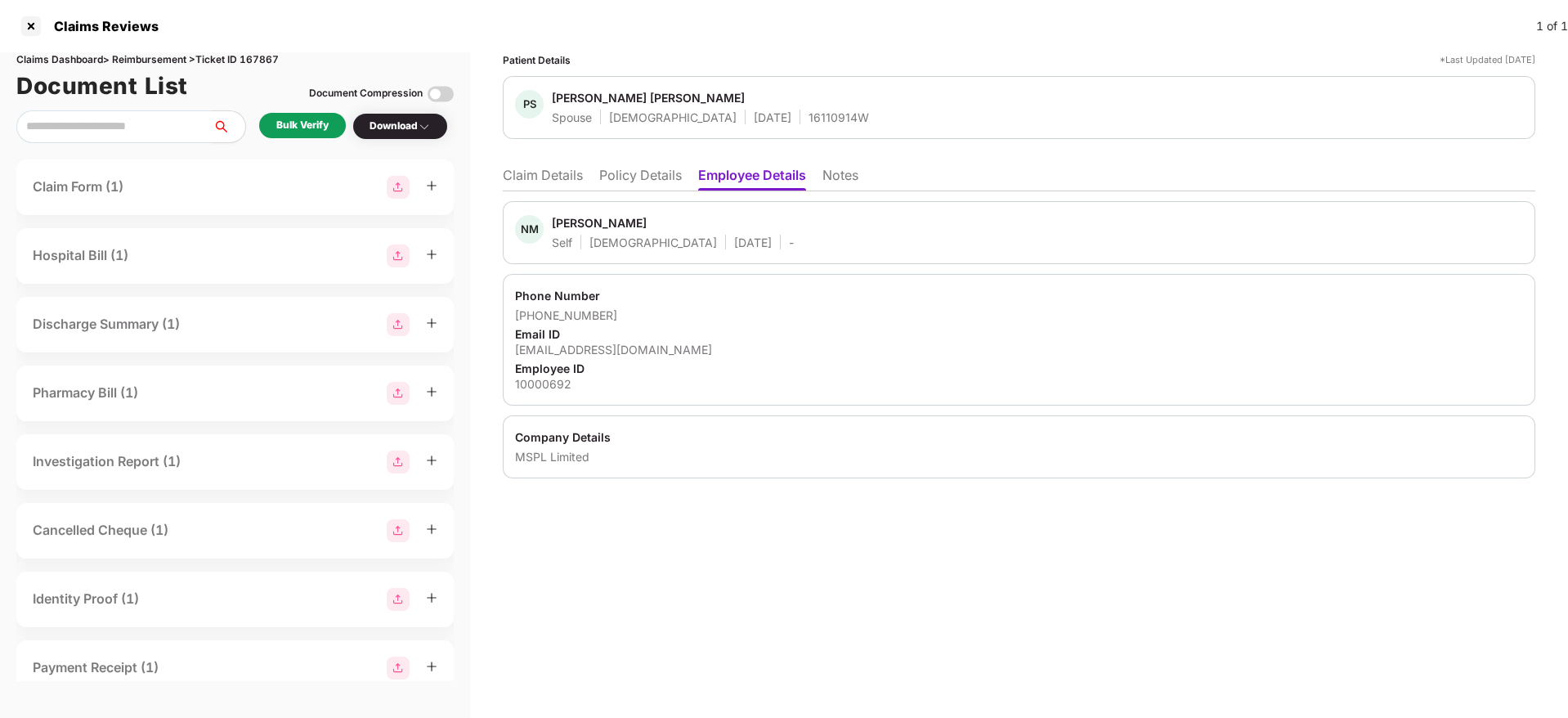
click at [632, 176] on li "Policy Details" at bounding box center [640, 179] width 83 height 23
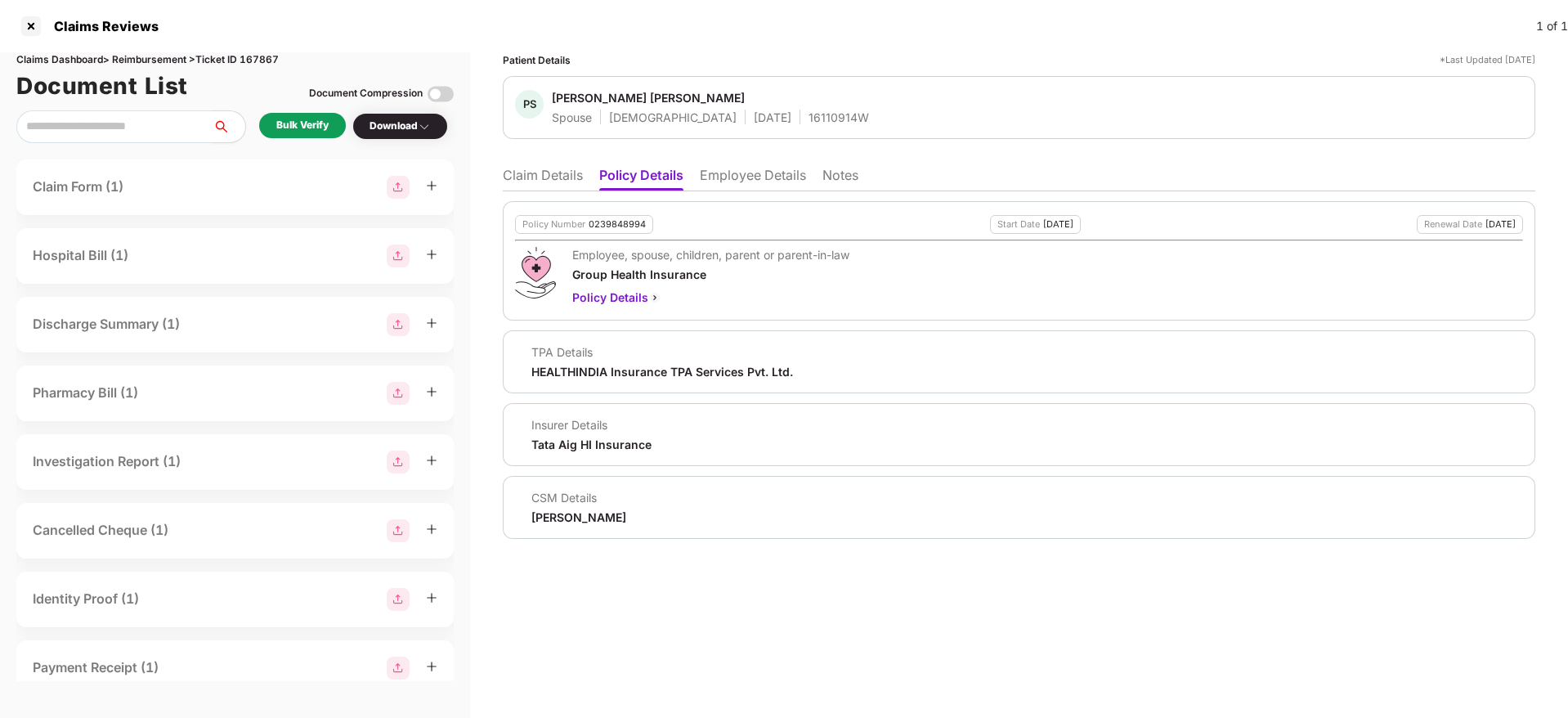
click at [749, 170] on li "Employee Details" at bounding box center [753, 179] width 106 height 23
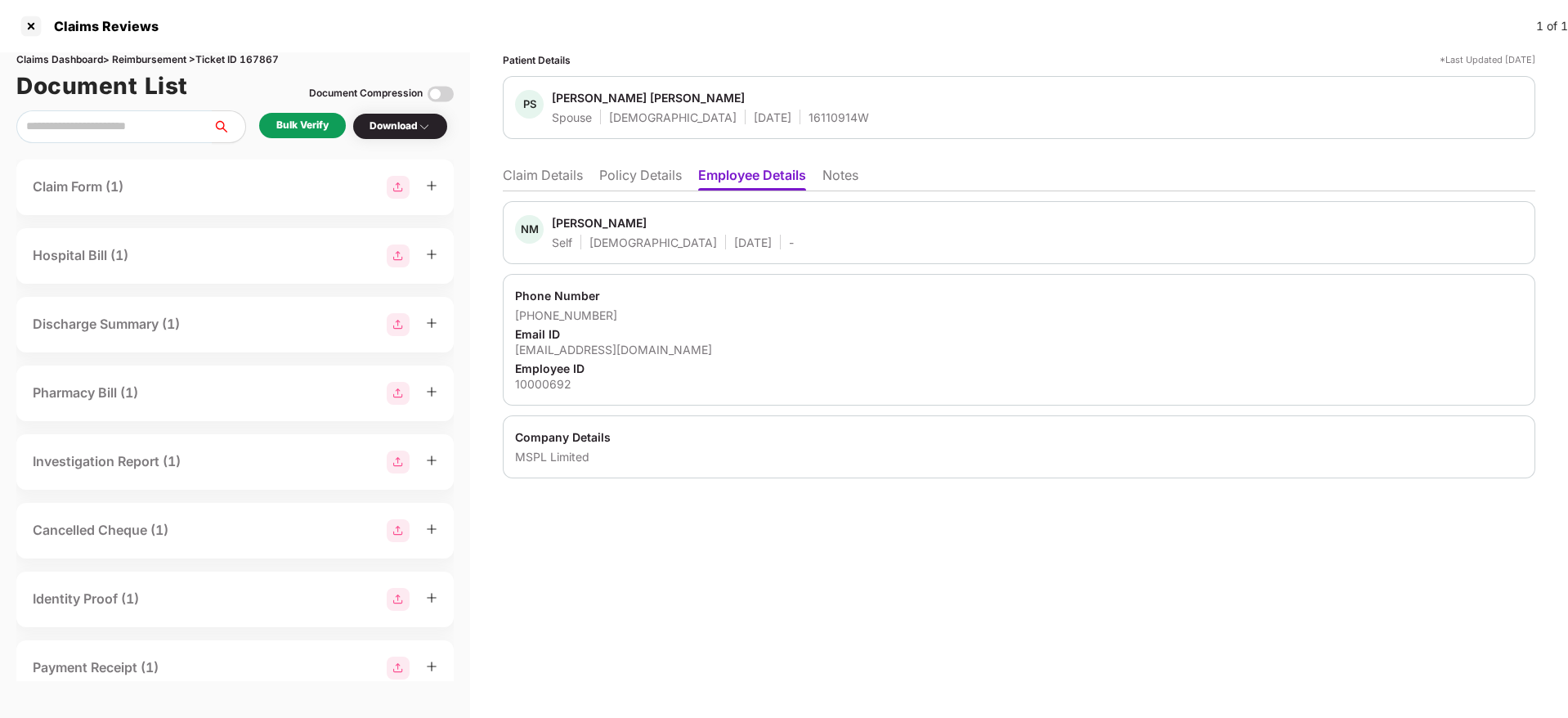
click at [637, 183] on li "Policy Details" at bounding box center [640, 179] width 83 height 23
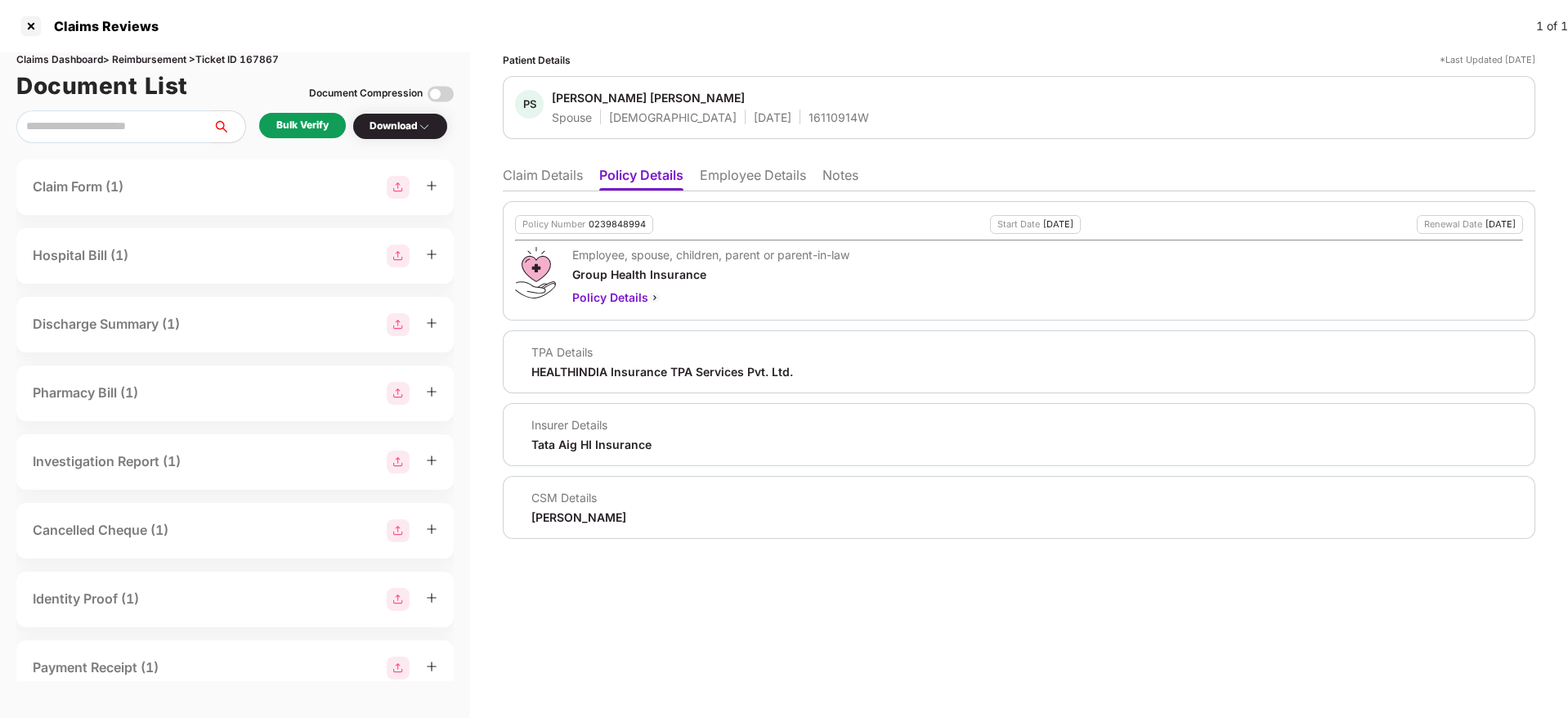
click at [555, 185] on li "Claim Details" at bounding box center [543, 179] width 80 height 23
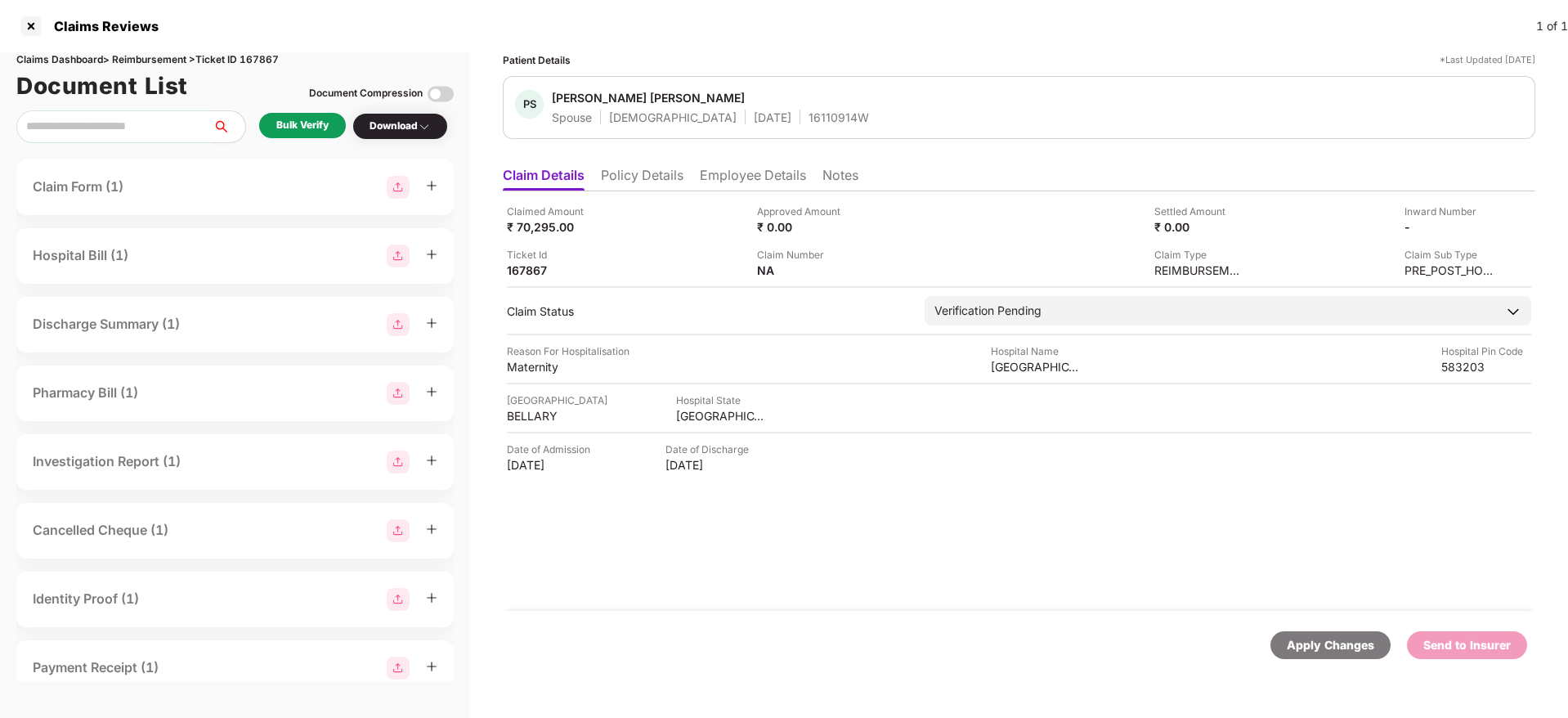
click at [316, 127] on div "Bulk Verify" at bounding box center [302, 125] width 52 height 15
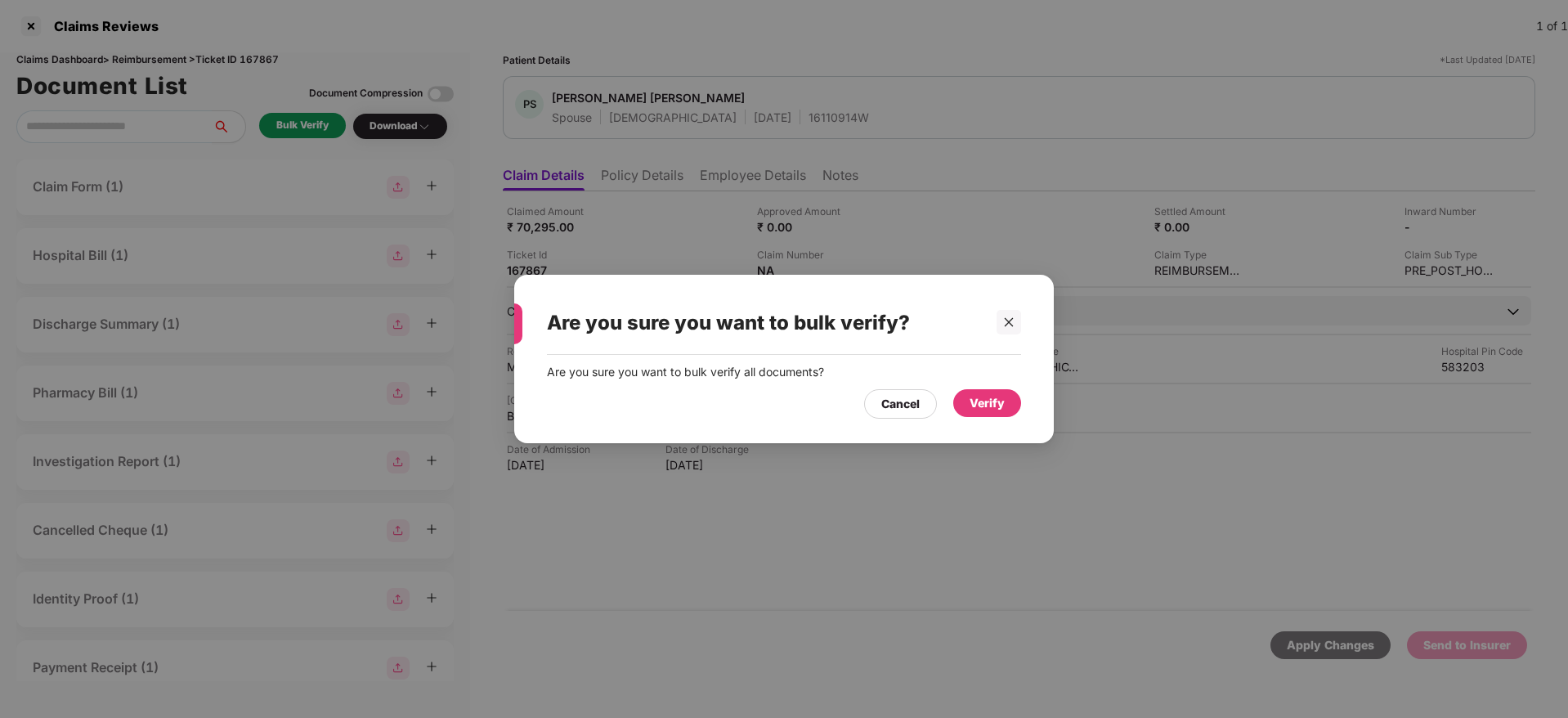
click at [1004, 412] on div "Verify" at bounding box center [986, 402] width 68 height 28
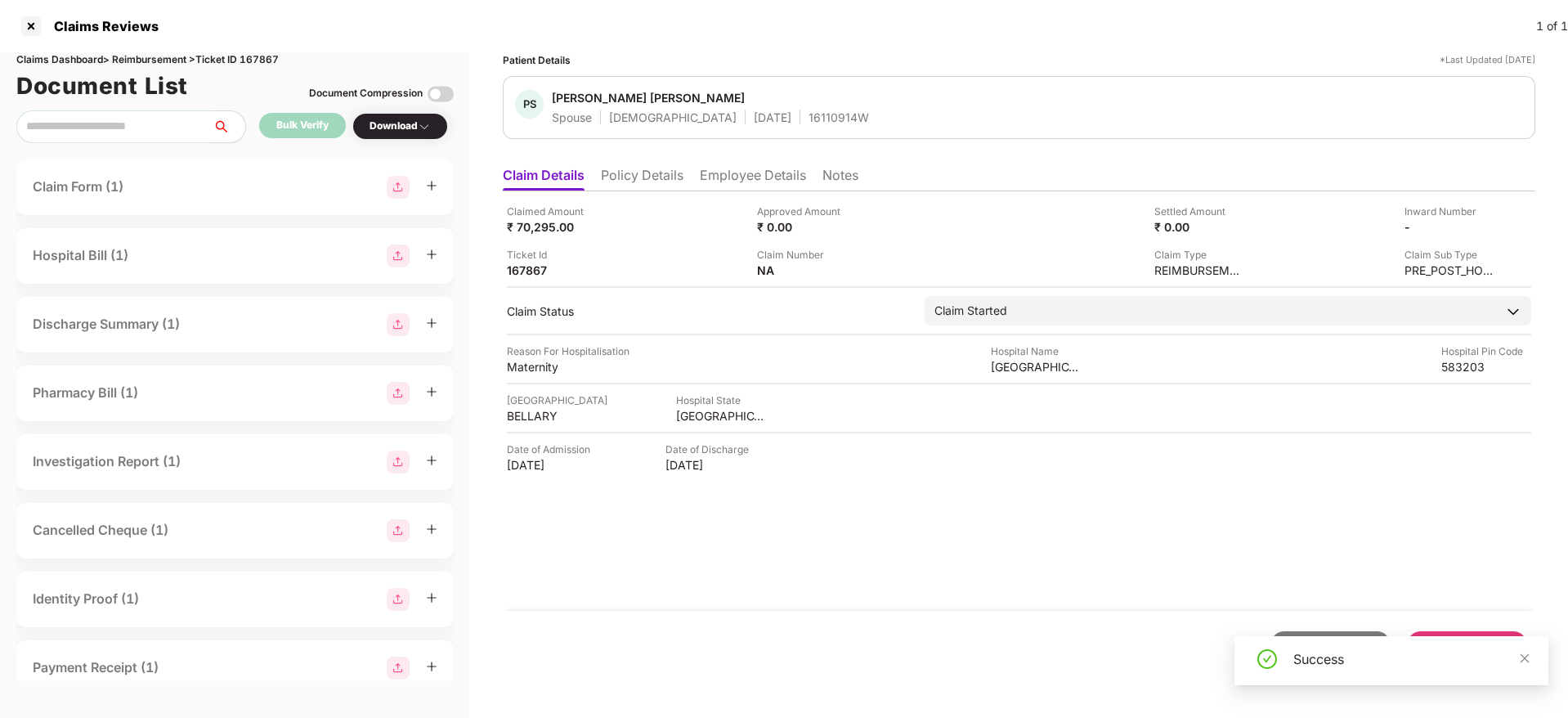
click at [399, 121] on div "Download" at bounding box center [400, 125] width 61 height 15
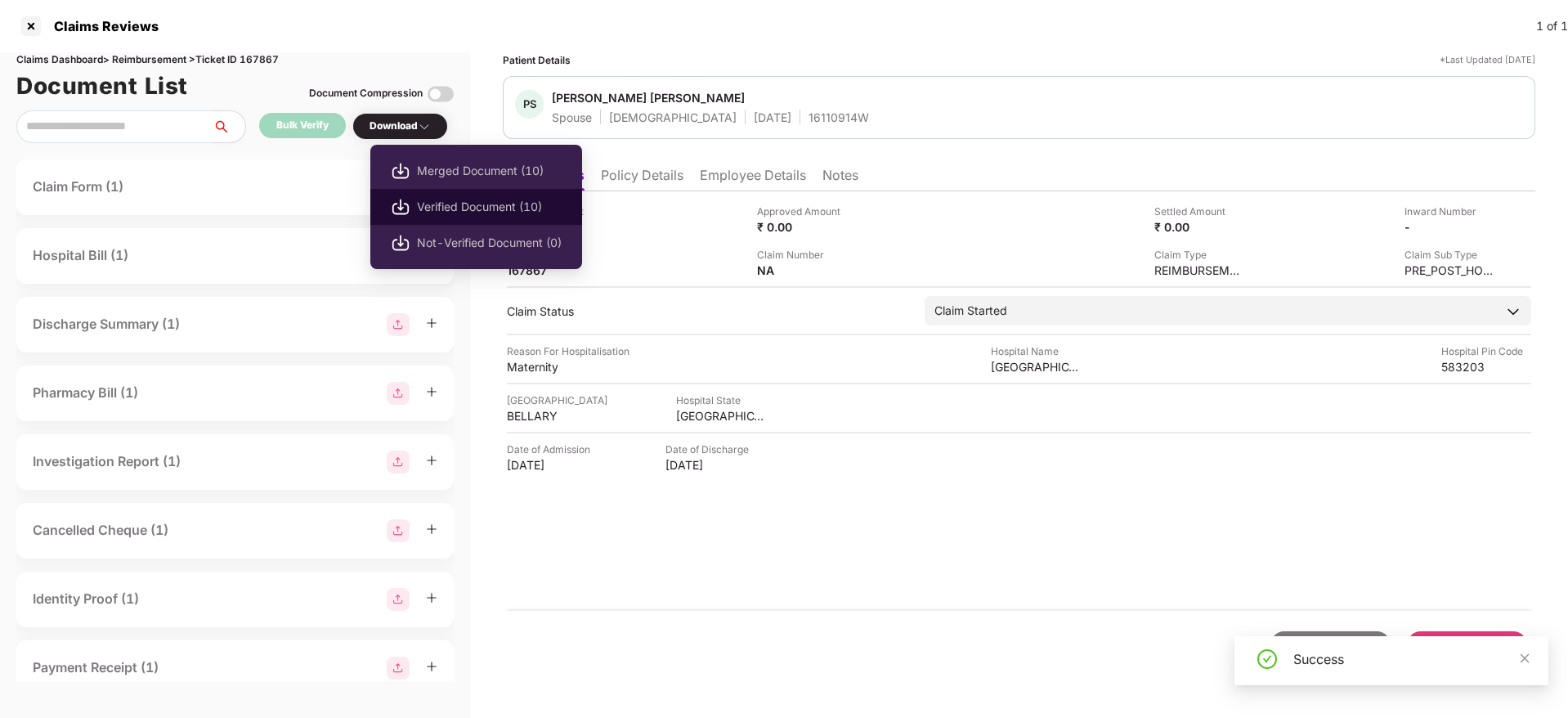
click at [414, 212] on li "Verified Document (10)" at bounding box center [476, 207] width 212 height 36
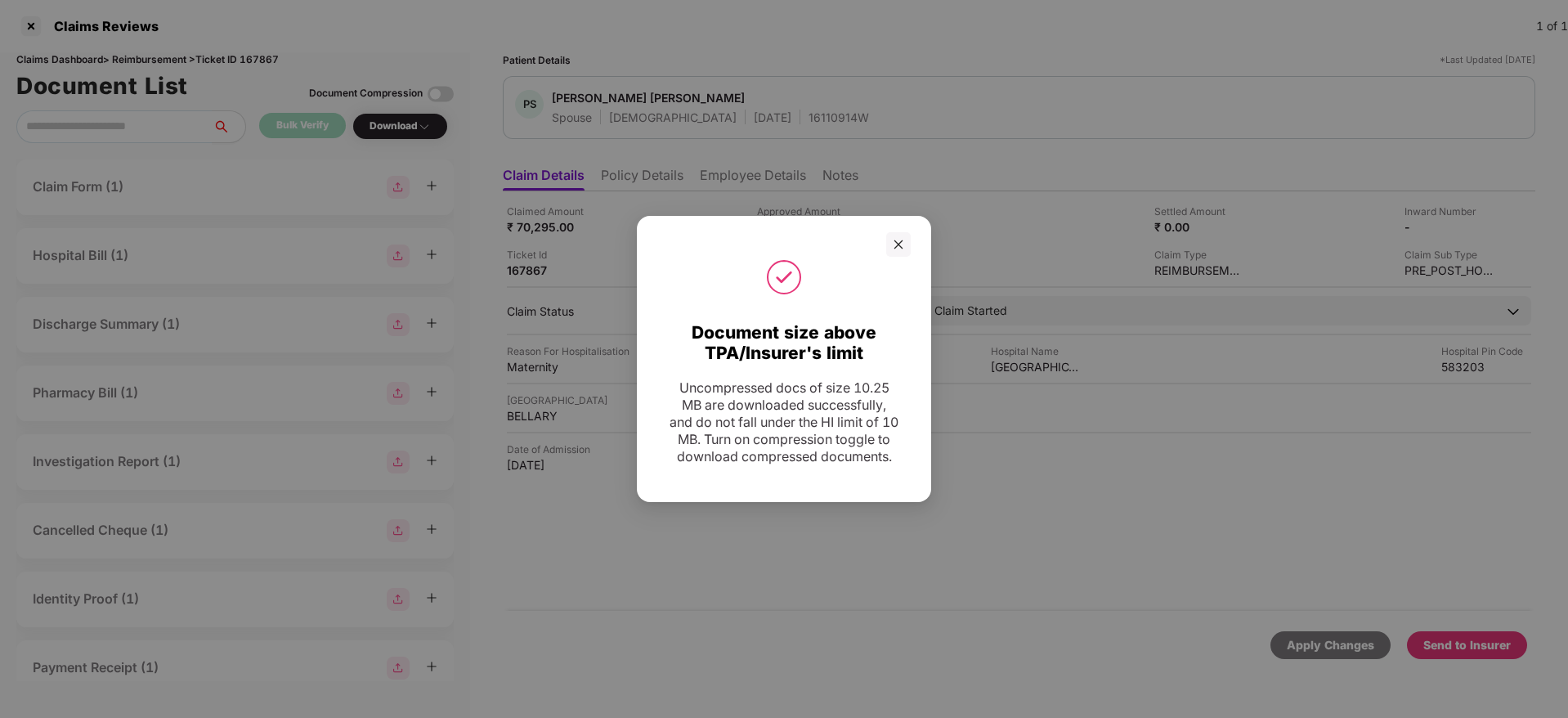
drag, startPoint x: 958, startPoint y: 56, endPoint x: 945, endPoint y: 97, distance: 43.0
click at [958, 56] on div "Document size above TPA/Insurer's limit Uncompressed docs of size 10.25 MB are …" at bounding box center [784, 359] width 1568 height 718
click at [889, 242] on div at bounding box center [898, 244] width 24 height 24
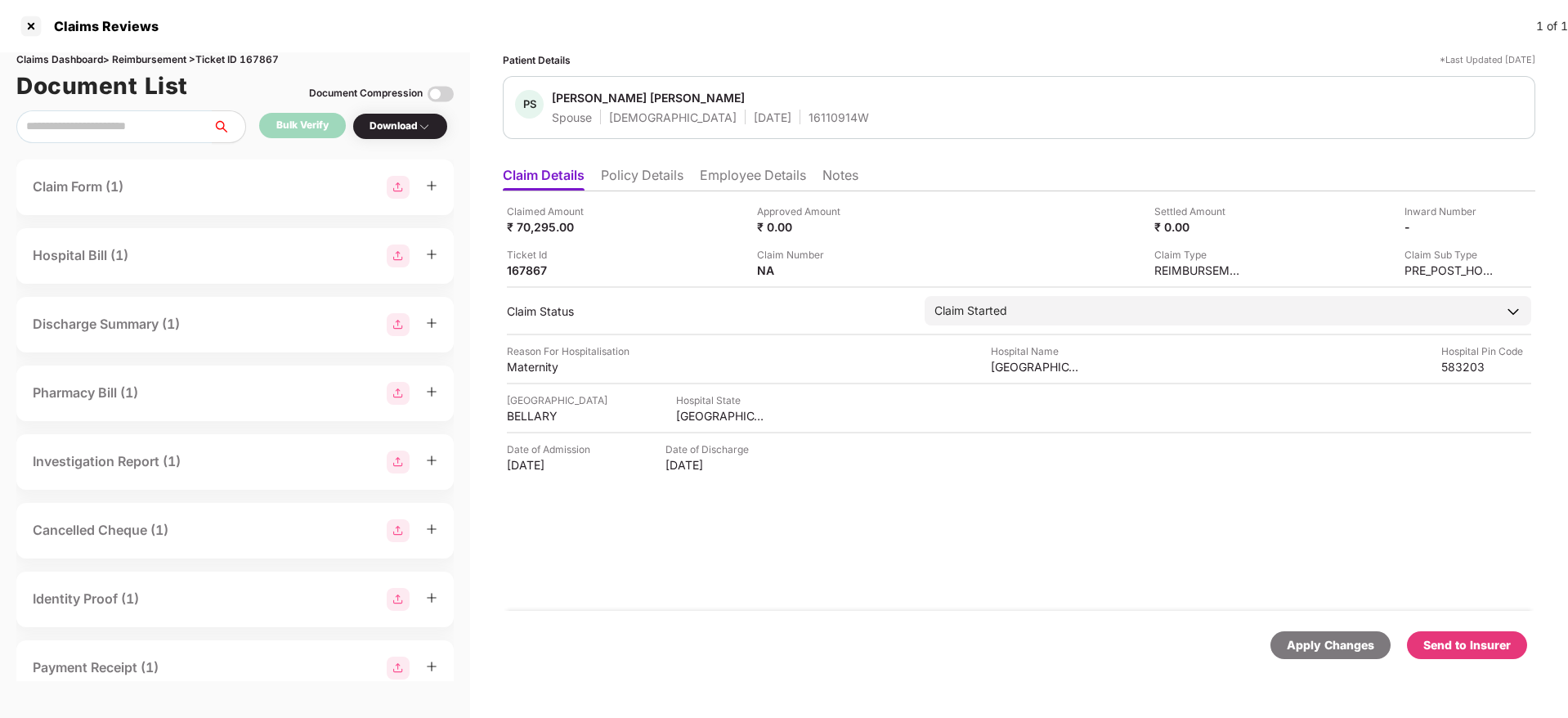
click at [1454, 650] on div "Send to Insurer" at bounding box center [1466, 645] width 87 height 18
click at [671, 182] on li "Policy Details" at bounding box center [642, 179] width 83 height 23
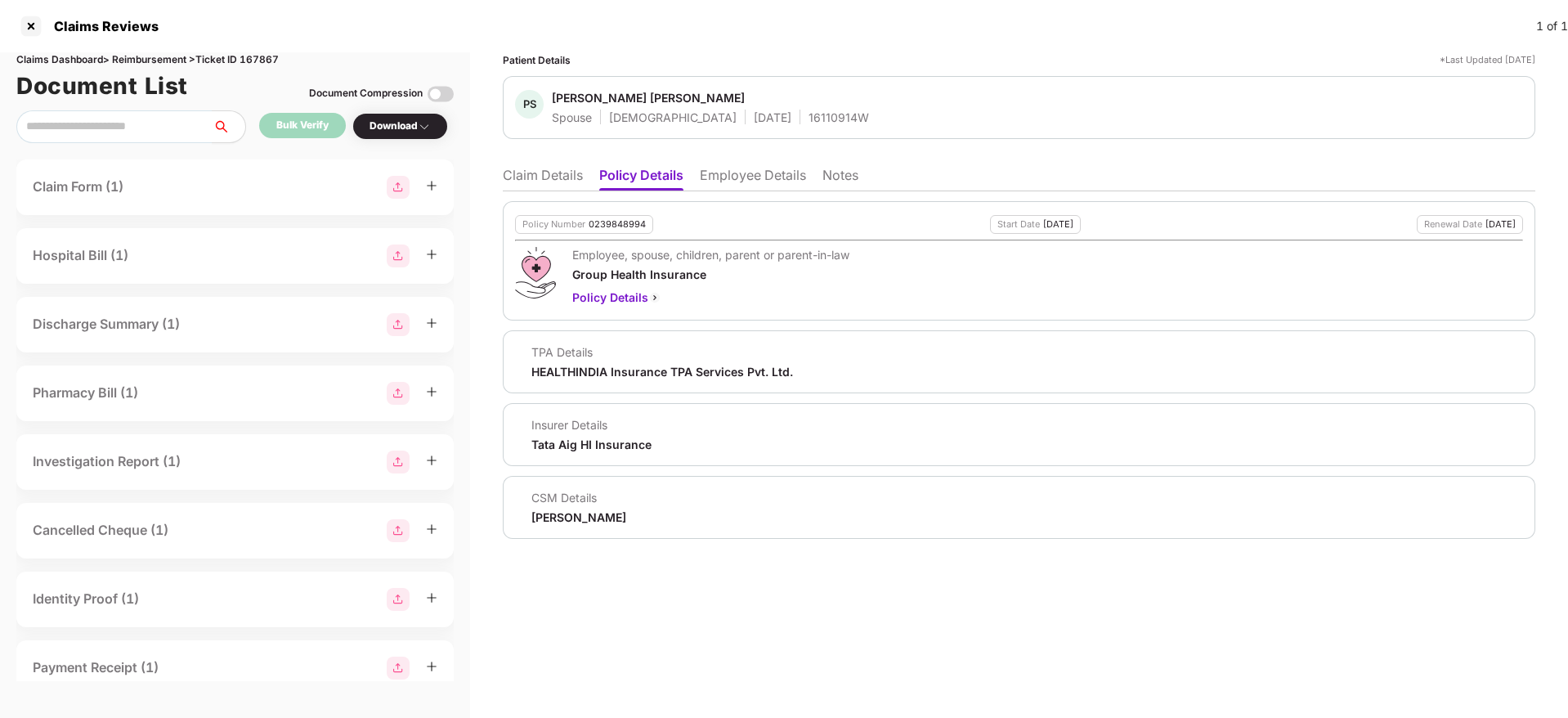
click at [716, 177] on li "Employee Details" at bounding box center [753, 179] width 106 height 23
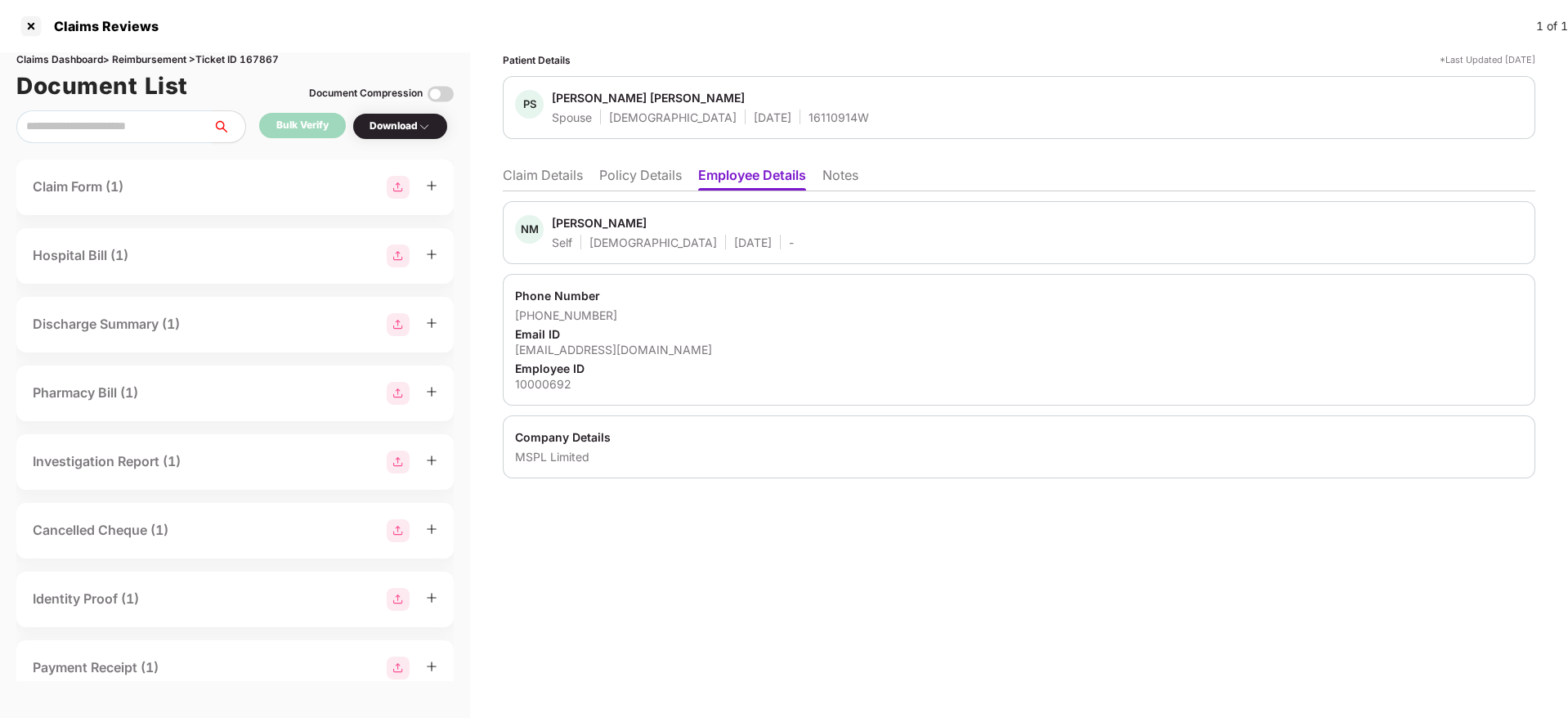
drag, startPoint x: 527, startPoint y: 183, endPoint x: 555, endPoint y: 187, distance: 28.3
click at [529, 183] on li "Claim Details" at bounding box center [543, 179] width 80 height 23
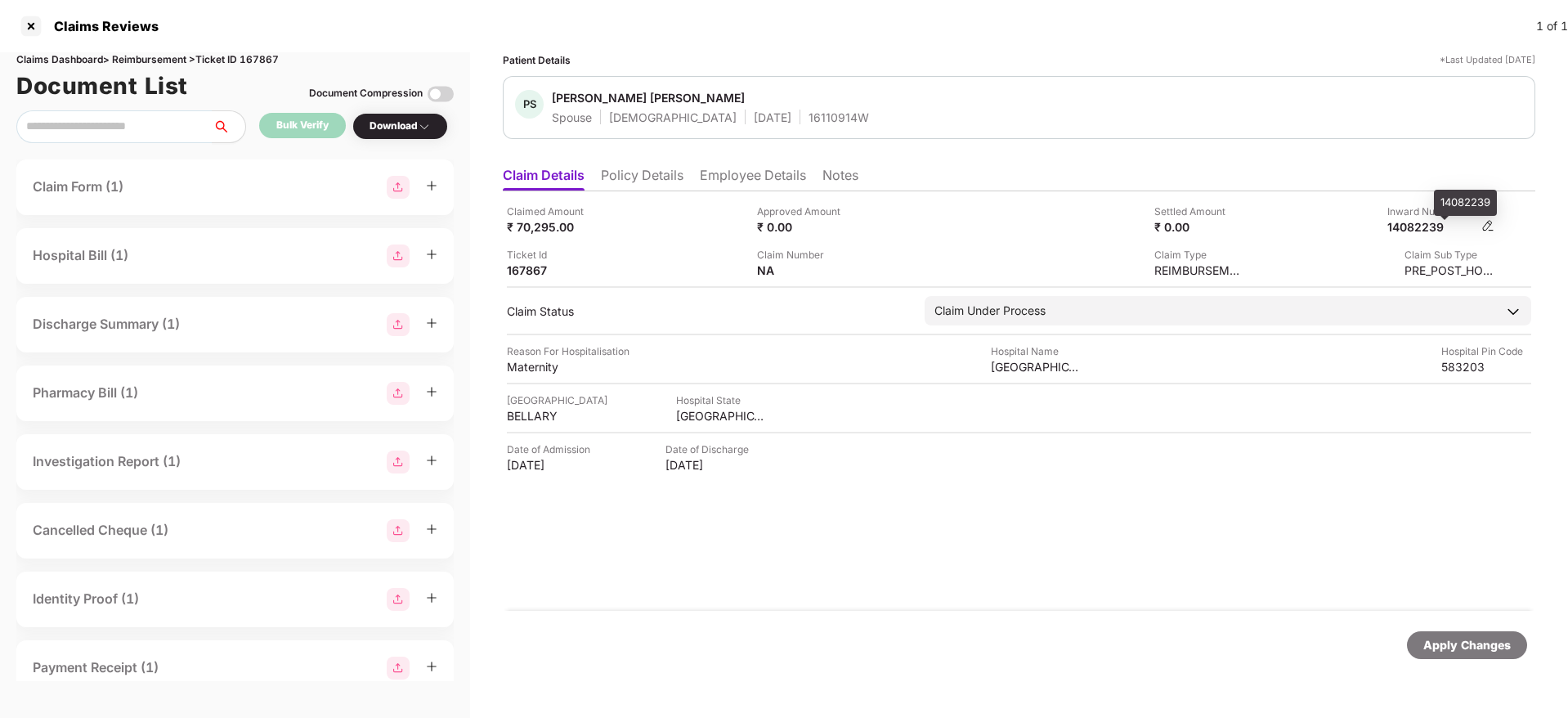
click at [1413, 223] on div "14082239" at bounding box center [1432, 226] width 90 height 15
copy div "14082239"
click at [809, 110] on div "16110914W" at bounding box center [839, 116] width 60 height 15
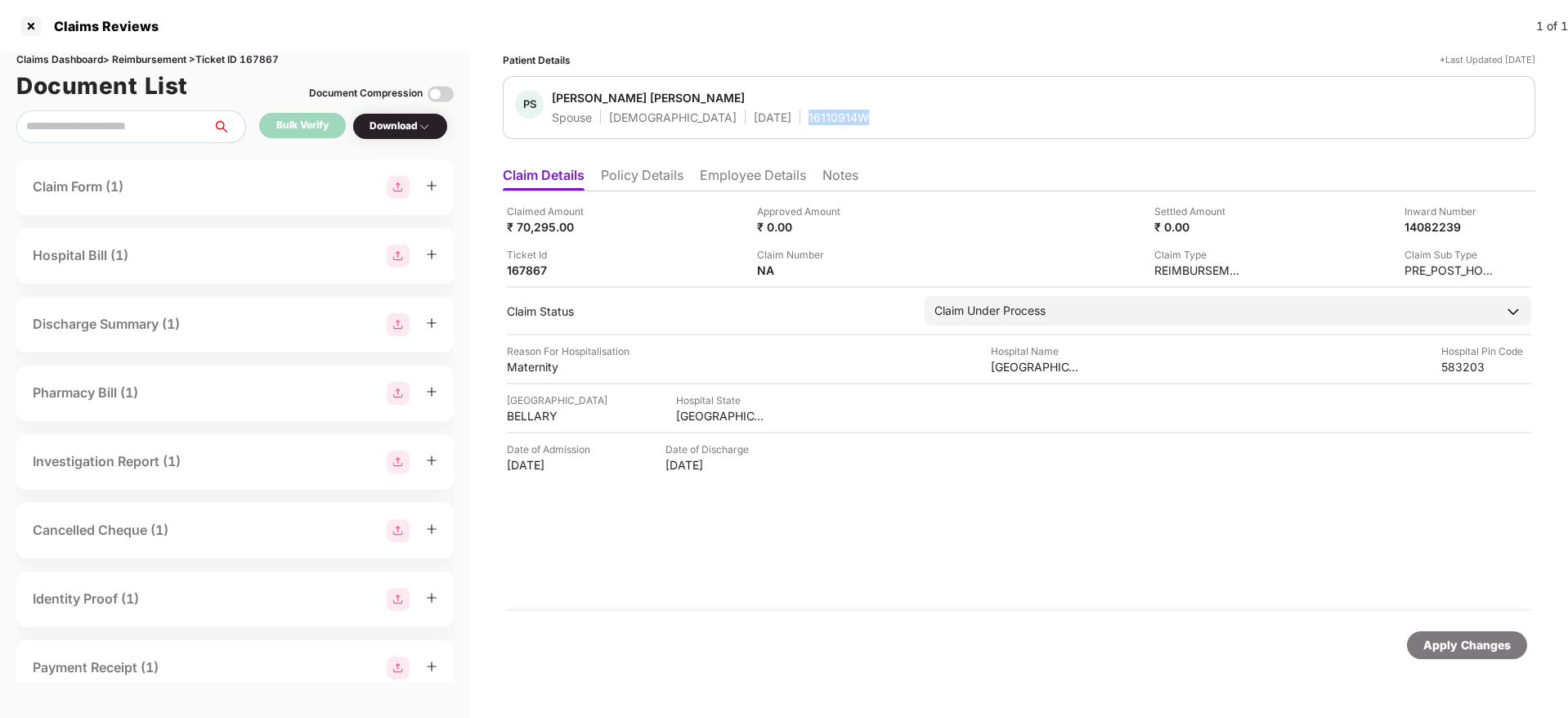
copy div "16110914W"
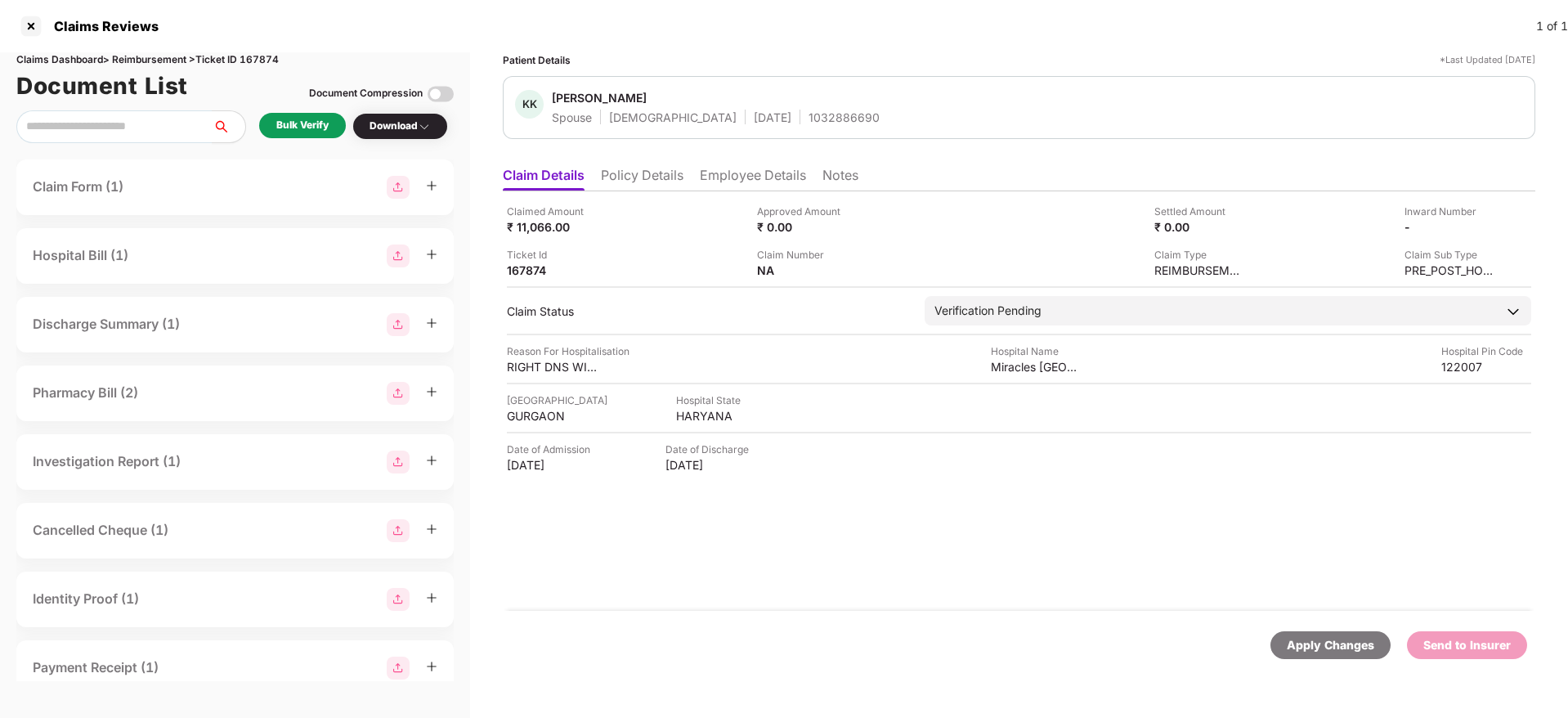
click at [641, 179] on li "Policy Details" at bounding box center [642, 179] width 83 height 23
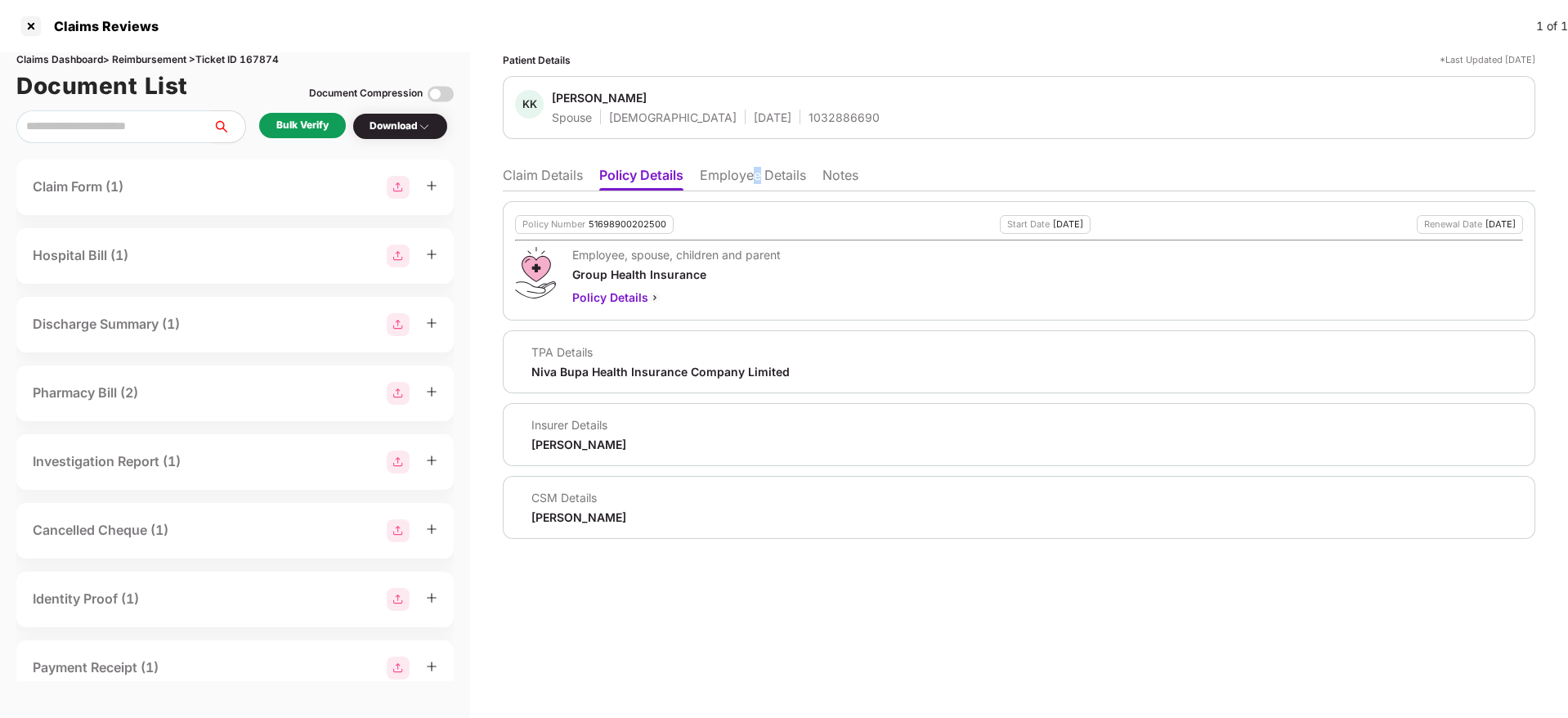
click at [758, 180] on li "Employee Details" at bounding box center [753, 179] width 106 height 23
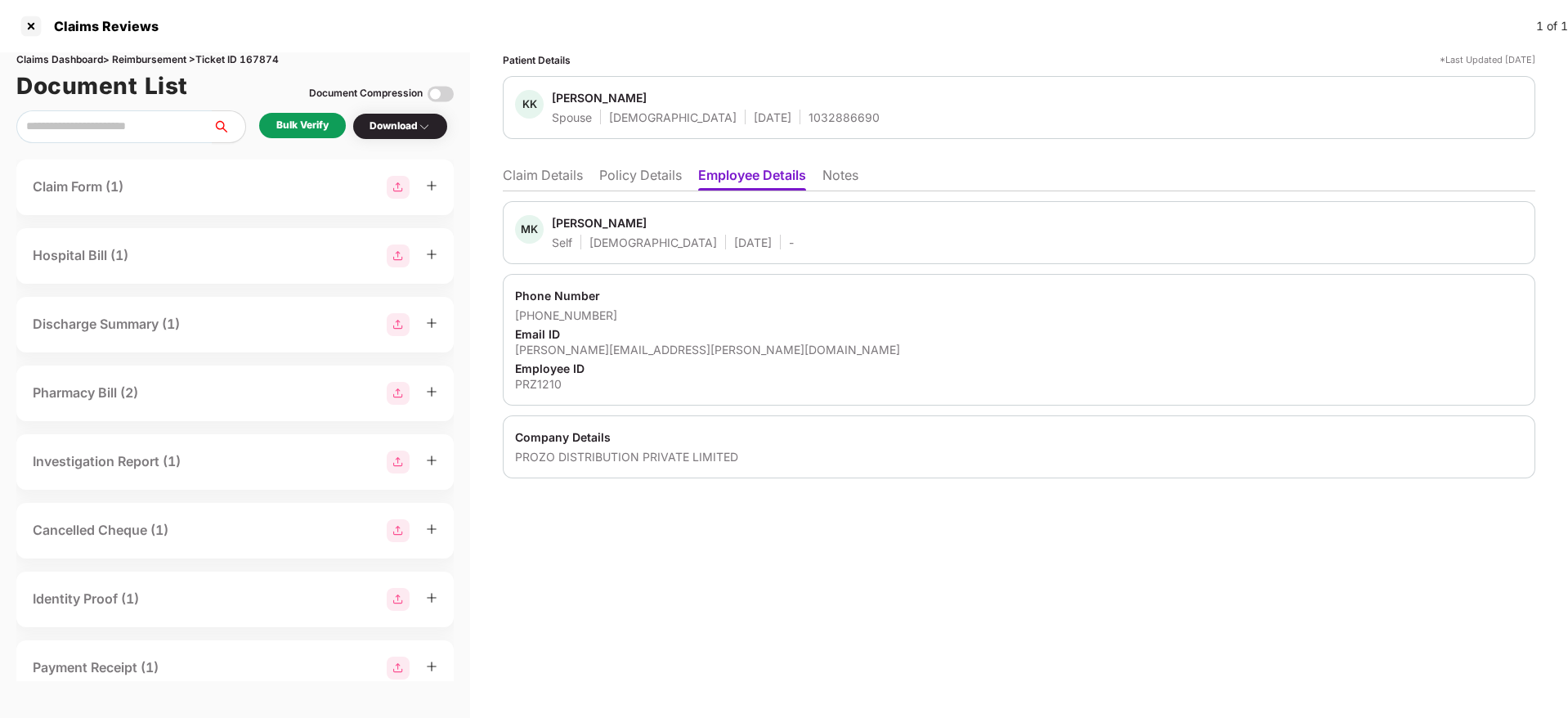
click at [908, 320] on div "[PHONE_NUMBER]" at bounding box center [1019, 315] width 1008 height 15
drag, startPoint x: 647, startPoint y: 184, endPoint x: 1020, endPoint y: 314, distance: 395.0
click at [674, 199] on div "Claim Details Policy Details Employee Details Notes MK Manpreet Kaur Self Femal…" at bounding box center [1019, 318] width 1032 height 319
click at [625, 177] on li "Policy Details" at bounding box center [640, 179] width 83 height 23
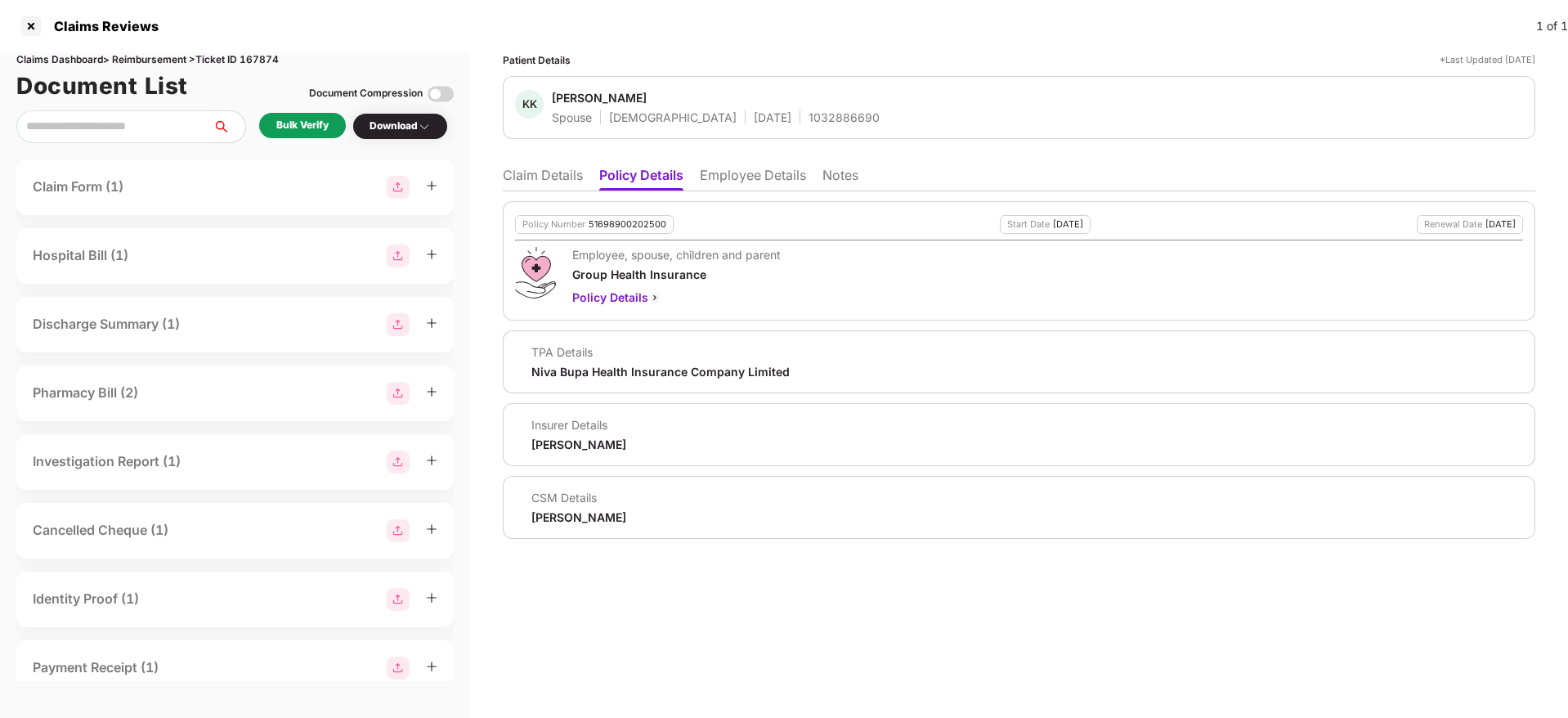
click at [546, 178] on li "Claim Details" at bounding box center [543, 179] width 80 height 23
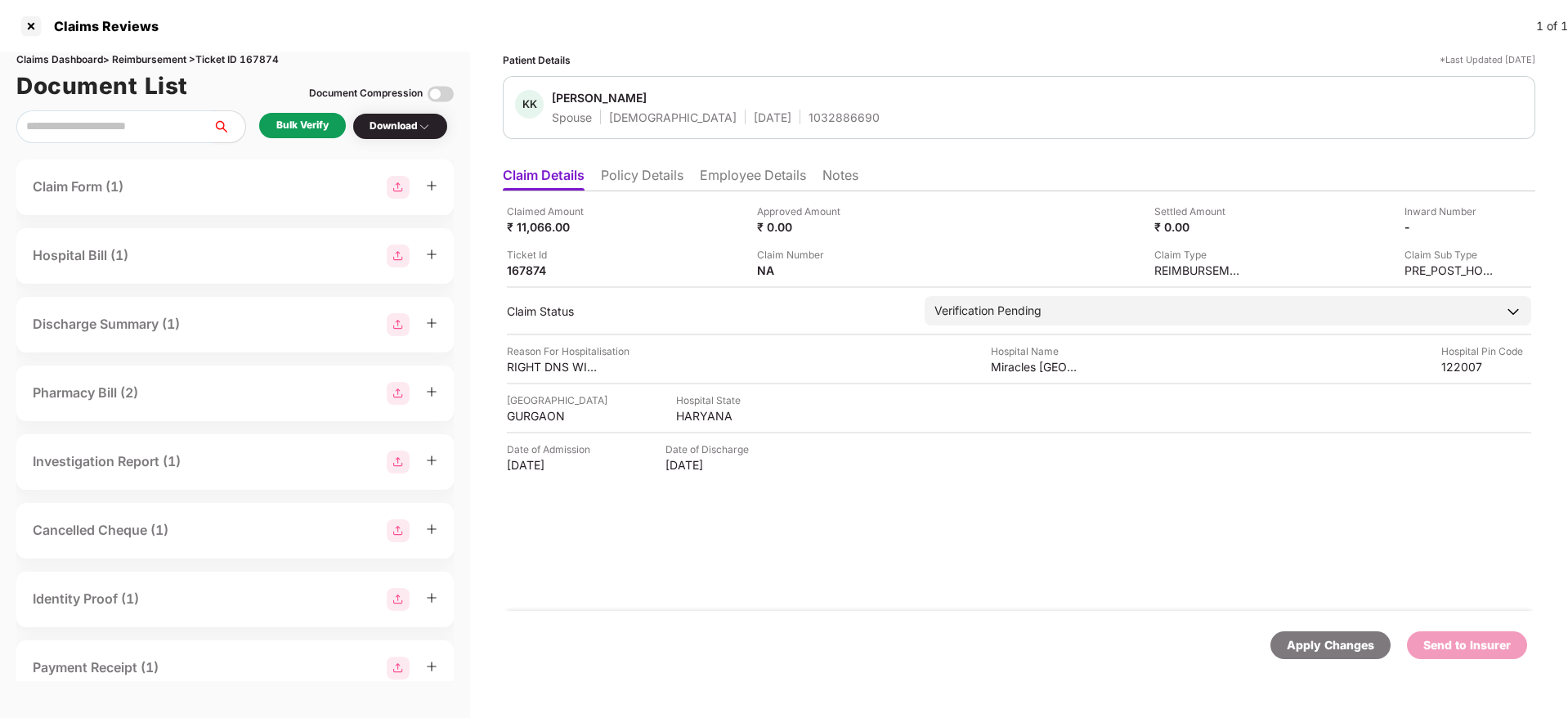
click at [309, 115] on div "Bulk Verify" at bounding box center [302, 125] width 87 height 25
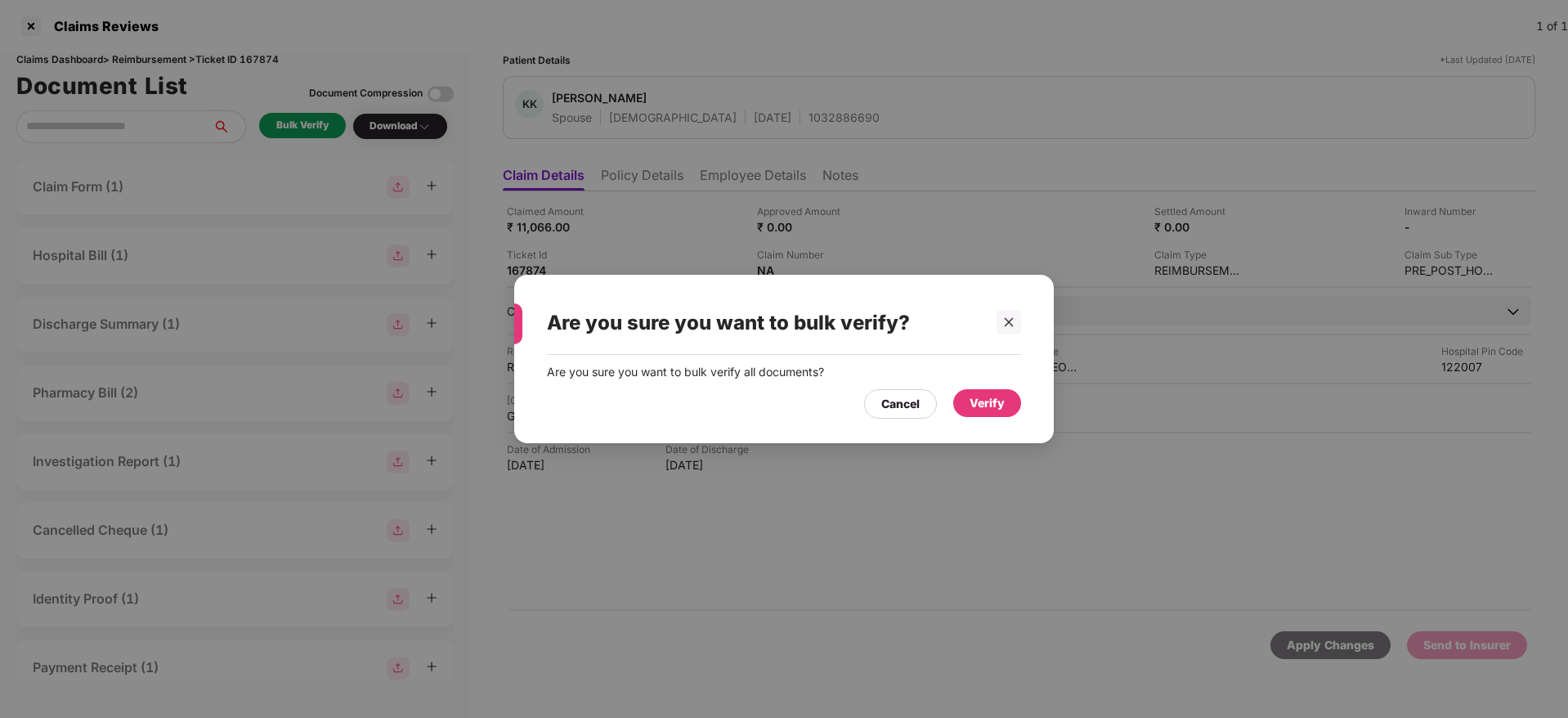
click at [976, 404] on div "Verify" at bounding box center [986, 403] width 35 height 18
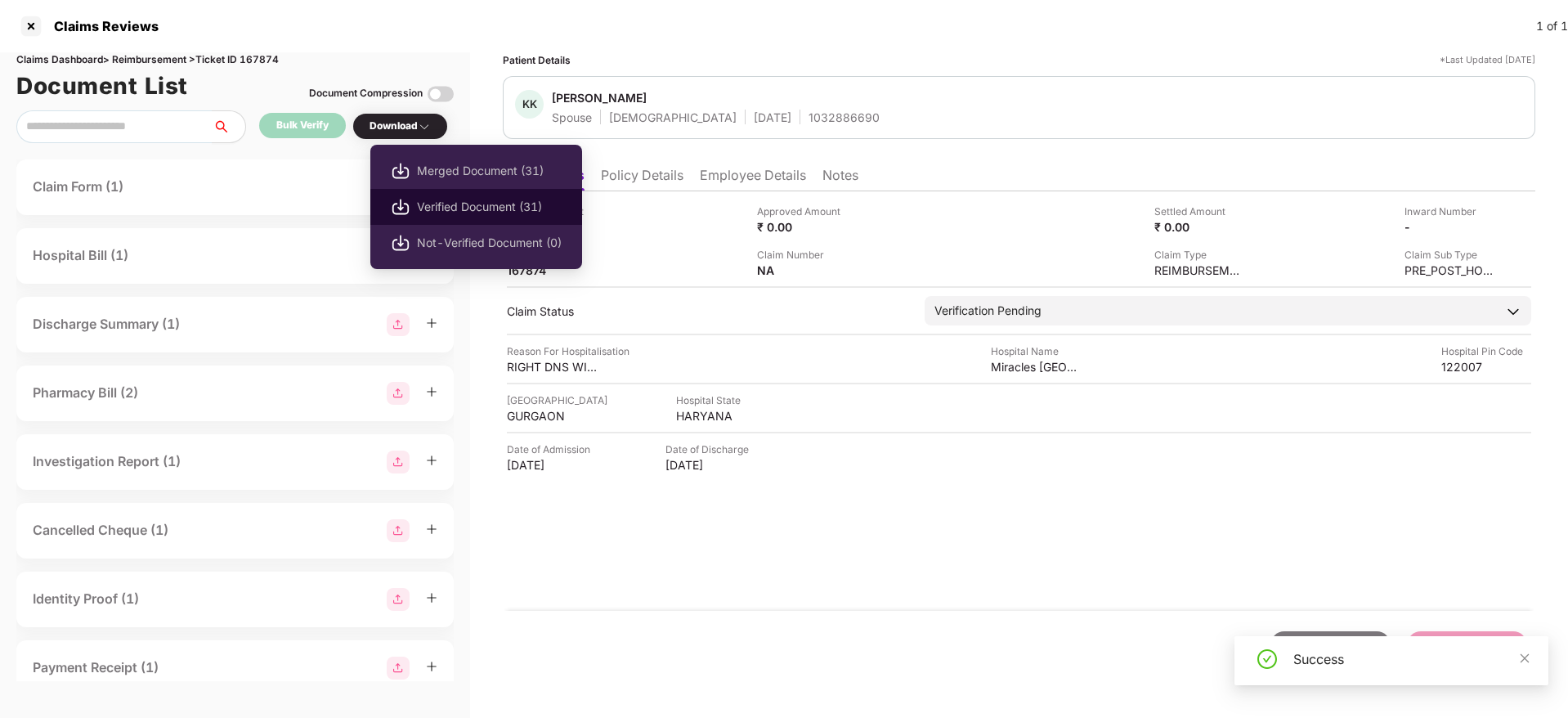
click at [450, 198] on span "Verified Document (31)" at bounding box center [489, 207] width 144 height 18
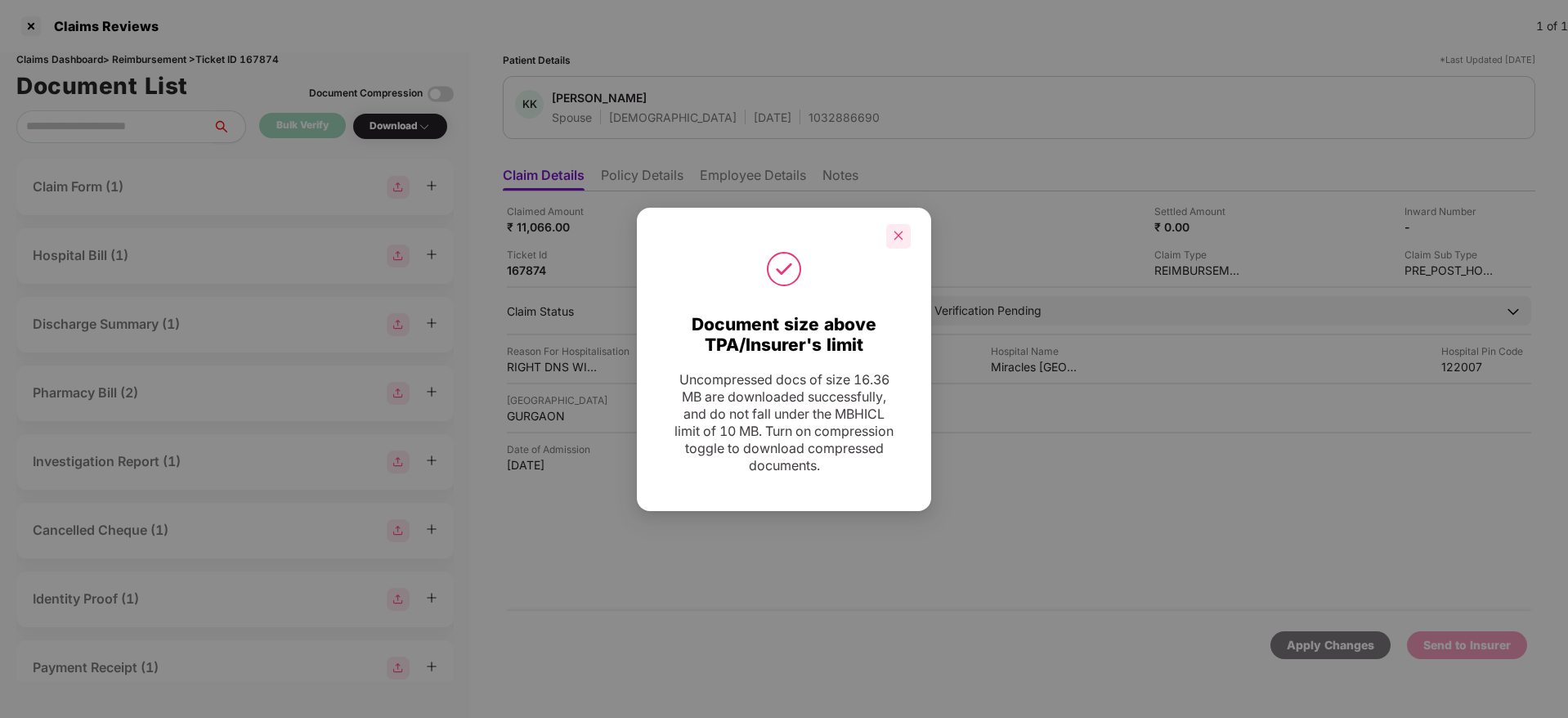
click at [899, 232] on icon "close" at bounding box center [898, 235] width 12 height 12
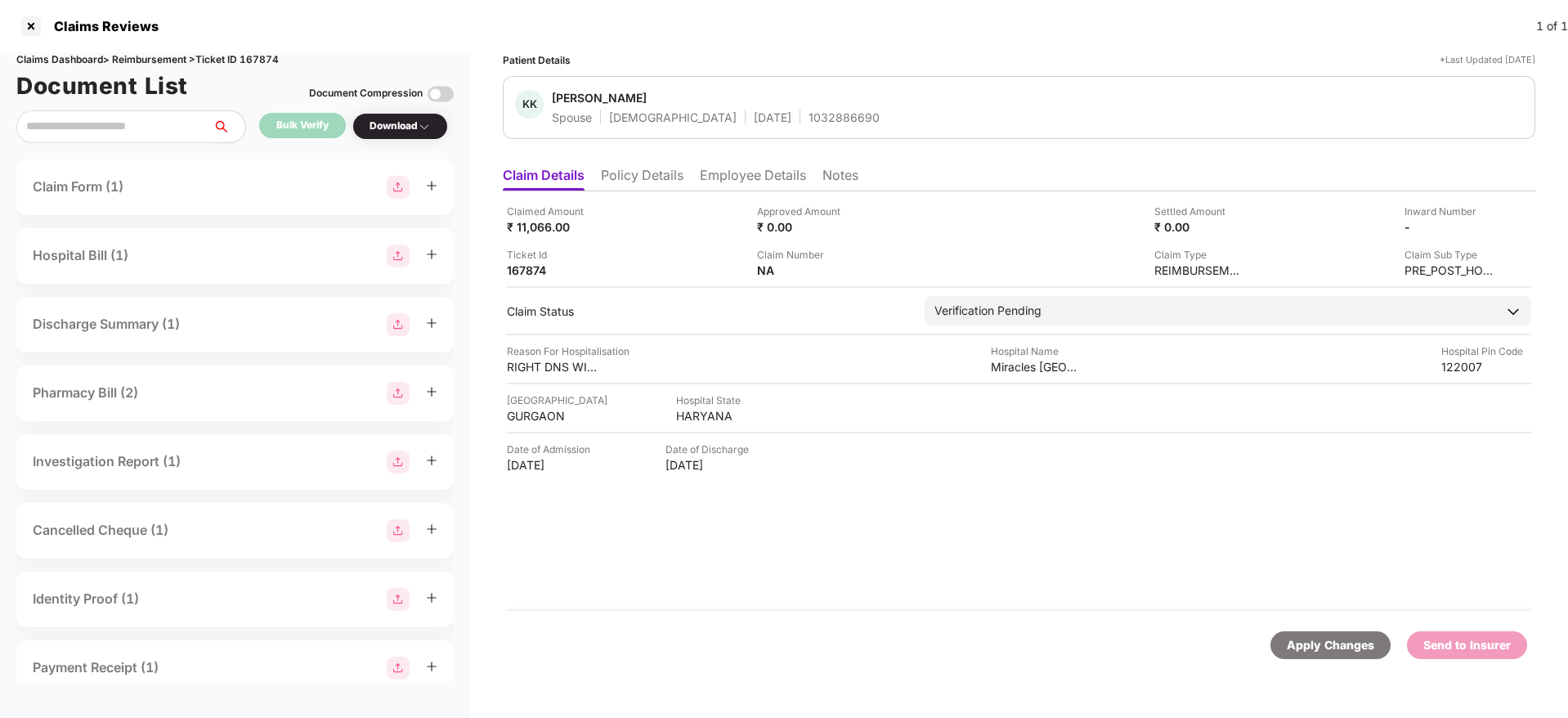
click at [659, 183] on li "Policy Details" at bounding box center [642, 179] width 83 height 23
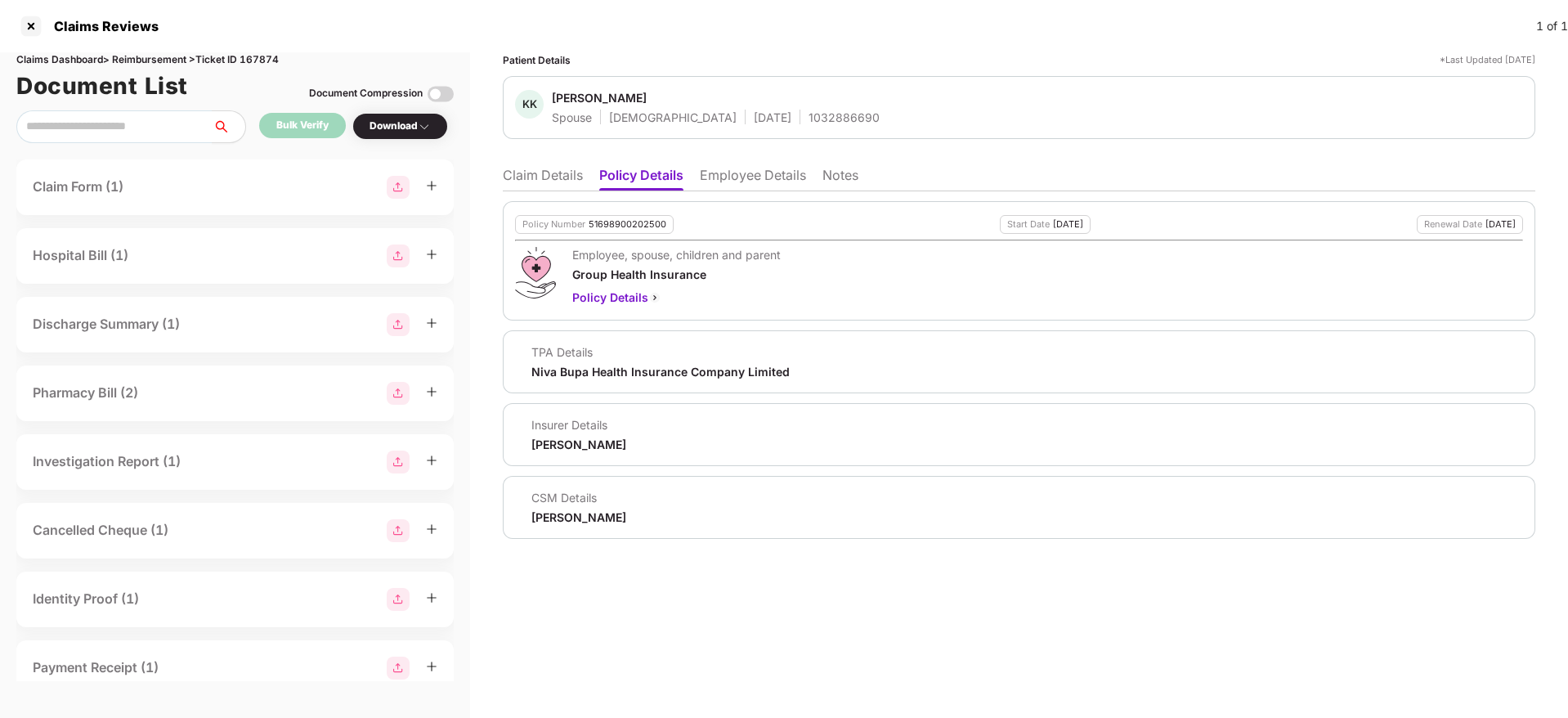
click at [809, 116] on div "1032886690" at bounding box center [844, 116] width 71 height 15
copy div "1032886690"
click at [864, 290] on div "Employee, spouse, children and parent Group Health Insurance Policy Details" at bounding box center [1019, 277] width 1008 height 60
click at [514, 188] on li "Claim Details" at bounding box center [543, 179] width 80 height 23
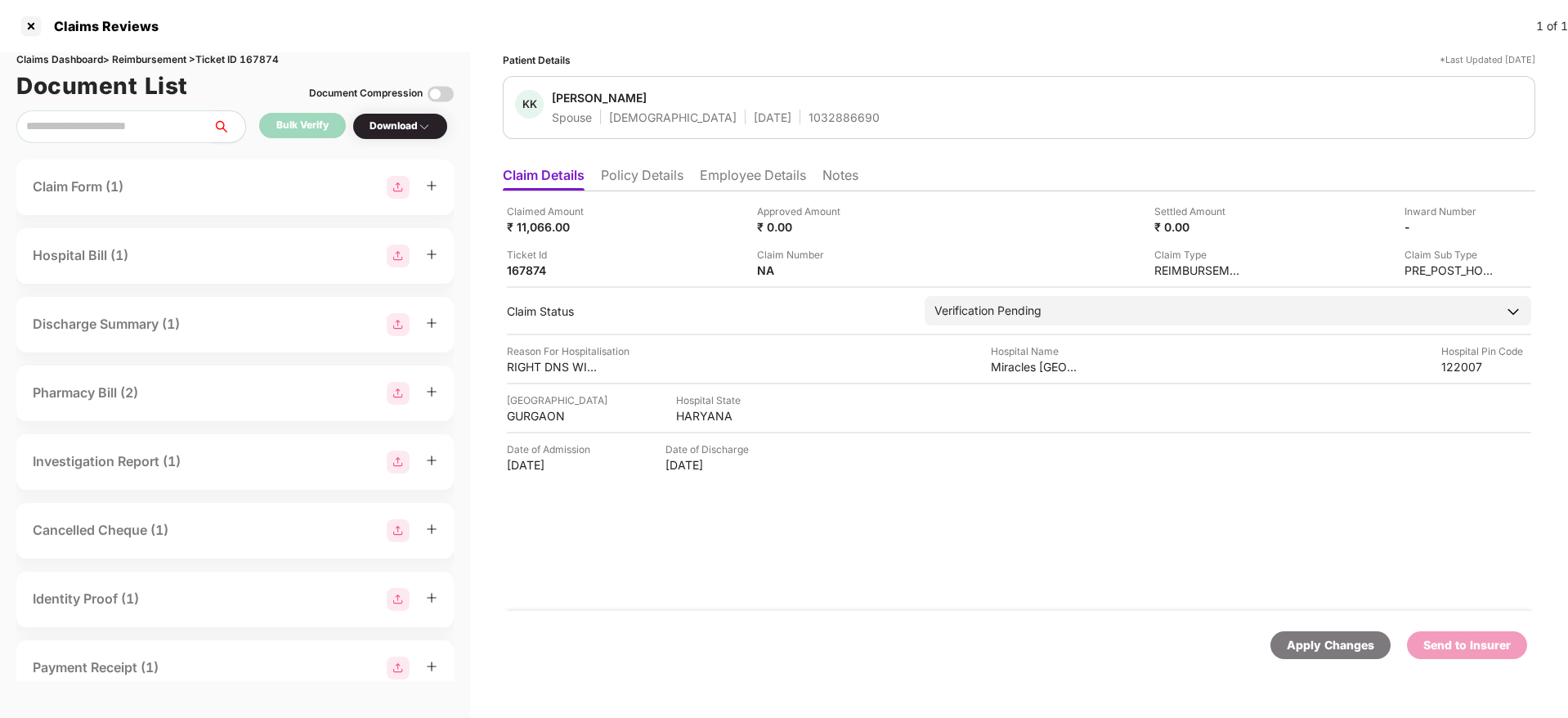
click at [665, 187] on li "Policy Details" at bounding box center [642, 179] width 83 height 23
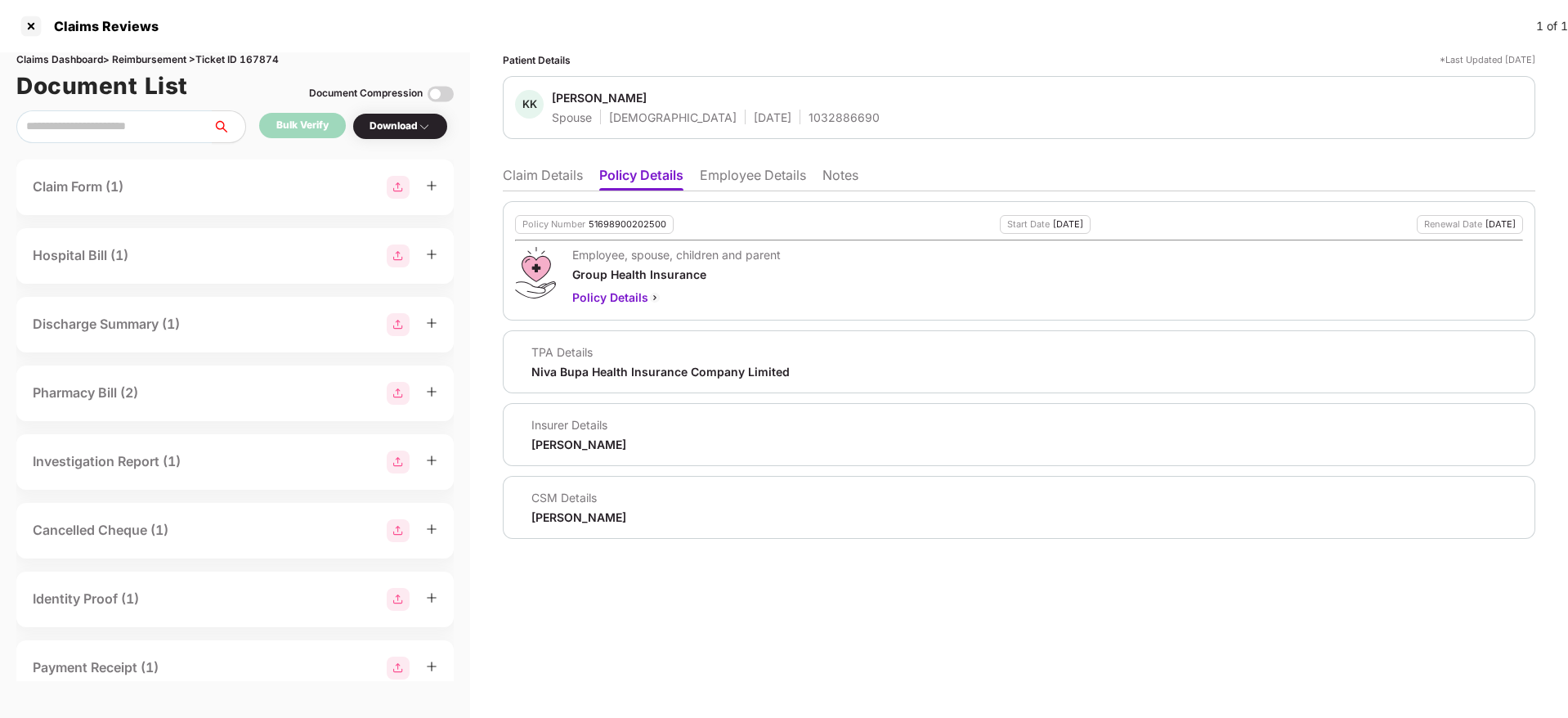
click at [540, 183] on li "Claim Details" at bounding box center [543, 179] width 80 height 23
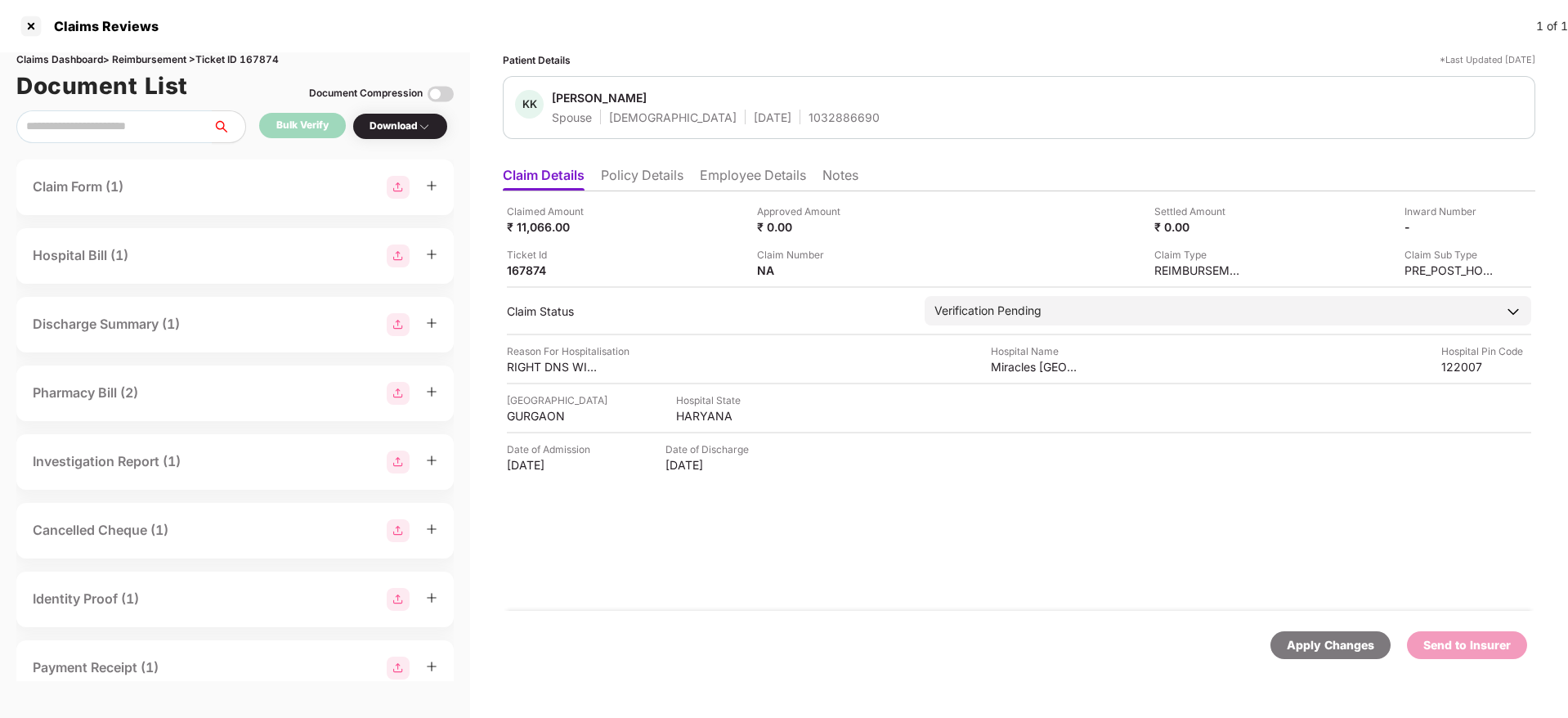
click at [756, 172] on li "Employee Details" at bounding box center [753, 179] width 106 height 23
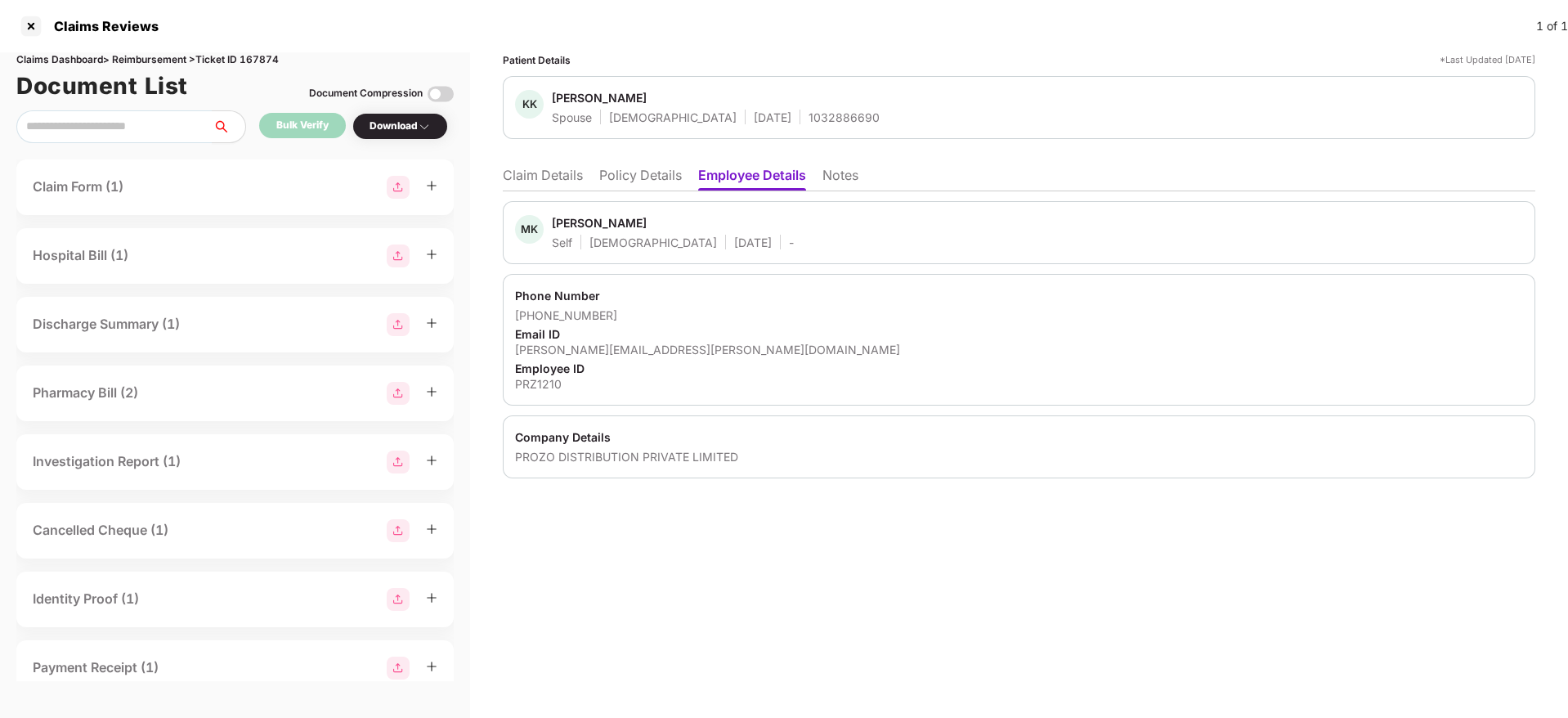
click at [590, 345] on div "manpreet.kaur@prozo.com" at bounding box center [1019, 349] width 1008 height 15
click at [590, 345] on div "manpreet.kaur@prozo.com" at bounding box center [1019, 349] width 1008 height 15
copy div "manpreet.kaur@prozo.com"
drag, startPoint x: 536, startPoint y: 315, endPoint x: 646, endPoint y: 318, distance: 110.0
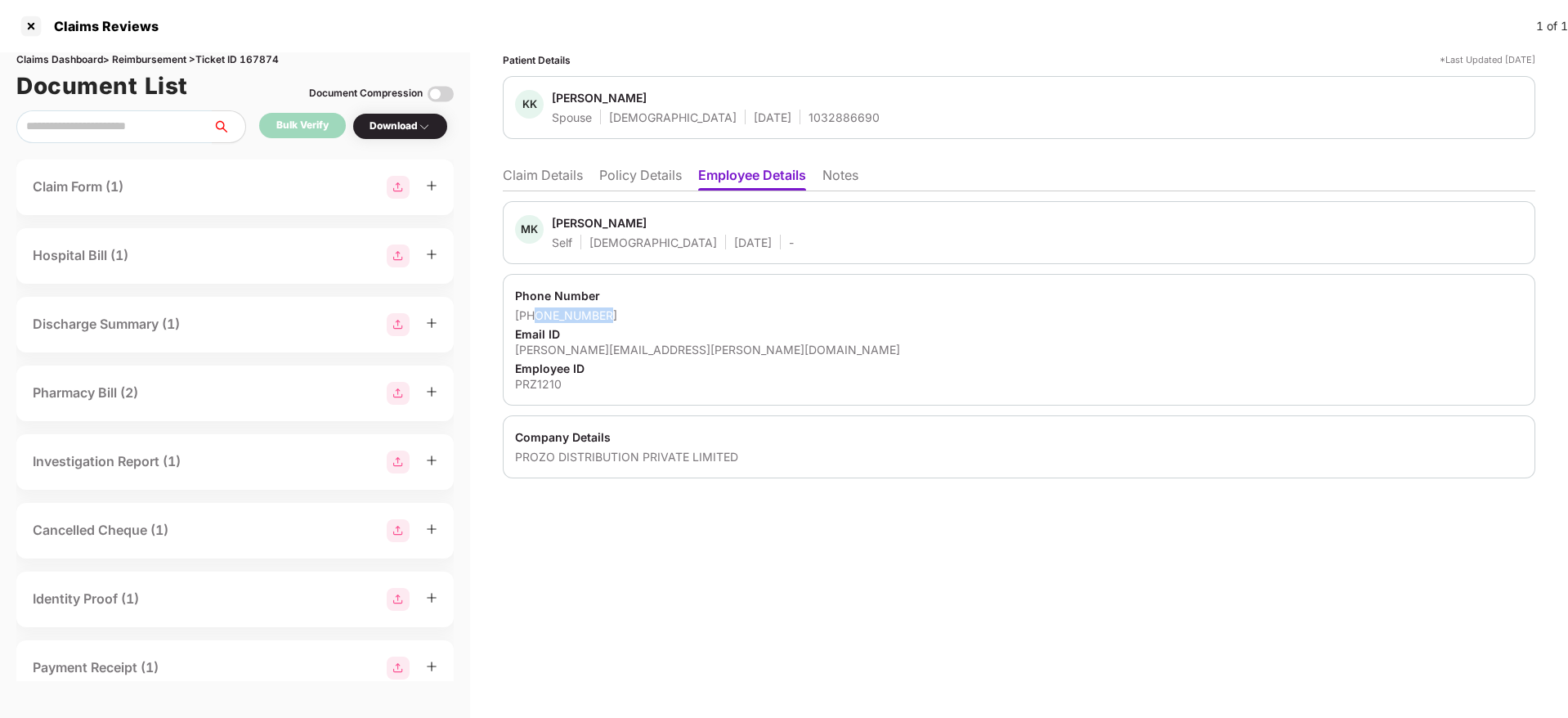
click at [646, 318] on div "+918930551152" at bounding box center [1019, 315] width 1008 height 15
copy div "8930551152"
click at [522, 176] on li "Claim Details" at bounding box center [543, 179] width 80 height 23
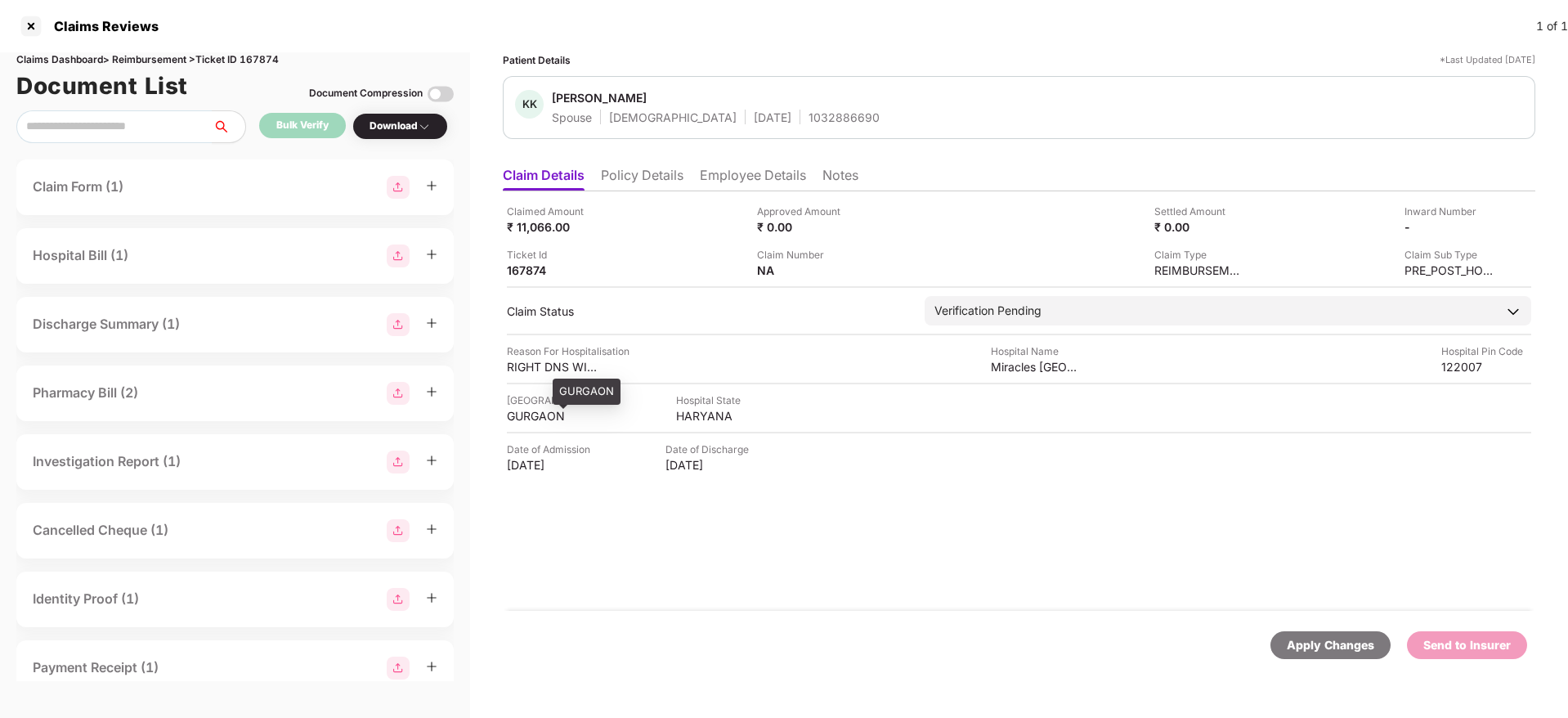
click at [518, 416] on div "GURGAON" at bounding box center [552, 415] width 90 height 15
drag, startPoint x: 518, startPoint y: 415, endPoint x: 529, endPoint y: 416, distance: 11.0
click at [519, 415] on div "GURGAON" at bounding box center [552, 415] width 90 height 15
copy div "GURGAON"
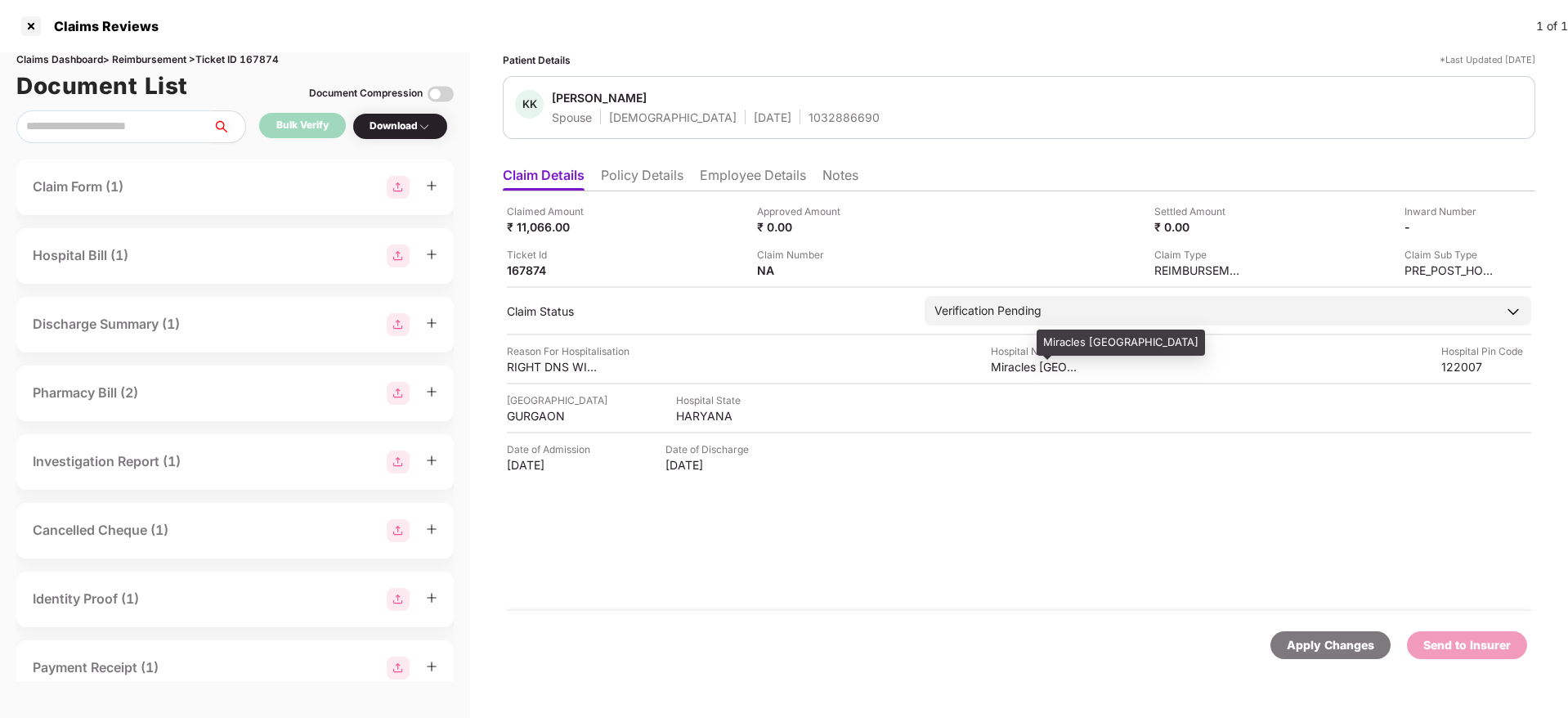
click at [1031, 367] on div "Miracles Apollo Cradle Hospital" at bounding box center [1036, 366] width 90 height 15
copy div "Miracles Apollo Cradle Hospital"
click at [669, 180] on li "Policy Details" at bounding box center [642, 179] width 83 height 23
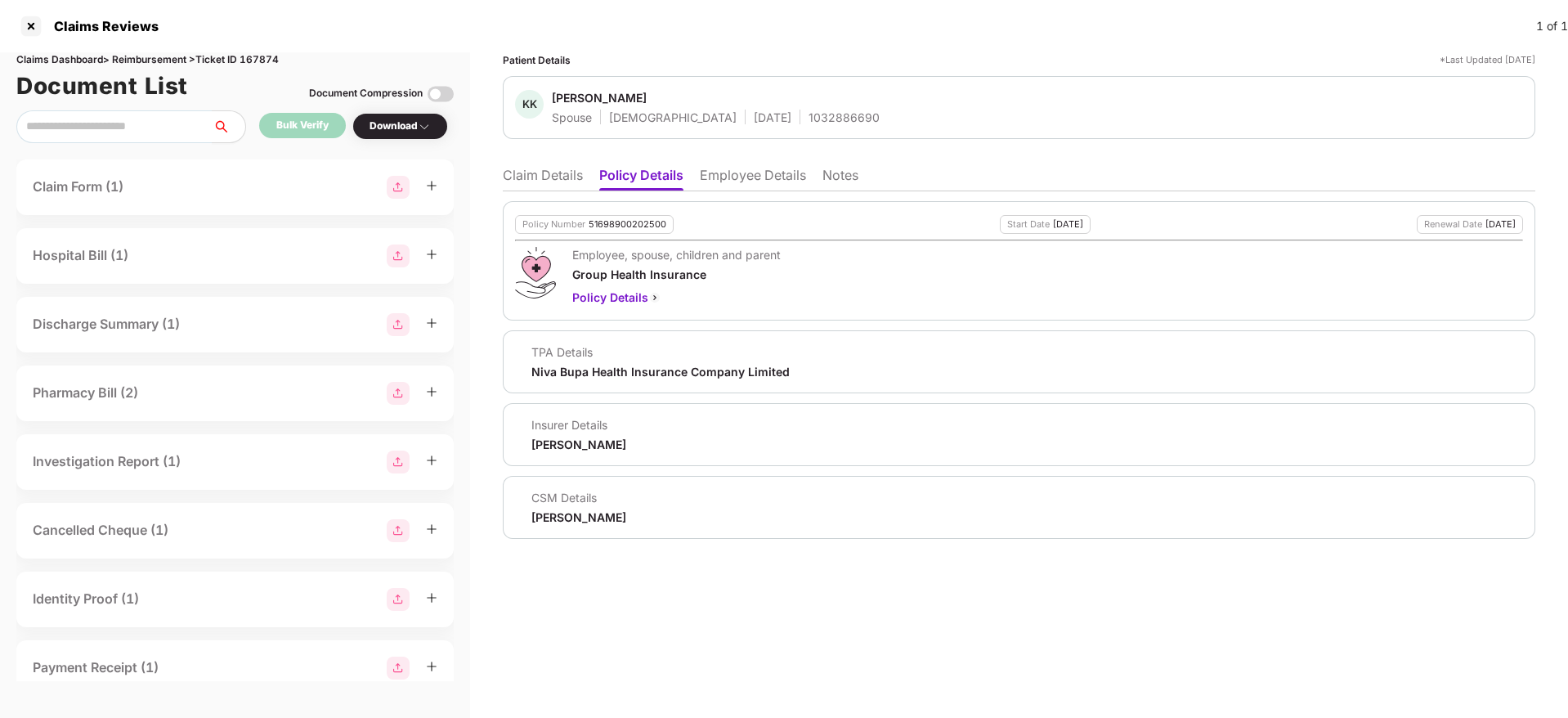
drag, startPoint x: 505, startPoint y: 182, endPoint x: 517, endPoint y: 186, distance: 12.6
click at [505, 184] on li "Claim Details" at bounding box center [543, 179] width 80 height 23
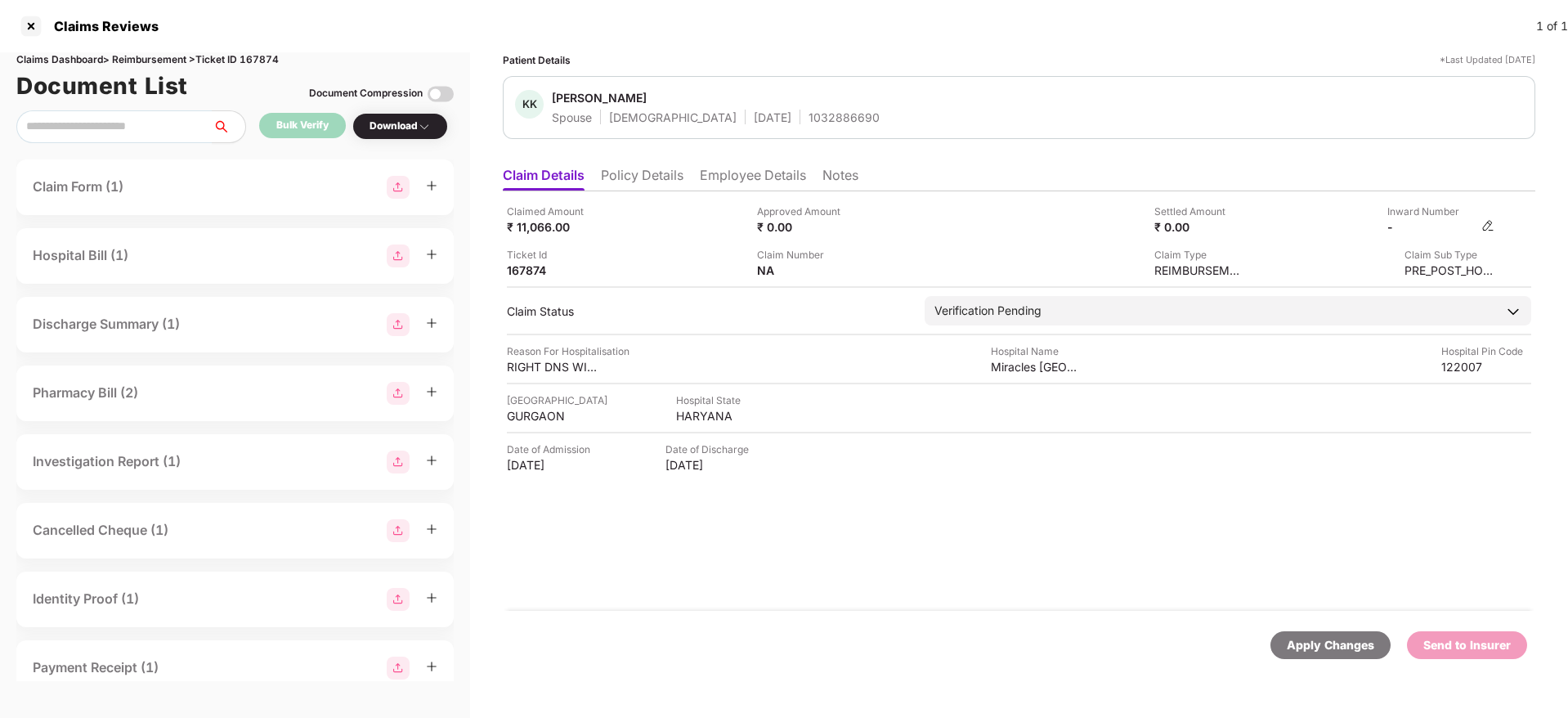
click at [1490, 228] on img at bounding box center [1488, 226] width 14 height 14
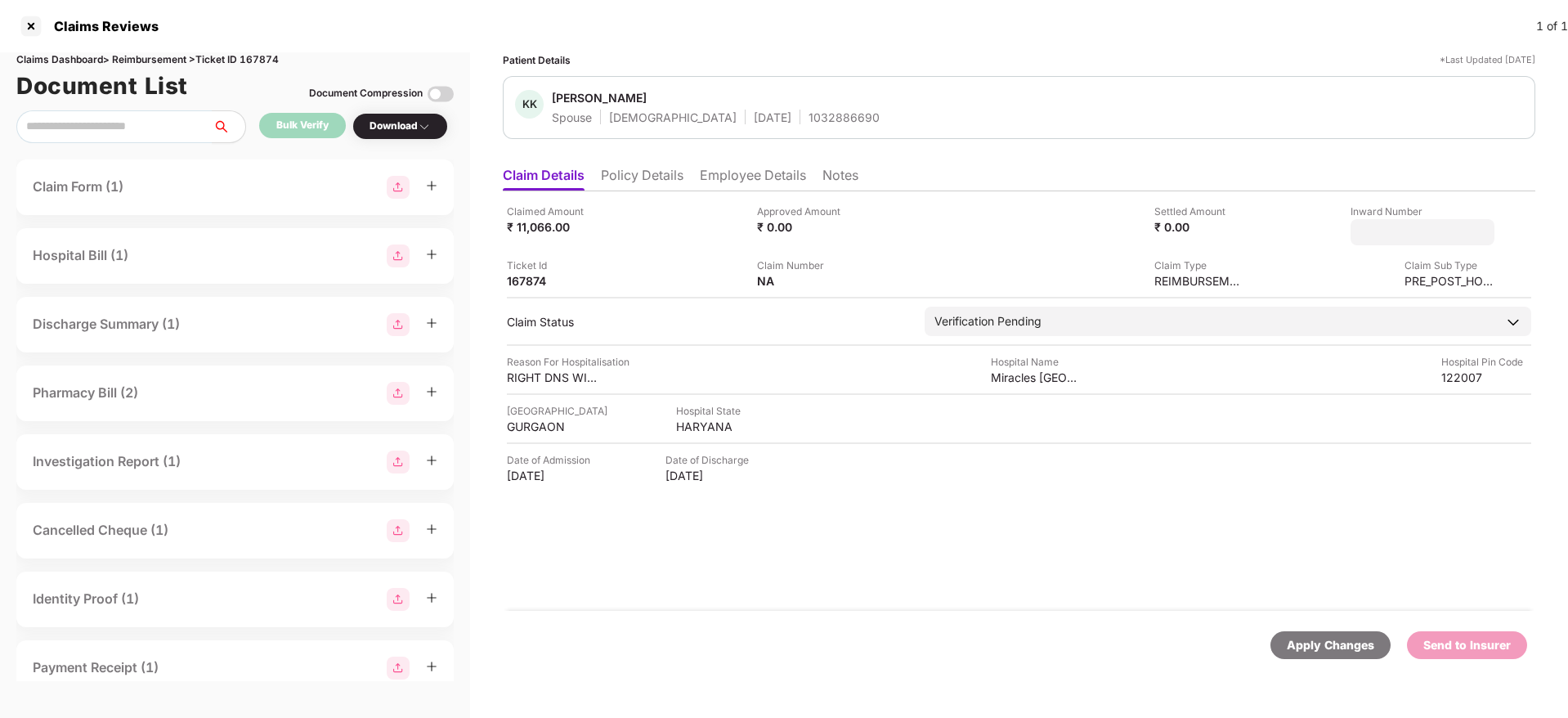
type input "**********"
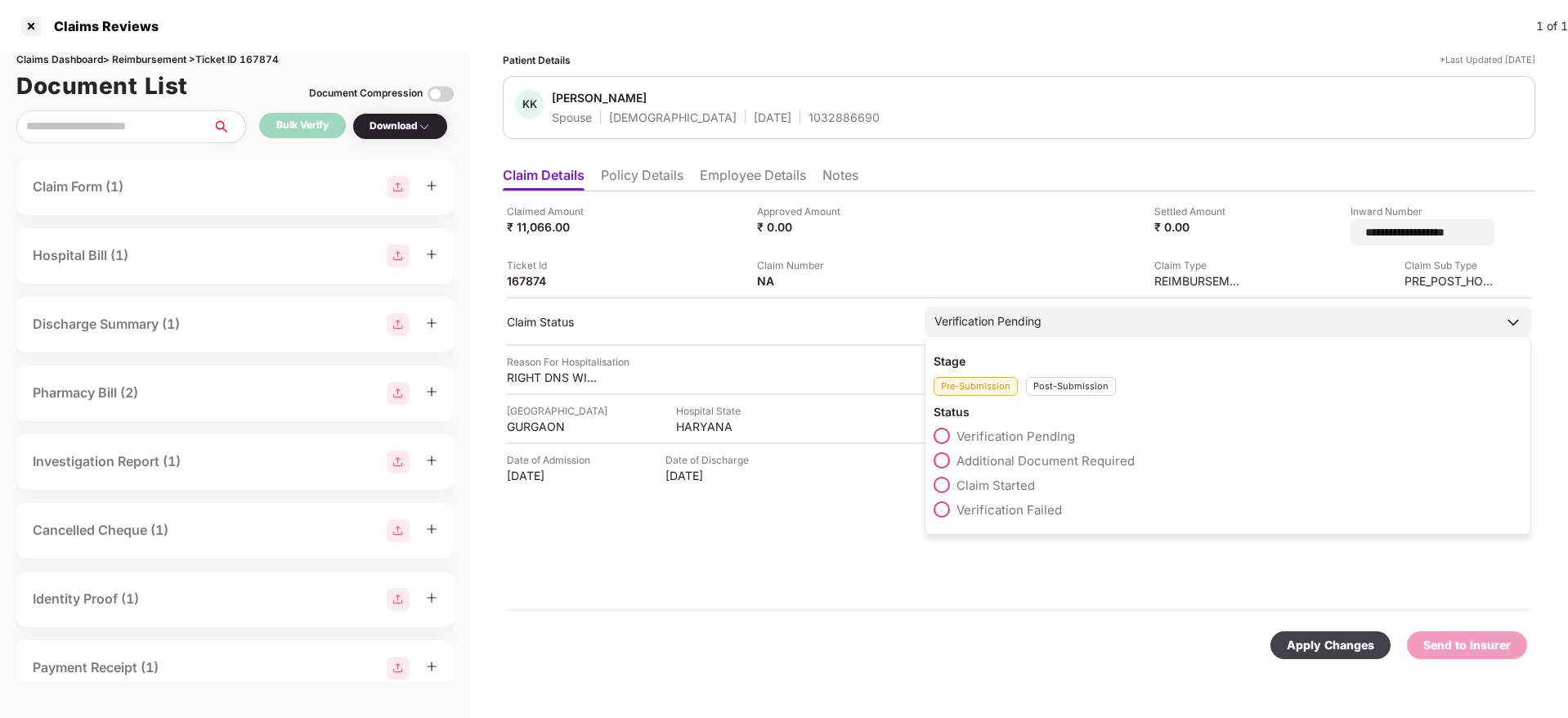
click at [1059, 383] on div "Post-Submission" at bounding box center [1071, 386] width 90 height 19
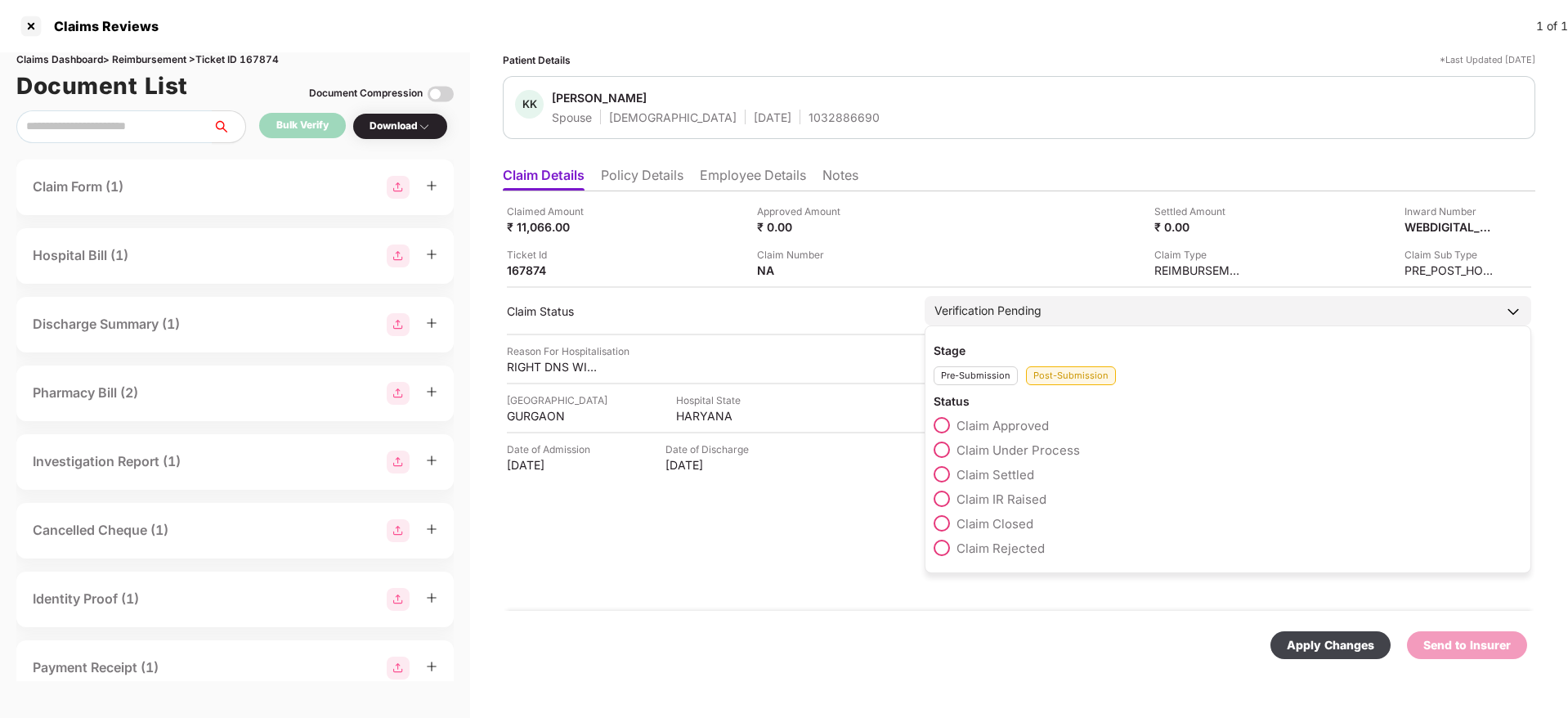
click at [946, 453] on span at bounding box center [941, 450] width 16 height 16
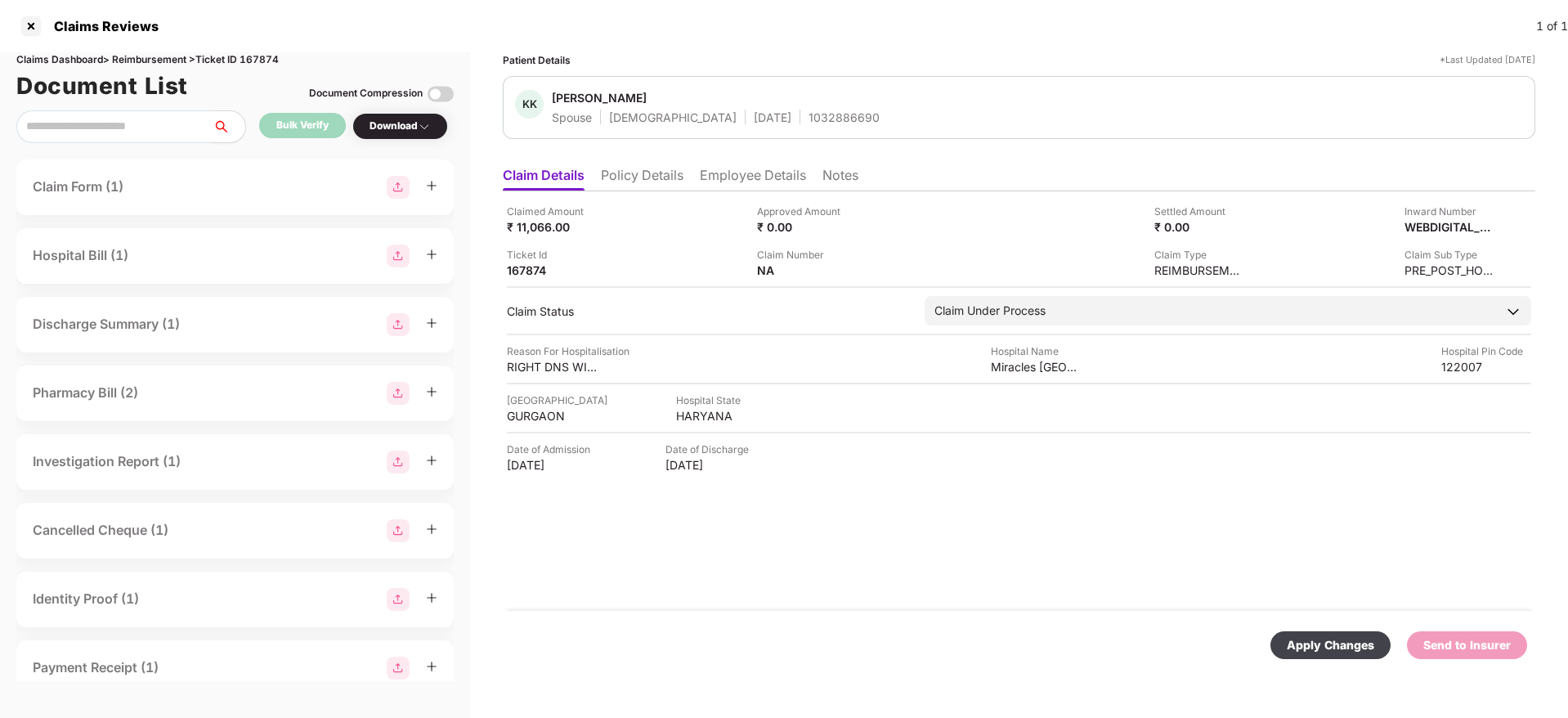
click at [1343, 643] on div "Apply Changes" at bounding box center [1330, 645] width 87 height 18
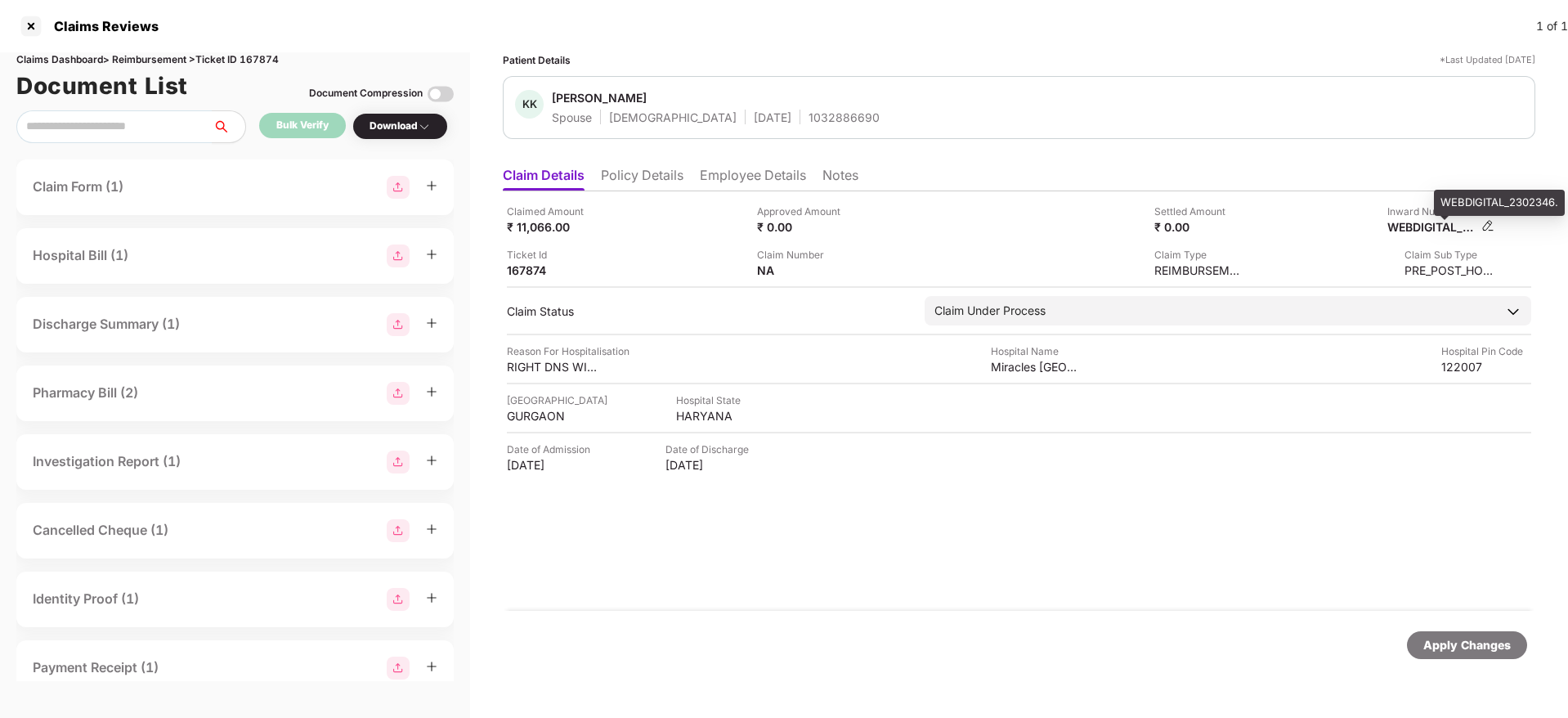
click at [1419, 227] on div "WEBDIGITAL_2302346." at bounding box center [1432, 226] width 90 height 15
click at [1420, 227] on div "WEBDIGITAL_2302346." at bounding box center [1432, 226] width 90 height 15
copy div "WEBDIGITAL_2302346"
click at [809, 119] on div "1032886690" at bounding box center [844, 116] width 71 height 15
click at [809, 118] on div "1032886690" at bounding box center [844, 116] width 71 height 15
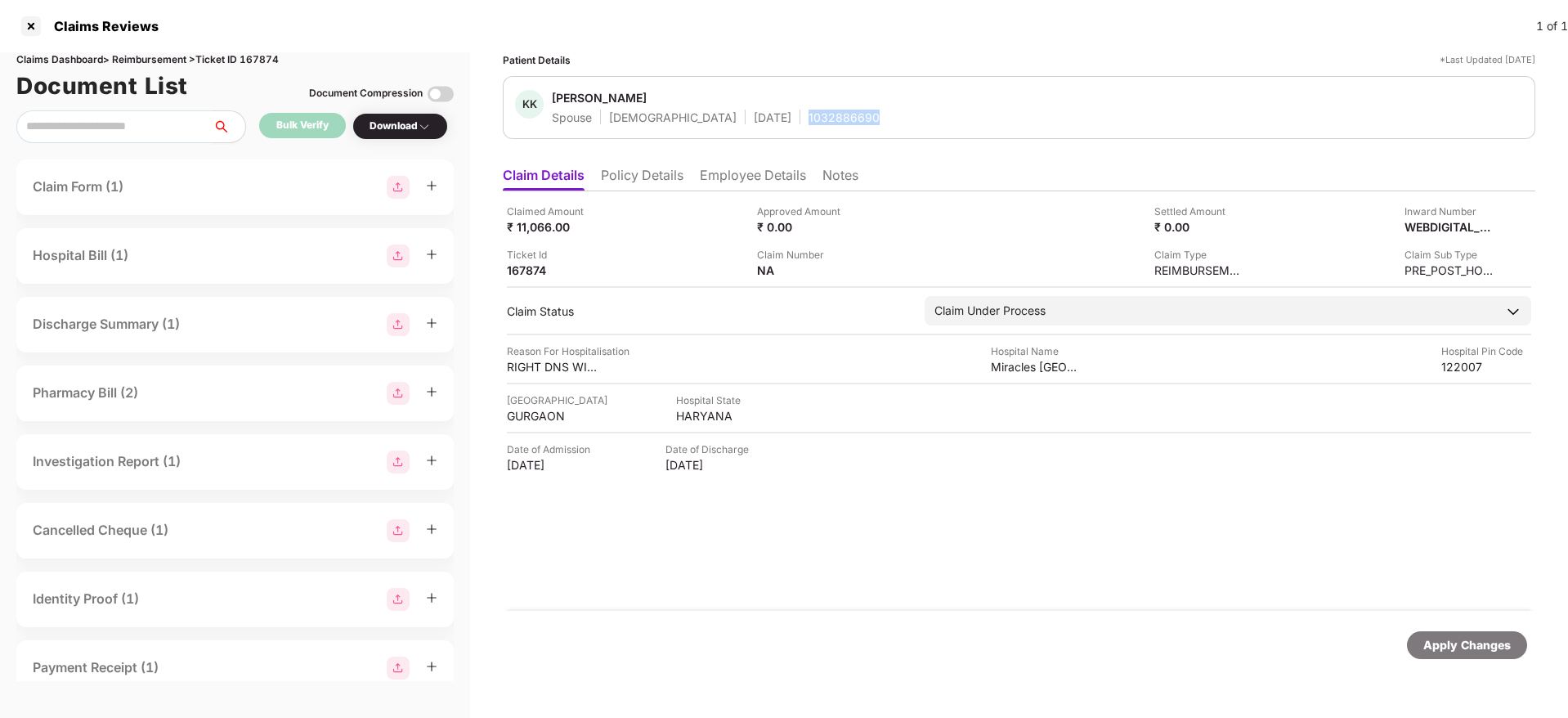
copy div "1032886690"
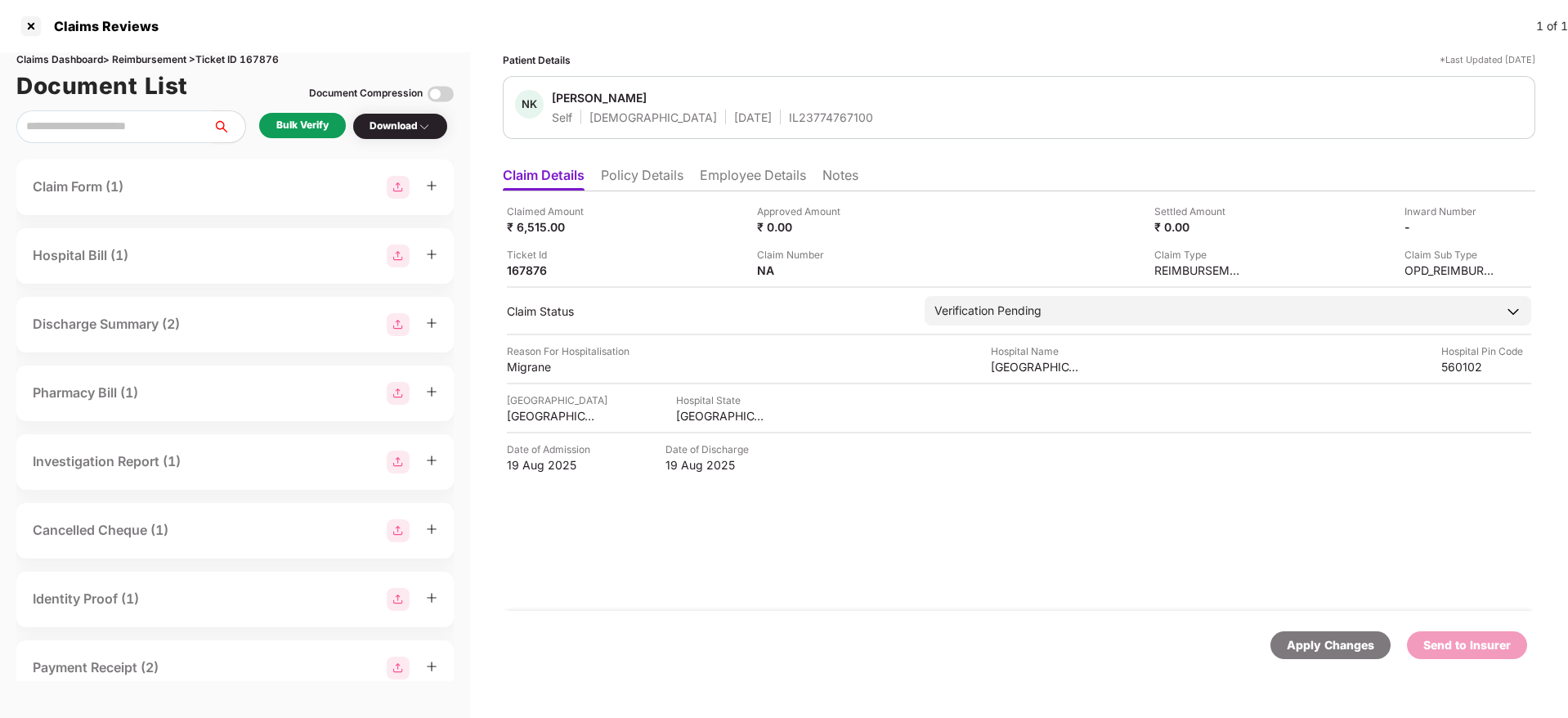
click at [643, 175] on li "Policy Details" at bounding box center [642, 179] width 83 height 23
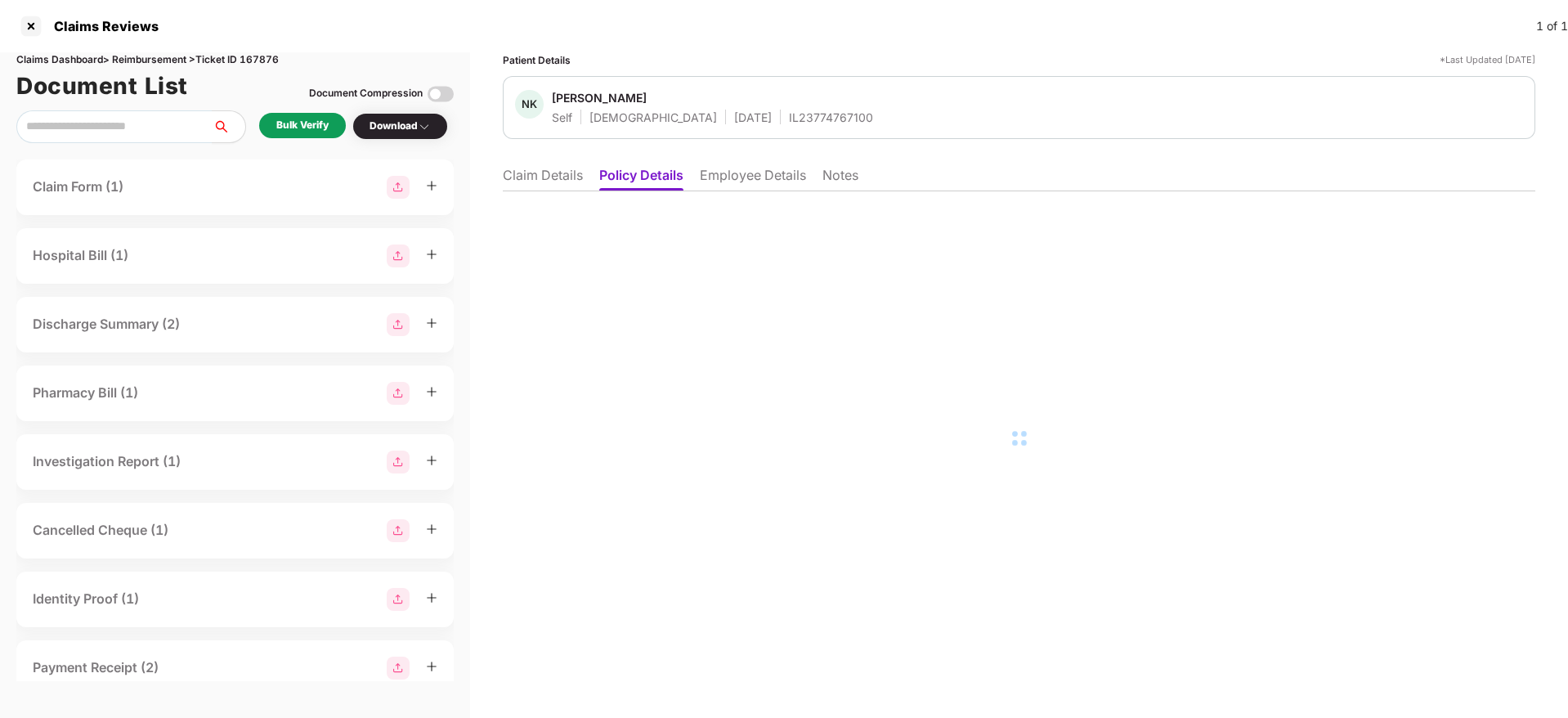
click at [765, 151] on div "Patient Details *Last Updated [DATE] NK [PERSON_NAME] Self [DEMOGRAPHIC_DATA] […" at bounding box center [1019, 368] width 1032 height 632
click at [761, 170] on li "Employee Details" at bounding box center [753, 179] width 106 height 23
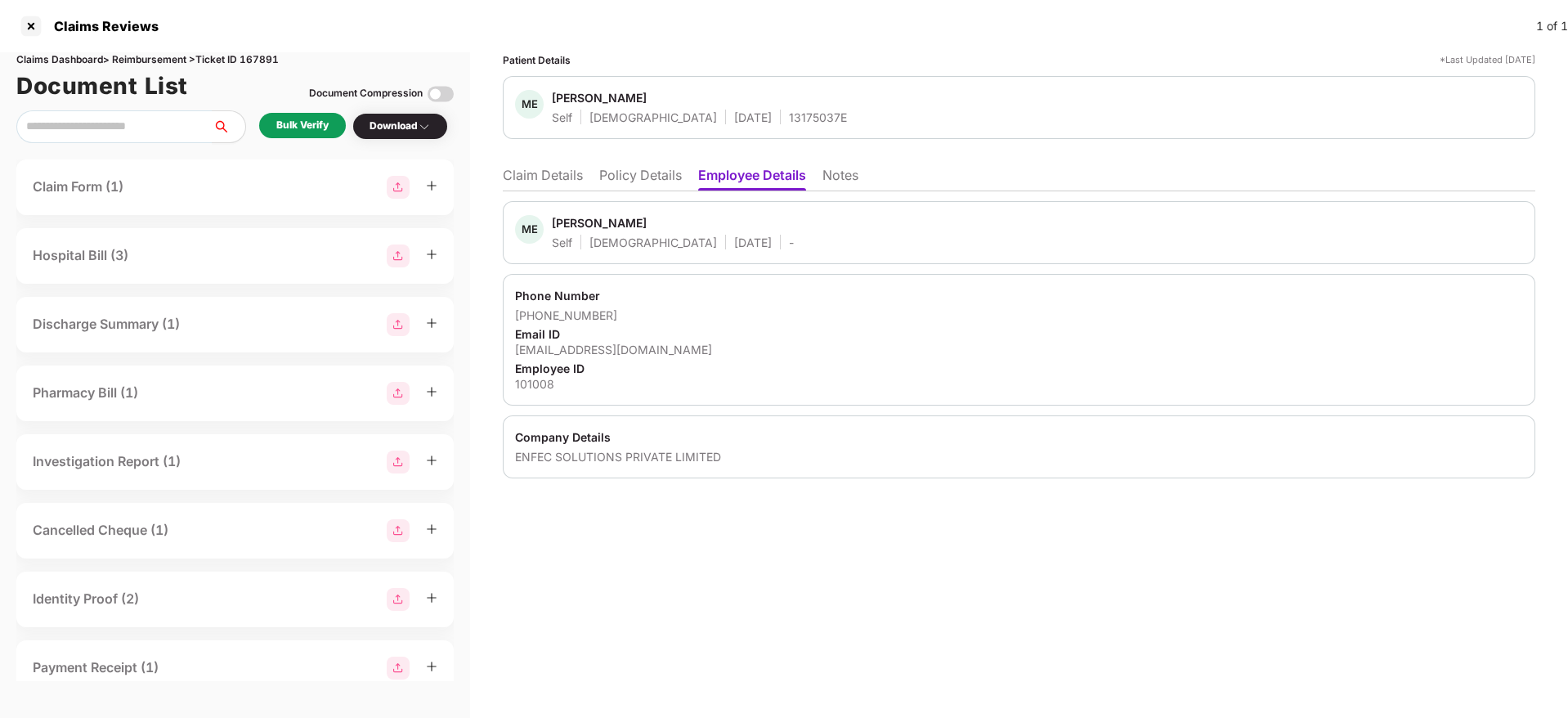
click at [640, 181] on li "Policy Details" at bounding box center [640, 179] width 83 height 23
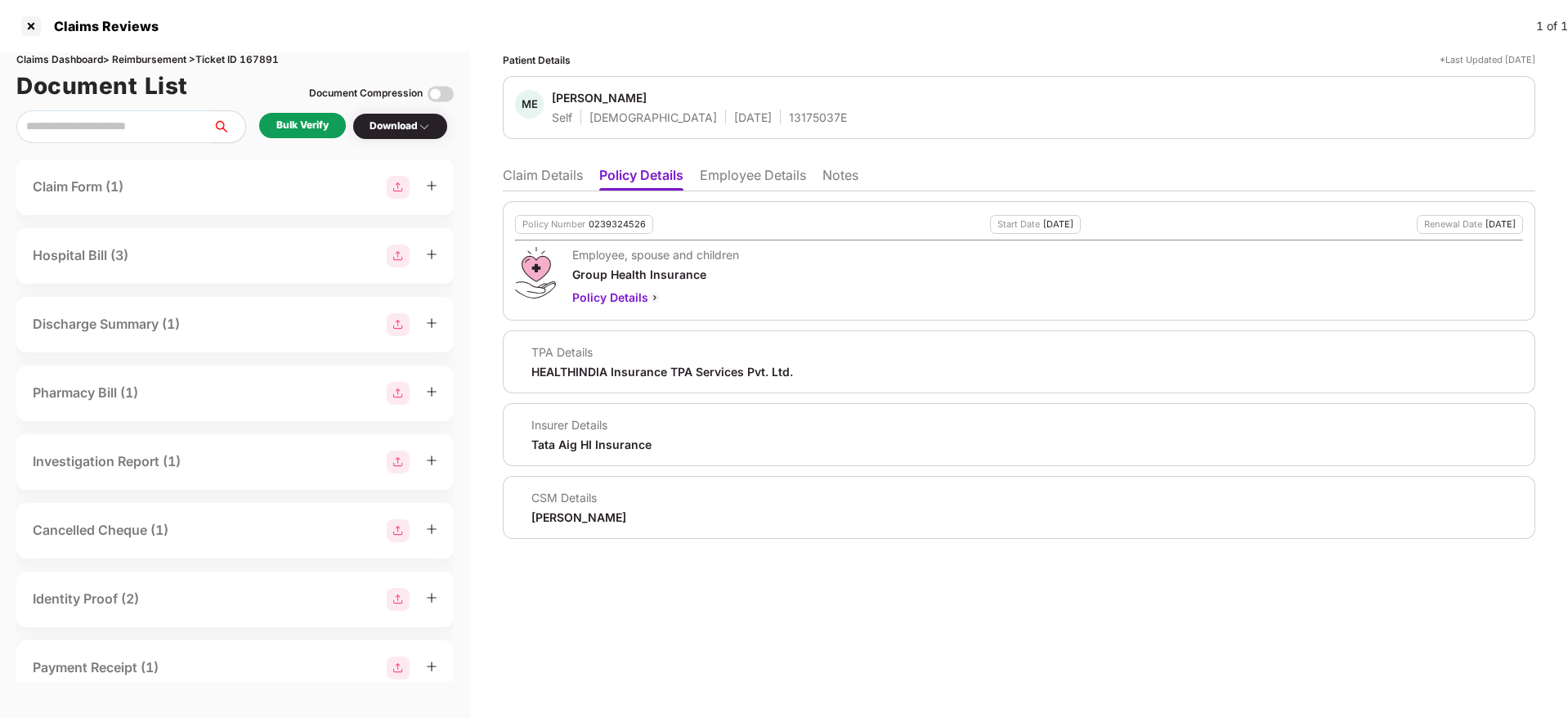
click at [531, 182] on li "Claim Details" at bounding box center [543, 179] width 80 height 23
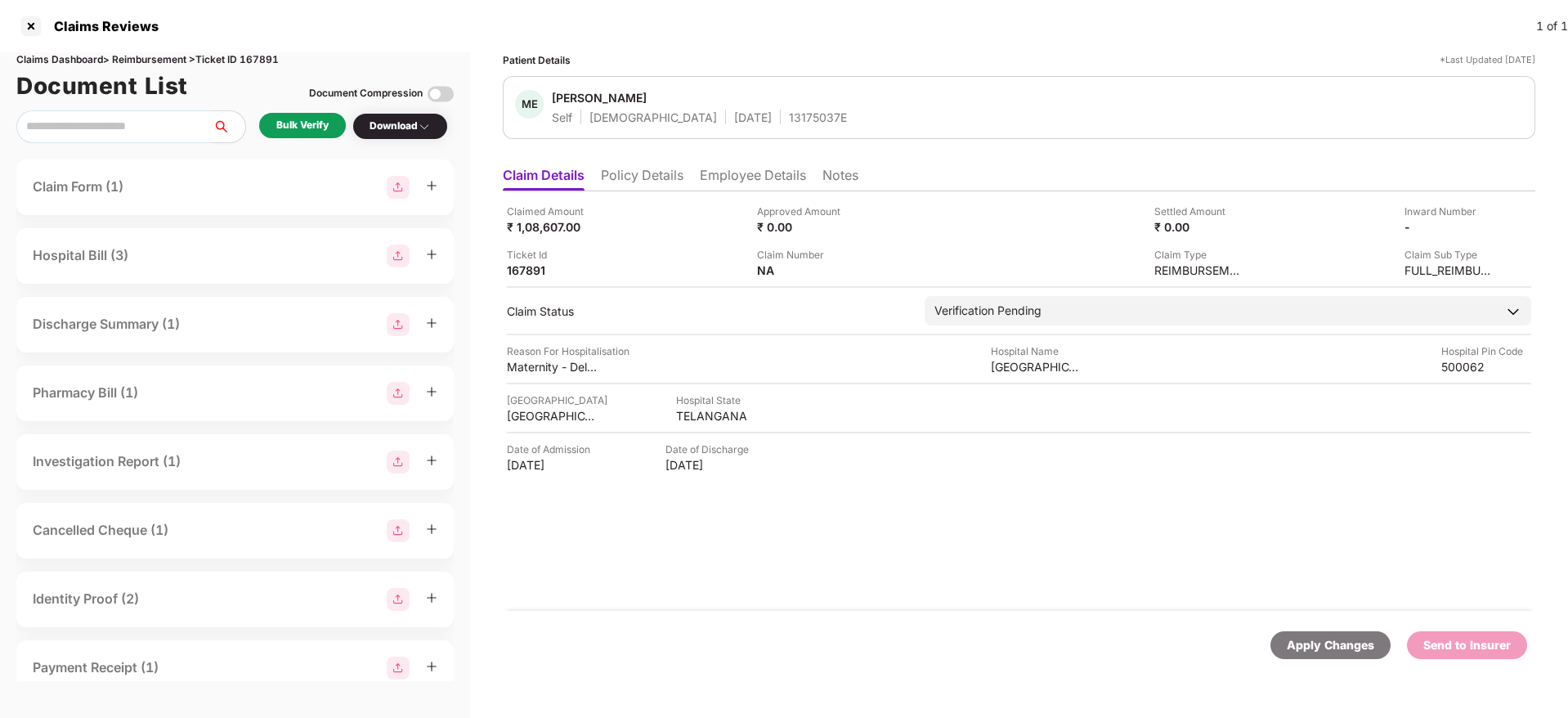
click at [267, 127] on div "Bulk Verify" at bounding box center [302, 125] width 87 height 25
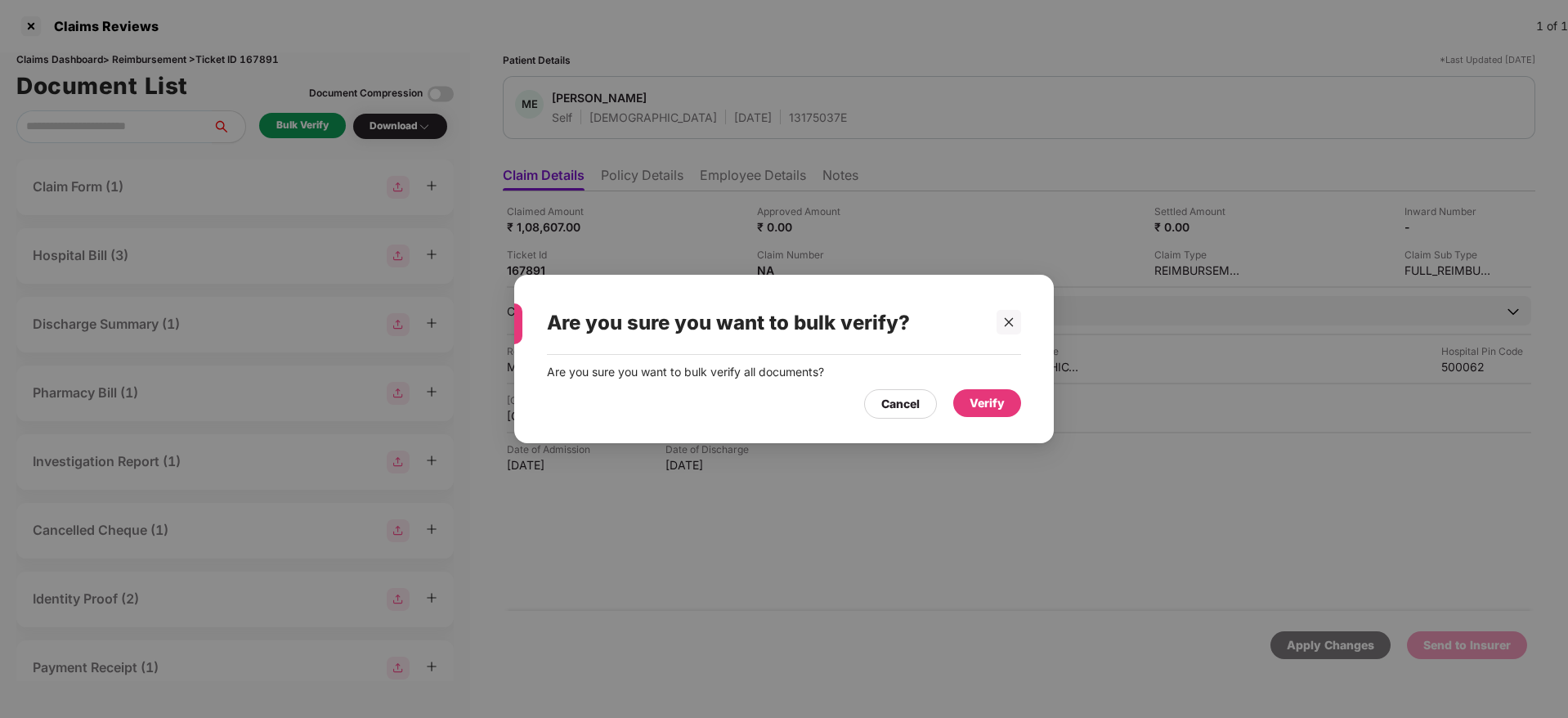
click at [988, 416] on div "Verify" at bounding box center [986, 402] width 68 height 28
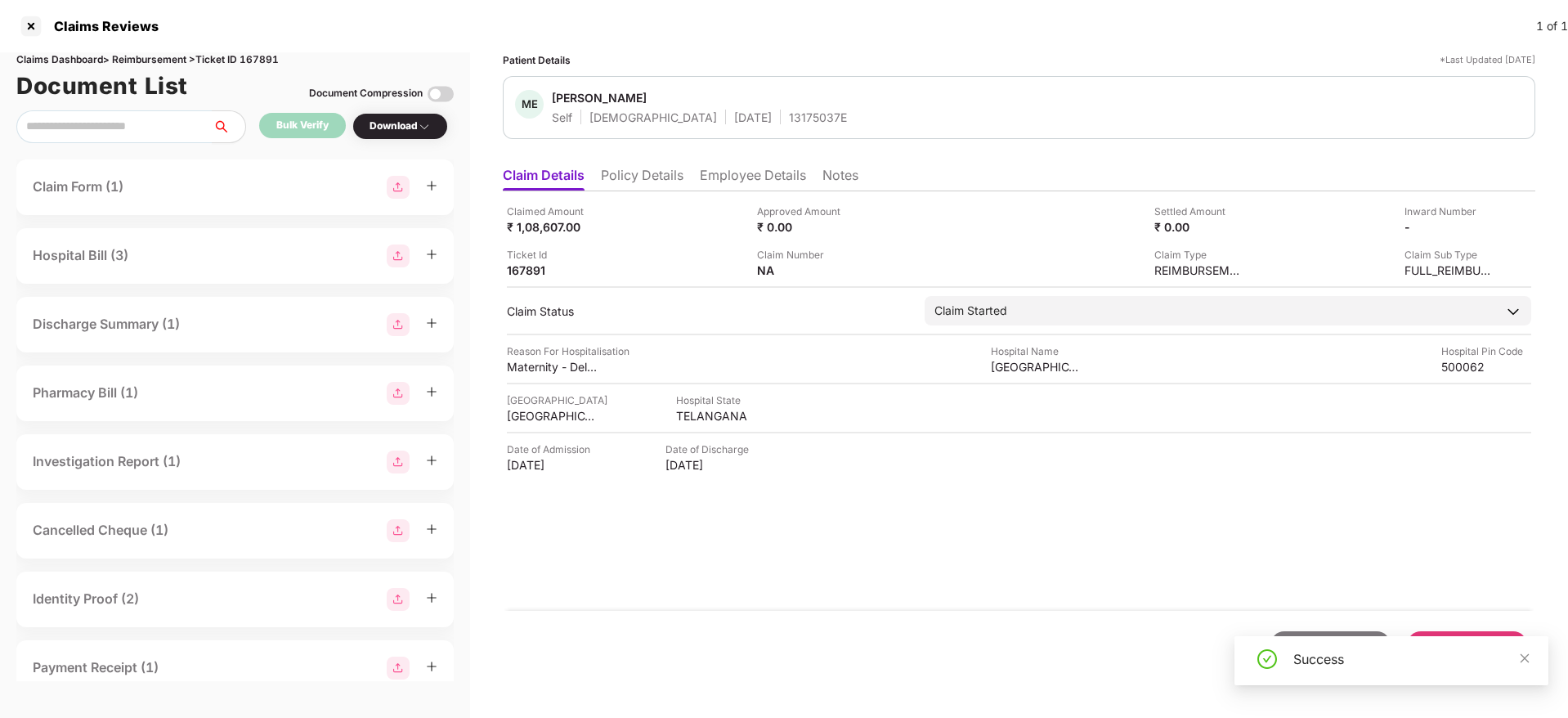
click at [610, 189] on li "Policy Details" at bounding box center [642, 179] width 83 height 23
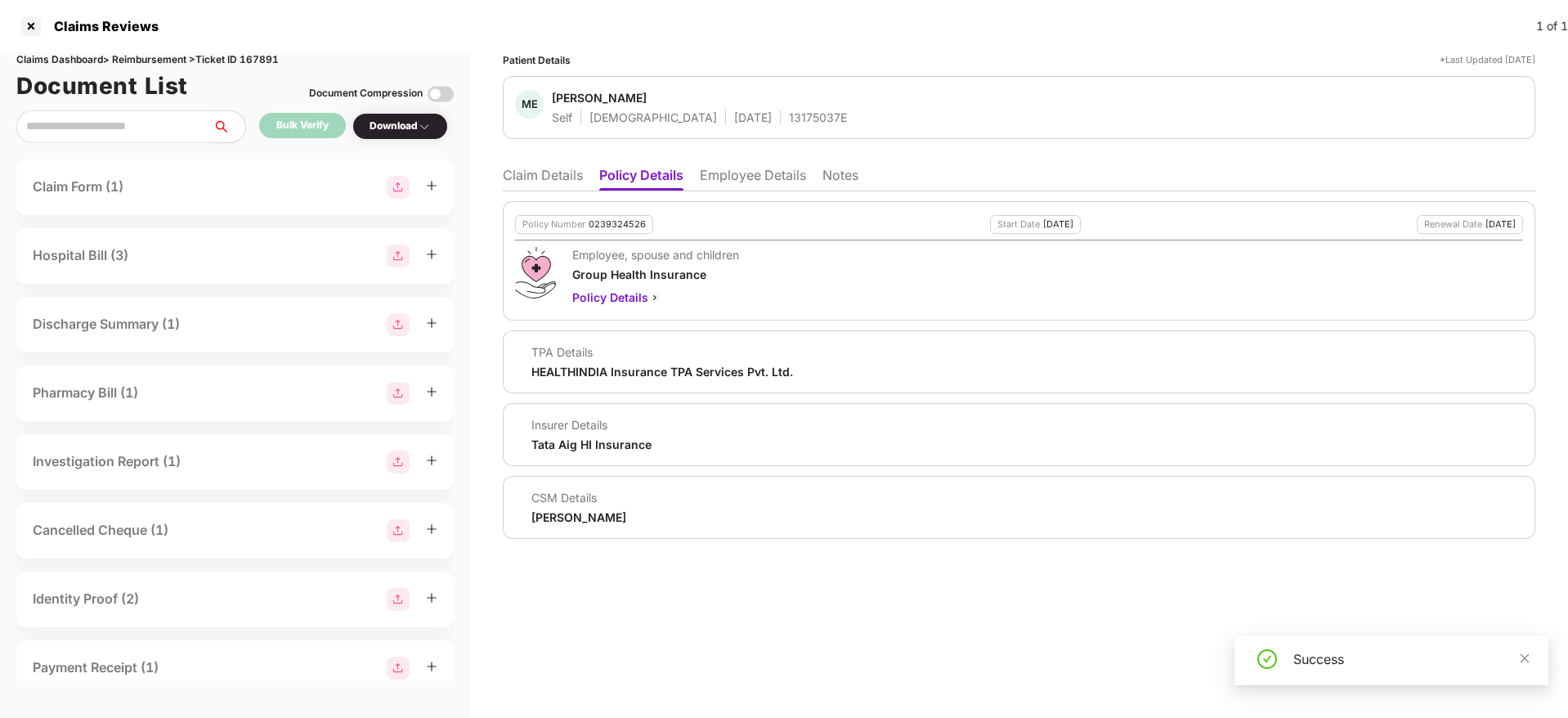
click at [541, 184] on li "Claim Details" at bounding box center [543, 179] width 80 height 23
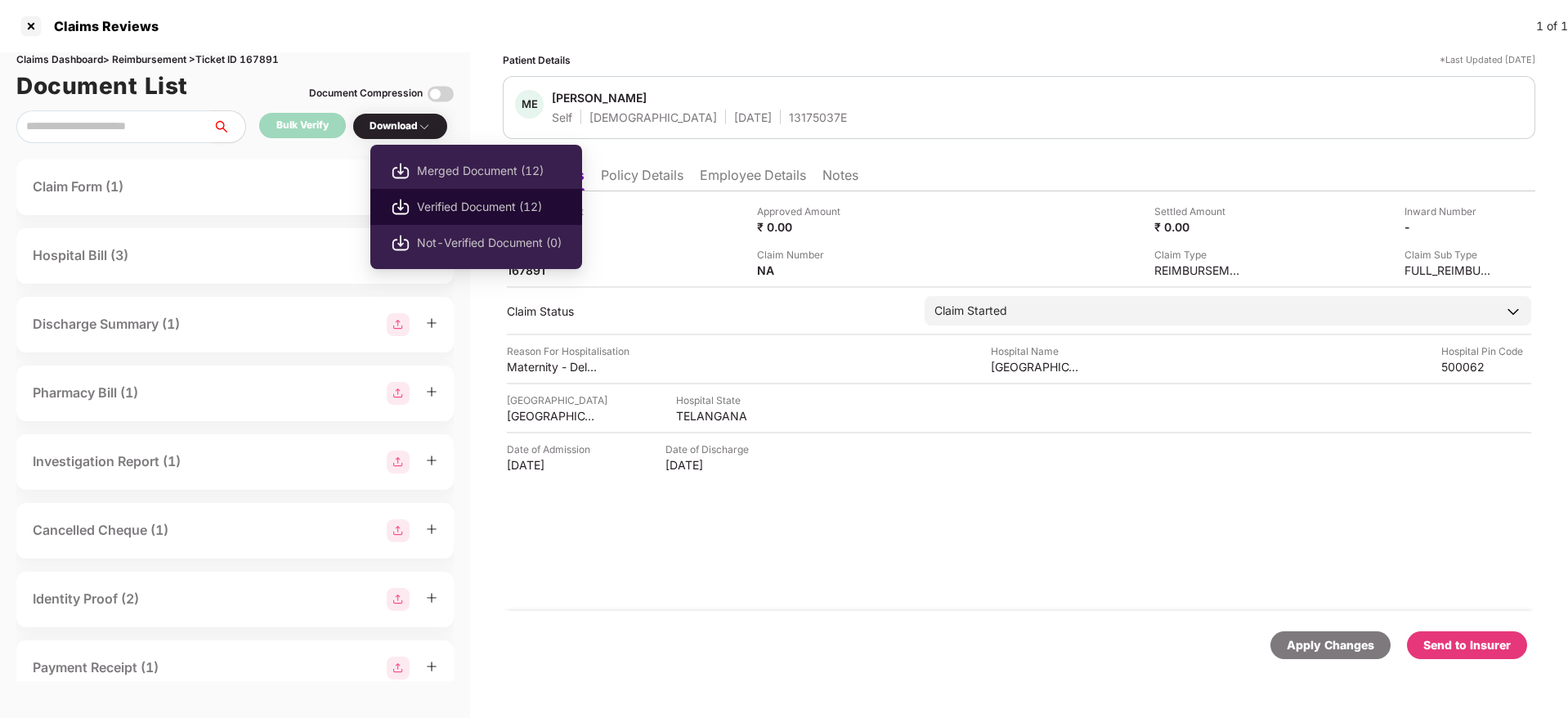
click at [481, 207] on span "Verified Document (12)" at bounding box center [489, 207] width 144 height 18
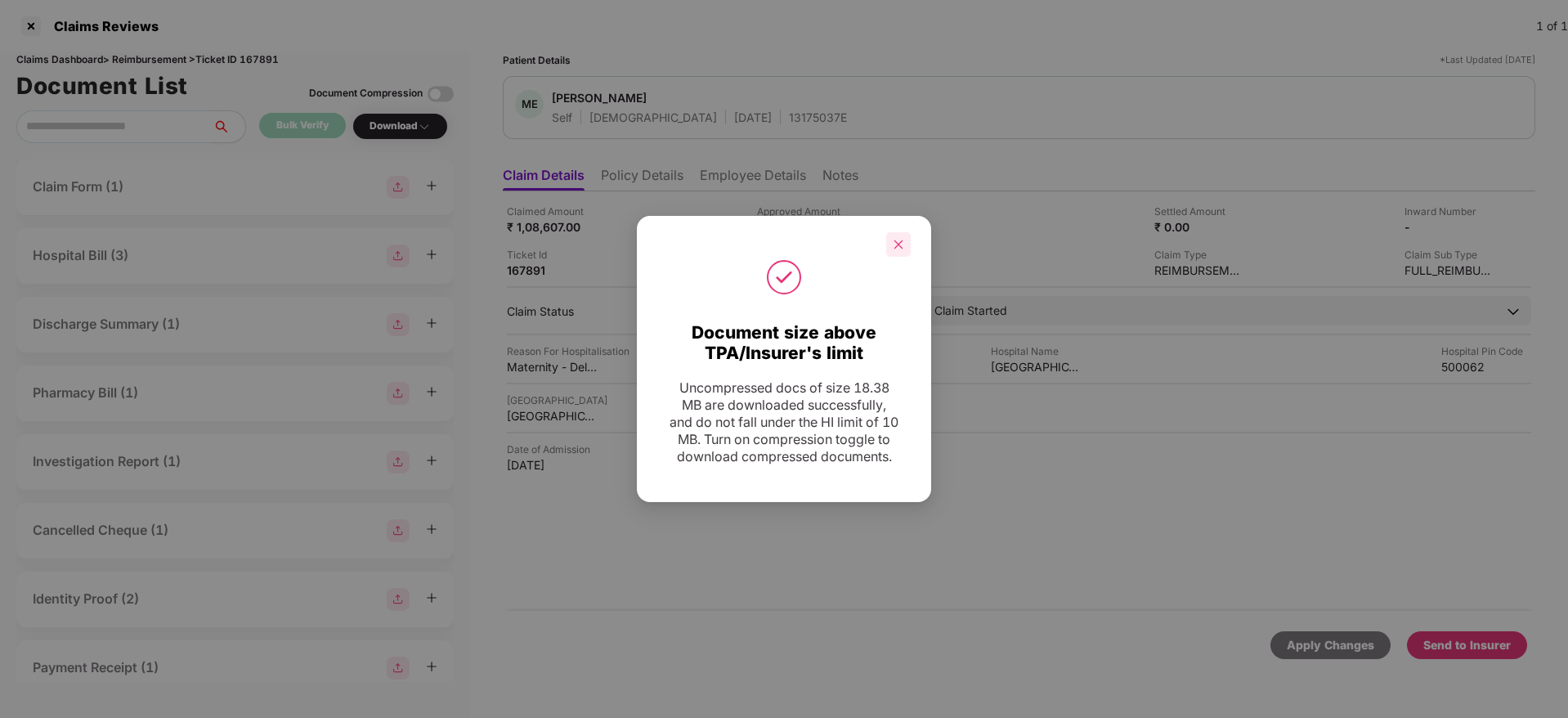
click at [889, 232] on div at bounding box center [898, 244] width 24 height 24
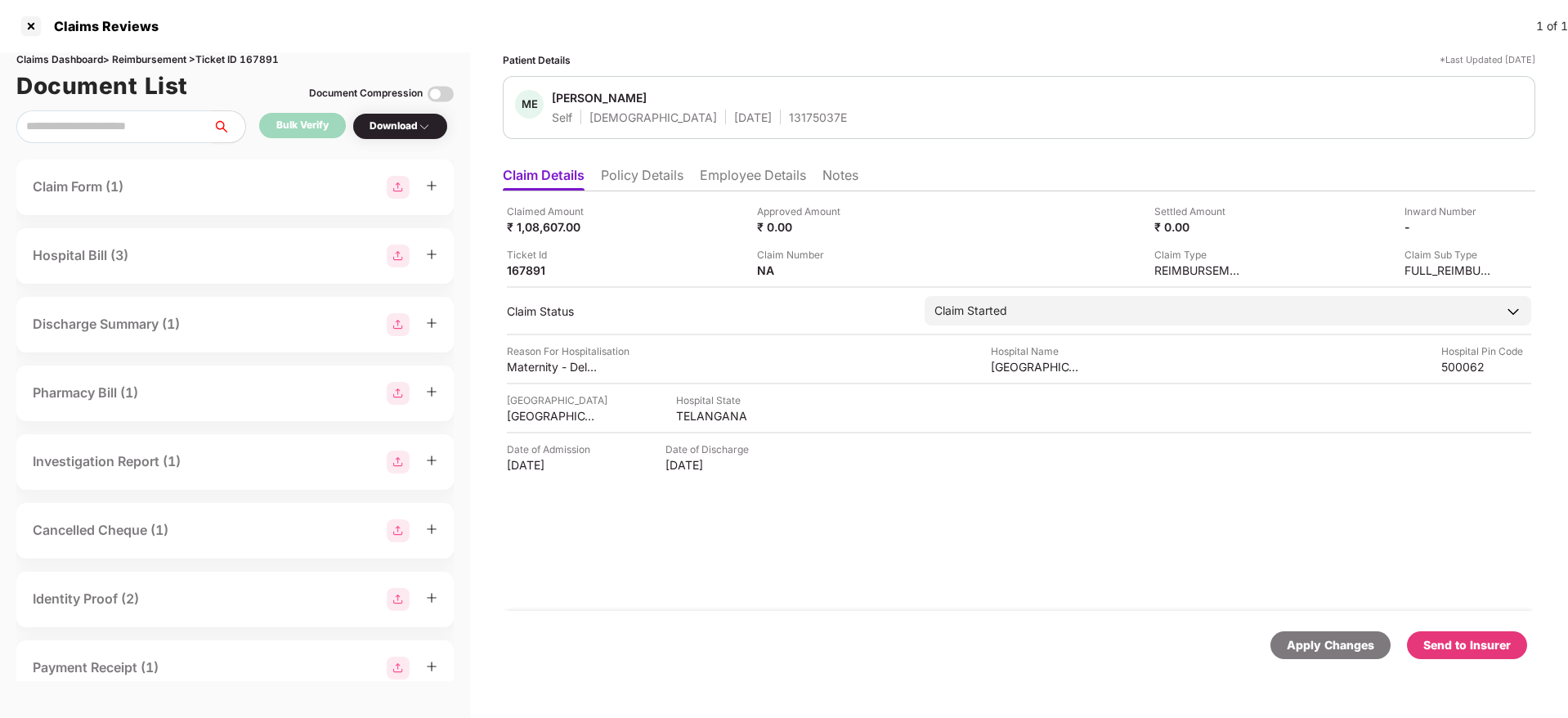
click at [1455, 651] on div "Send to Insurer" at bounding box center [1466, 645] width 87 height 18
click at [737, 174] on li "Employee Details" at bounding box center [753, 179] width 106 height 23
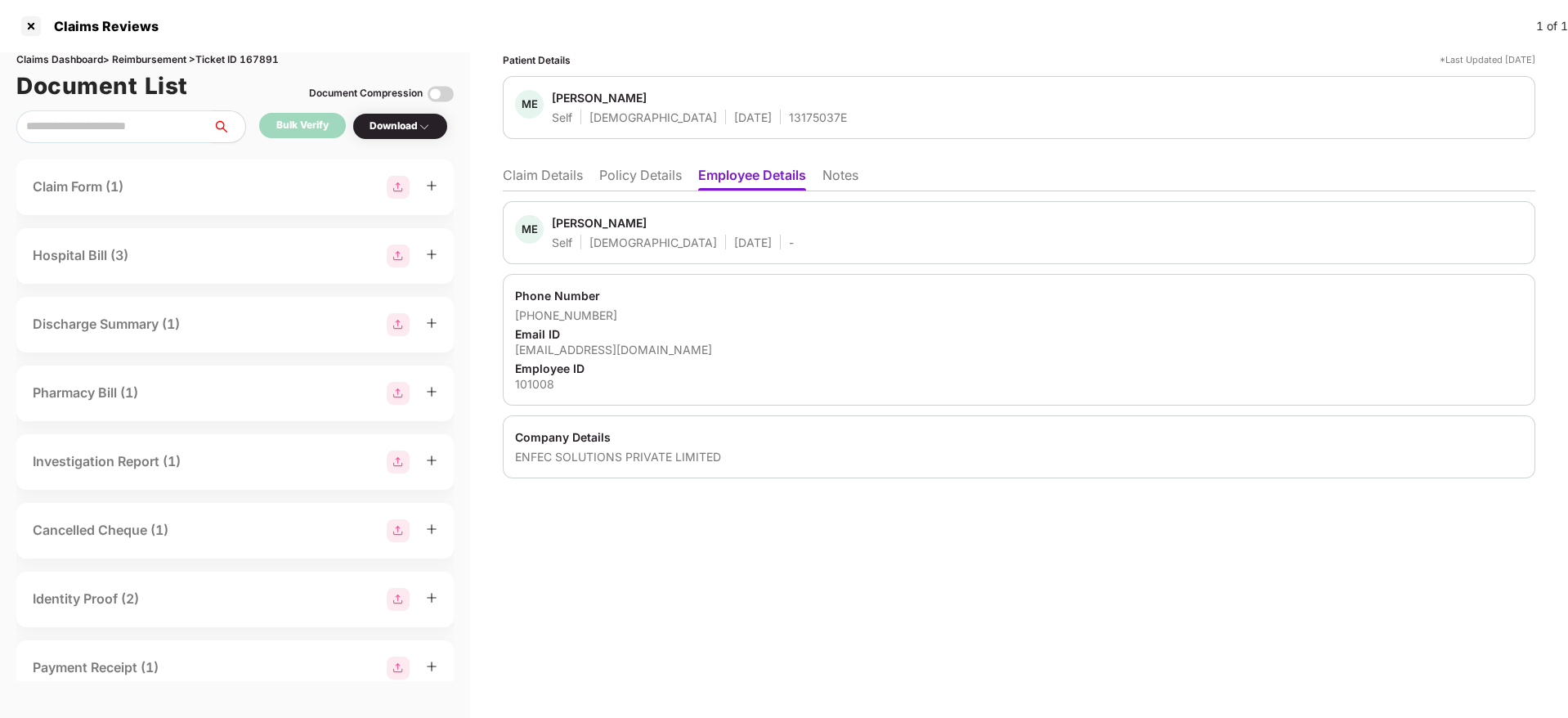
click at [617, 177] on li "Policy Details" at bounding box center [640, 179] width 83 height 23
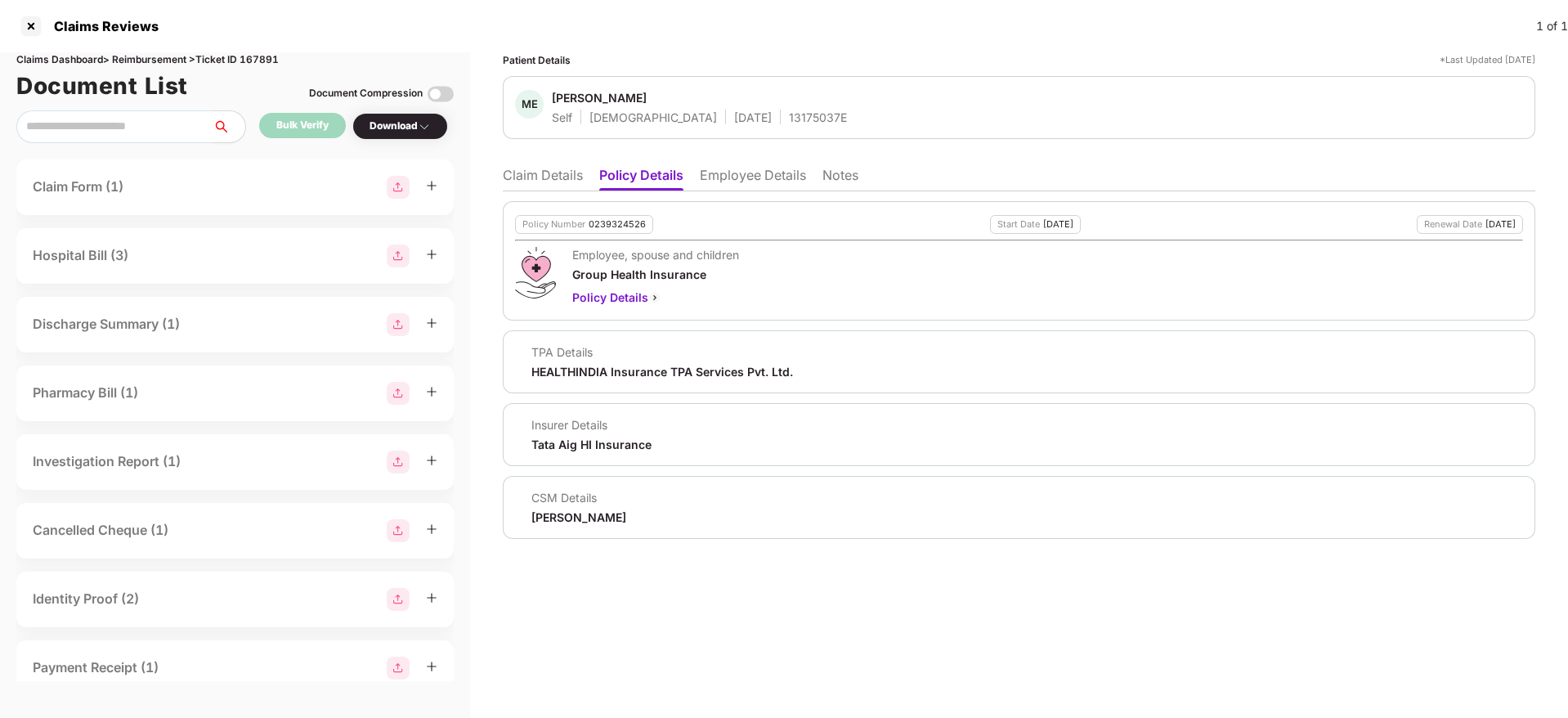
click at [550, 182] on li "Claim Details" at bounding box center [543, 179] width 80 height 23
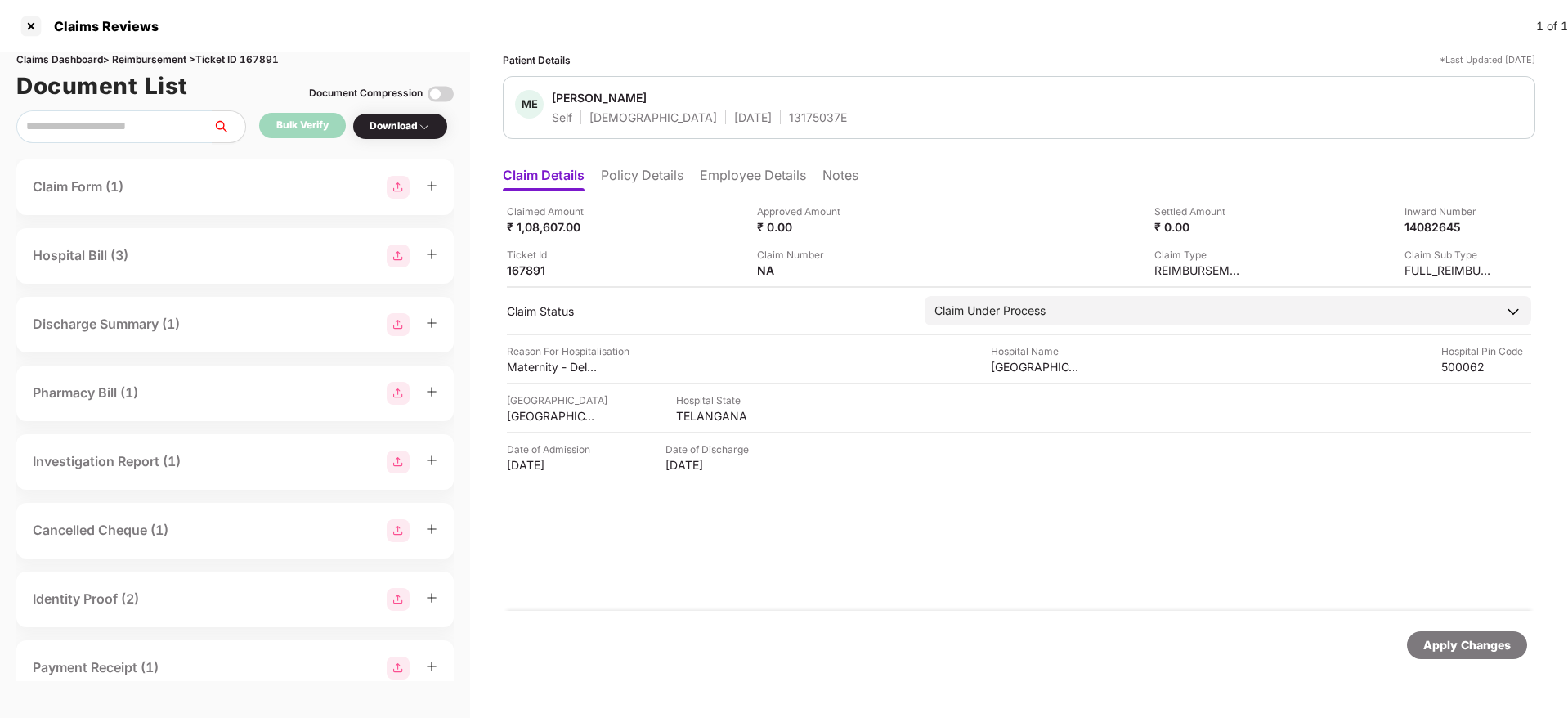
drag, startPoint x: 617, startPoint y: 166, endPoint x: 590, endPoint y: 172, distance: 27.7
click at [616, 166] on ul "Claim Details Policy Details Employee Details Notes" at bounding box center [1019, 175] width 1032 height 32
click at [683, 182] on li "Policy Details" at bounding box center [642, 179] width 83 height 23
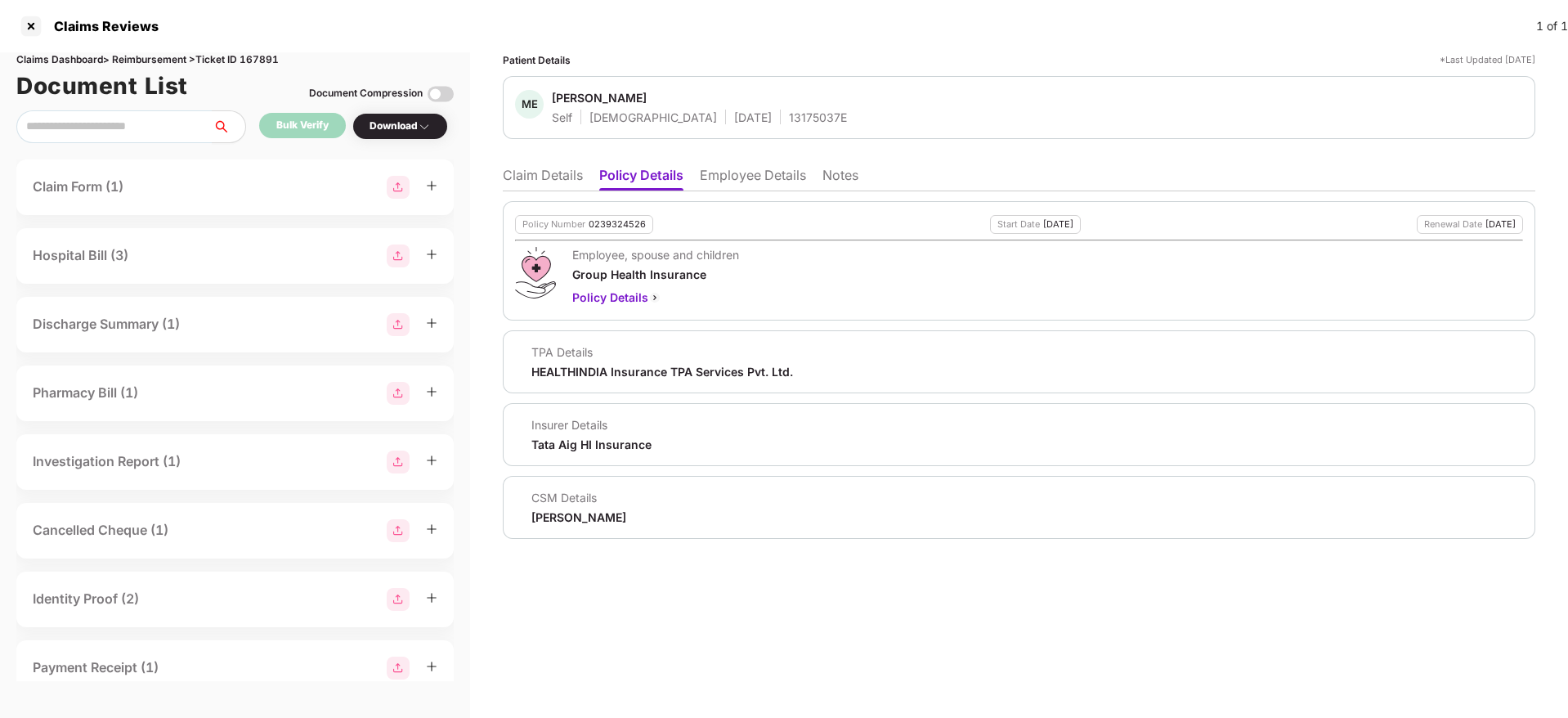
click at [568, 180] on li "Claim Details" at bounding box center [543, 179] width 80 height 23
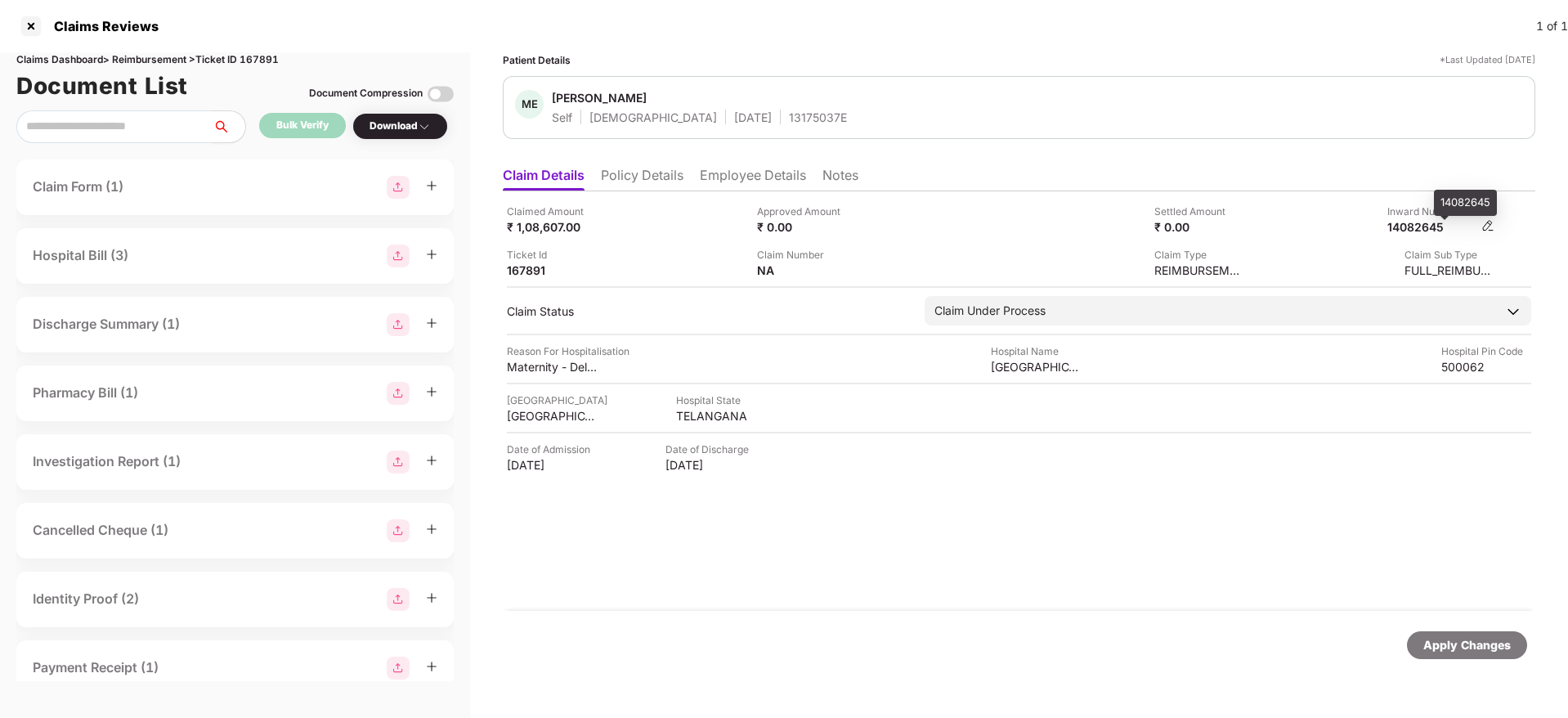
click at [1426, 227] on div "14082645" at bounding box center [1432, 226] width 90 height 15
click at [1421, 227] on div "14082645" at bounding box center [1432, 226] width 90 height 15
copy div "14082645"
click at [789, 121] on div "13175037E" at bounding box center [818, 116] width 58 height 15
click at [789, 122] on div "13175037E" at bounding box center [818, 116] width 58 height 15
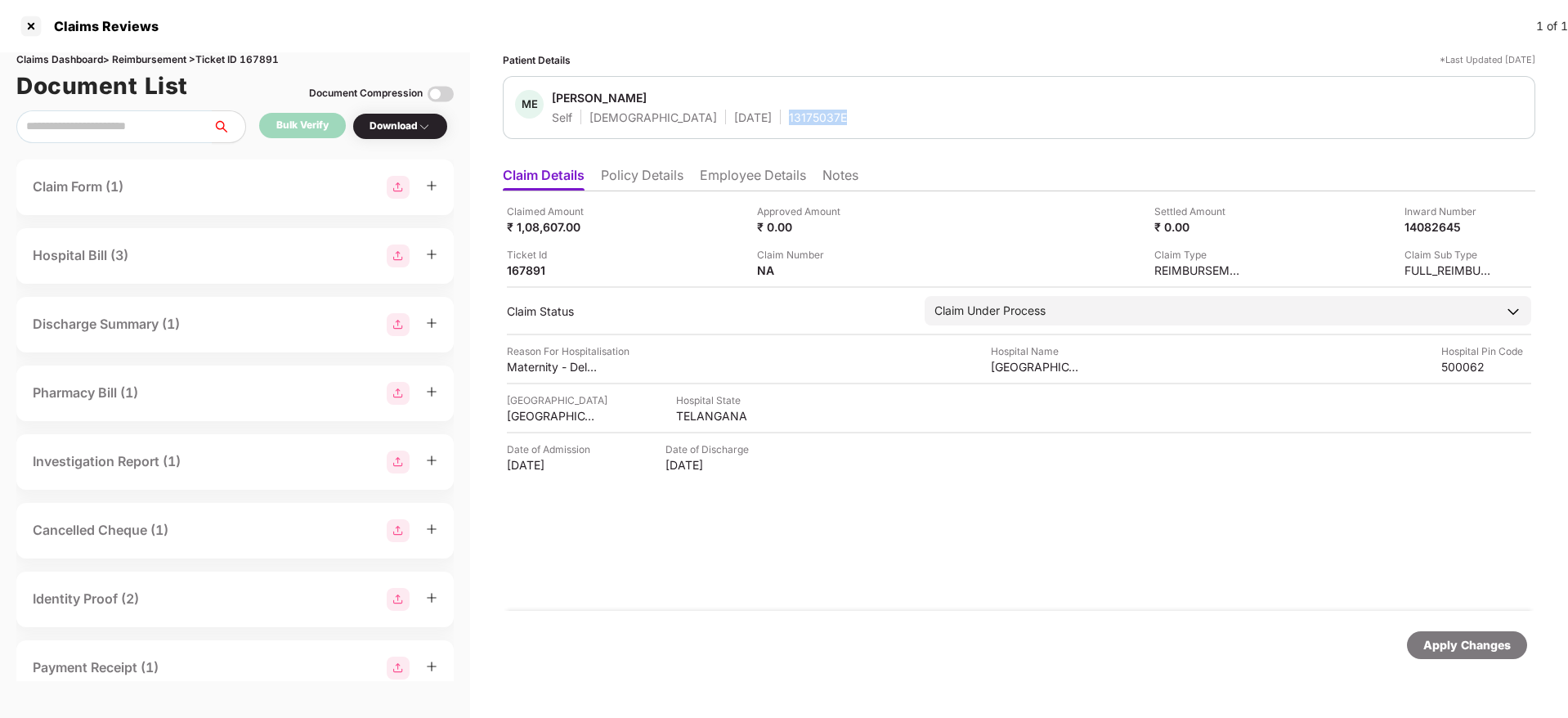
copy div "13175037E"
click at [756, 170] on li "Employee Details" at bounding box center [753, 179] width 106 height 23
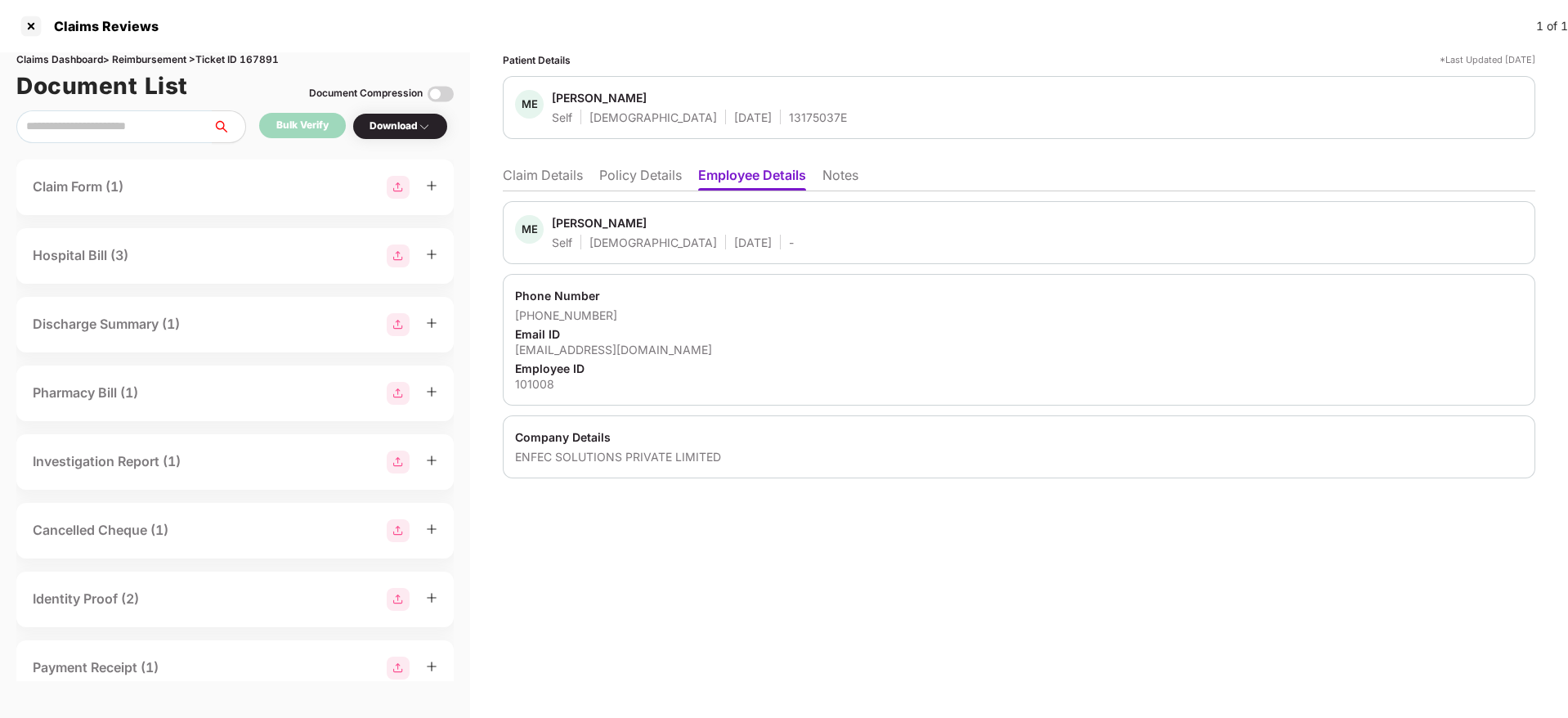
drag, startPoint x: 551, startPoint y: 174, endPoint x: 618, endPoint y: 159, distance: 68.7
click at [552, 174] on li "Claim Details" at bounding box center [543, 179] width 80 height 23
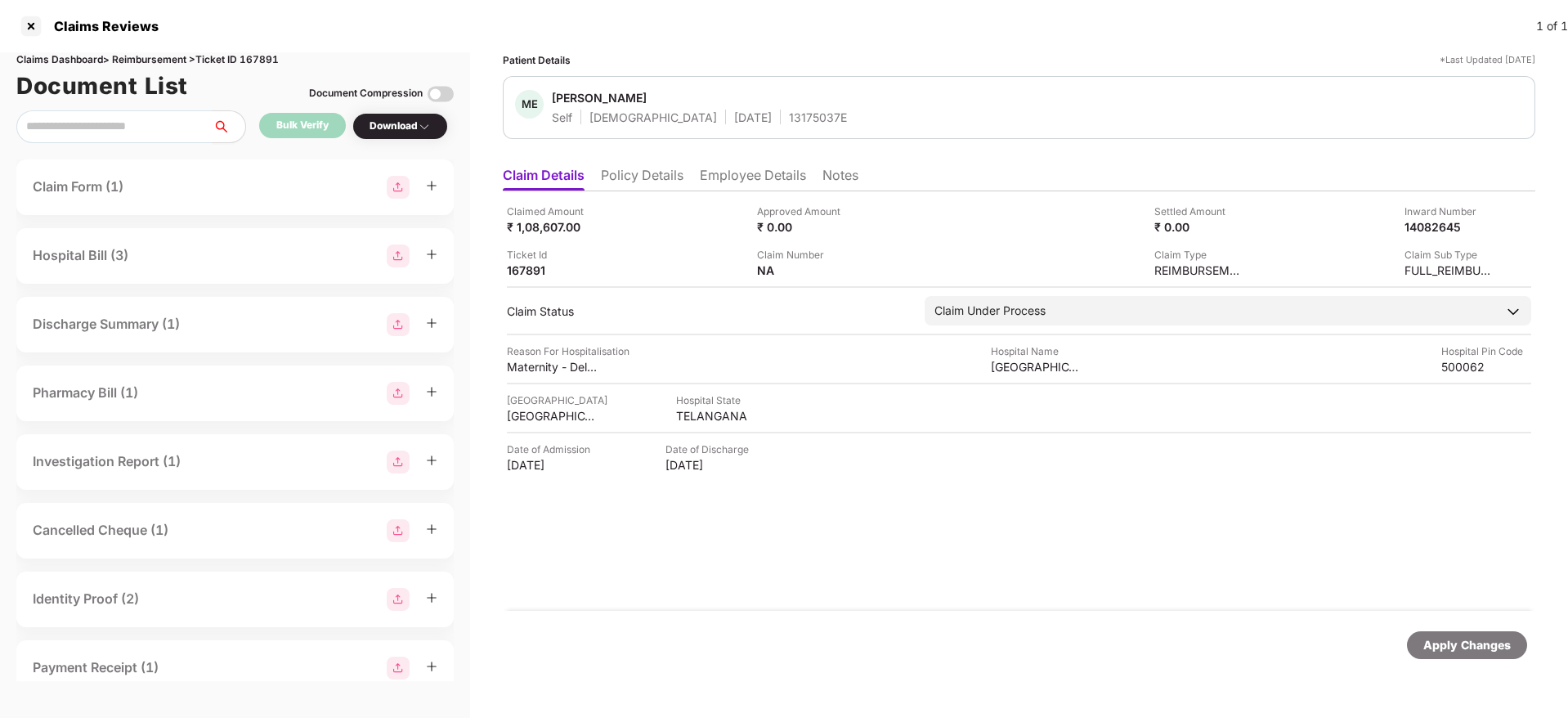
click at [627, 165] on ul "Claim Details Policy Details Employee Details Notes" at bounding box center [1019, 175] width 1032 height 32
drag, startPoint x: 637, startPoint y: 189, endPoint x: 660, endPoint y: 177, distance: 25.9
click at [637, 189] on li "Policy Details" at bounding box center [642, 179] width 83 height 23
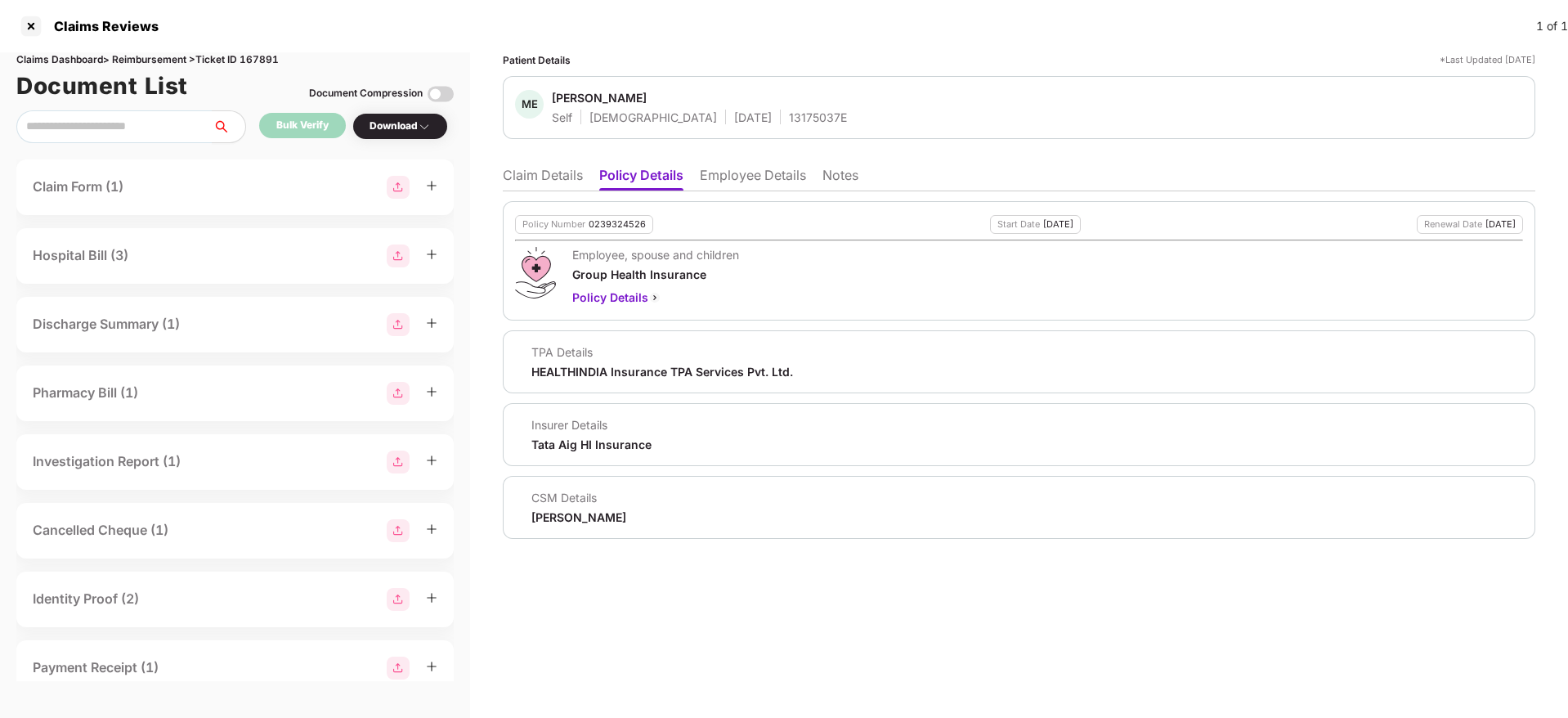
click at [550, 180] on li "Claim Details" at bounding box center [543, 179] width 80 height 23
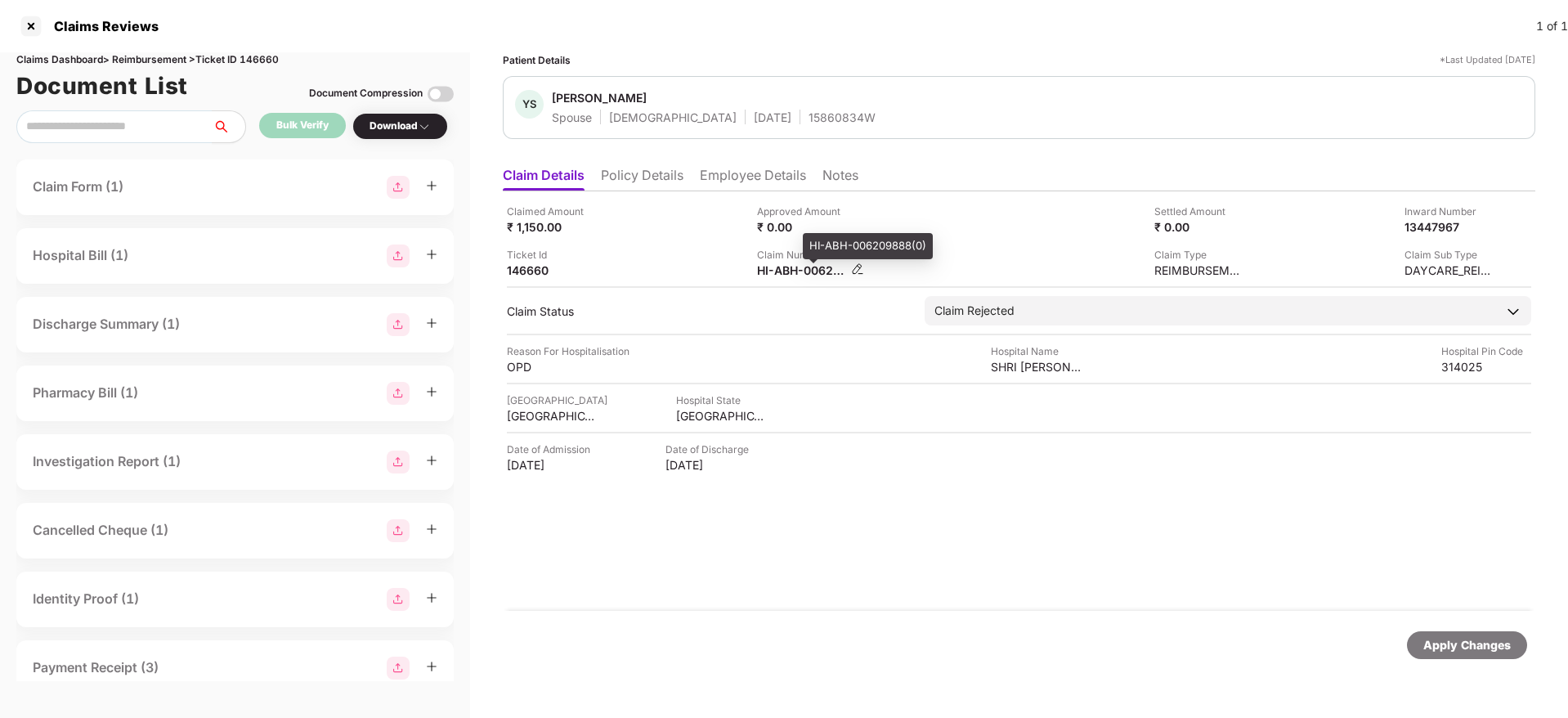
click at [780, 267] on div "HI-ABH-006209888(0)" at bounding box center [802, 270] width 90 height 15
click at [781, 267] on div "HI-ABH-006209888(0)" at bounding box center [802, 270] width 90 height 15
copy div
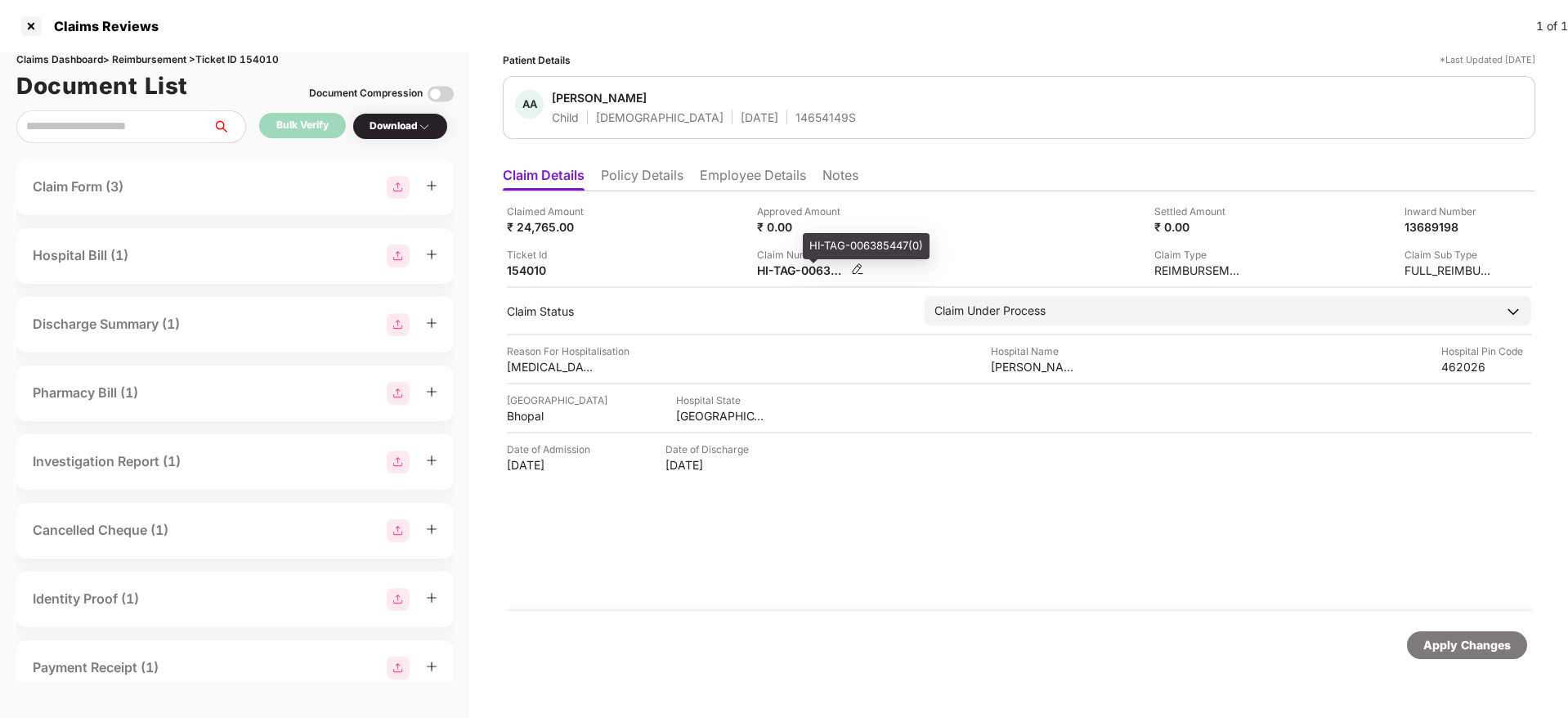
click at [774, 274] on div "HI-TAG-006385447(0)" at bounding box center [802, 270] width 90 height 15
click at [775, 279] on div "Claimed Amount ₹ 24,765.00 Approved Amount ₹ 0.00 Settled Amount ₹ 0.00 Inward …" at bounding box center [1019, 400] width 1032 height 419
copy div "HI-TAG-006385447(0) Claim Type REIMBURSEMENT Claim Sub Type FULL_REIMBURSEMENT"
click at [917, 221] on div "Approved Amount ₹ 0.00" at bounding box center [876, 219] width 238 height 31
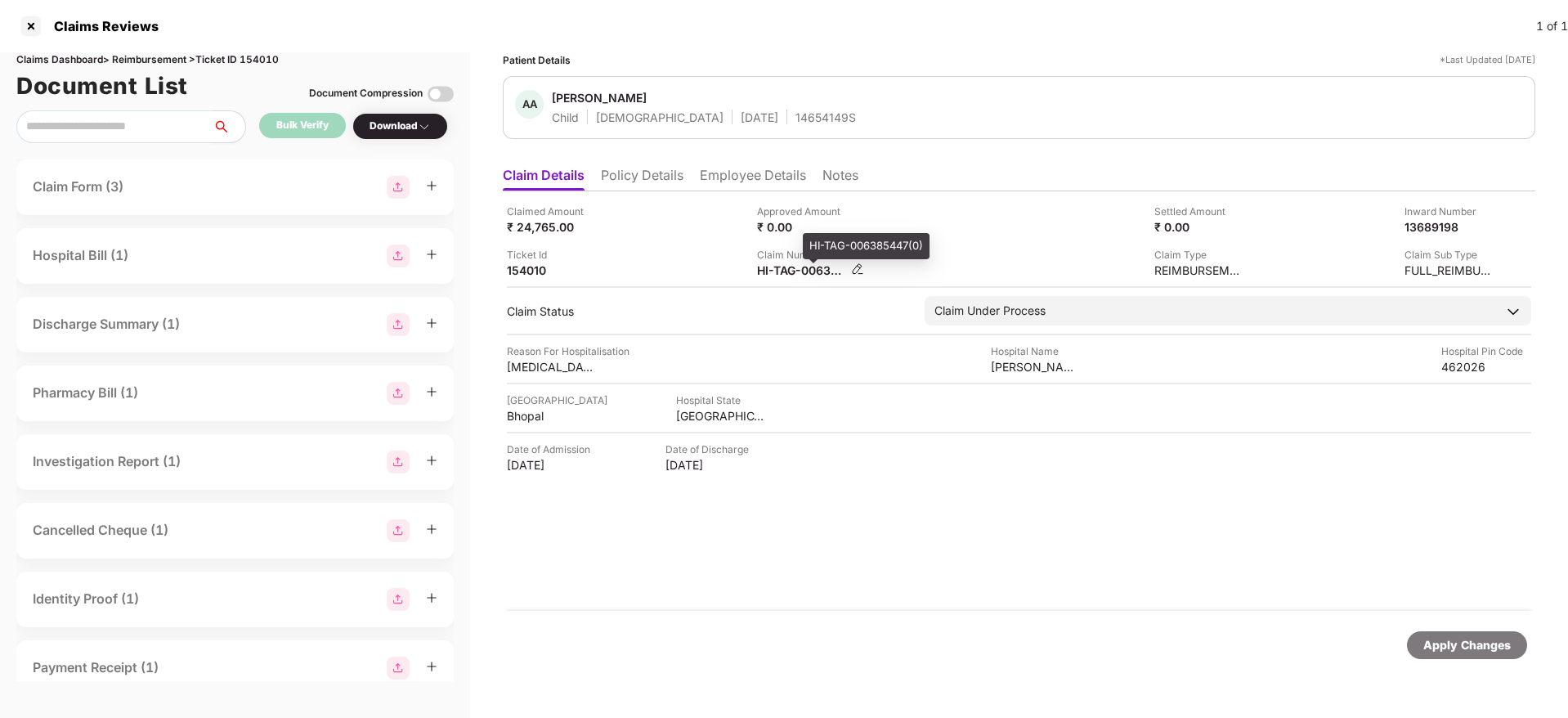
click at [787, 267] on div "HI-TAG-006385447(0)" at bounding box center [802, 270] width 90 height 15
copy div
click at [791, 270] on div "HI-TAG-006458217(0)" at bounding box center [802, 270] width 90 height 15
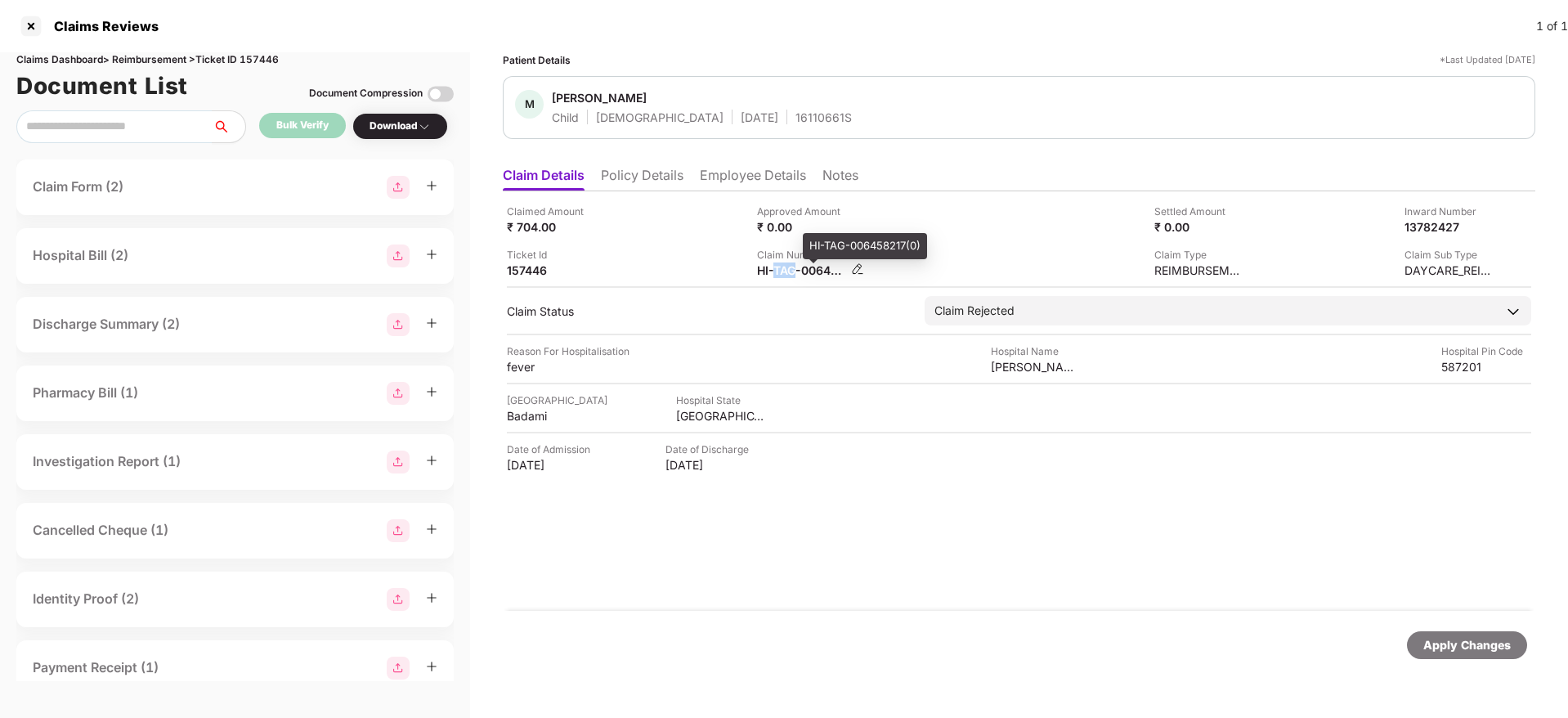
click at [791, 269] on div "HI-TAG-006458217(0)" at bounding box center [802, 270] width 90 height 15
copy div
drag, startPoint x: 790, startPoint y: 278, endPoint x: 790, endPoint y: 263, distance: 15.0
click at [790, 277] on div "Claimed Amount ₹ 4,702.00 Approved Amount ₹ 0.00 Settled Amount ₹ 0.00 Inward N…" at bounding box center [1019, 400] width 1032 height 419
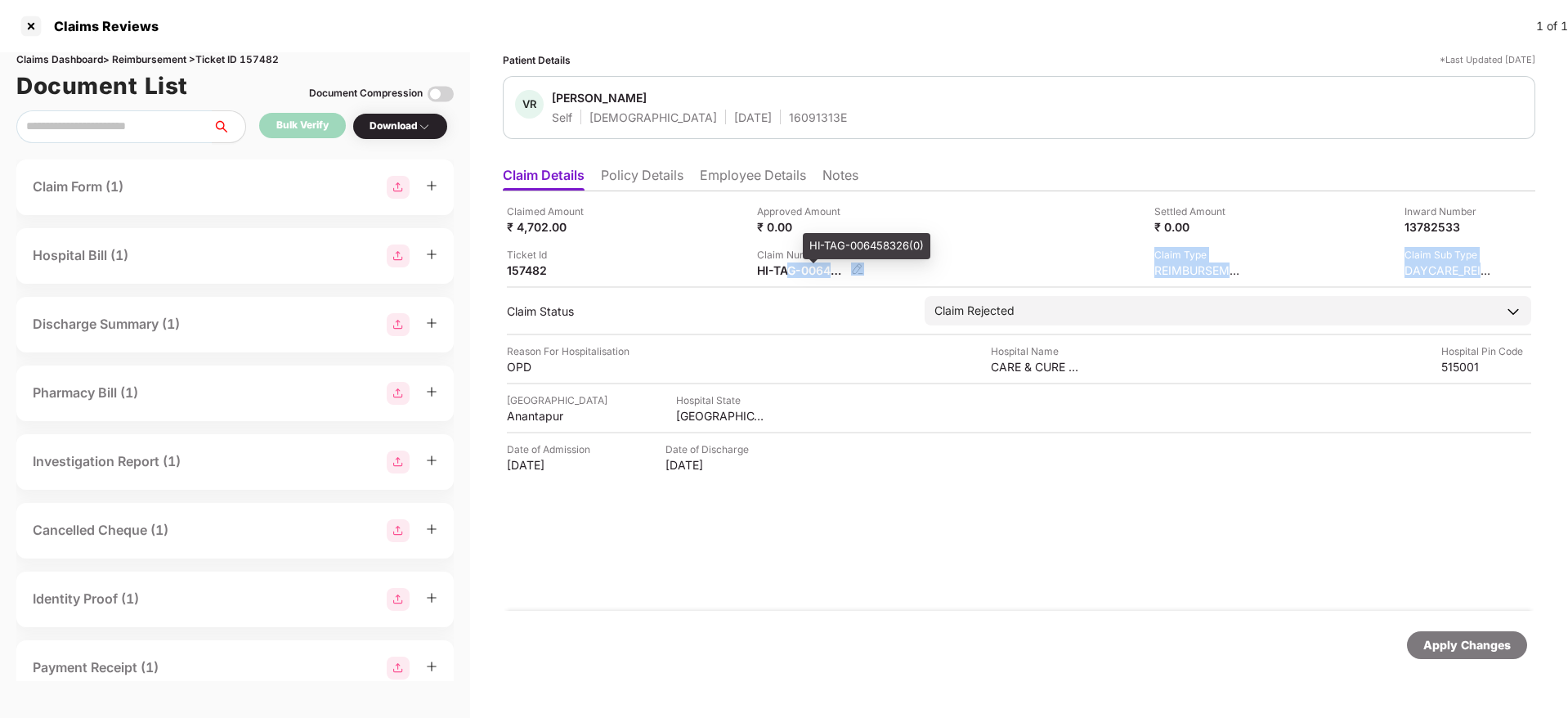
click at [790, 263] on div "HI-TAG-006458326(0)" at bounding box center [802, 270] width 90 height 15
click at [793, 270] on div "HI-ABH-006456022(0)" at bounding box center [802, 270] width 90 height 15
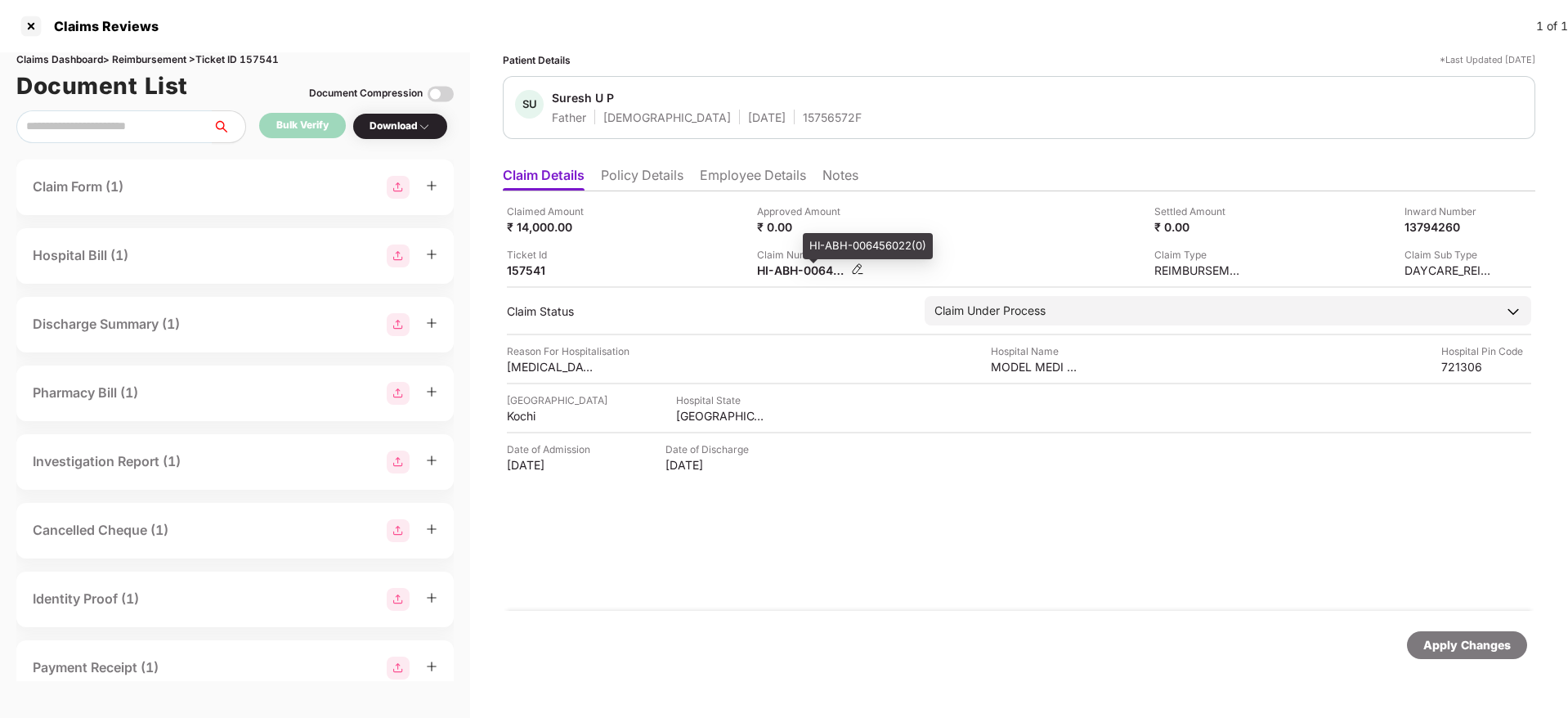
click at [793, 270] on div "HI-ABH-006456022(0)" at bounding box center [802, 270] width 90 height 15
copy div
click at [792, 272] on div "HI-TAG-006402207(0)" at bounding box center [802, 270] width 90 height 15
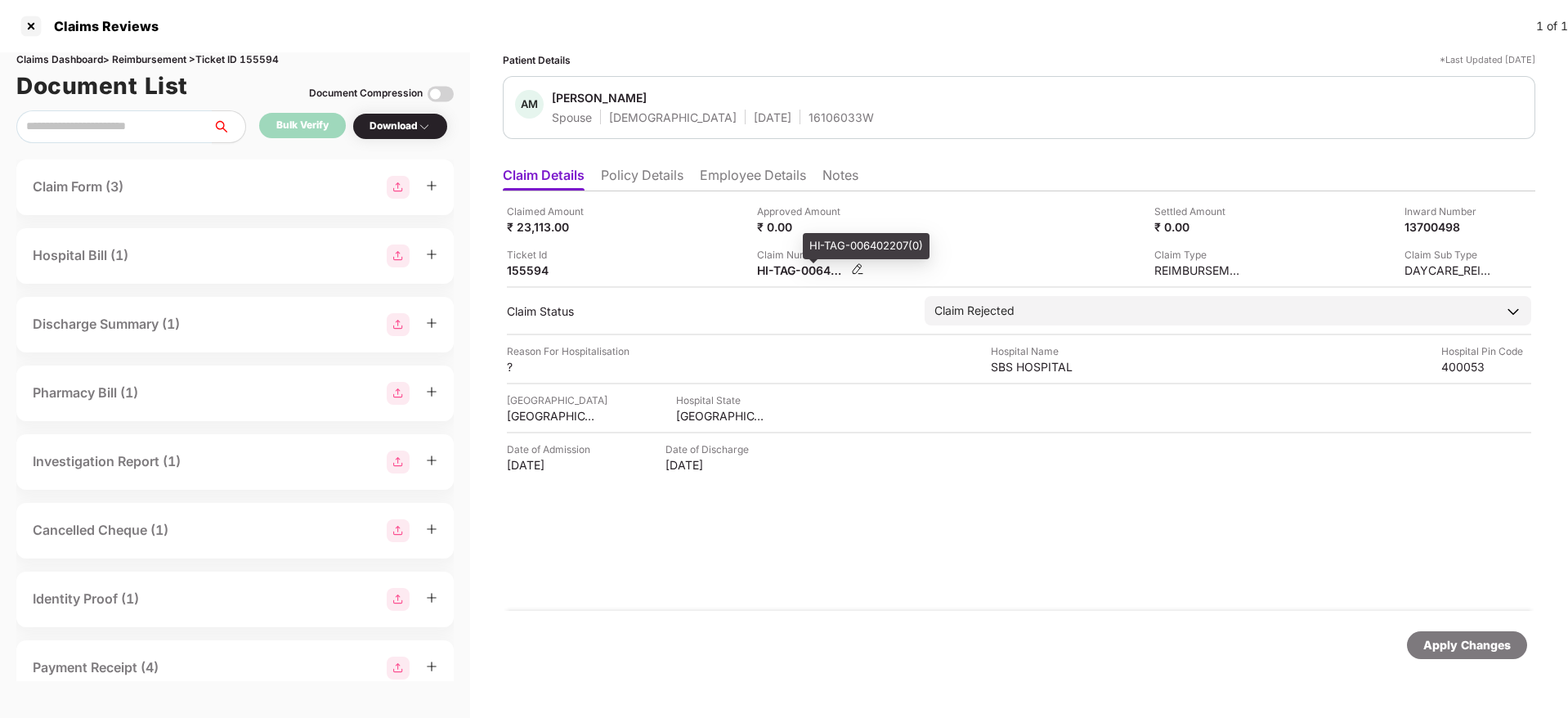
copy div
click at [793, 267] on div "HI-OIC-006495955(0)" at bounding box center [802, 270] width 90 height 15
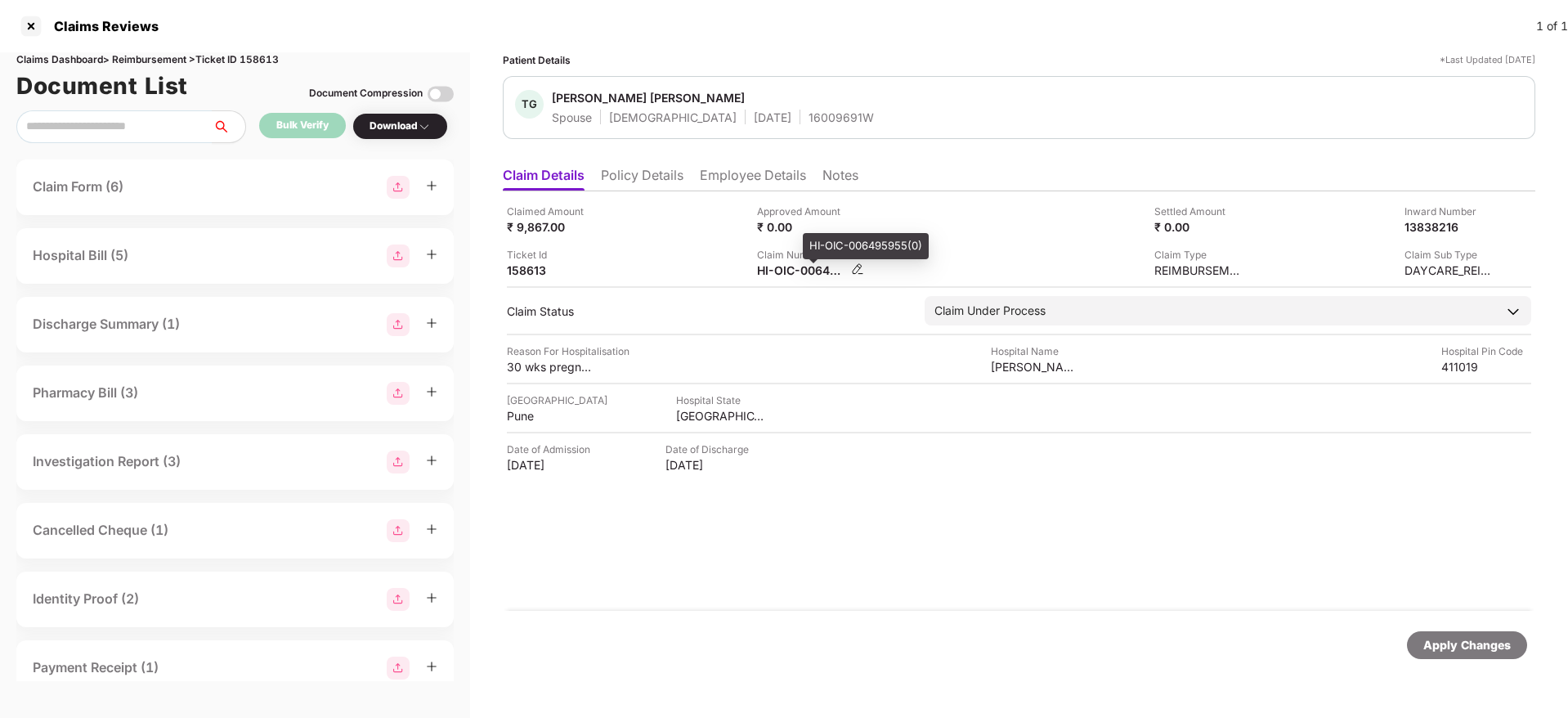
click at [793, 267] on div "HI-OIC-006495955(0)" at bounding box center [802, 270] width 90 height 15
copy div
click at [796, 265] on div "HI-TAG-006481637(0)" at bounding box center [802, 270] width 90 height 15
click at [796, 264] on div "HI-TAG-006481637(0)" at bounding box center [802, 270] width 90 height 15
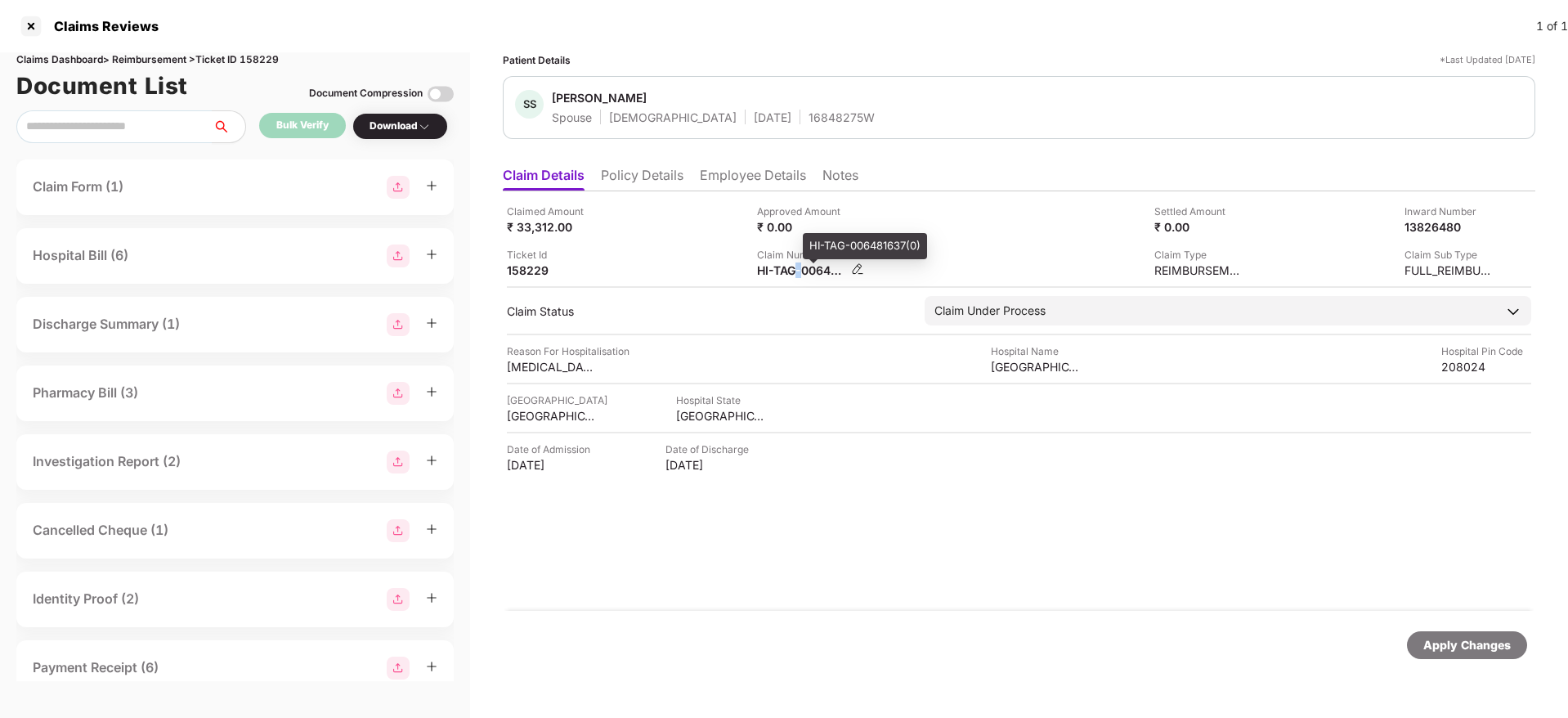
click at [794, 263] on div "HI-TAG-006481637(0)" at bounding box center [802, 270] width 90 height 15
click at [788, 264] on div "HI-TAG-006481637(0)" at bounding box center [802, 270] width 90 height 15
copy div
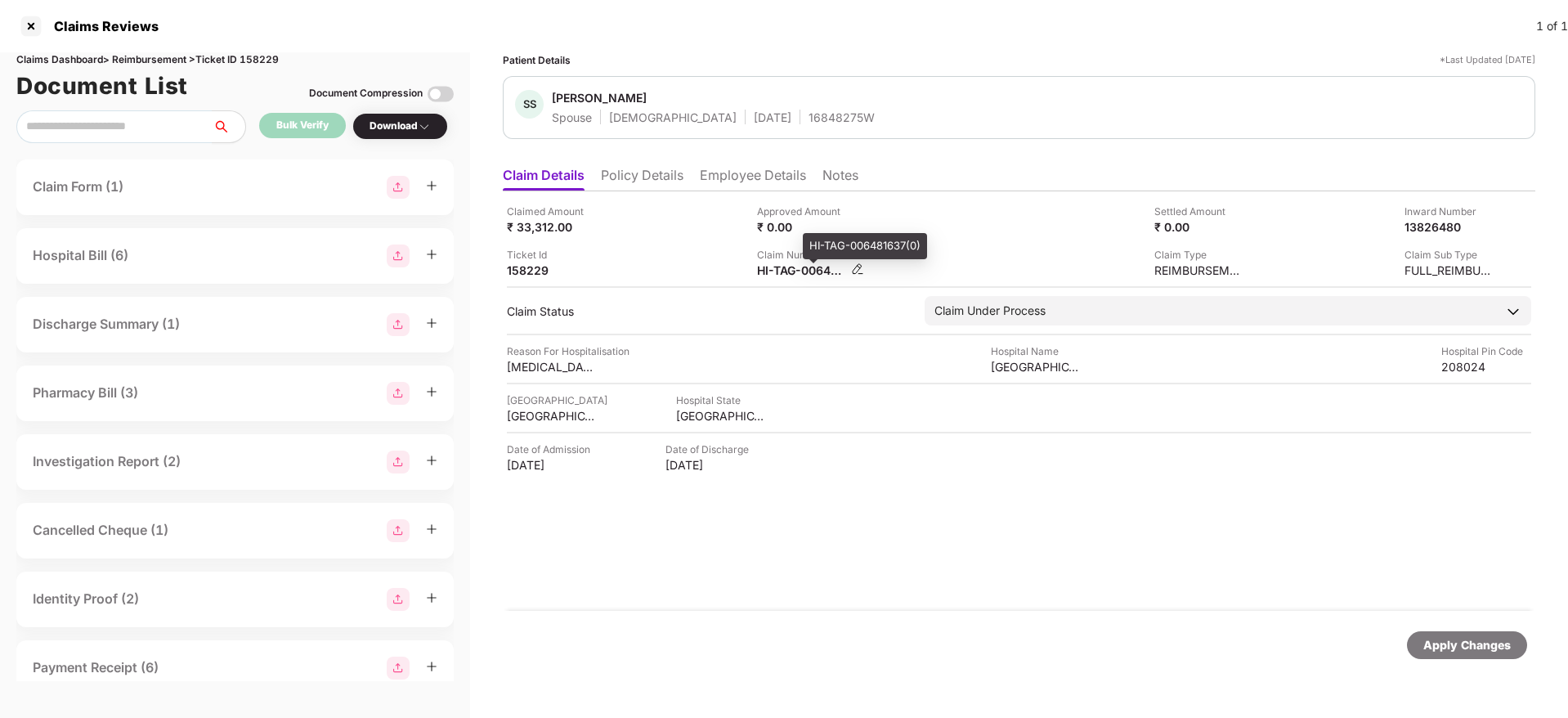
click at [790, 265] on div "HI-TAG-006481637(0)" at bounding box center [802, 270] width 90 height 15
click at [775, 265] on div "HI-OIC-006524478(0)" at bounding box center [802, 270] width 90 height 15
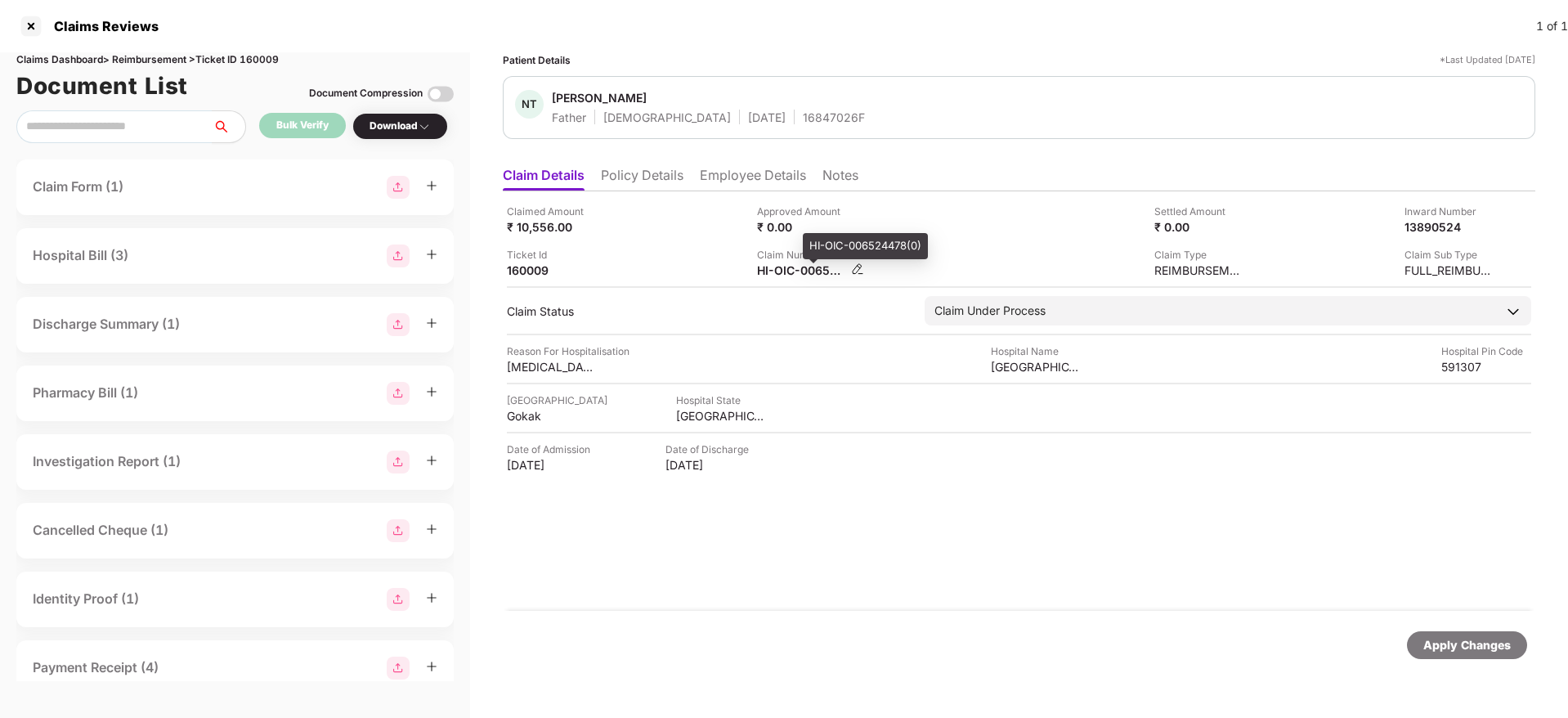
click at [775, 265] on div "HI-OIC-006524478(0)" at bounding box center [802, 270] width 90 height 15
copy div
click at [778, 272] on div "HI-TAG-006529392(0)" at bounding box center [802, 270] width 90 height 15
click at [778, 272] on div "HI-TAG-006529392(0)" at bounding box center [802, 270] width 90 height 15
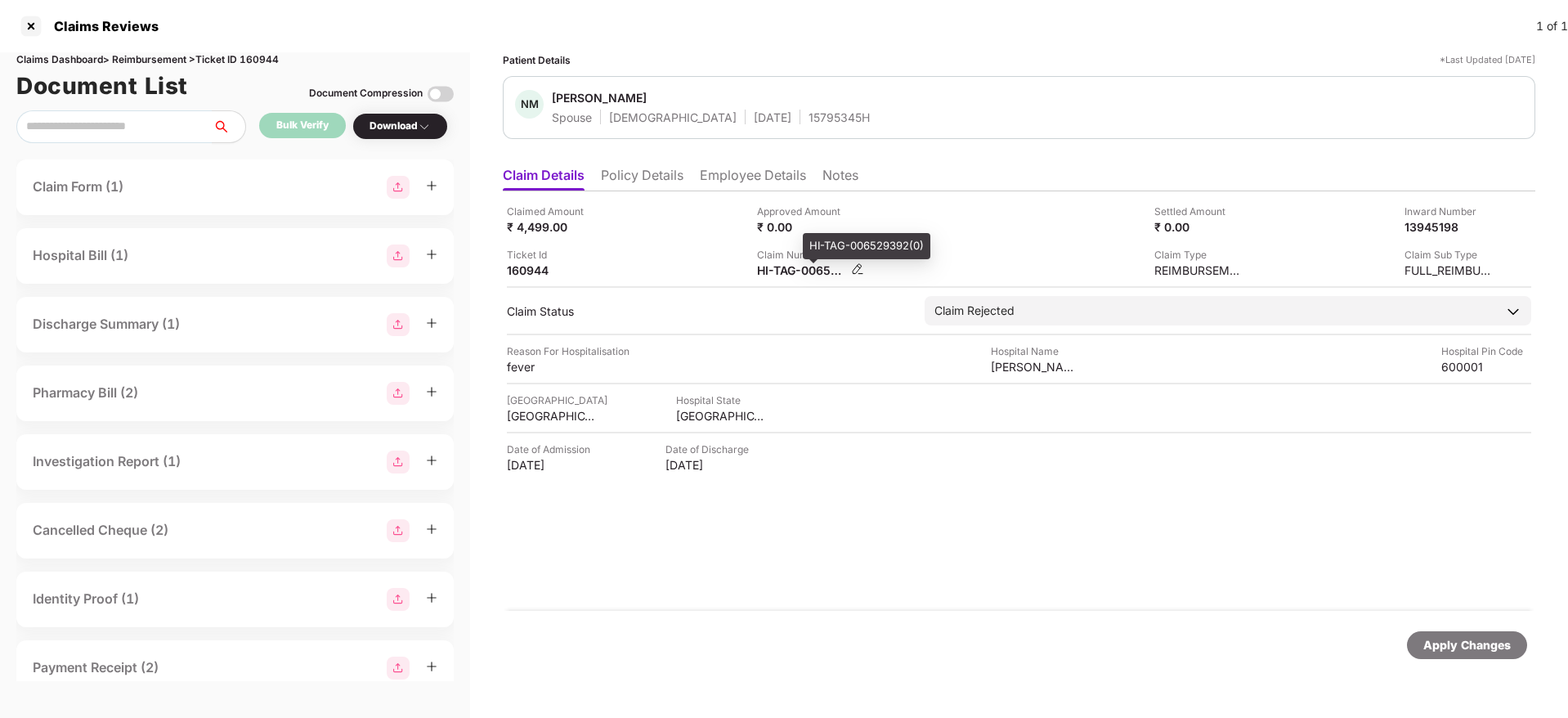
copy div
click at [942, 252] on div "Claim Number HI-TAG-006529392(0)" at bounding box center [876, 262] width 238 height 31
click at [802, 269] on div "HI-TAG-006529543(0)" at bounding box center [802, 270] width 90 height 15
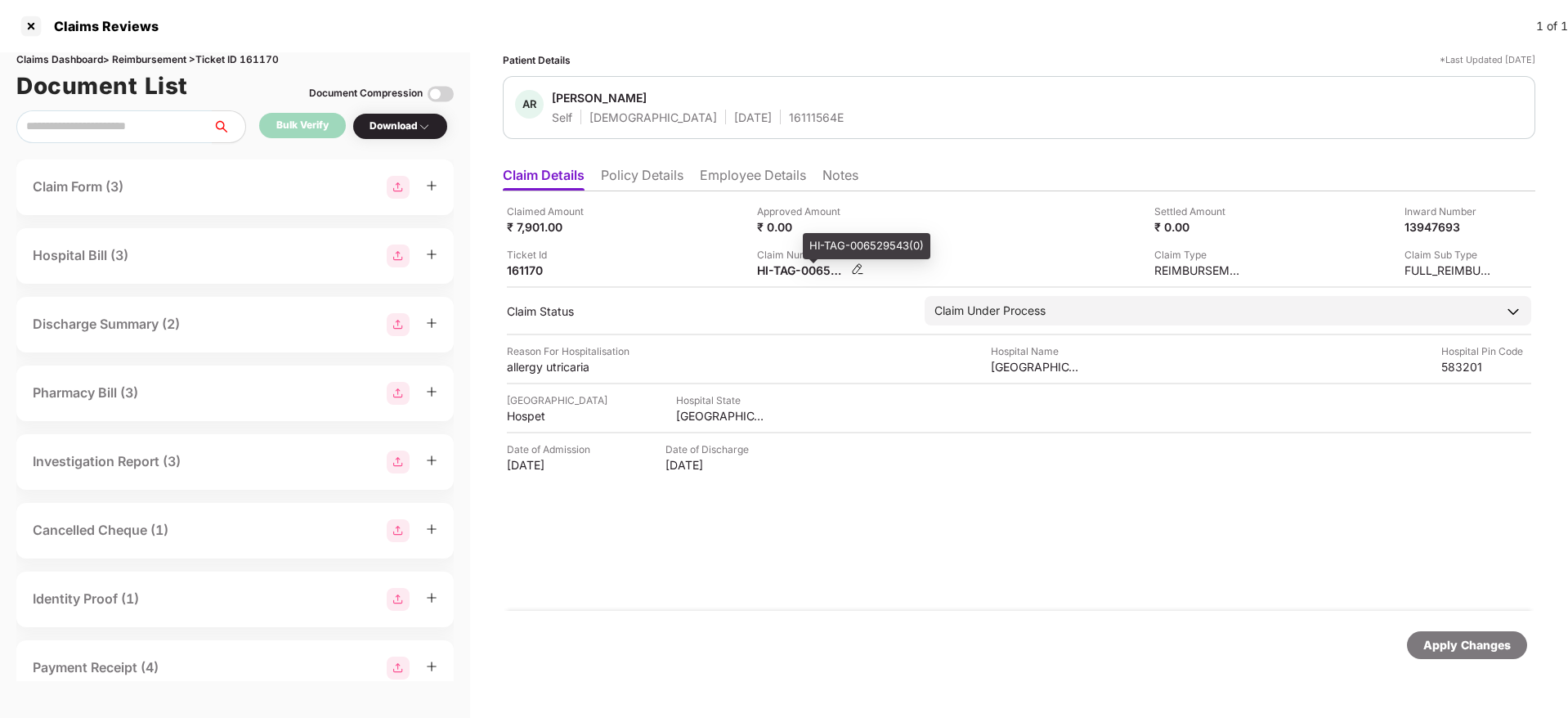
copy div
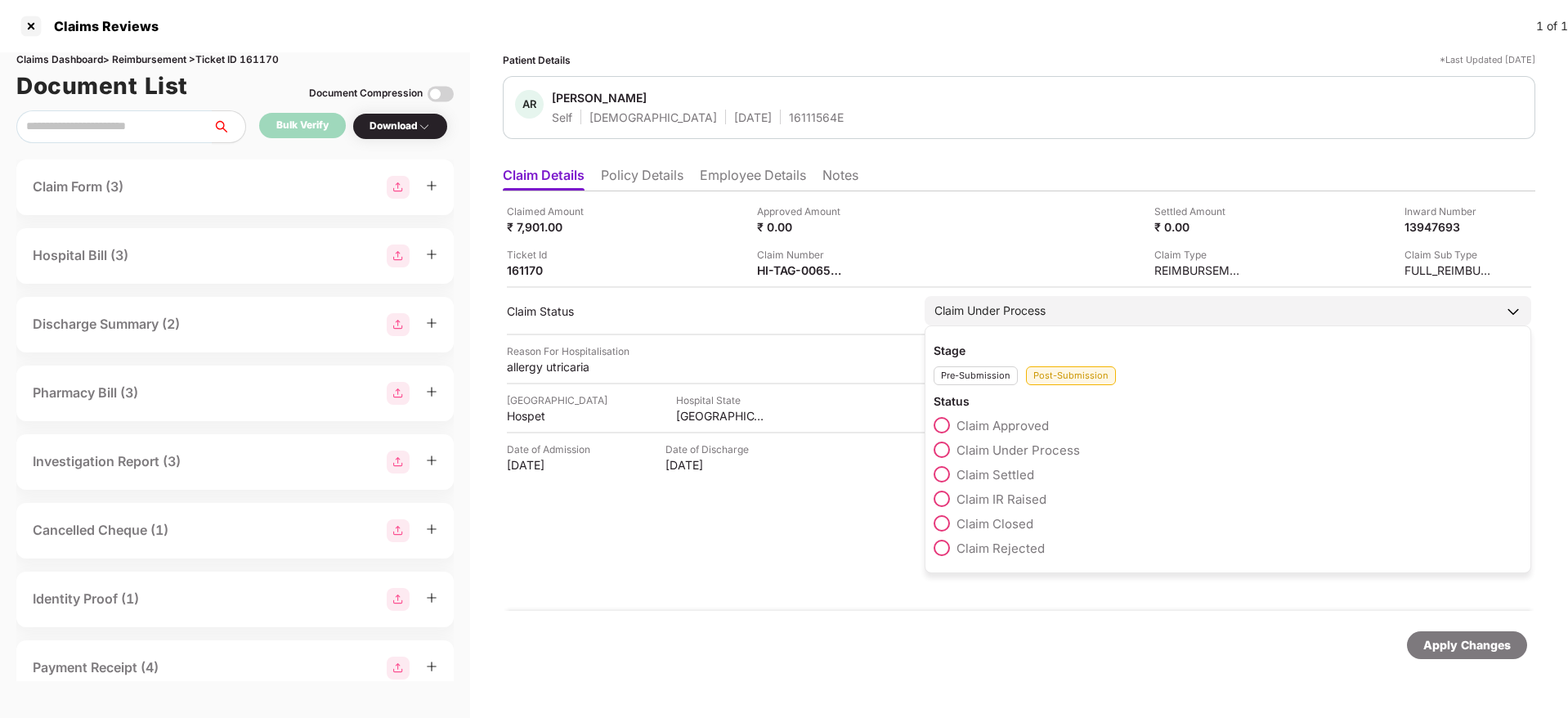
click at [948, 545] on span at bounding box center [941, 548] width 16 height 16
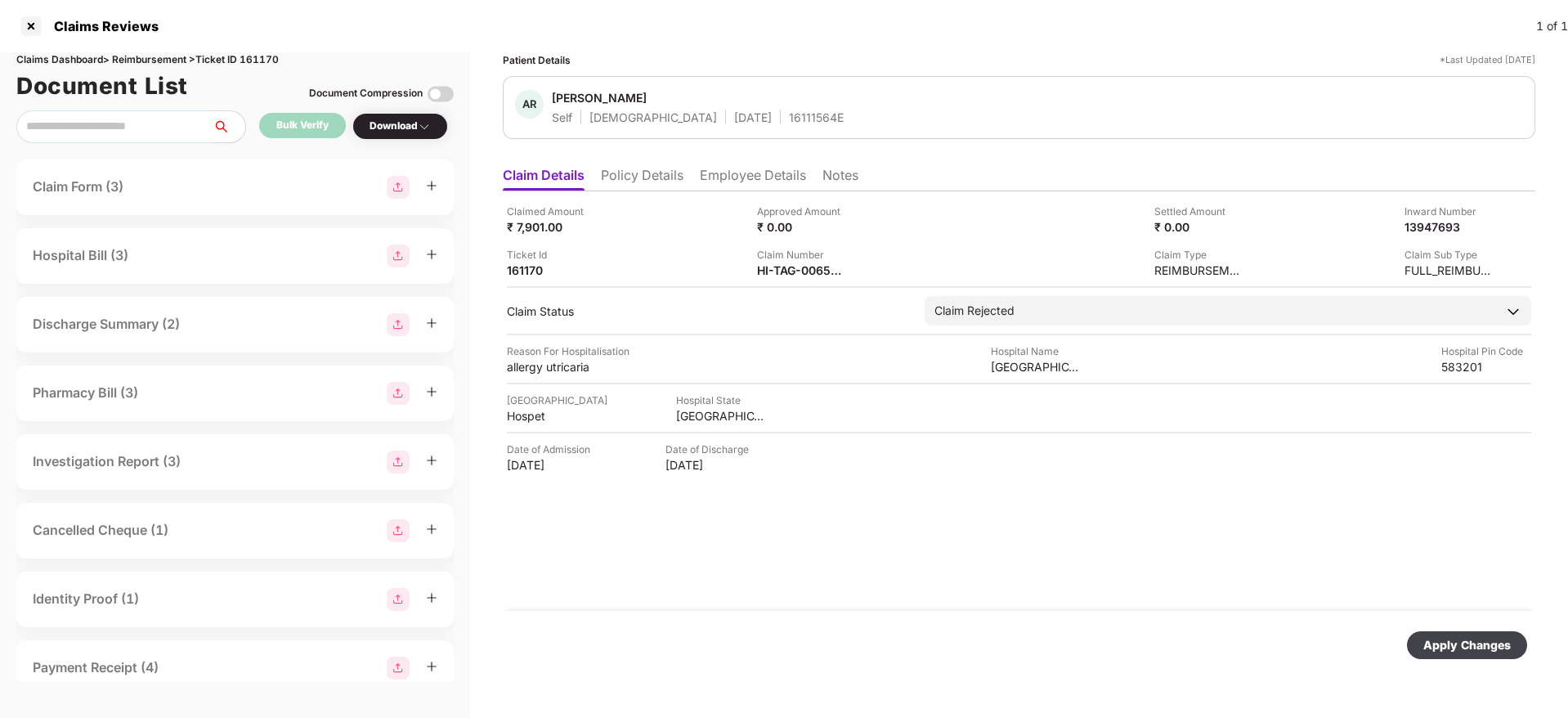
click at [1444, 643] on div "Apply Changes" at bounding box center [1466, 645] width 87 height 18
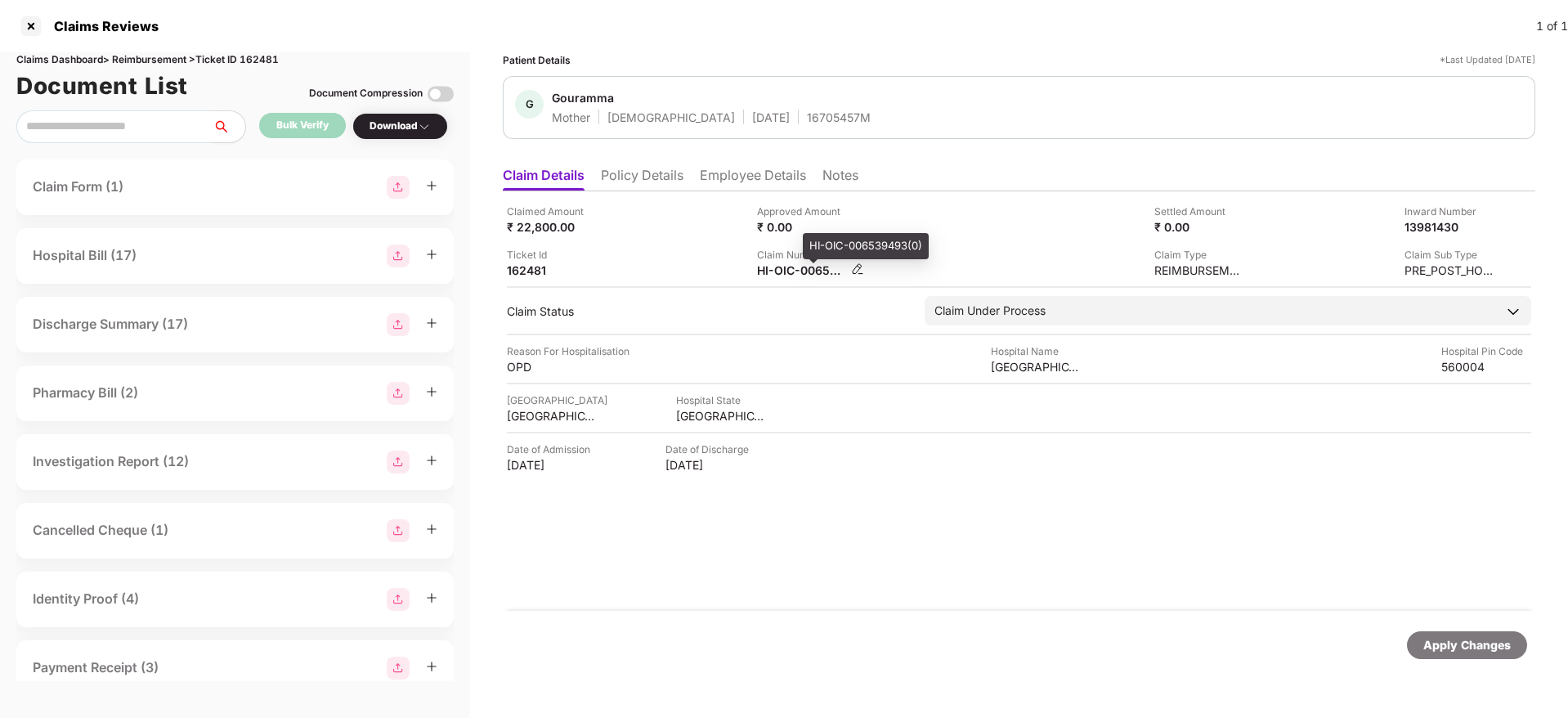
click at [782, 267] on div "HI-OIC-006539493(0)" at bounding box center [802, 270] width 90 height 15
copy div
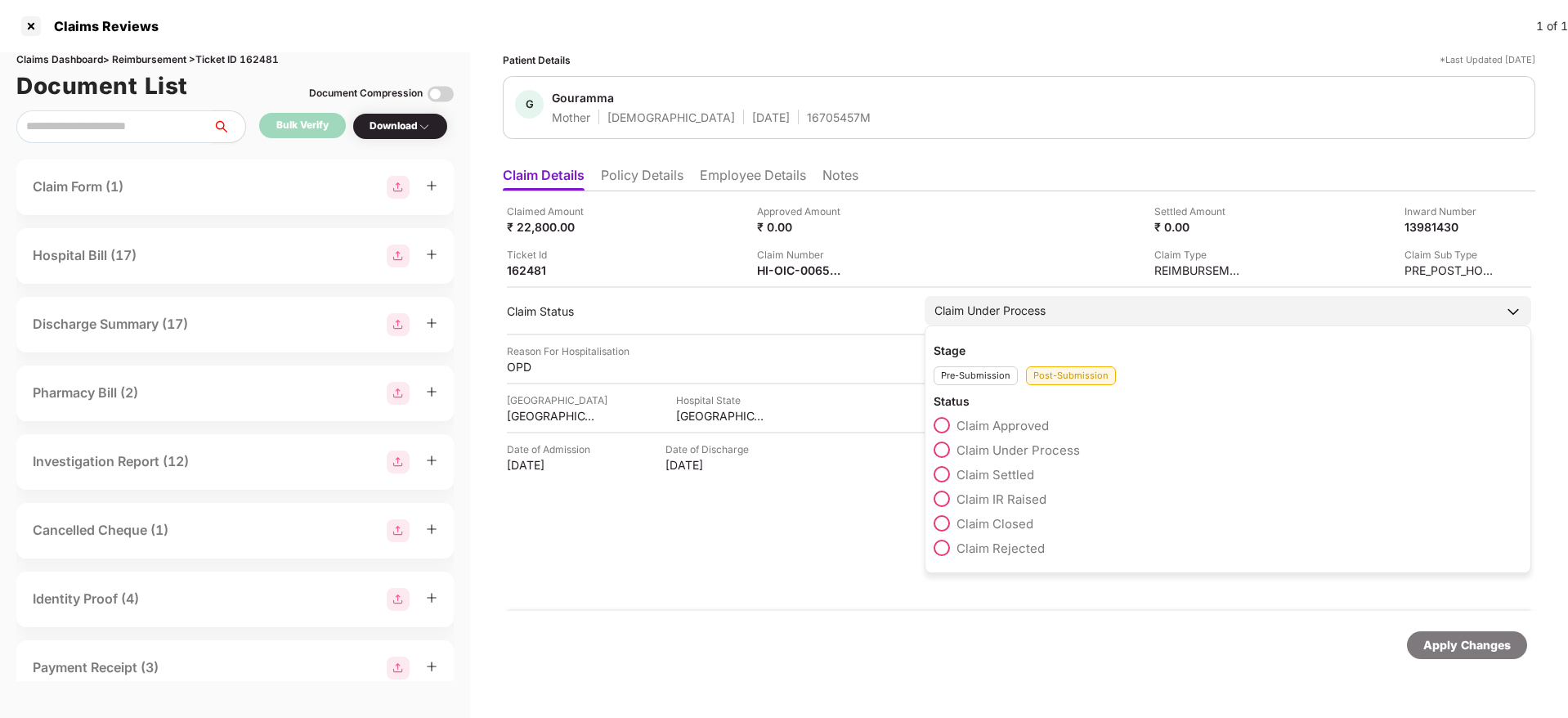
click at [940, 548] on span at bounding box center [941, 548] width 16 height 16
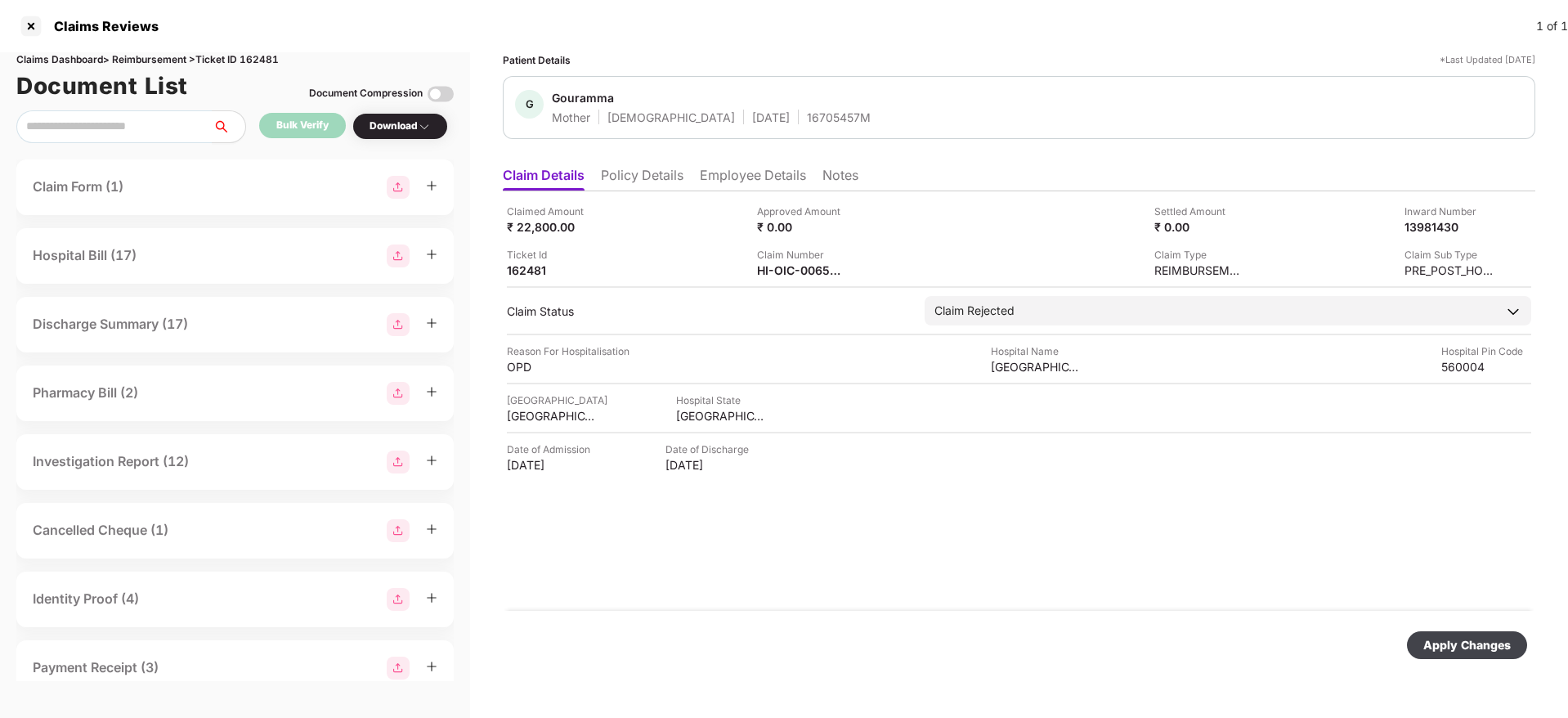
drag, startPoint x: 1478, startPoint y: 643, endPoint x: 1441, endPoint y: 643, distance: 37.0
click at [1476, 643] on div "Apply Changes" at bounding box center [1466, 645] width 87 height 18
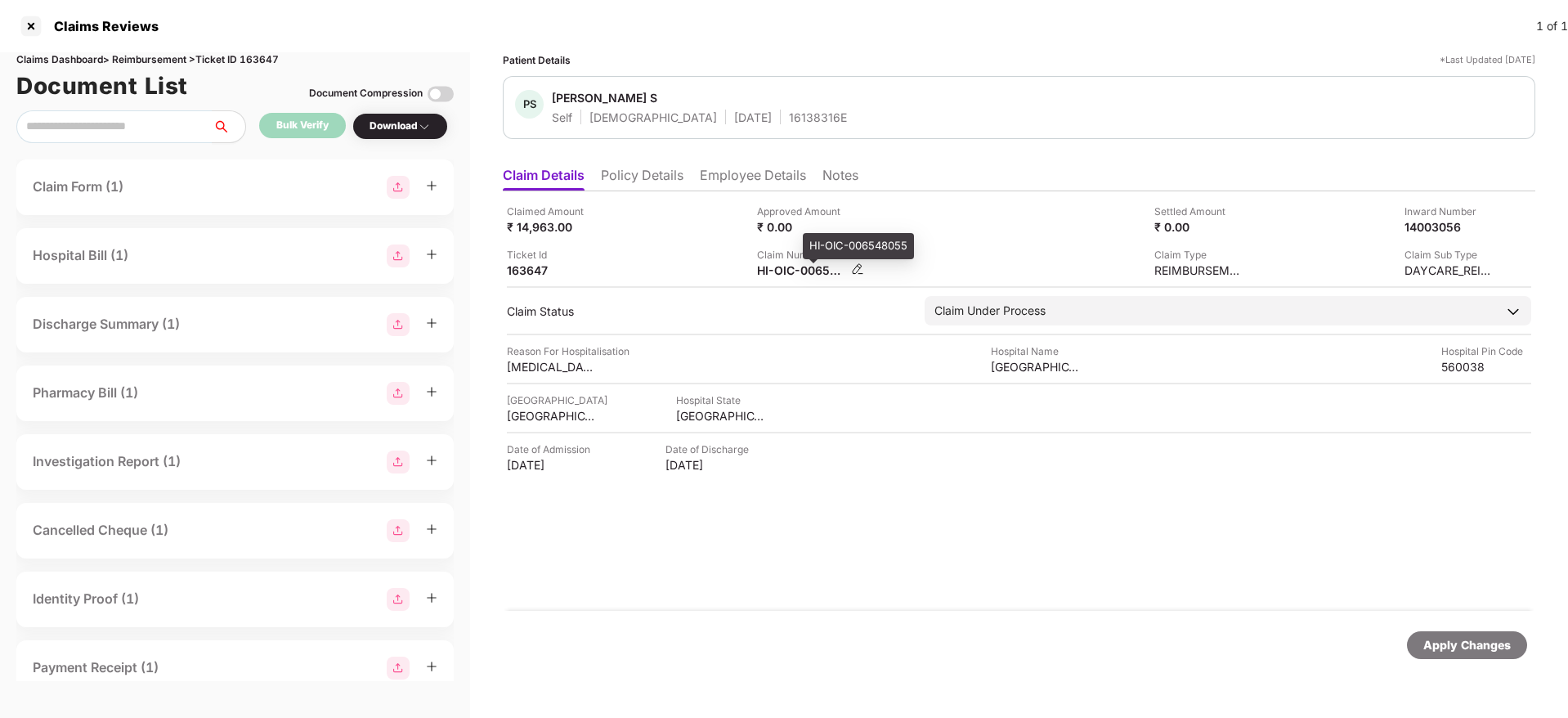
click at [792, 269] on div "HI-OIC-006548055" at bounding box center [802, 270] width 90 height 15
copy div
click at [622, 262] on div "Ticket Id 163647" at bounding box center [626, 262] width 238 height 31
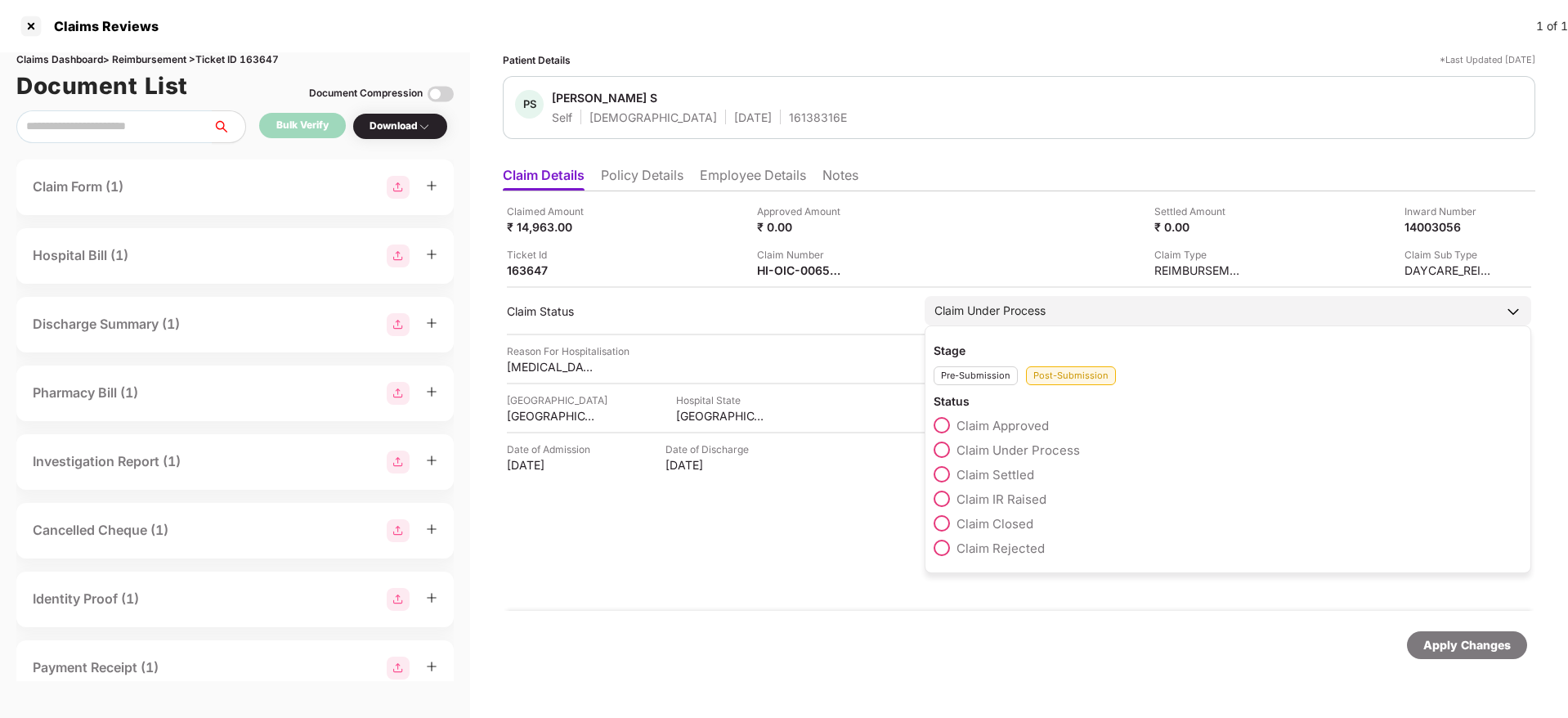
click at [938, 424] on span at bounding box center [941, 425] width 16 height 16
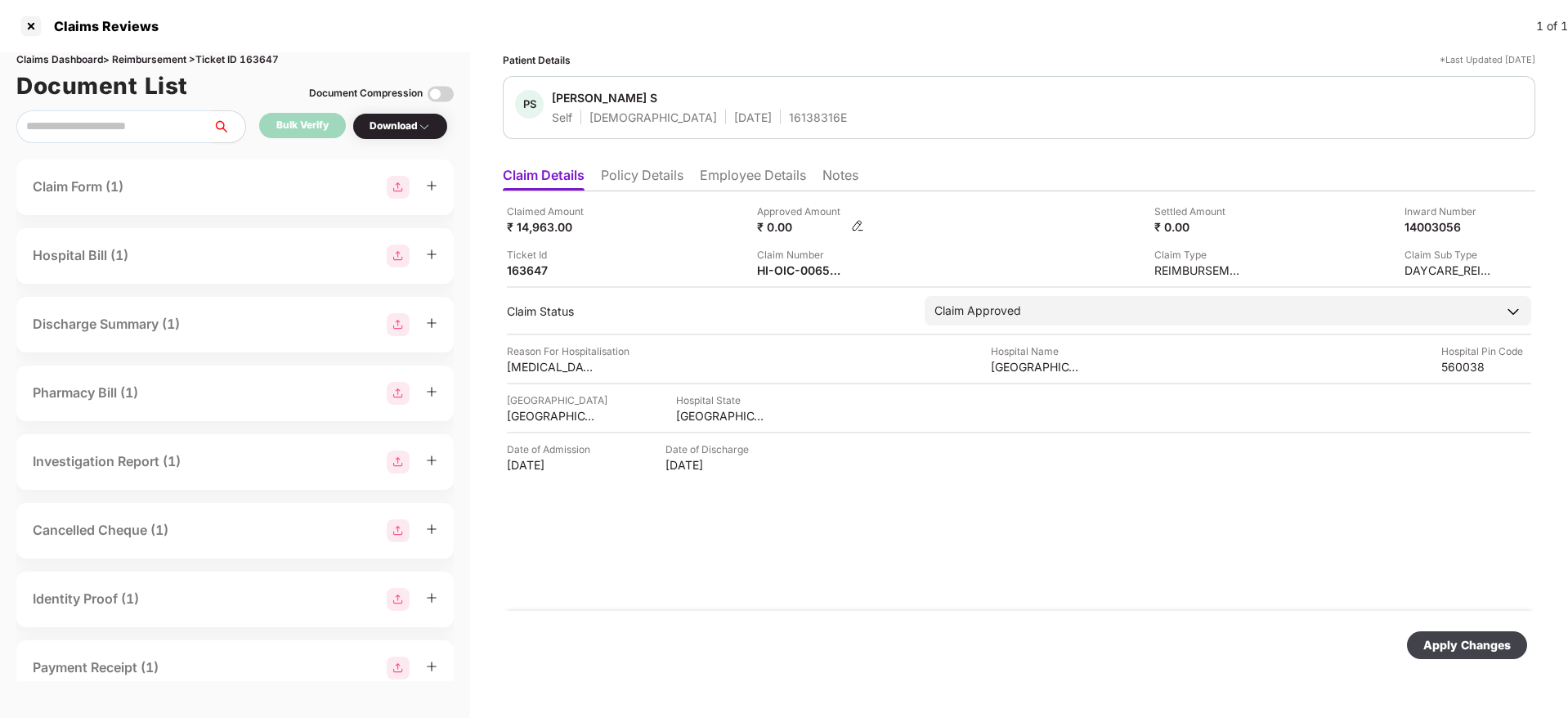
click at [856, 225] on img at bounding box center [857, 226] width 14 height 14
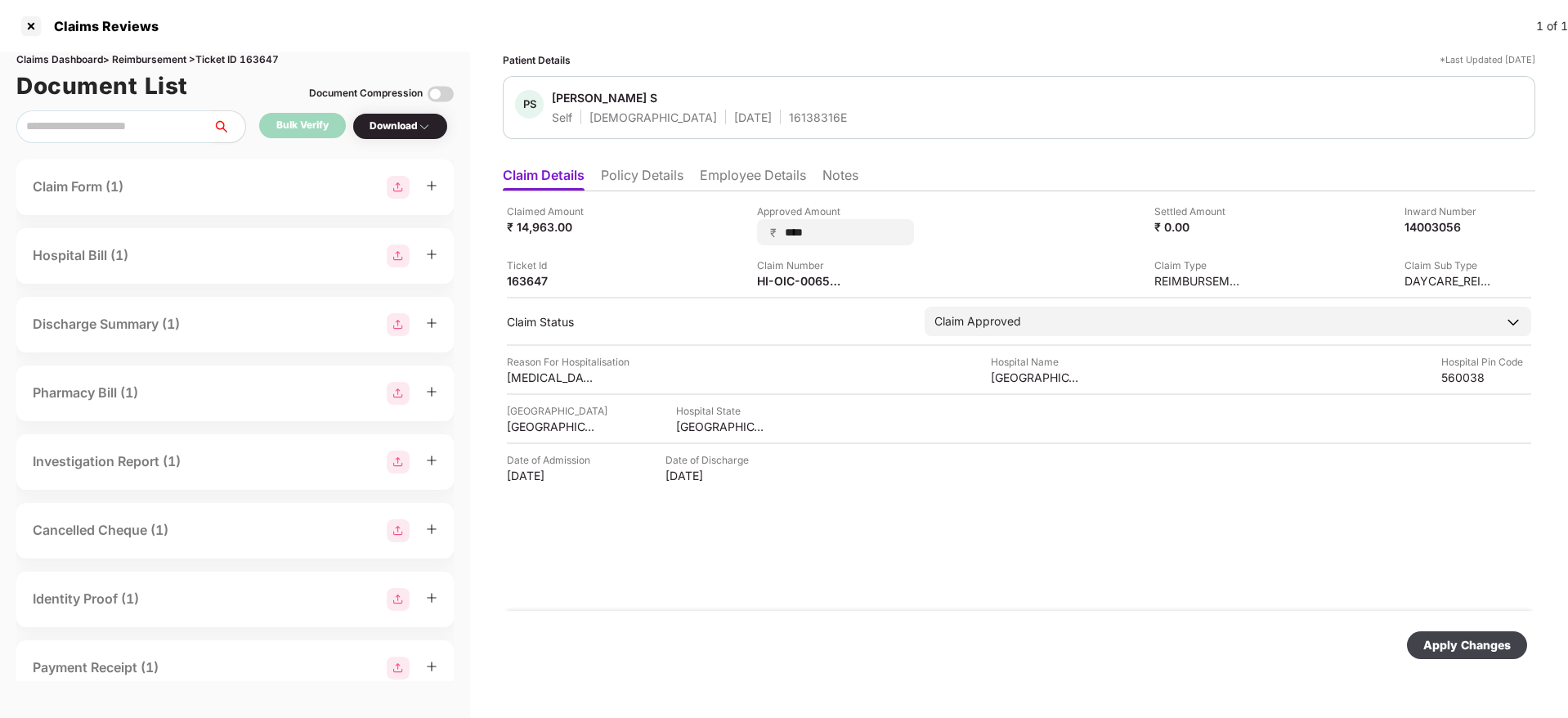
type input "*****"
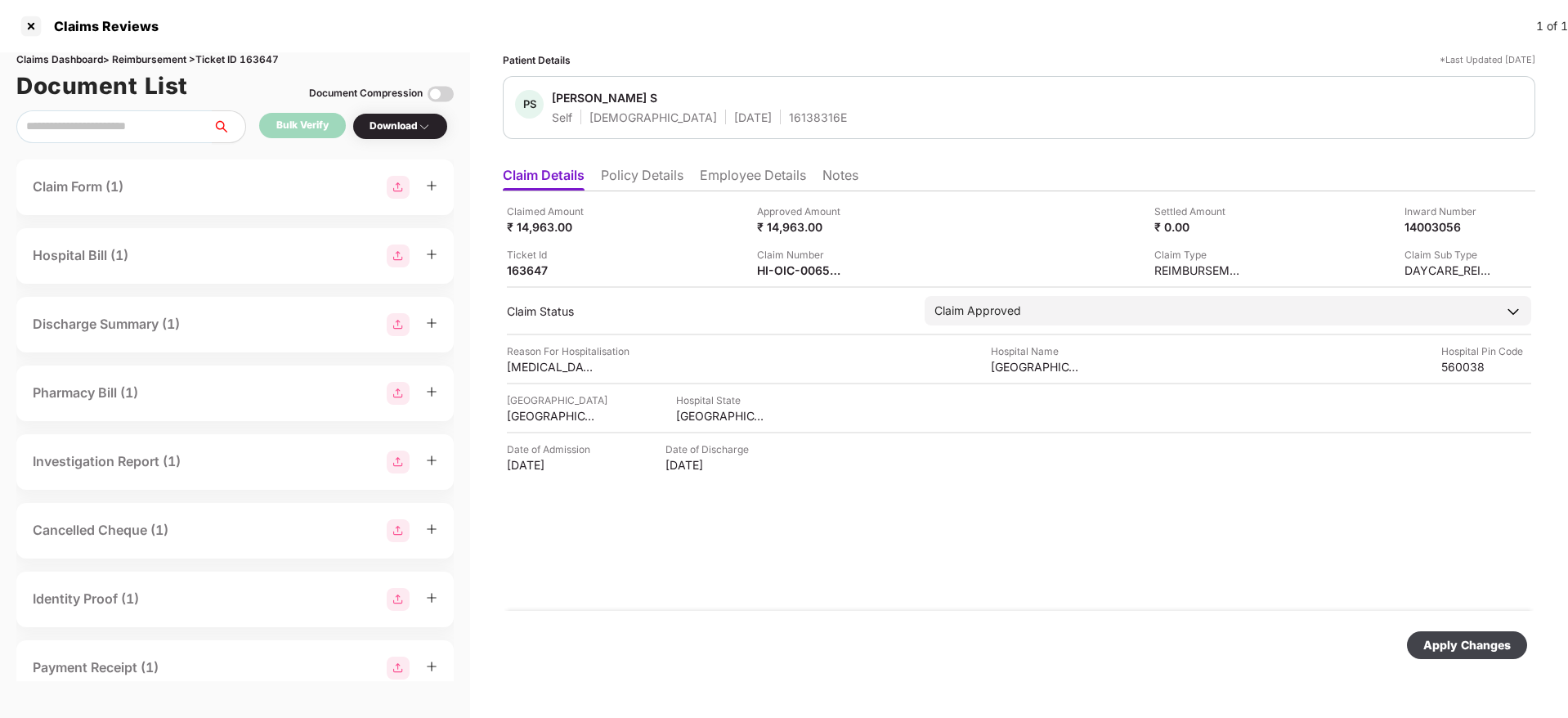
click at [1435, 649] on div "Apply Changes" at bounding box center [1466, 645] width 87 height 18
click at [857, 270] on img at bounding box center [857, 269] width 14 height 14
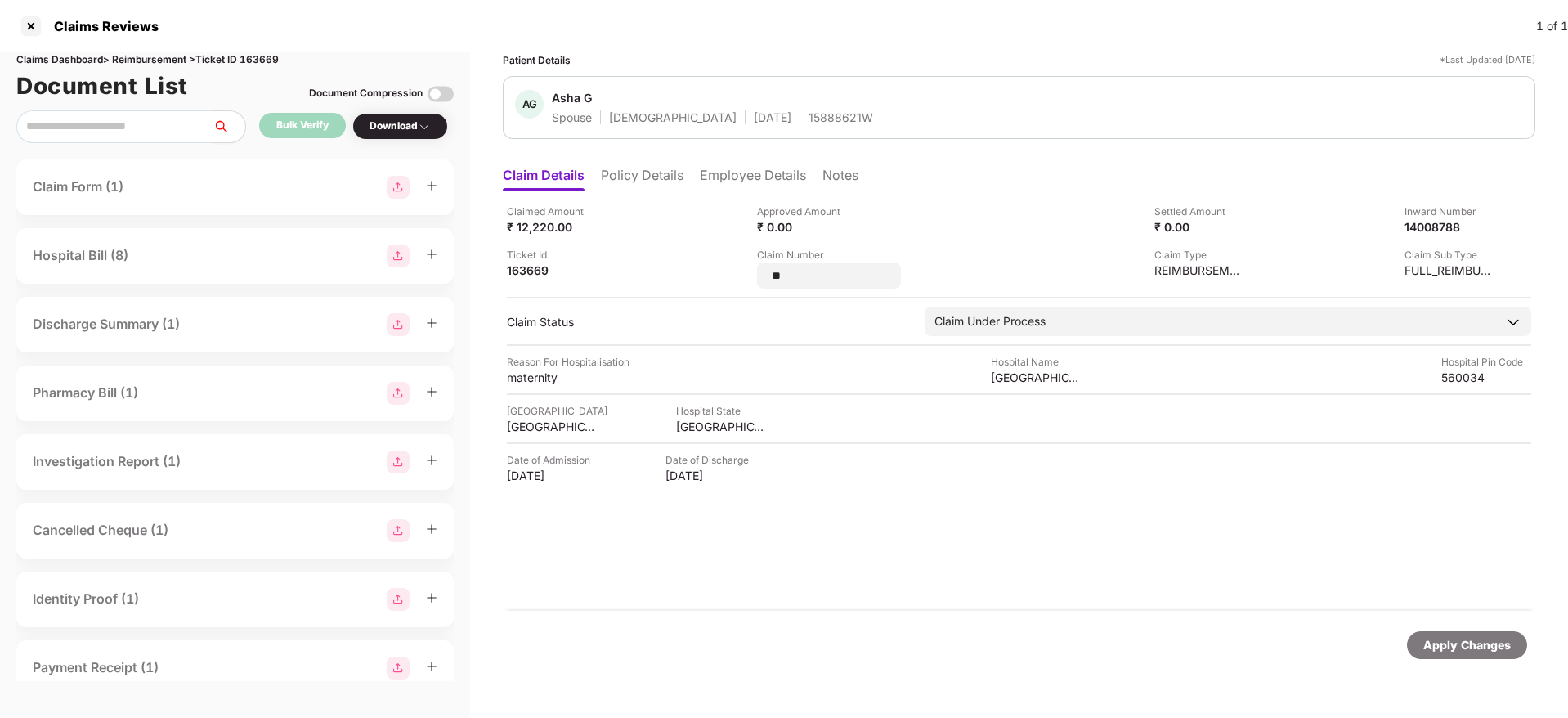
type input "*"
type input "**********"
click at [1433, 631] on div "Apply Changes" at bounding box center [1466, 645] width 120 height 28
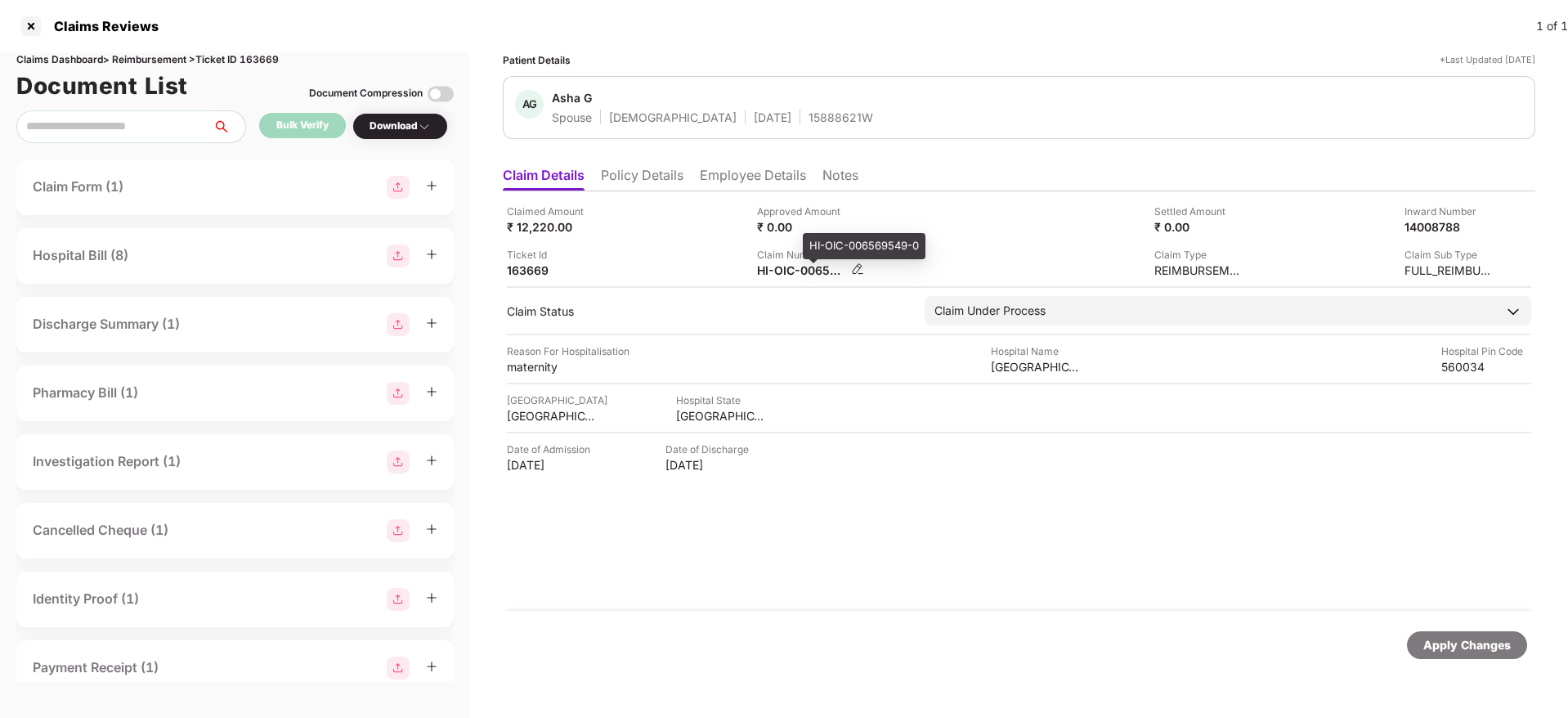
click at [782, 274] on div "HI-OIC-006569549-0" at bounding box center [802, 270] width 90 height 15
copy div
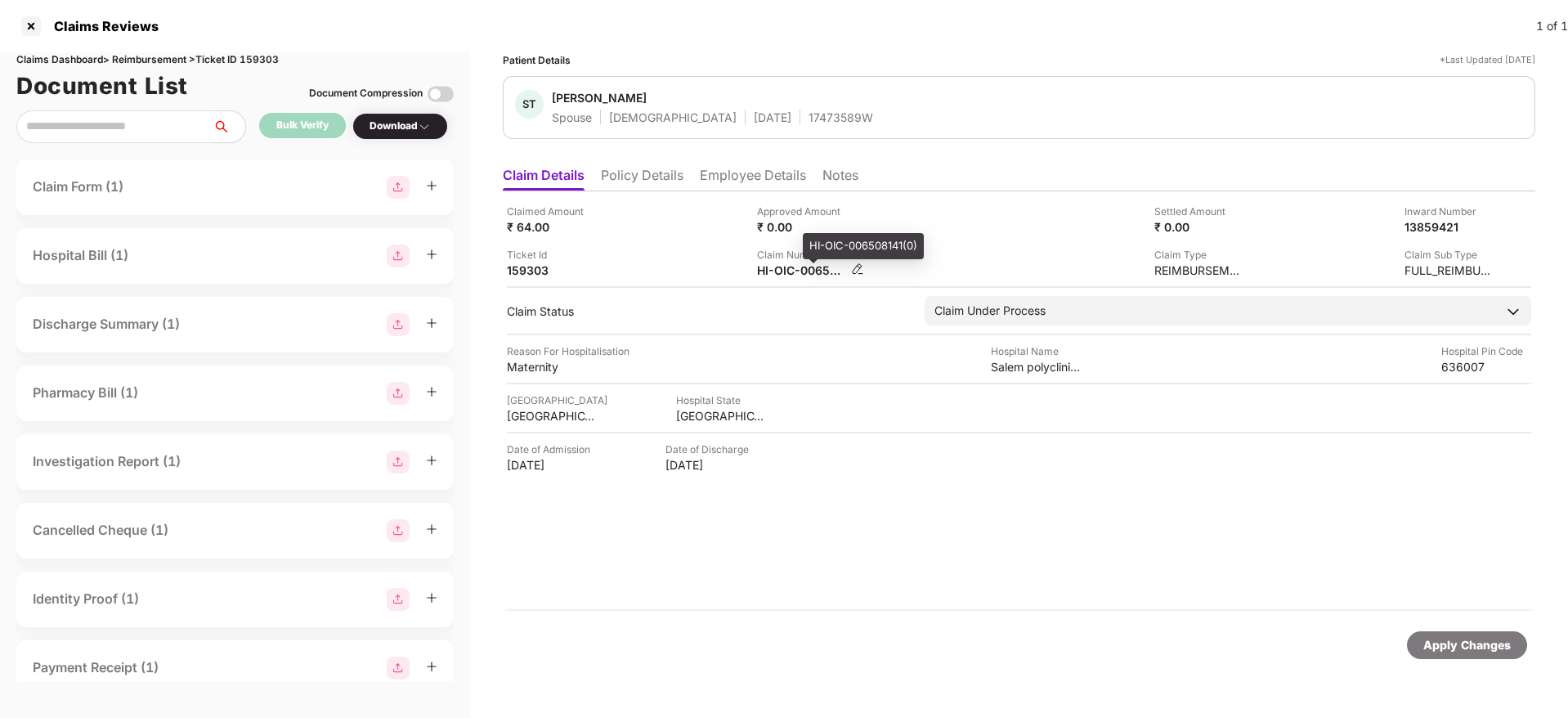
click at [794, 270] on div "HI-OIC-006508141(0)" at bounding box center [802, 270] width 90 height 15
copy div
click at [925, 270] on div "Claim Number HI-OIC-006508141(0)" at bounding box center [876, 262] width 238 height 31
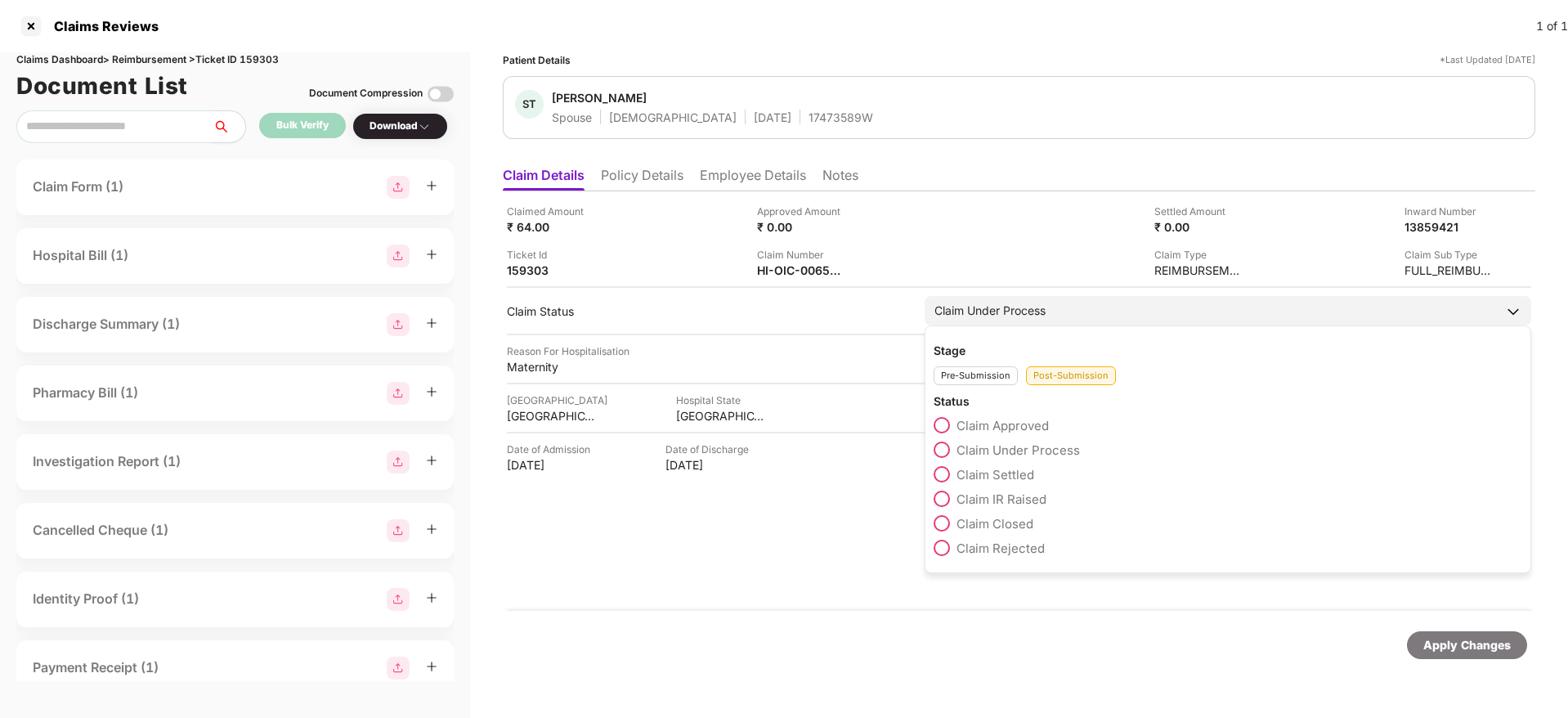
click at [949, 475] on span at bounding box center [941, 474] width 16 height 16
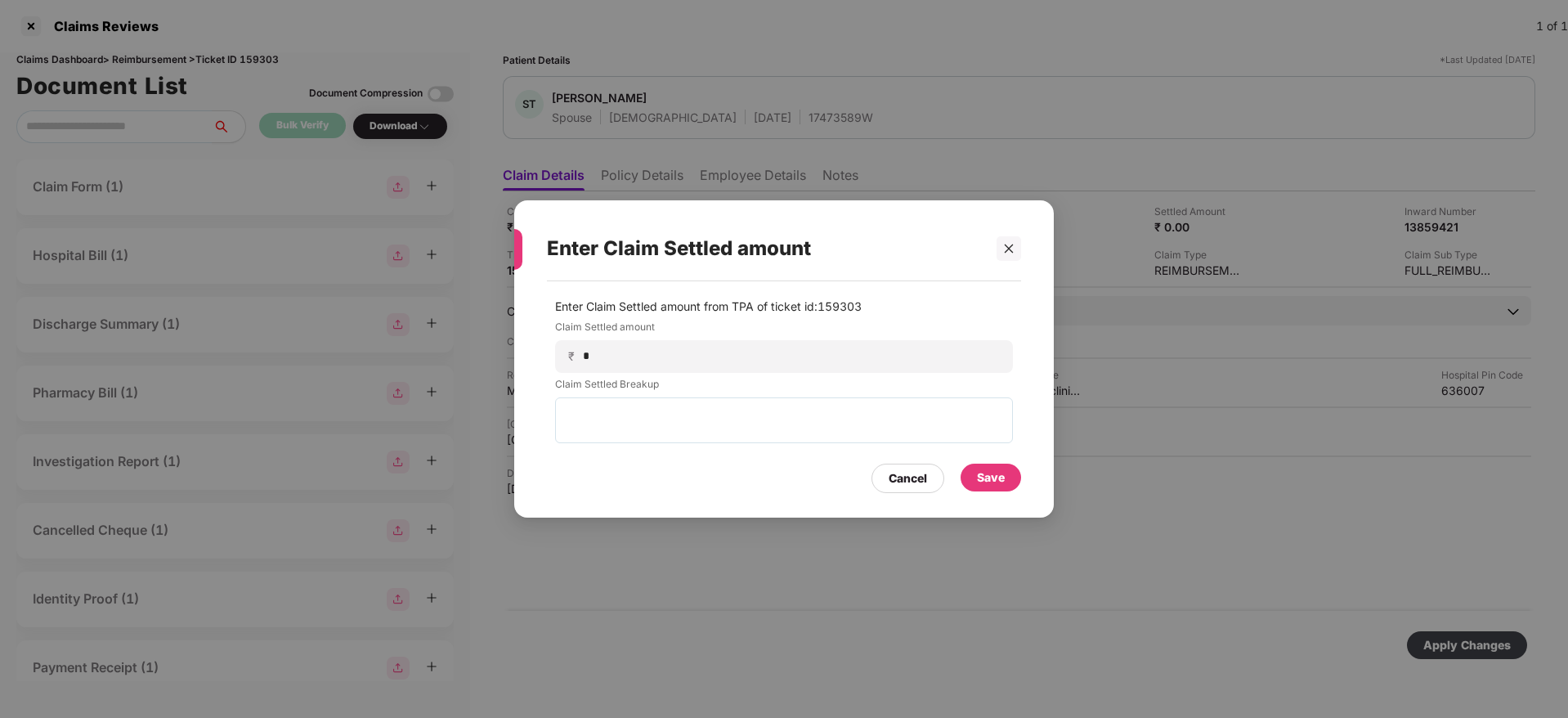
click at [929, 161] on div "Enter Claim Settled amount Enter Claim Settled amount from TPA of ticket id: 15…" at bounding box center [784, 359] width 1568 height 718
click at [619, 353] on input "*" at bounding box center [790, 355] width 417 height 17
type input "*****"
click at [1002, 478] on div "Save" at bounding box center [990, 477] width 28 height 18
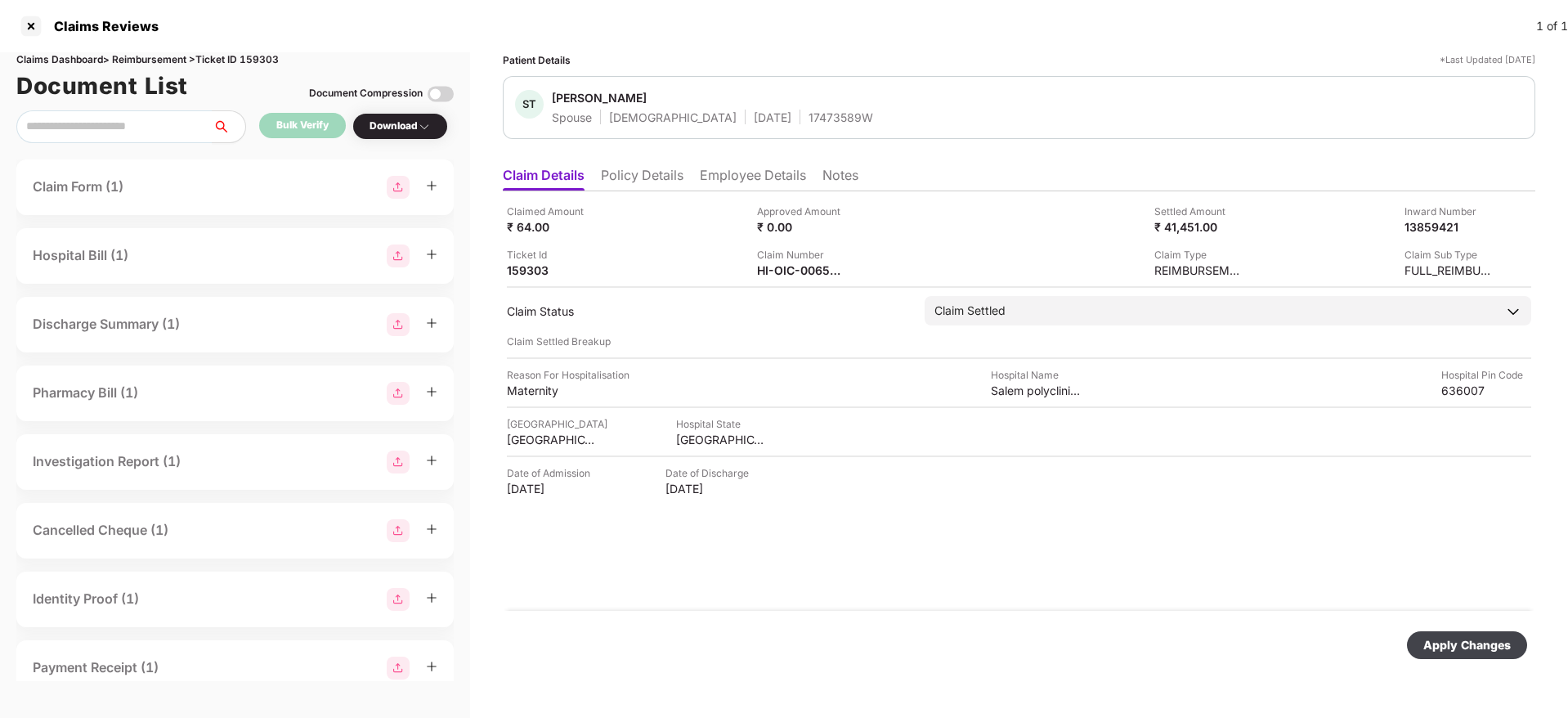
click at [1458, 649] on div "Apply Changes" at bounding box center [1466, 645] width 87 height 18
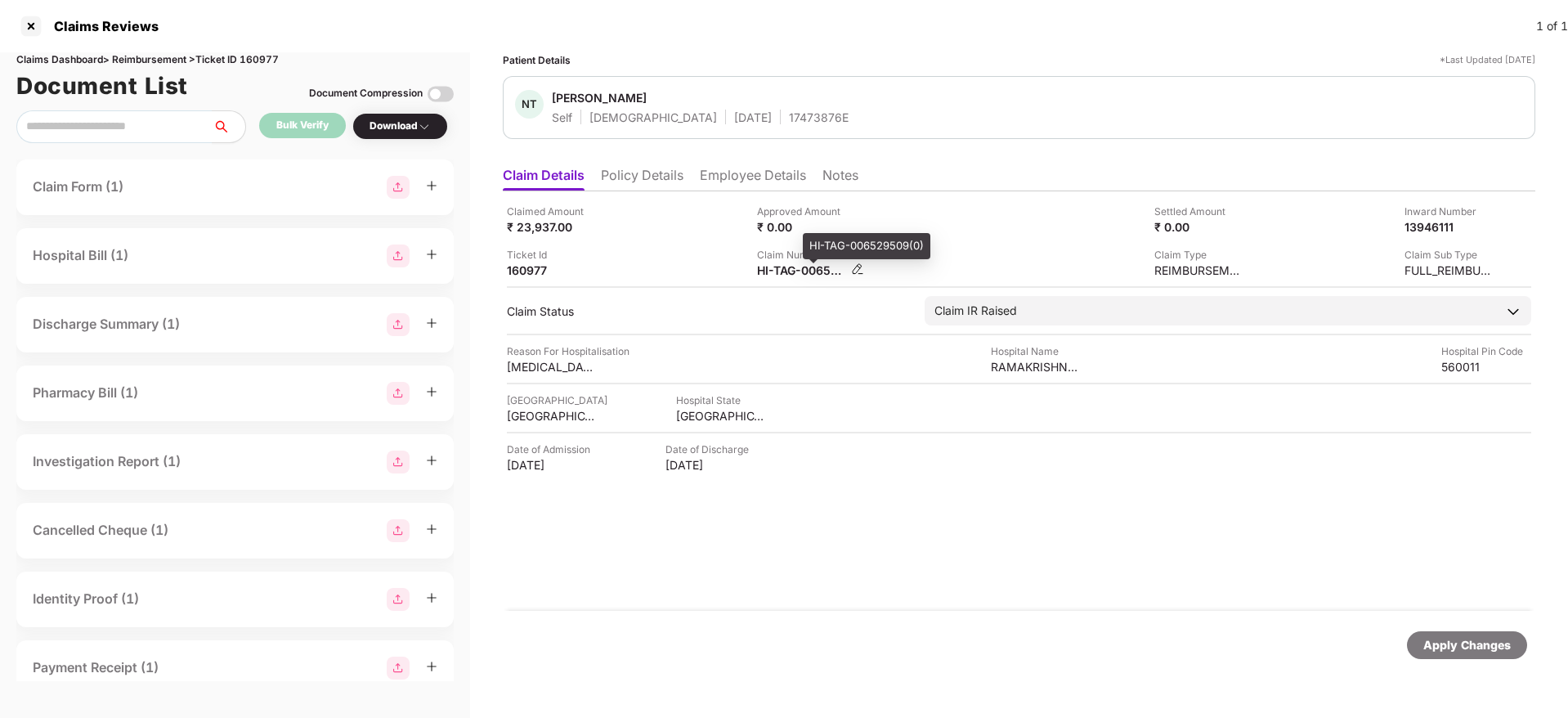
click at [775, 276] on div "HI-TAG-006529509(0)" at bounding box center [802, 270] width 90 height 15
click at [775, 276] on div "HI-TAG-006529509(0)" at bounding box center [802, 270] width 90 height 15
click at [774, 276] on div "HI-TAG-006529509(0)" at bounding box center [802, 270] width 90 height 15
copy div
click at [665, 168] on li "Policy Details" at bounding box center [642, 179] width 83 height 23
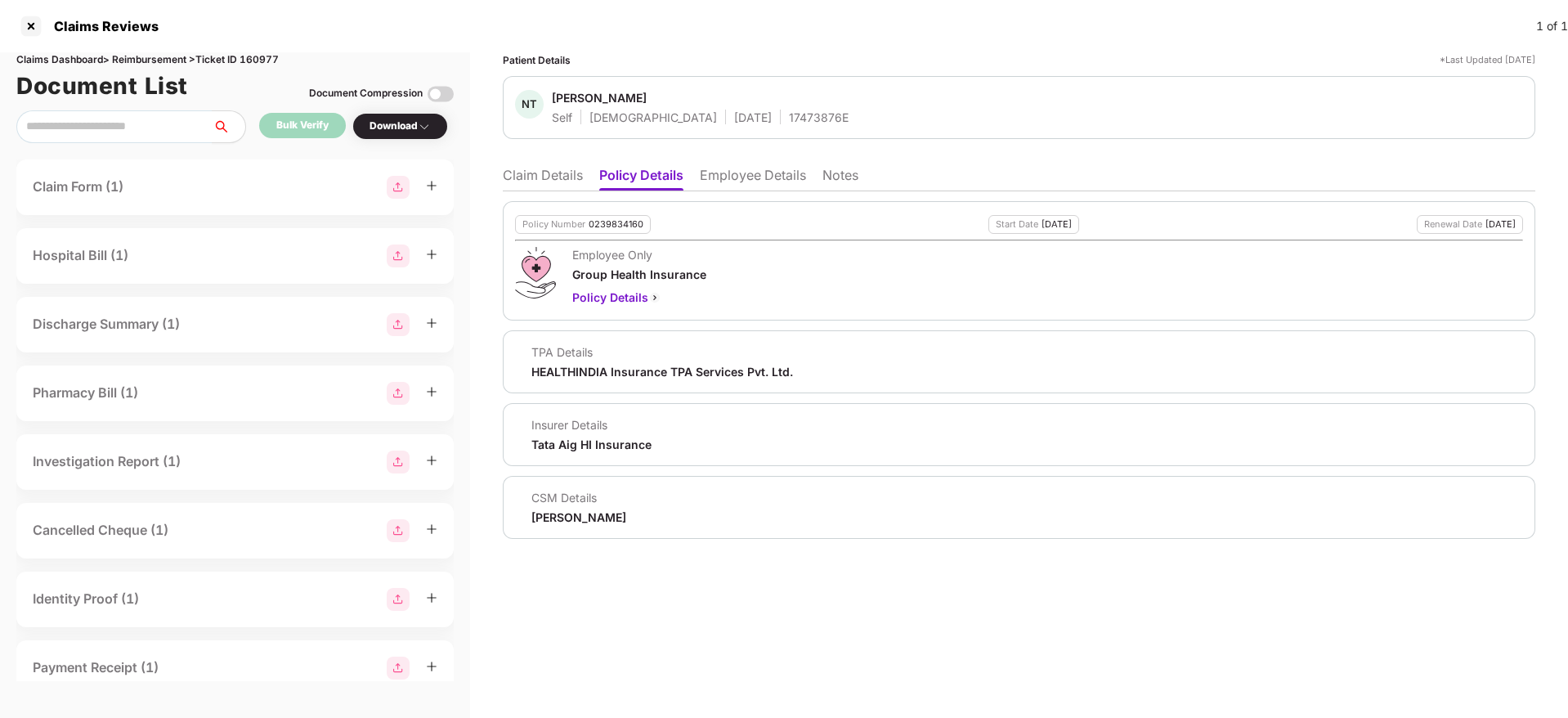
drag, startPoint x: 515, startPoint y: 177, endPoint x: 525, endPoint y: 178, distance: 10.0
click at [515, 176] on li "Claim Details" at bounding box center [543, 179] width 80 height 23
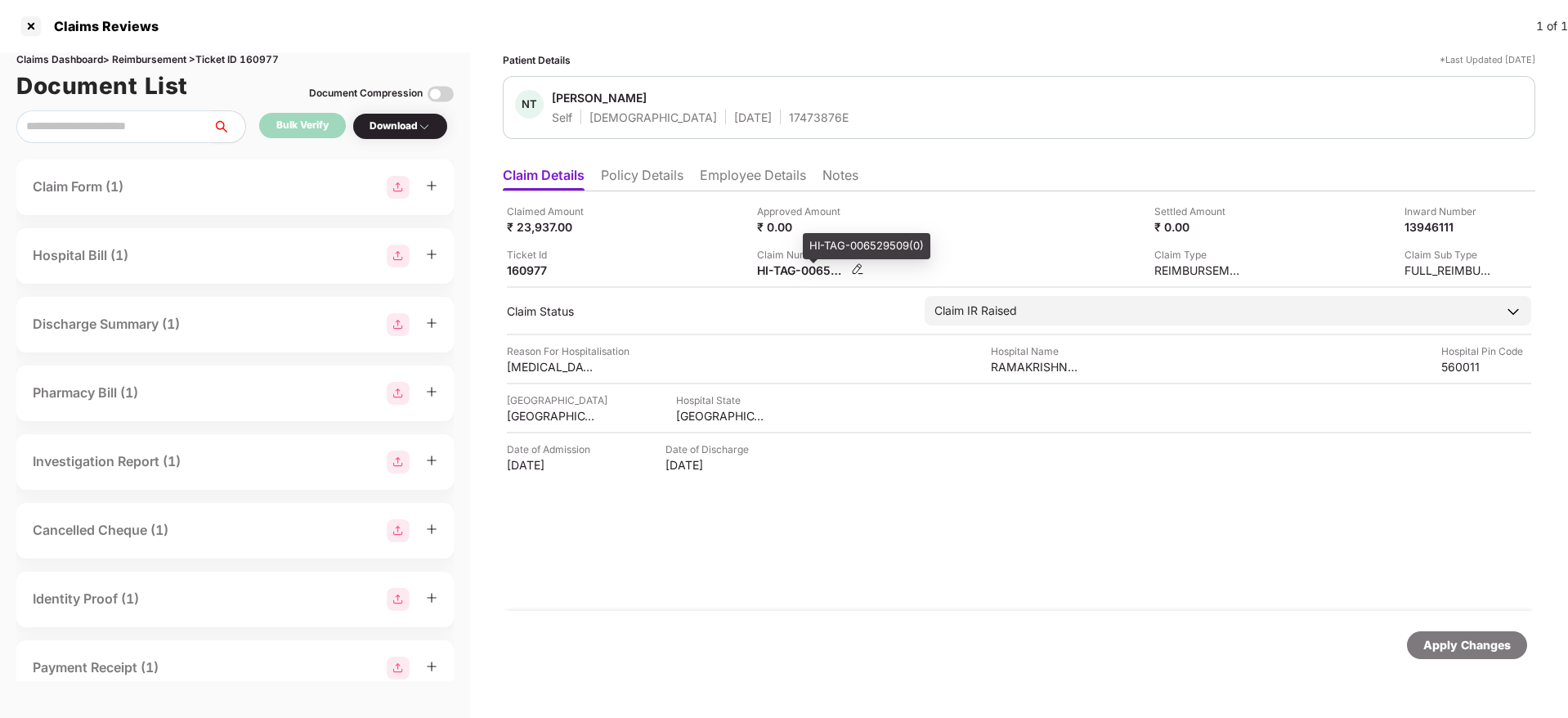
click at [789, 270] on div "HI-TAG-006529509(0)" at bounding box center [802, 270] width 90 height 15
copy div
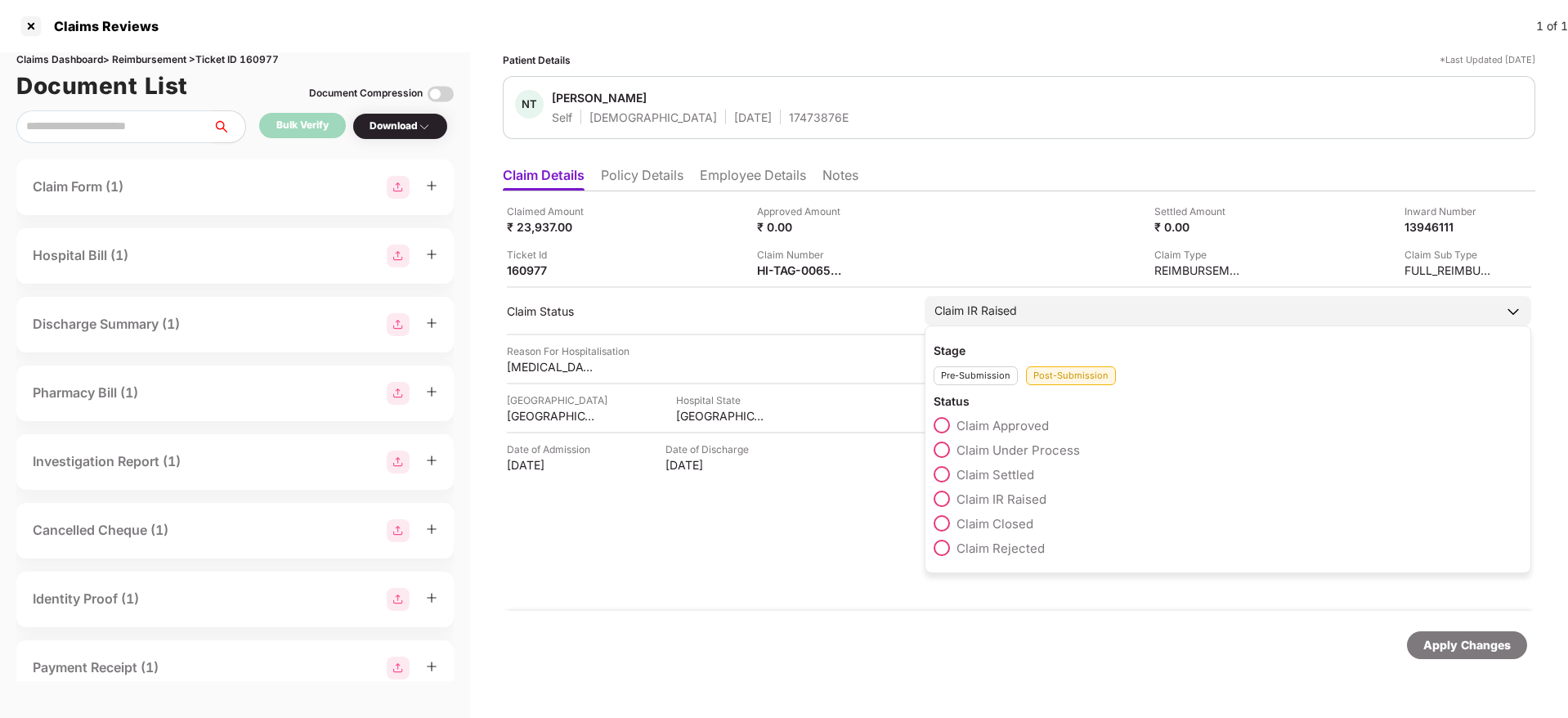
click at [947, 449] on span at bounding box center [941, 450] width 16 height 16
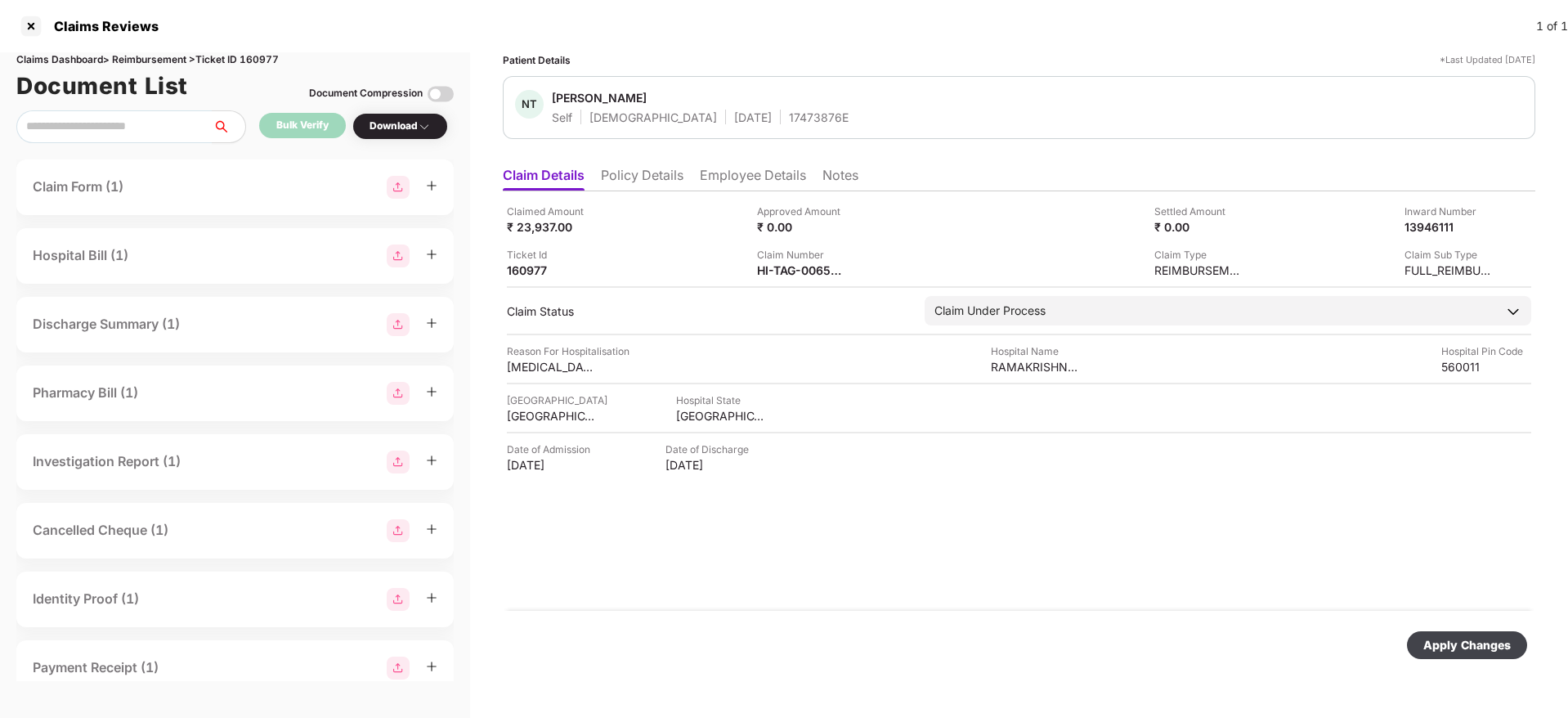
click at [1456, 640] on div "Apply Changes" at bounding box center [1466, 645] width 87 height 18
click at [854, 269] on img at bounding box center [857, 269] width 14 height 14
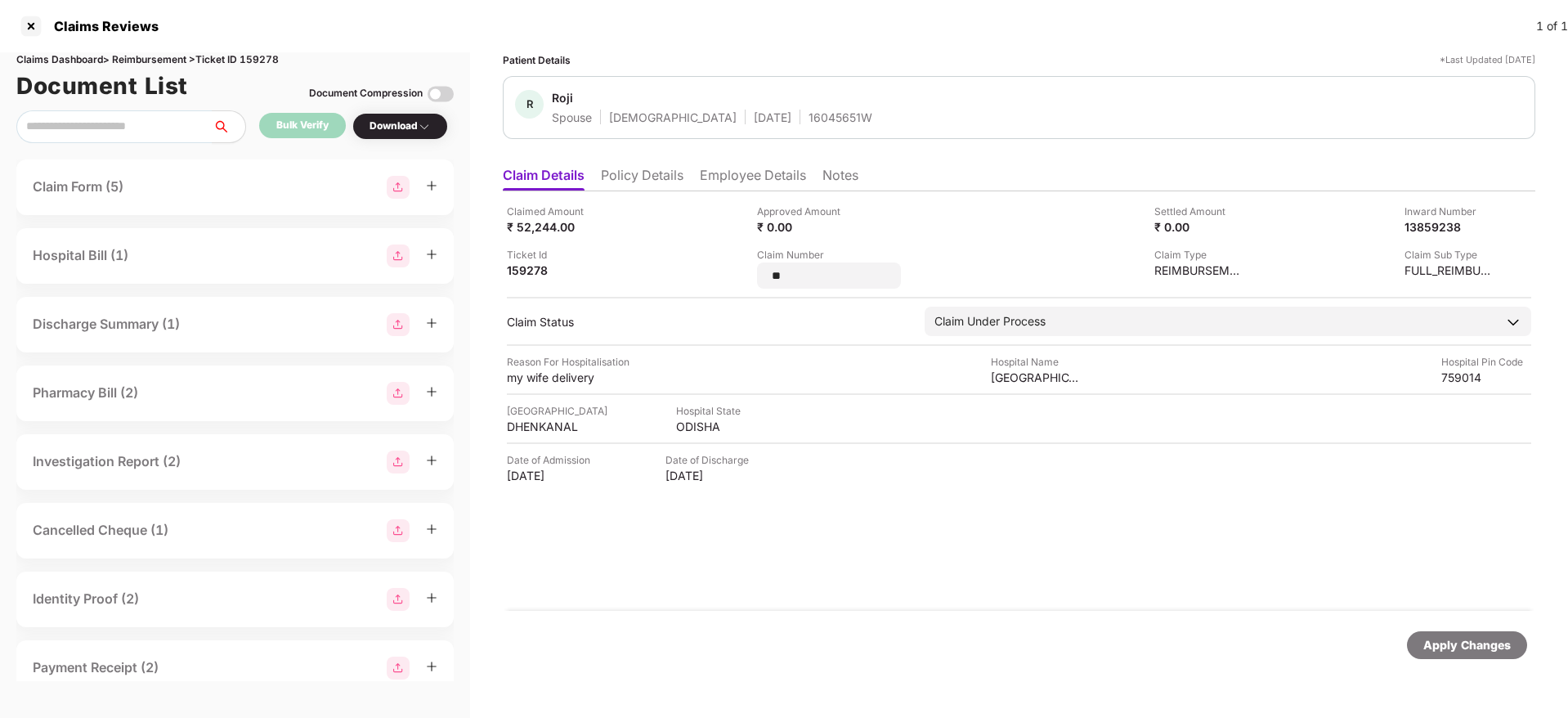
type input "*"
type input "**********"
click at [1414, 622] on div "Apply Changes" at bounding box center [1019, 645] width 1032 height 69
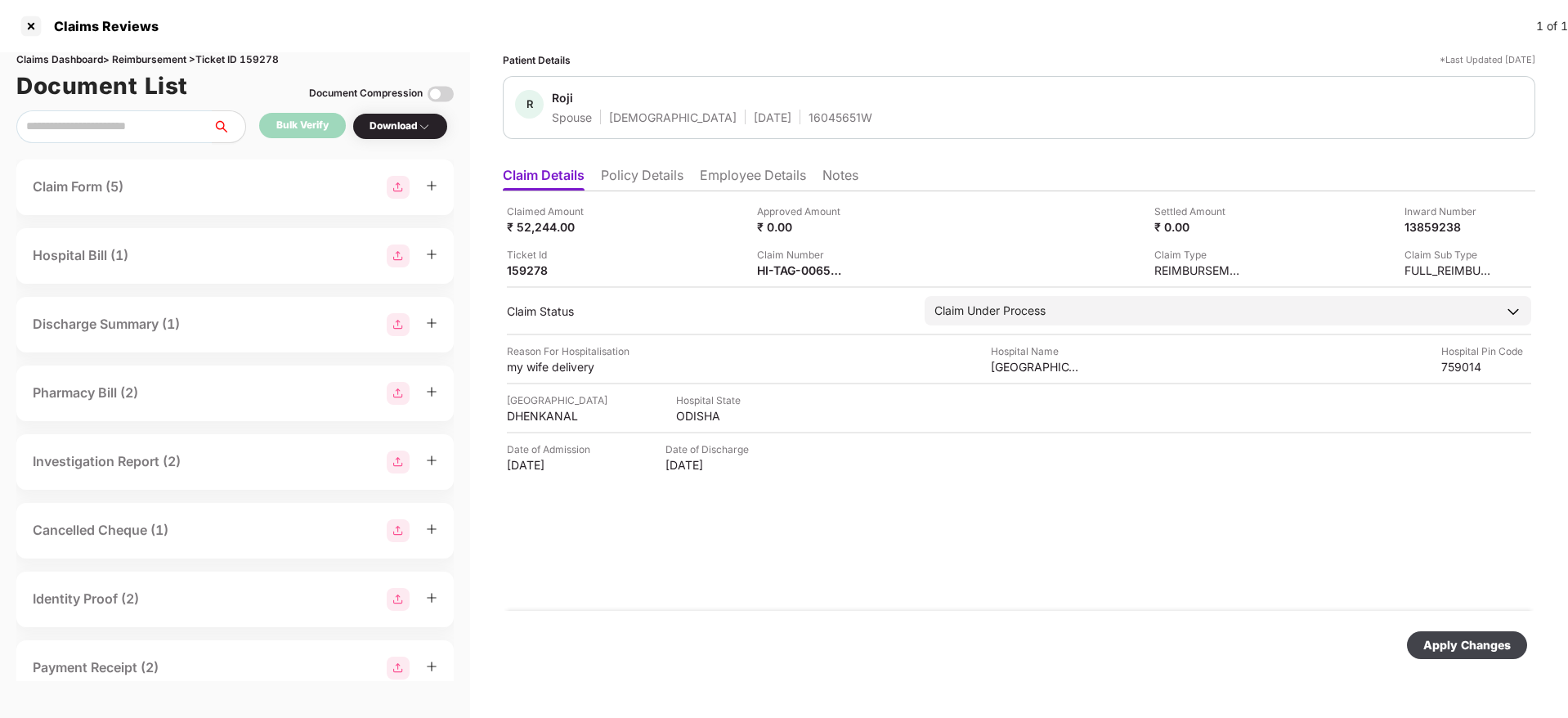
click at [1446, 638] on div "Apply Changes" at bounding box center [1466, 645] width 87 height 18
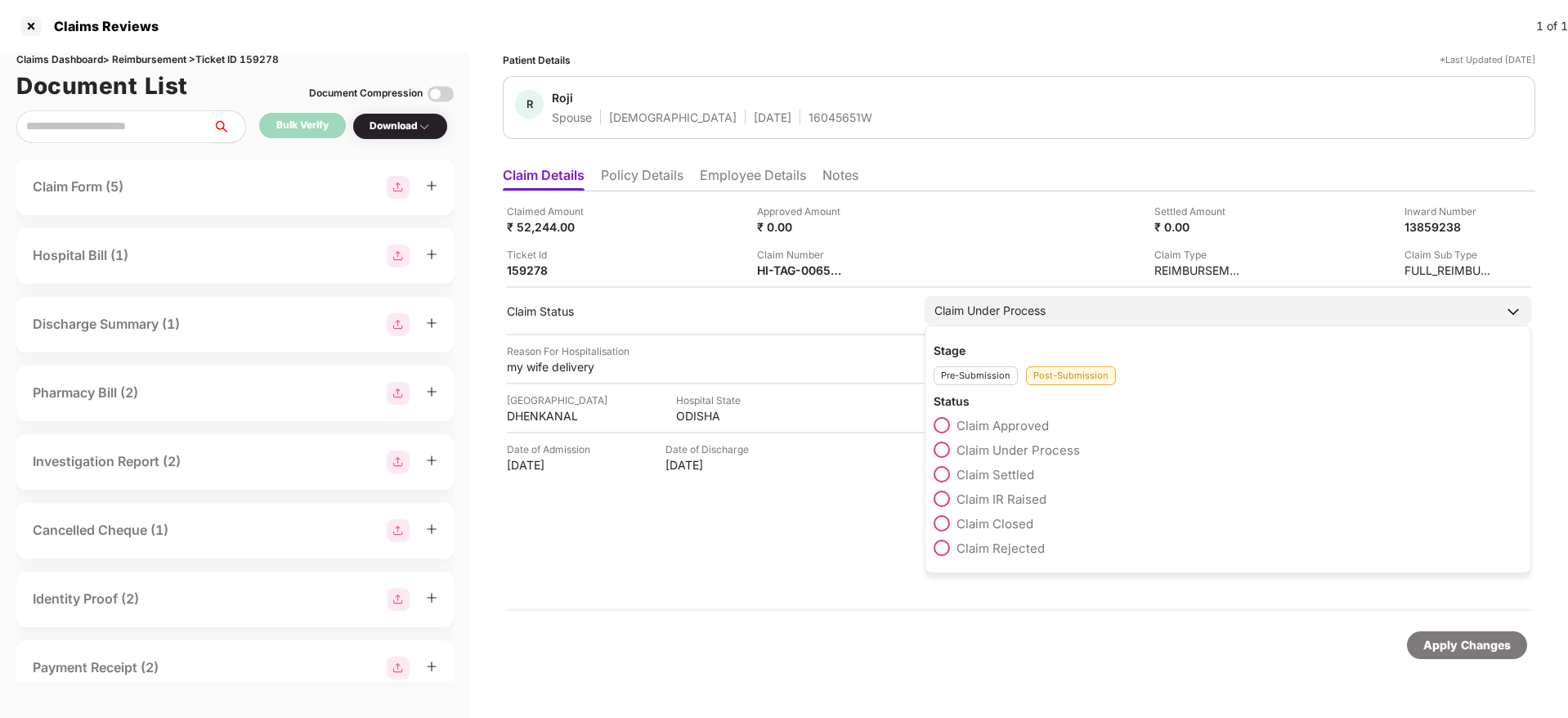
click at [940, 496] on span at bounding box center [941, 499] width 16 height 16
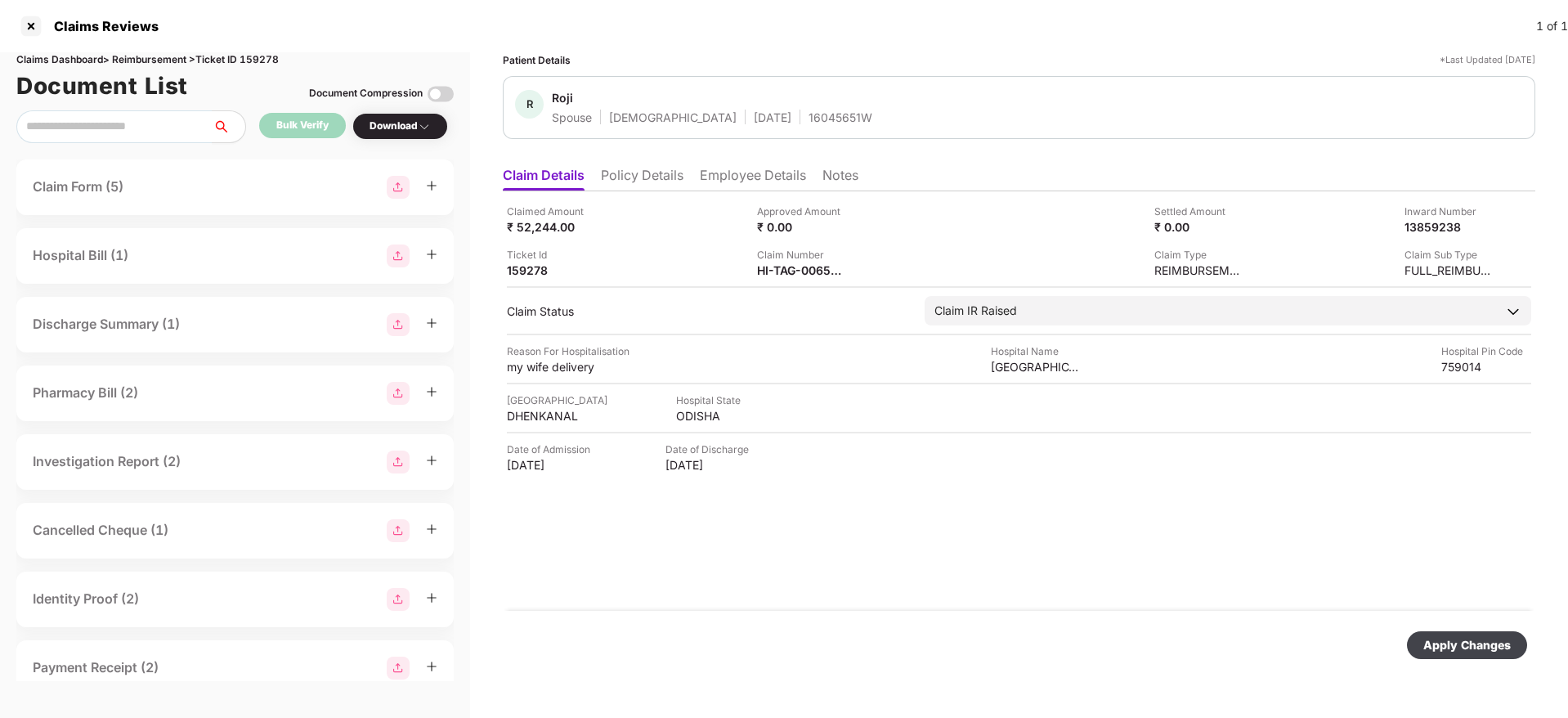
click at [1464, 651] on div "Apply Changes" at bounding box center [1466, 645] width 87 height 18
click at [399, 132] on div "Download" at bounding box center [400, 125] width 61 height 15
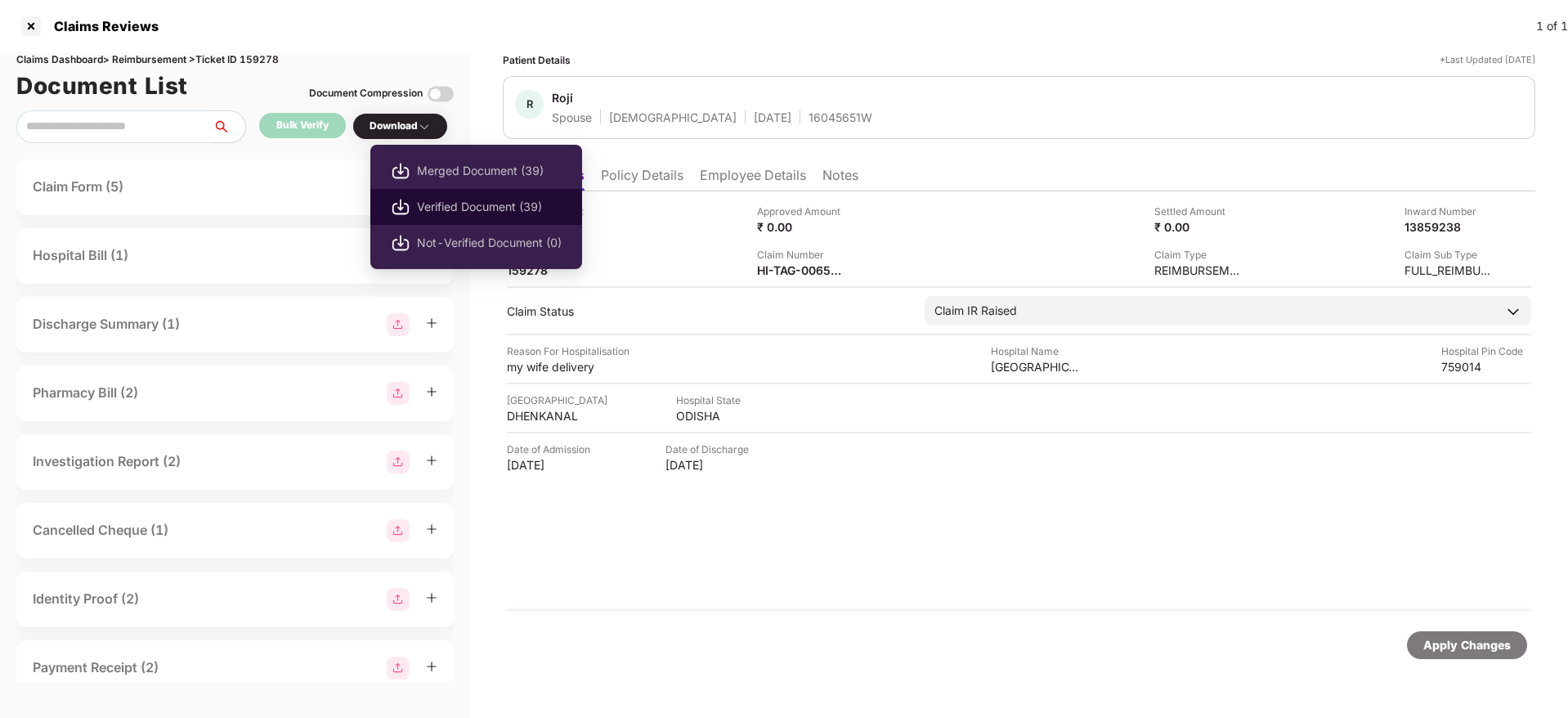
click at [450, 212] on span "Verified Document (39)" at bounding box center [489, 207] width 144 height 18
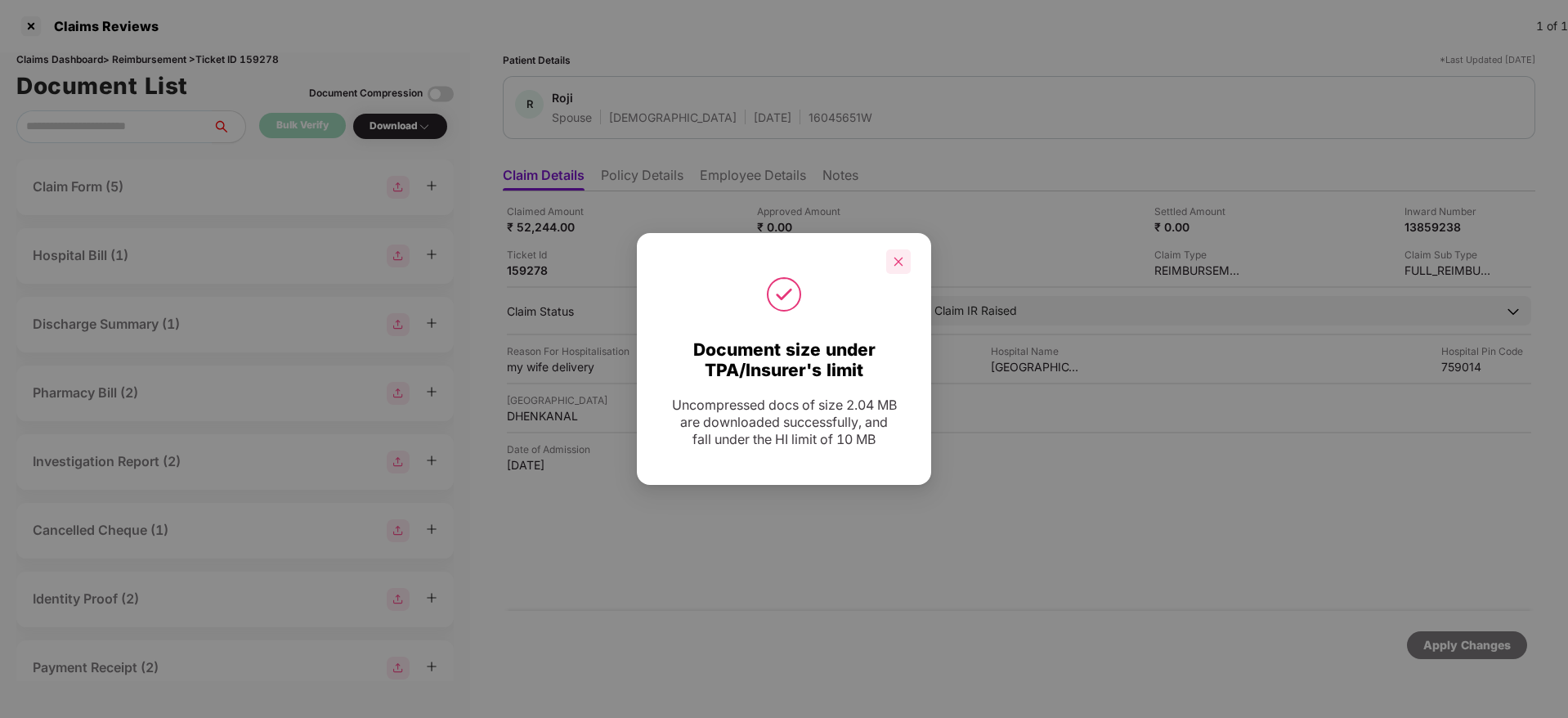
click at [900, 253] on div at bounding box center [898, 261] width 24 height 24
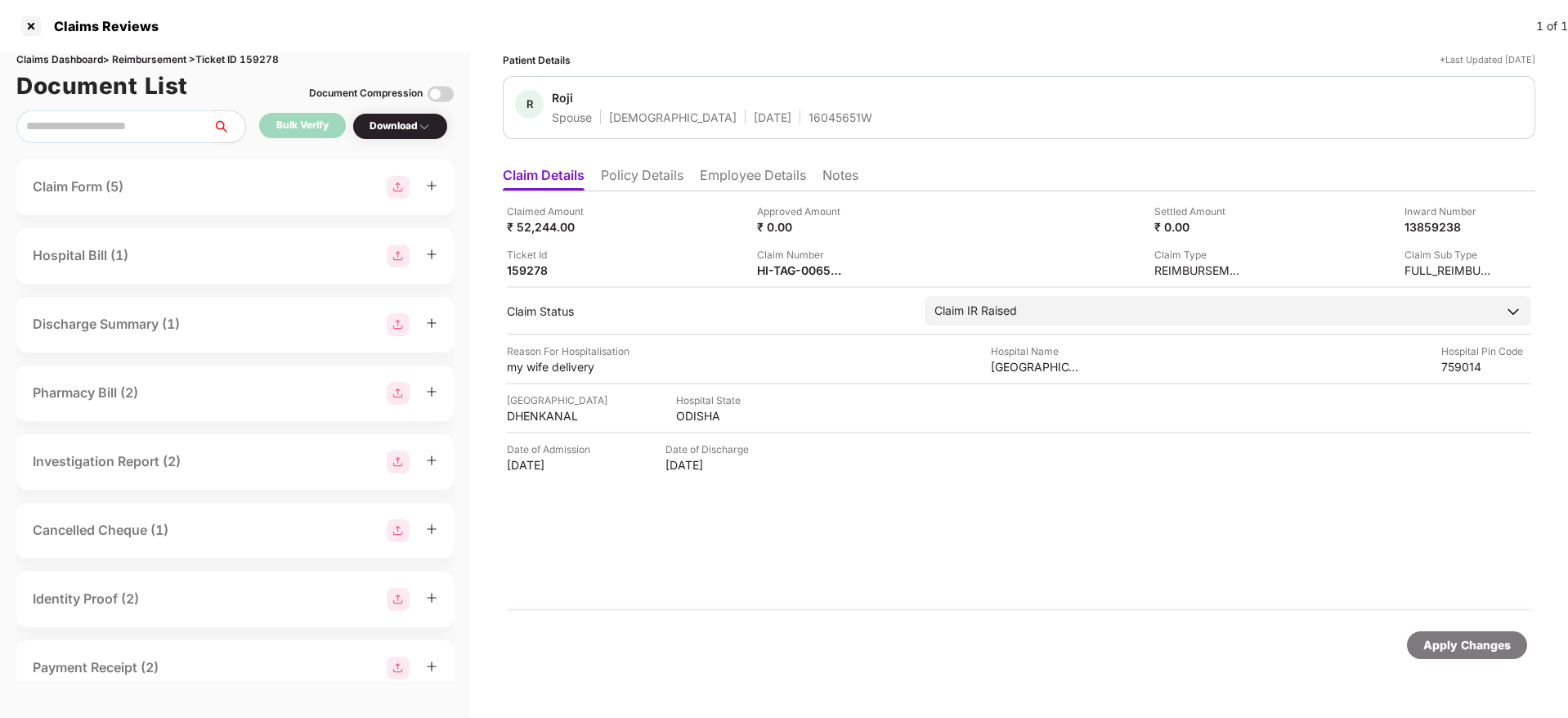
click at [647, 176] on li "Policy Details" at bounding box center [642, 179] width 83 height 23
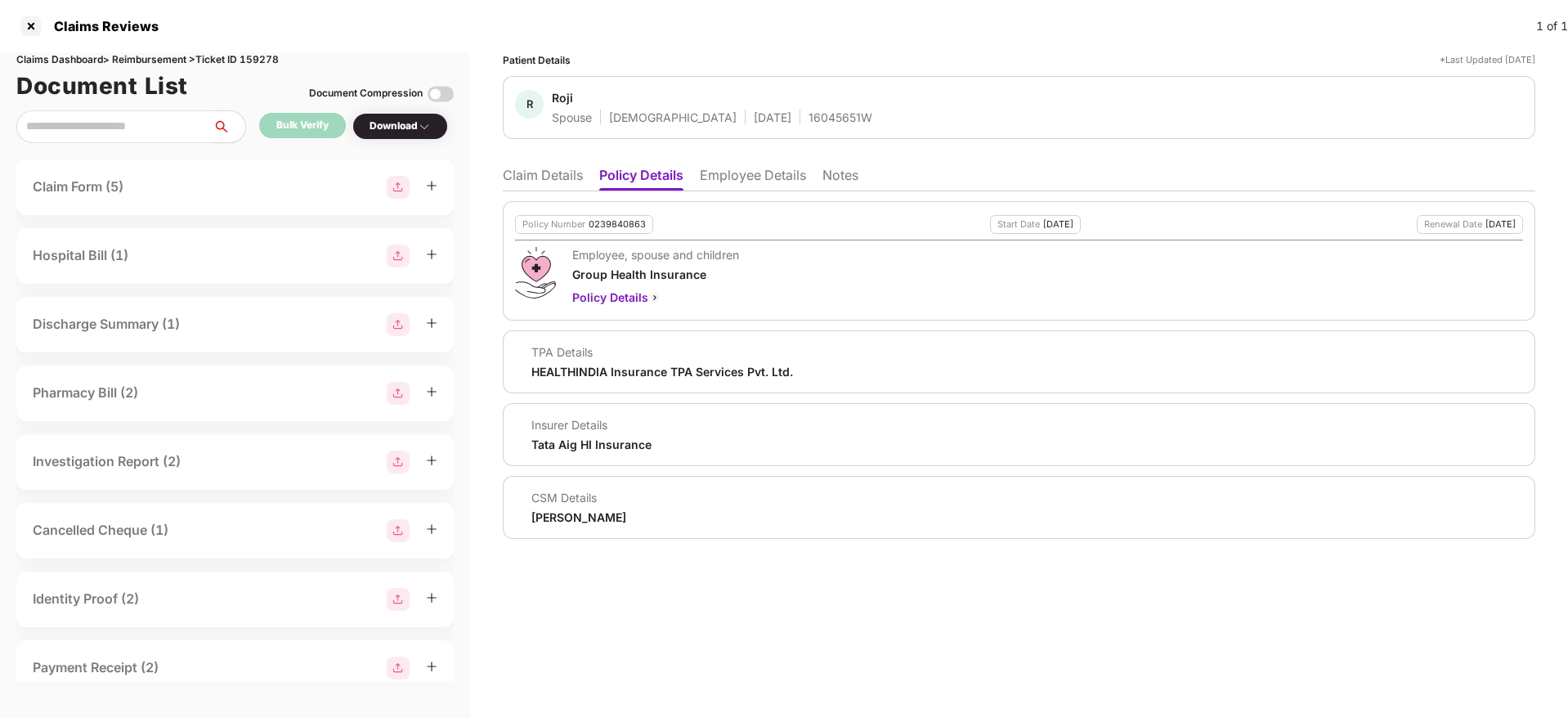
click at [558, 189] on li "Claim Details" at bounding box center [543, 179] width 80 height 23
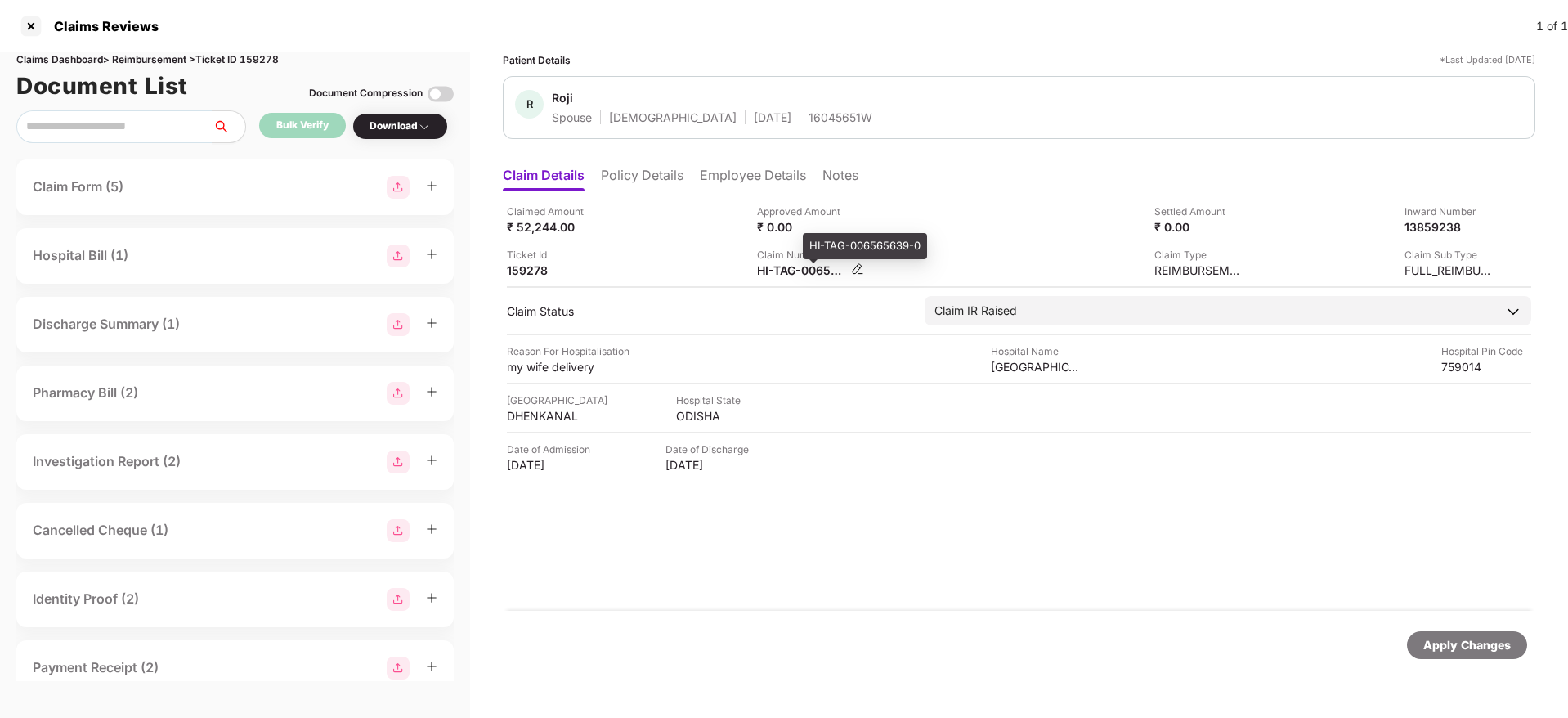
click at [787, 267] on div "HI-TAG-006565639-0" at bounding box center [802, 270] width 90 height 15
click at [794, 269] on div "HI-TAG-006565639-0" at bounding box center [802, 270] width 90 height 15
click at [794, 268] on div "HI-TAG-006565639-0" at bounding box center [802, 270] width 90 height 15
copy div
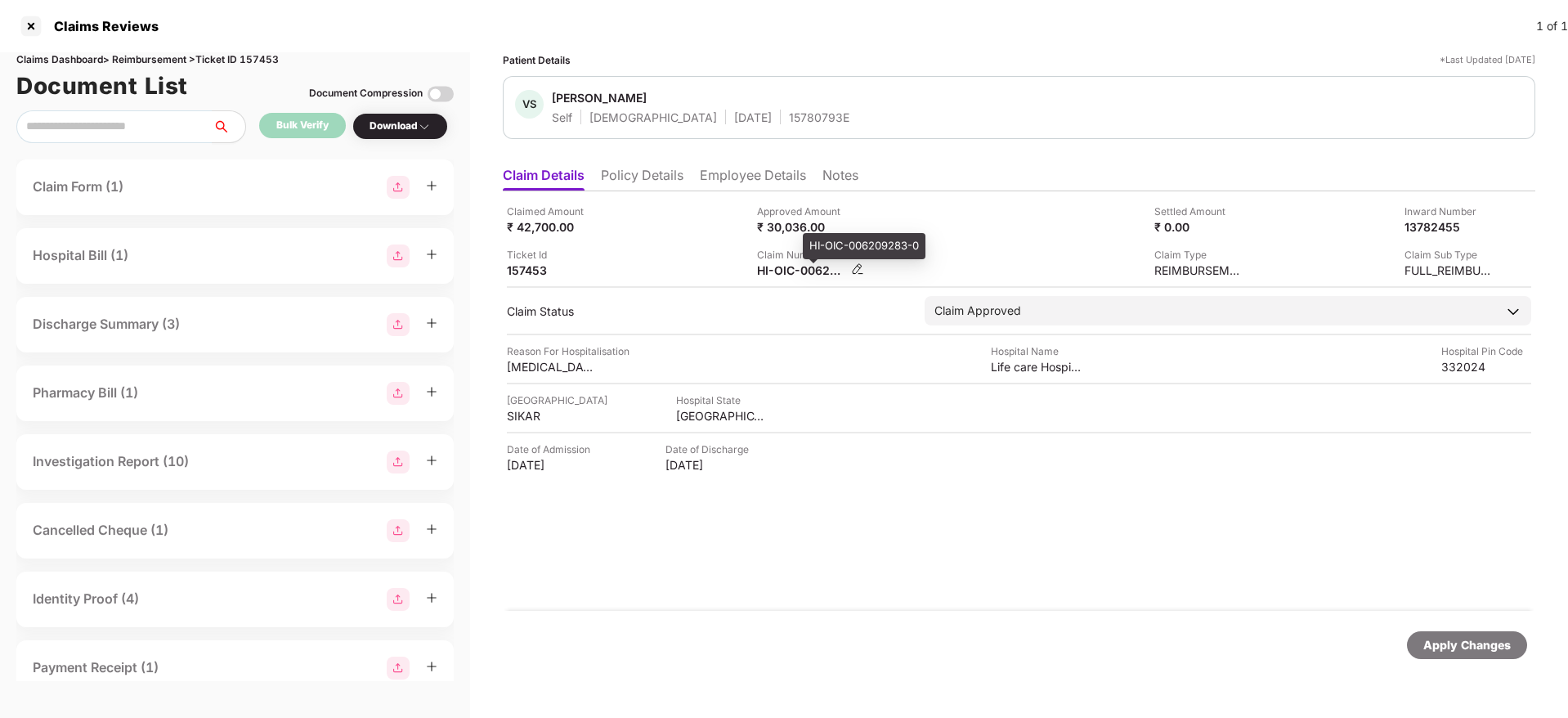
click at [786, 262] on div "HI-OIC-006209283-0" at bounding box center [802, 270] width 90 height 15
copy div
click at [922, 236] on div "Claimed Amount ₹ 42,700.00 Approved Amount ₹ 30,036.00 Settled Amount ₹ 0.00 In…" at bounding box center [1019, 241] width 1024 height 74
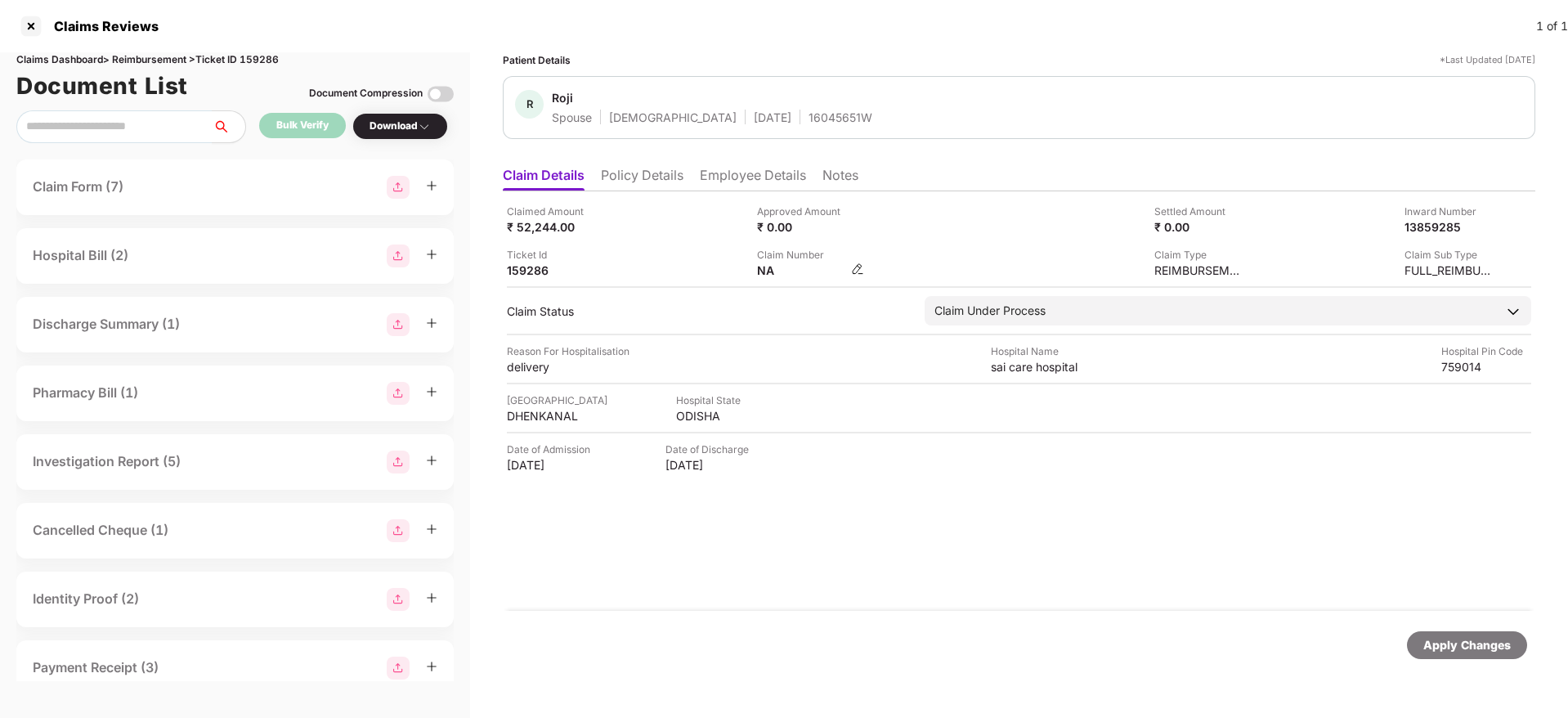
click at [861, 269] on img at bounding box center [857, 269] width 14 height 14
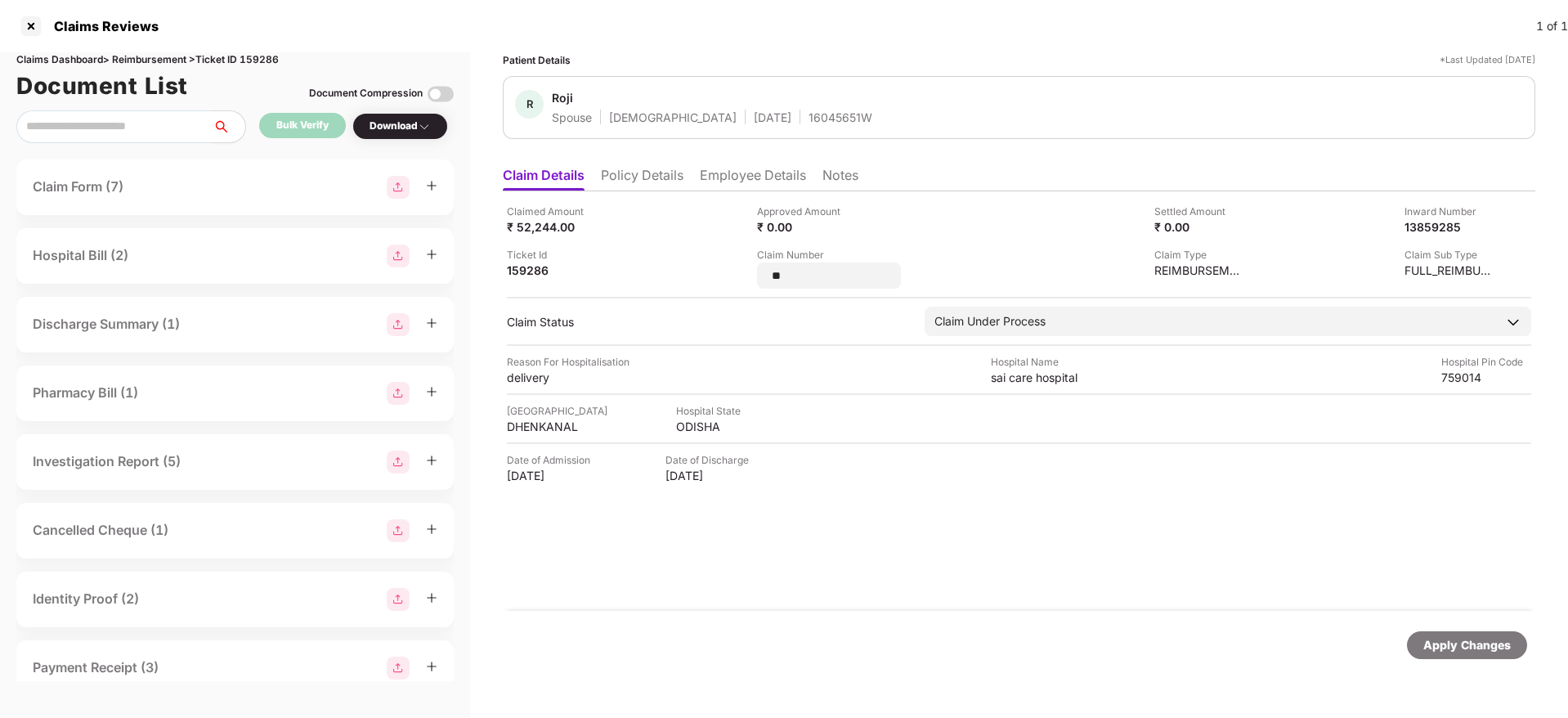
type input "*"
type input "**********"
click at [1459, 640] on div "Apply Changes" at bounding box center [1466, 645] width 87 height 18
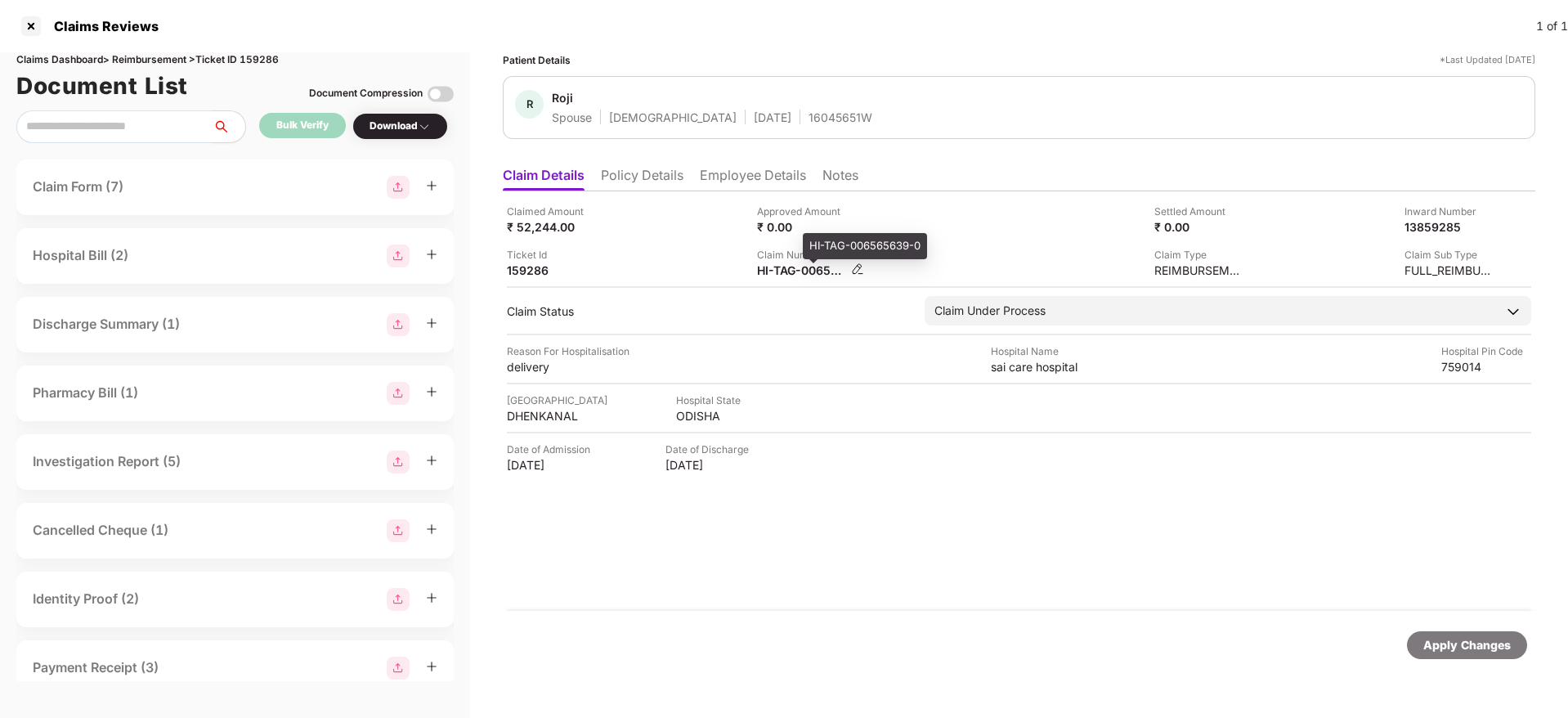
click at [796, 268] on div "HI-TAG-006565639-0" at bounding box center [802, 270] width 90 height 15
click at [639, 176] on li "Policy Details" at bounding box center [642, 179] width 83 height 23
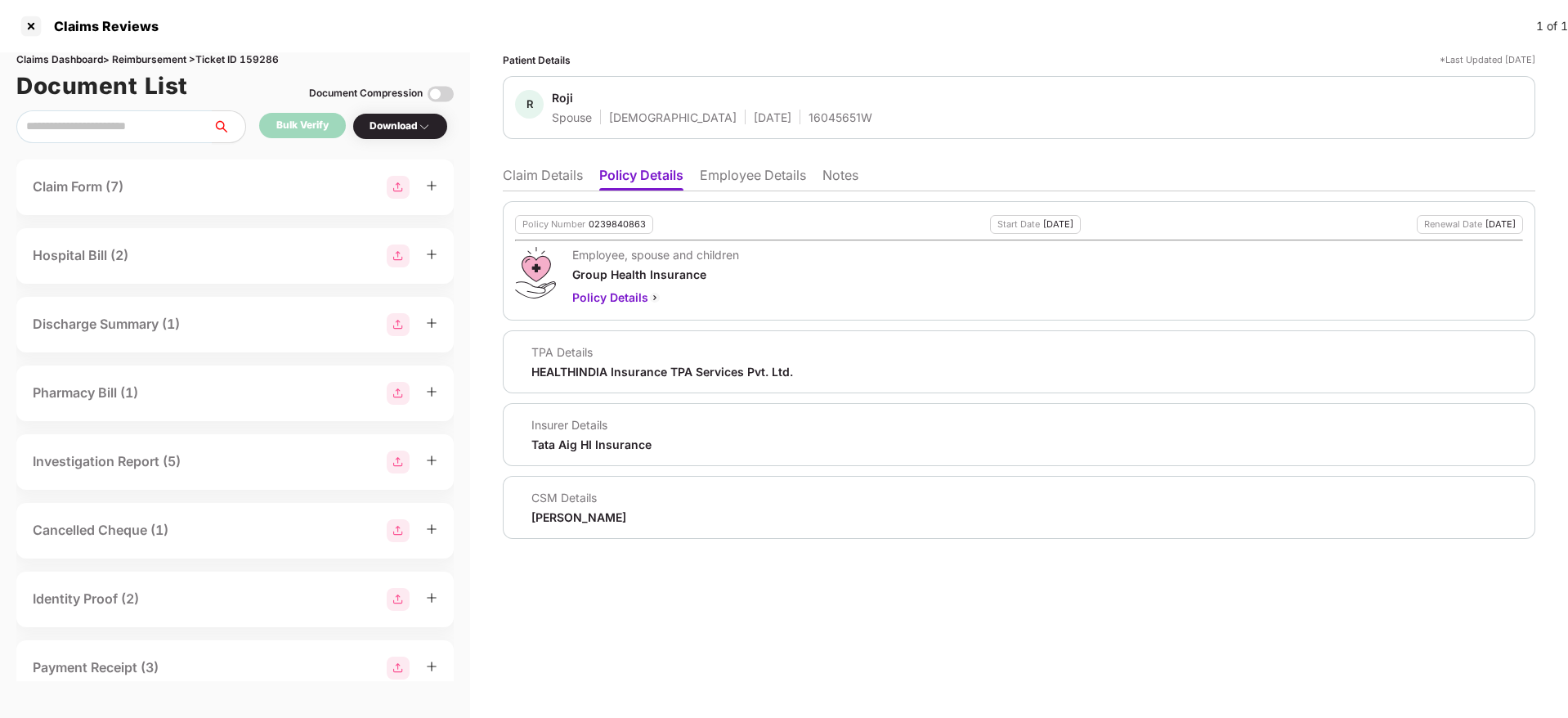
click at [540, 183] on li "Claim Details" at bounding box center [543, 179] width 80 height 23
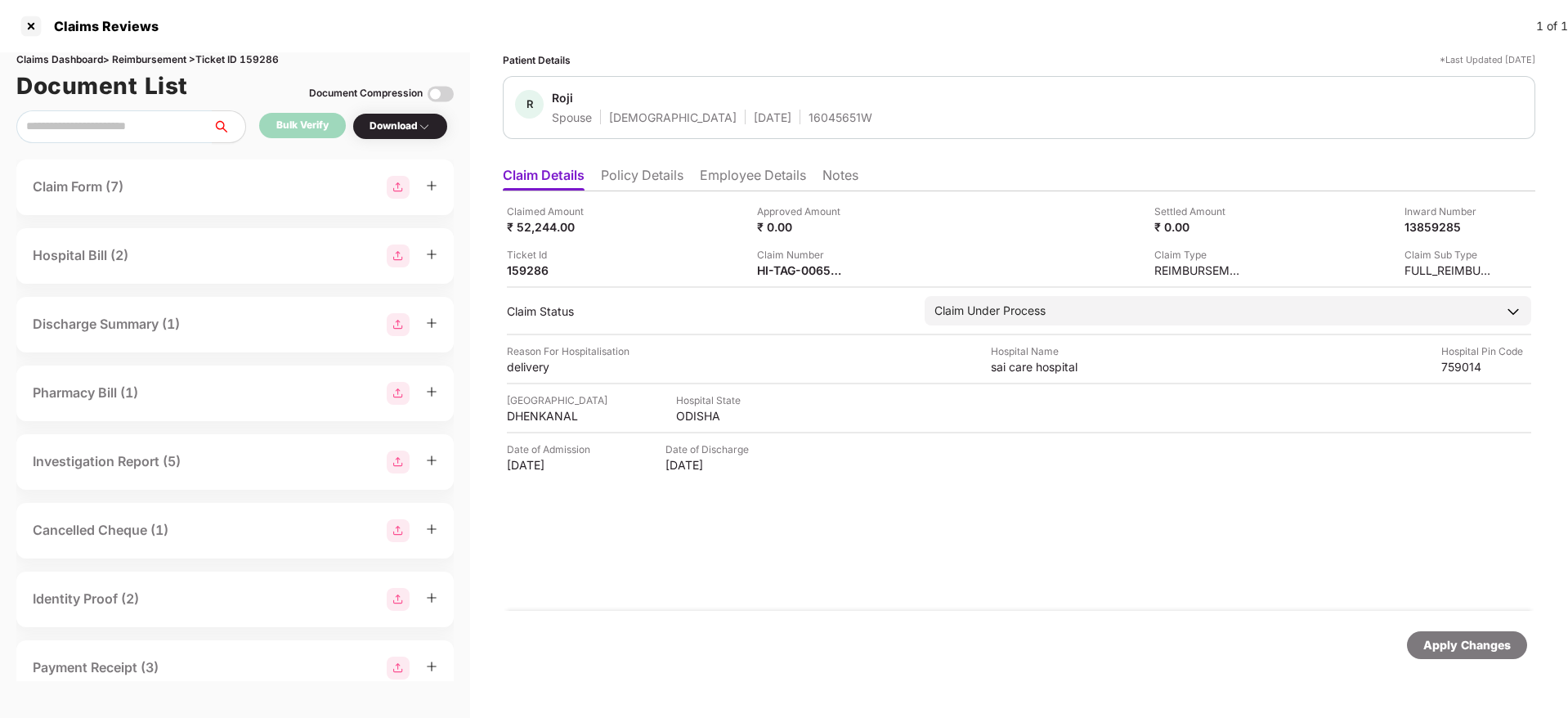
click at [925, 275] on div "Claim Number HI-TAG-006565639-0" at bounding box center [876, 262] width 238 height 31
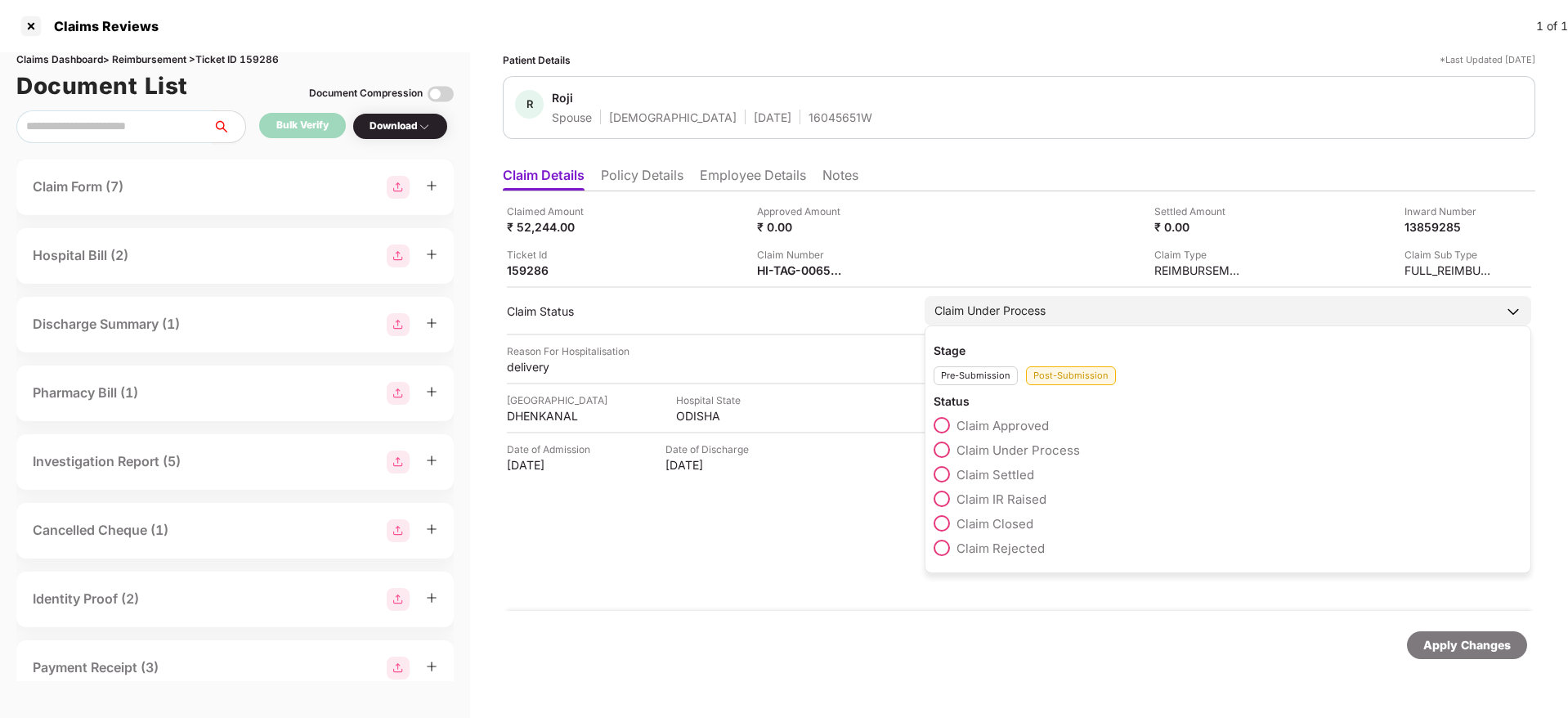
click at [948, 522] on span at bounding box center [941, 523] width 16 height 16
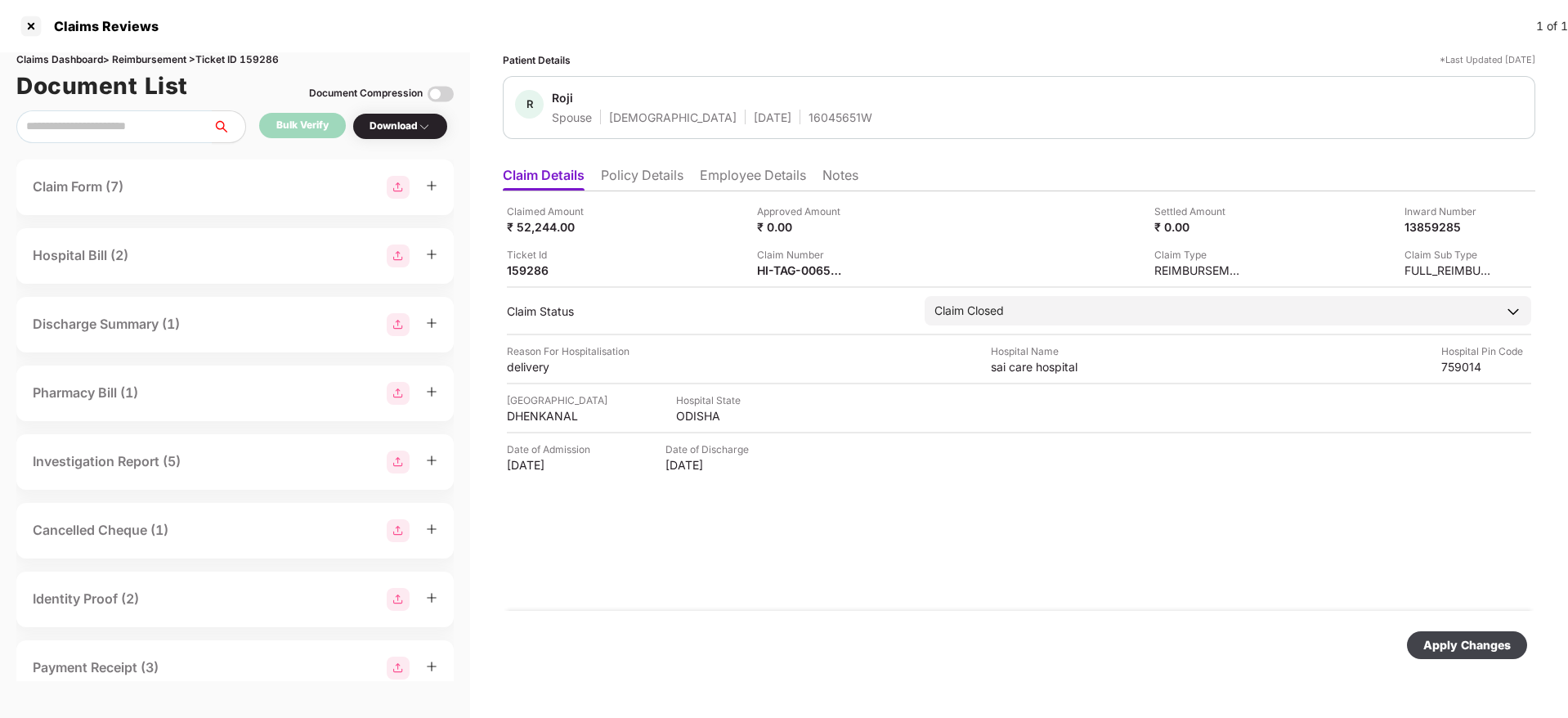
click at [1460, 647] on div "Apply Changes" at bounding box center [1466, 645] width 87 height 18
click at [864, 459] on div "Date of Admission 11 Jul 2025 Date of Discharge 11 Jul 2025" at bounding box center [1019, 457] width 1024 height 31
click at [34, 29] on div at bounding box center [31, 26] width 26 height 26
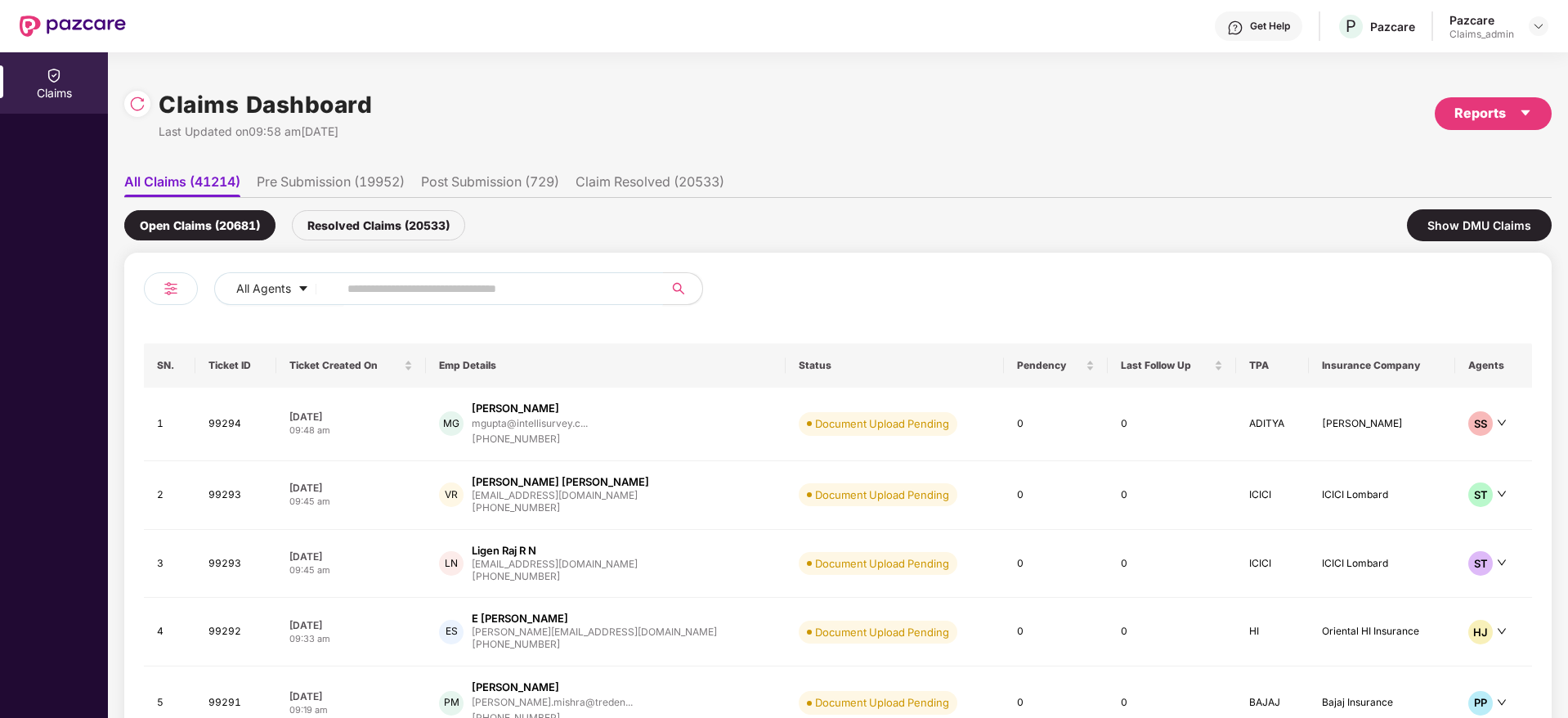
click at [387, 276] on input "text" at bounding box center [493, 288] width 293 height 24
paste input "******"
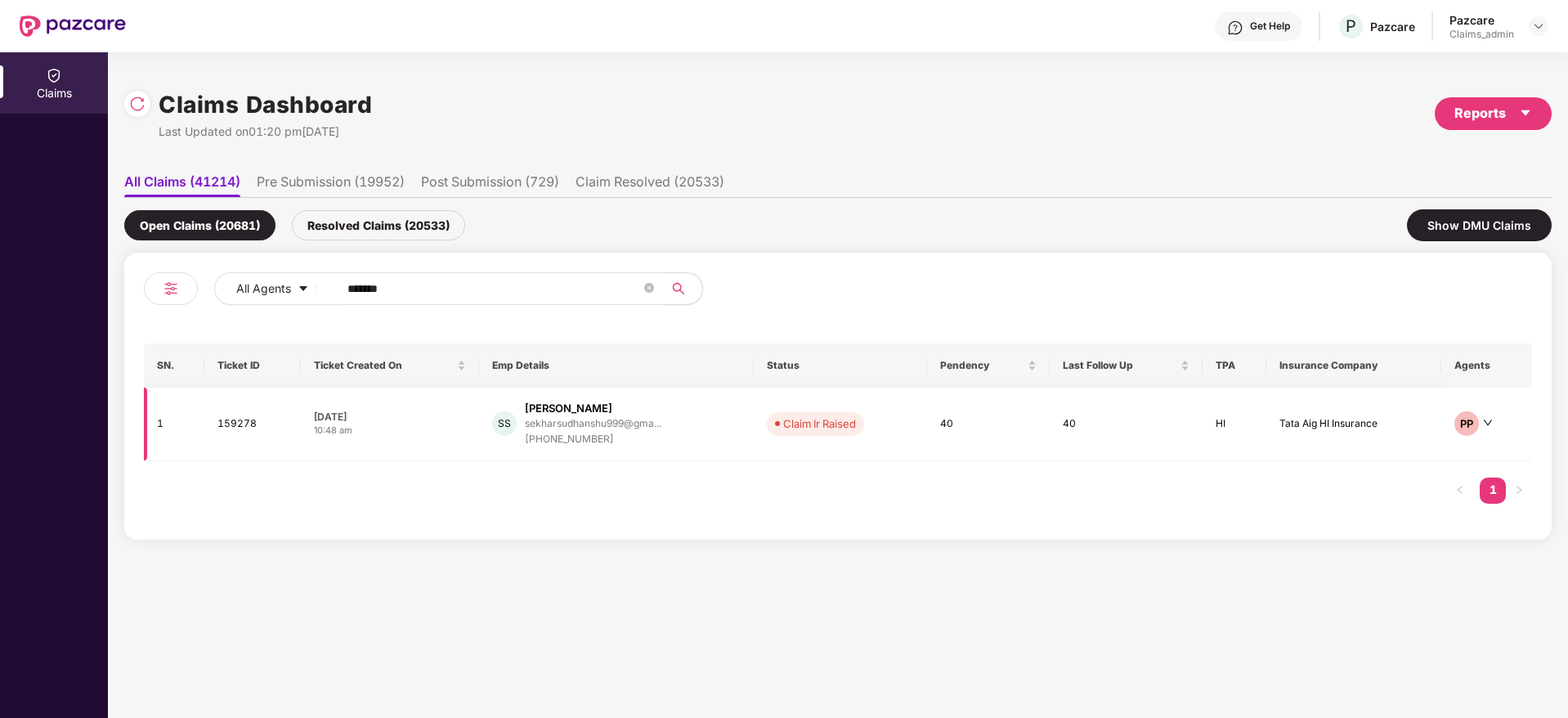
type input "******"
click at [436, 432] on div "10:48 am" at bounding box center [390, 430] width 152 height 14
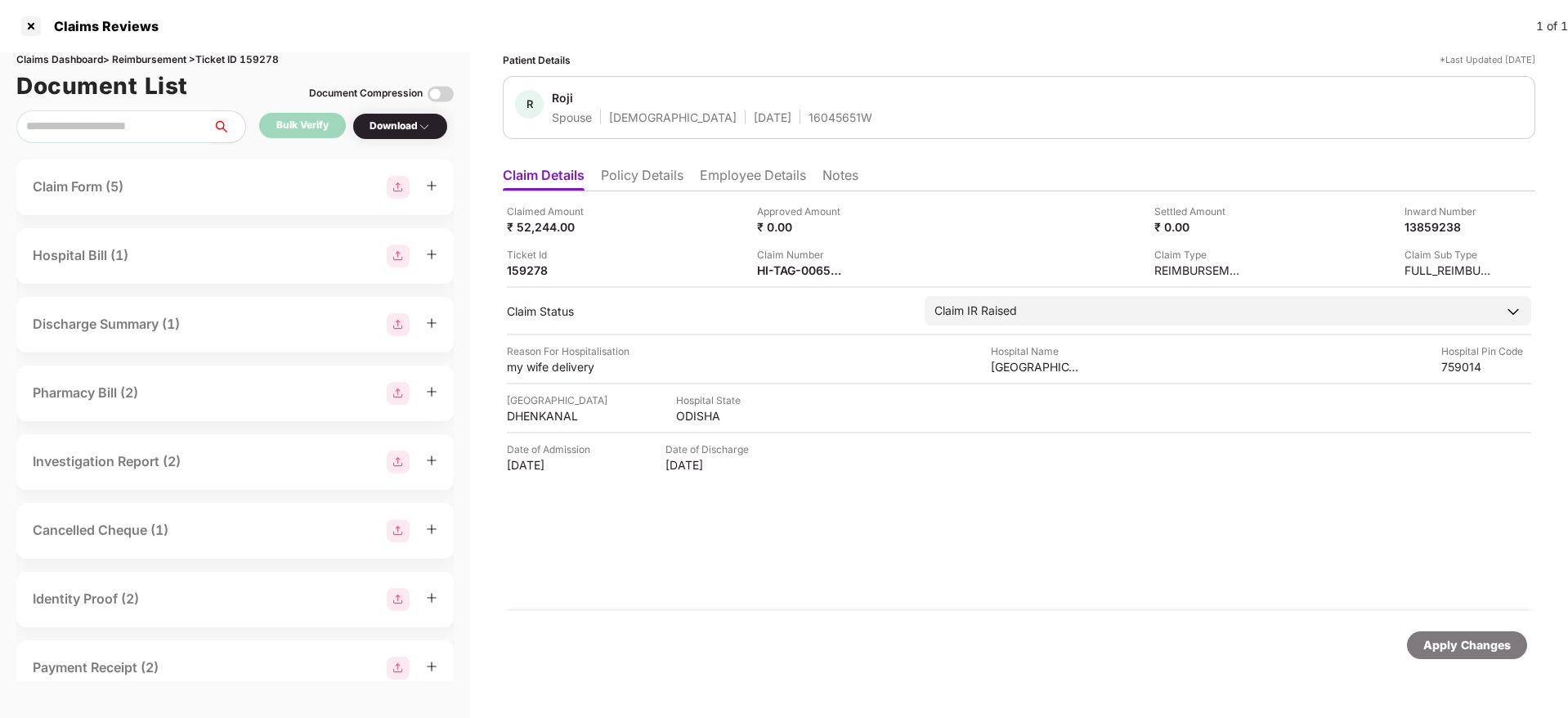
click at [742, 179] on li "Employee Details" at bounding box center [753, 179] width 106 height 23
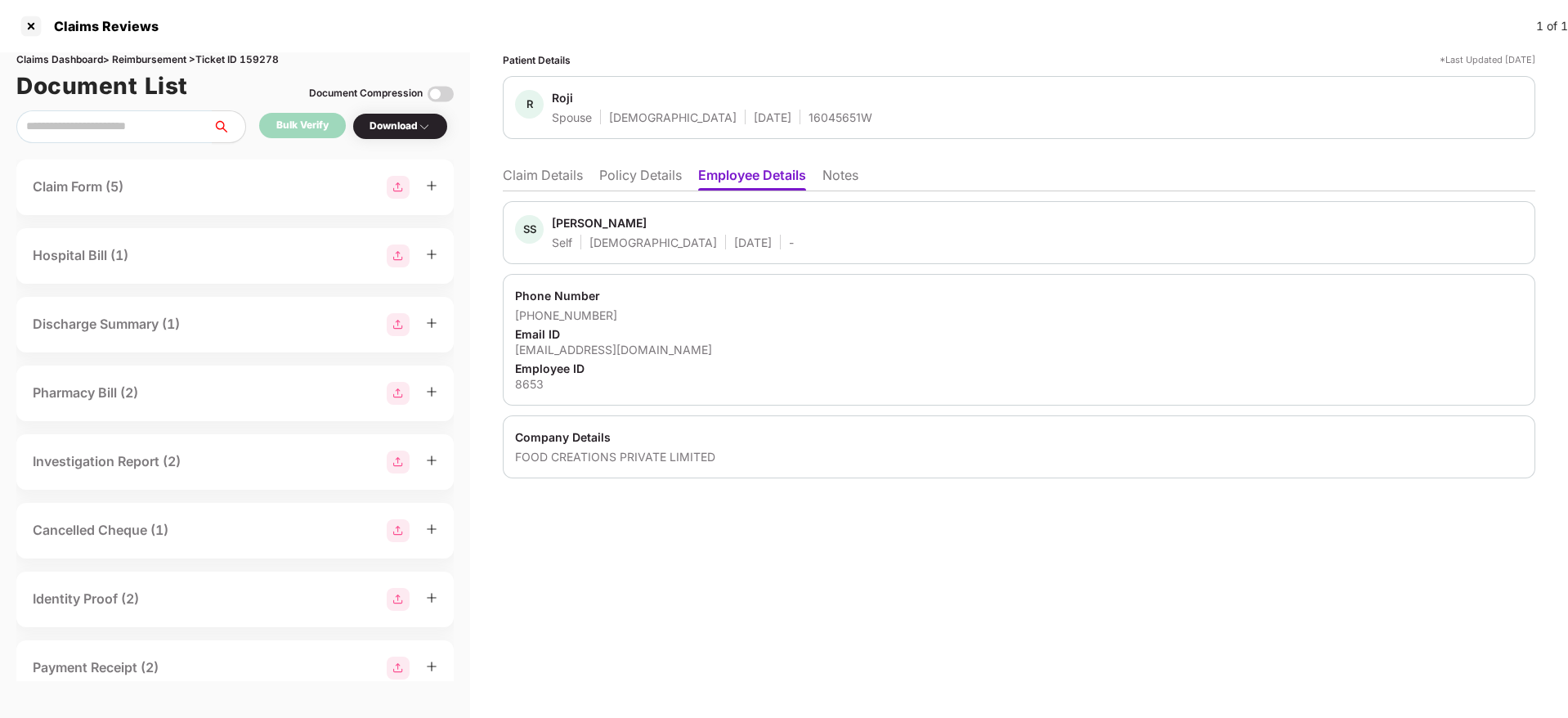
click at [527, 180] on li "Claim Details" at bounding box center [543, 179] width 80 height 23
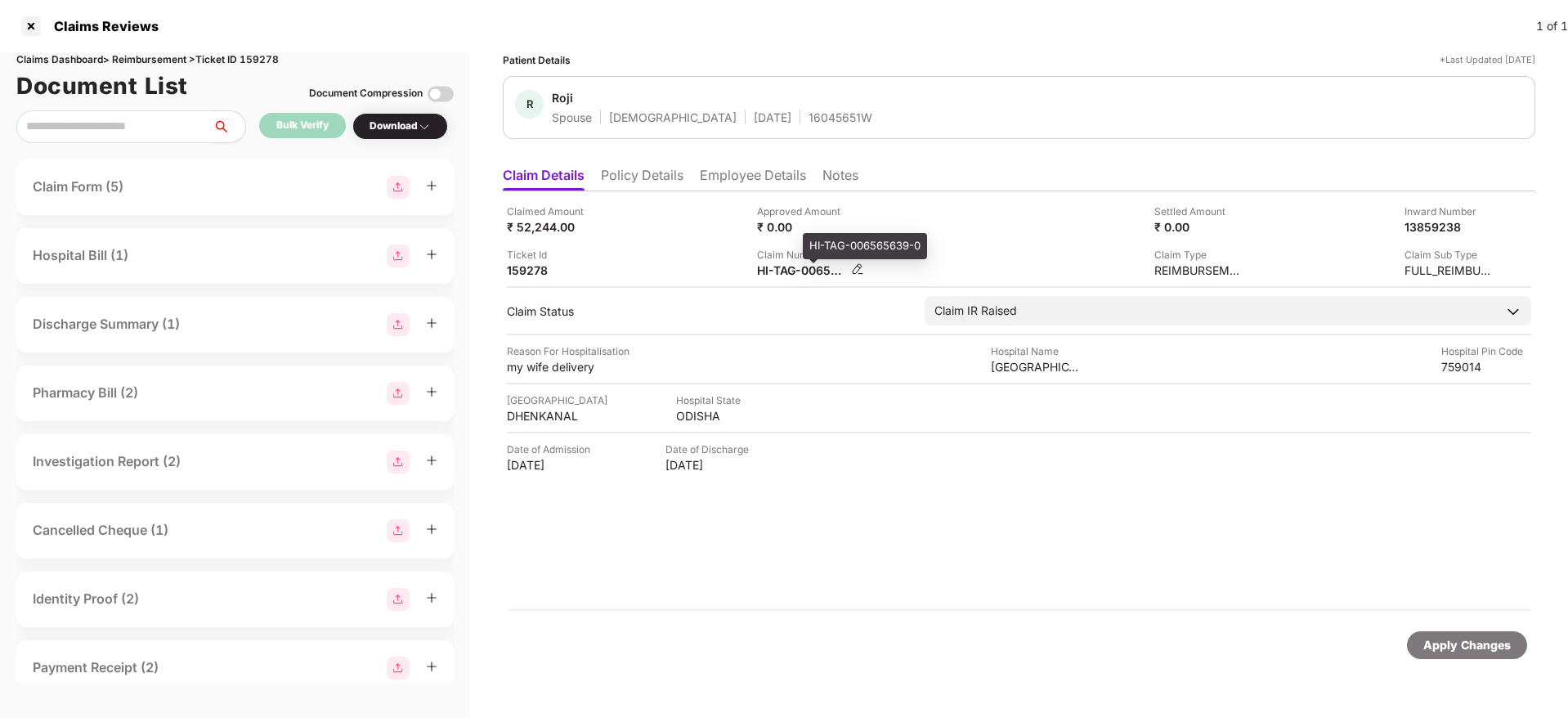
click at [786, 272] on div "HI-TAG-006565639-0" at bounding box center [802, 270] width 90 height 15
click at [786, 273] on div "HI-TAG-006565639-0" at bounding box center [802, 270] width 90 height 15
copy div
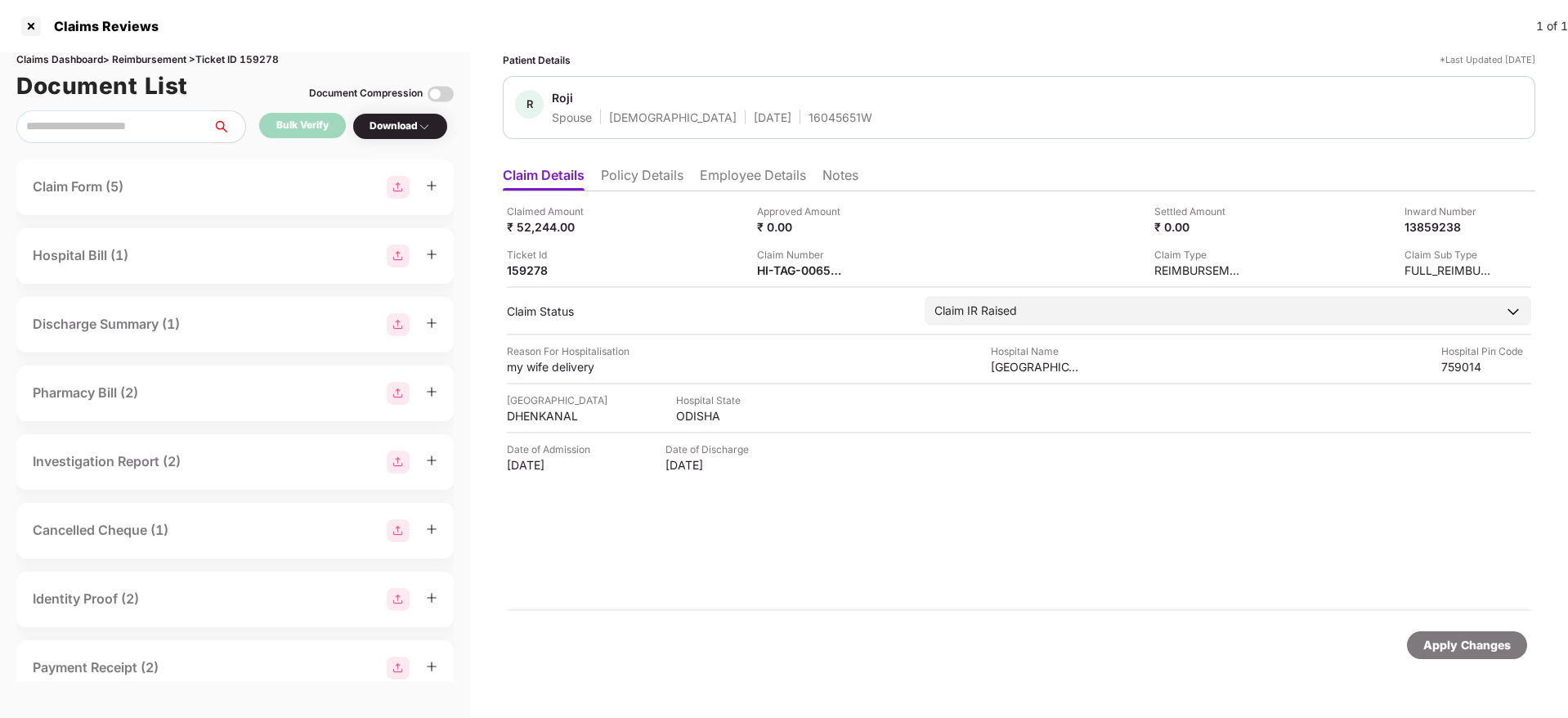
copy div
click at [29, 31] on div at bounding box center [31, 26] width 26 height 26
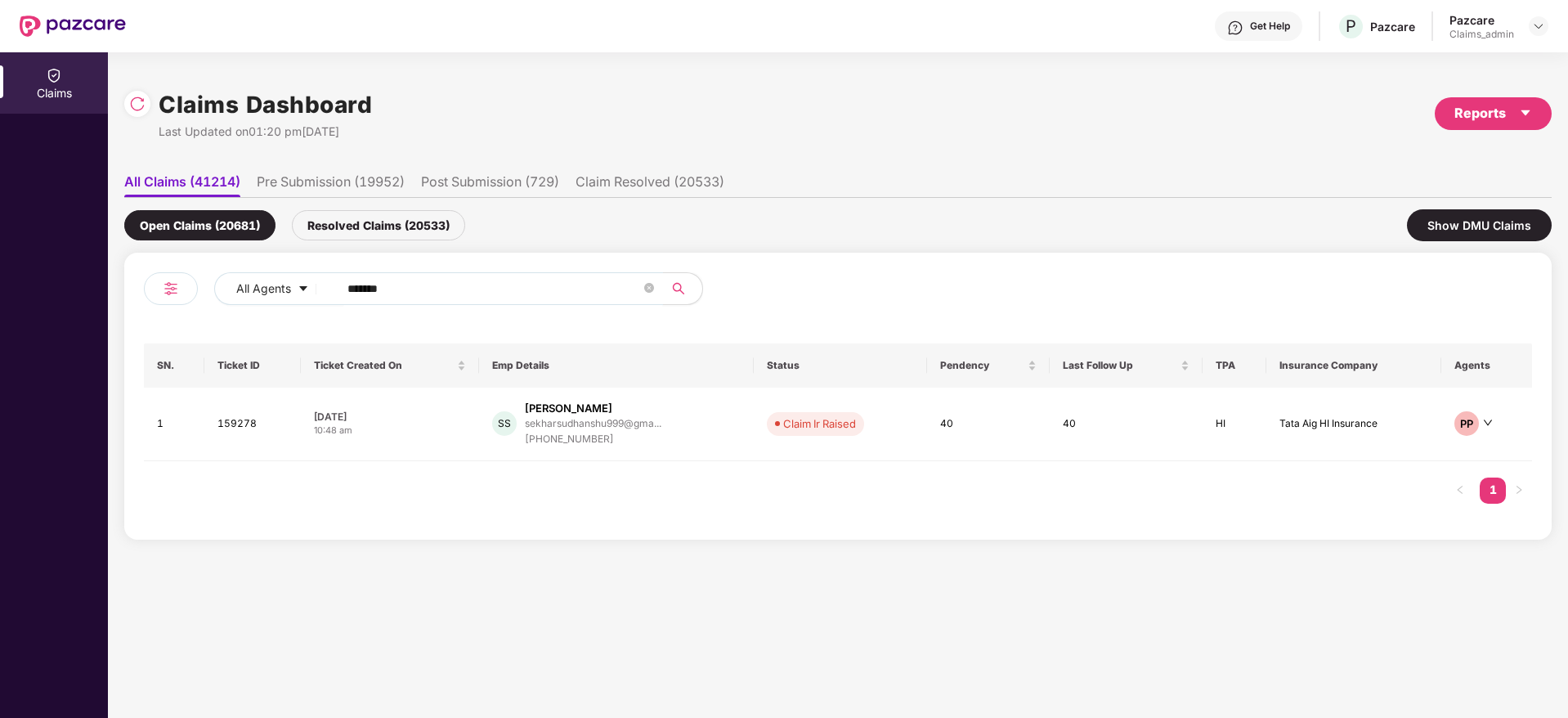
click at [374, 293] on input "******" at bounding box center [493, 288] width 293 height 24
paste input "text"
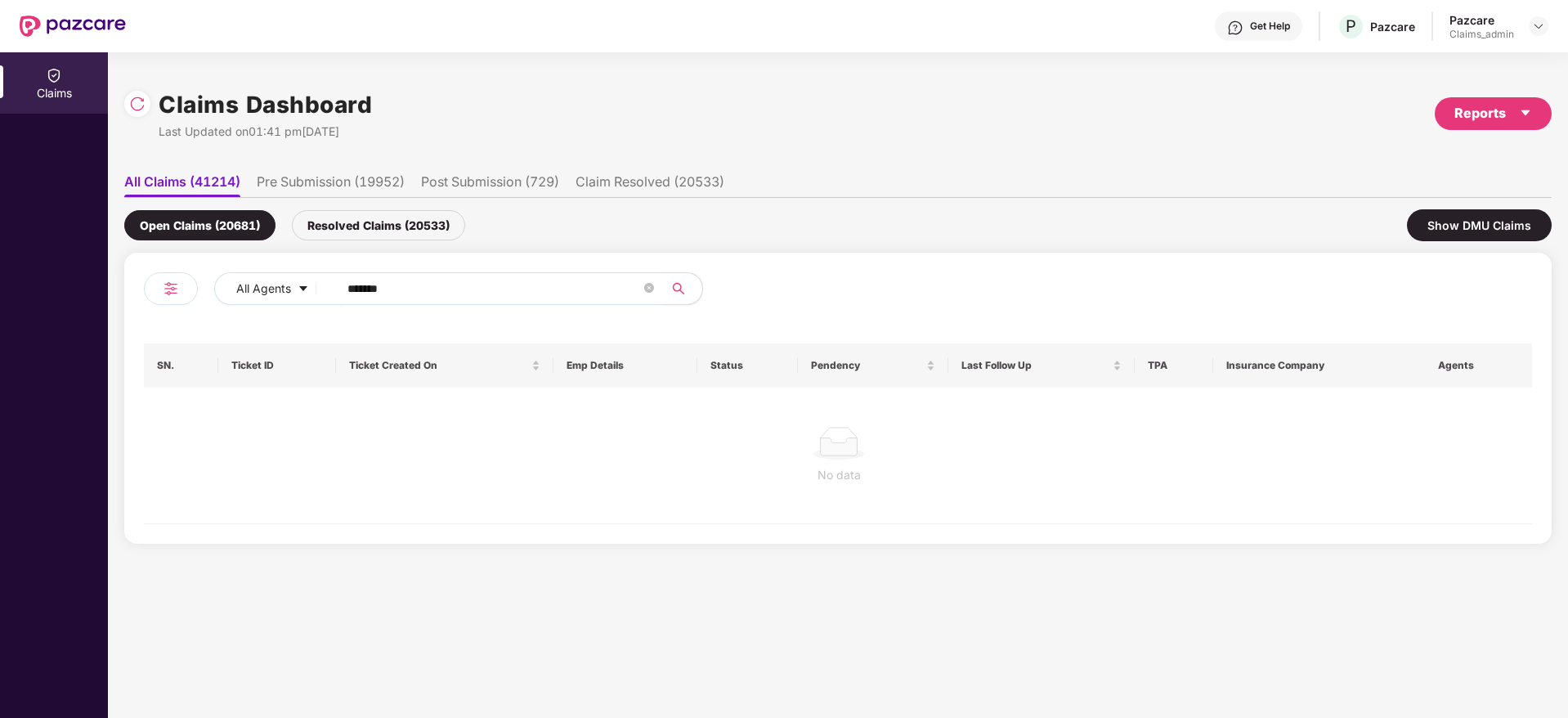
type input "******"
click at [322, 217] on div "Resolved Claims (20533)" at bounding box center [379, 226] width 173 height 31
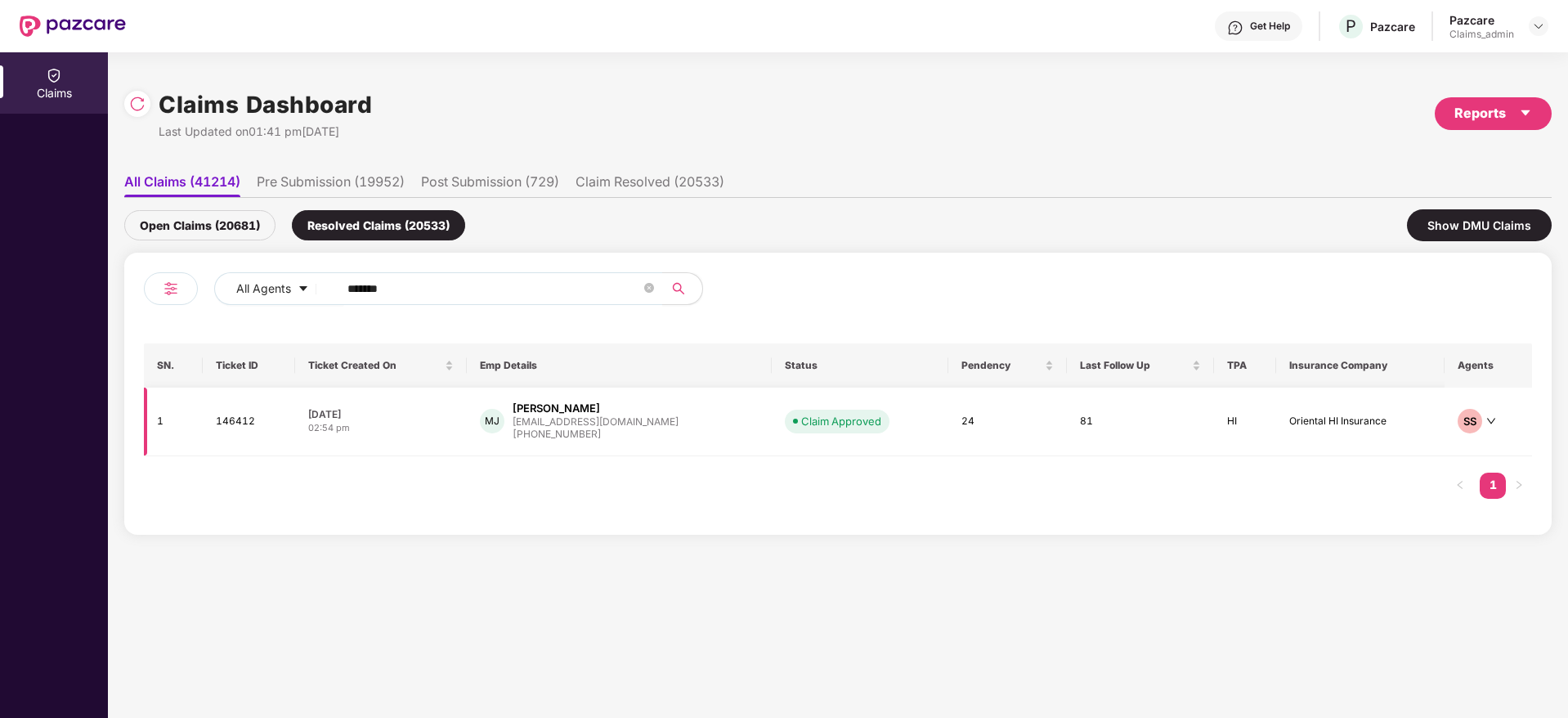
click at [424, 407] on div "04 Jun 2025" at bounding box center [381, 413] width 145 height 14
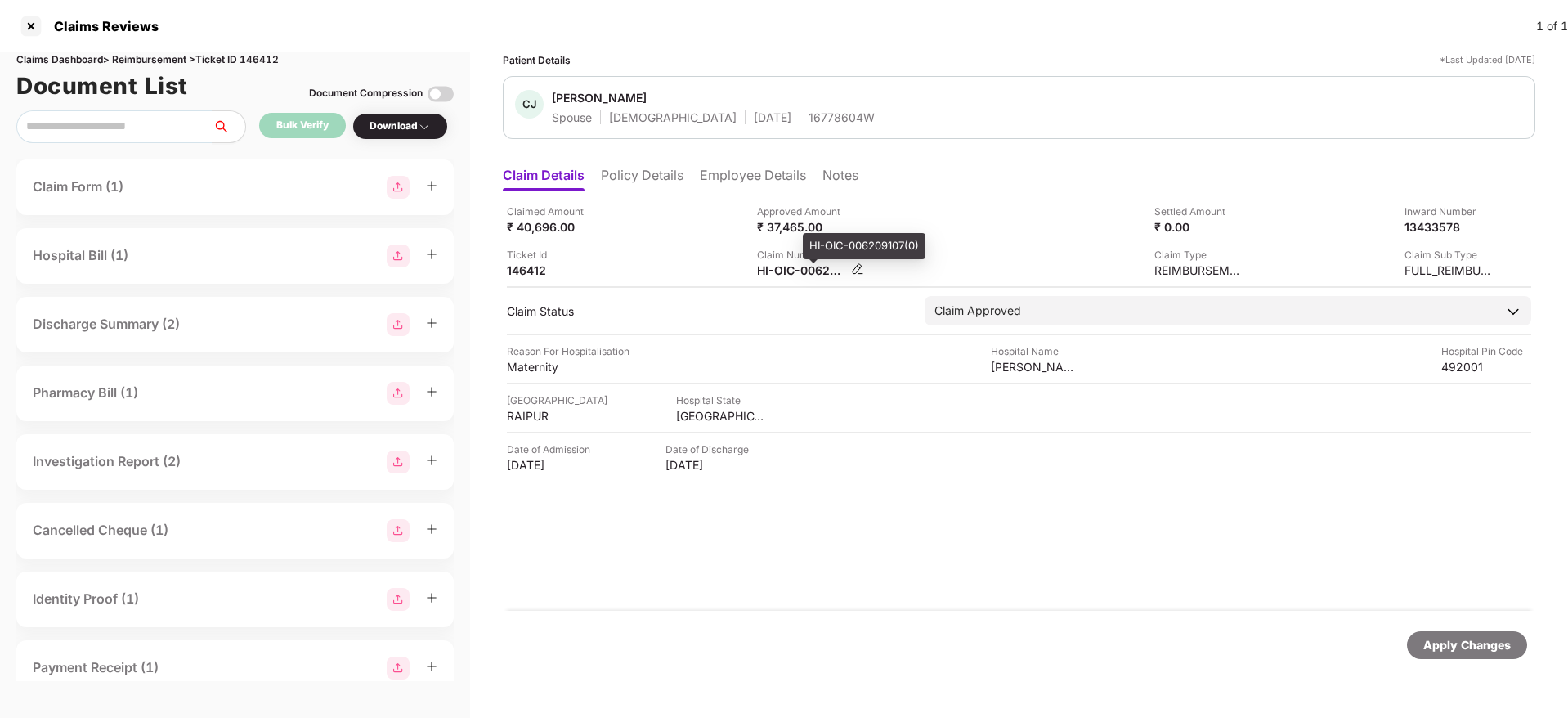
click at [777, 262] on div "HI-OIC-006209107(0)" at bounding box center [802, 270] width 90 height 15
click at [778, 262] on div "HI-OIC-006209107(0)" at bounding box center [802, 270] width 90 height 15
copy div
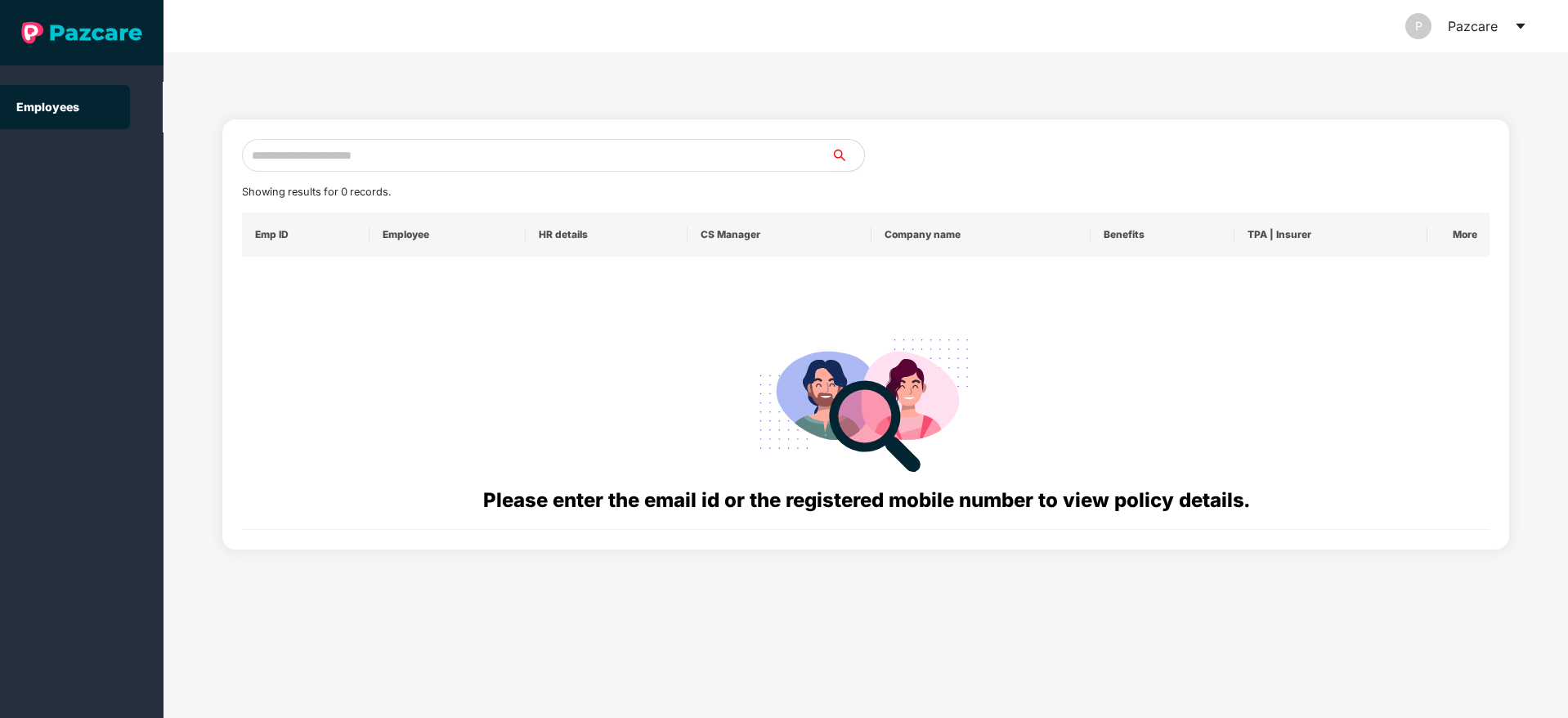
click at [310, 155] on input "text" at bounding box center [536, 155] width 590 height 32
paste input "**********"
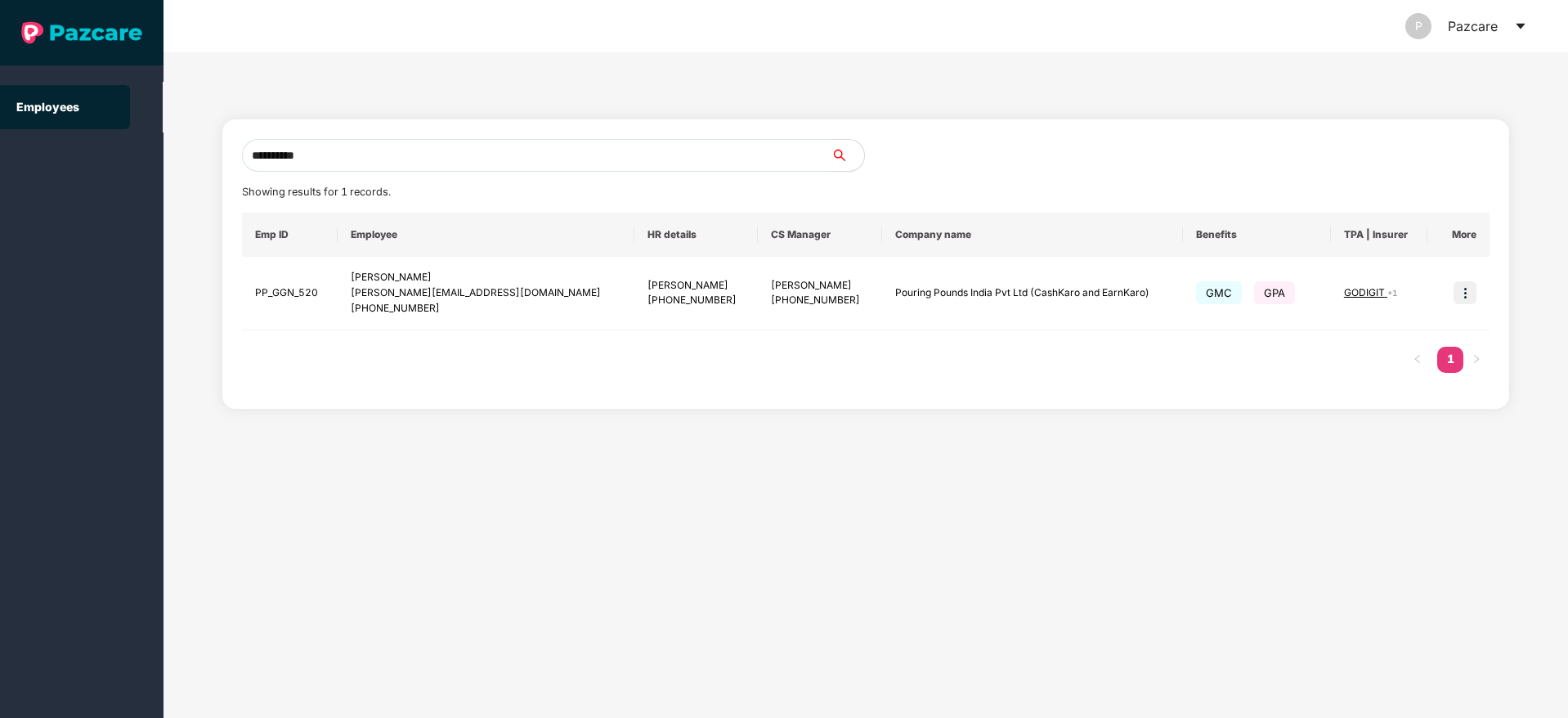
type input "**********"
